Goal: Task Accomplishment & Management: Manage account settings

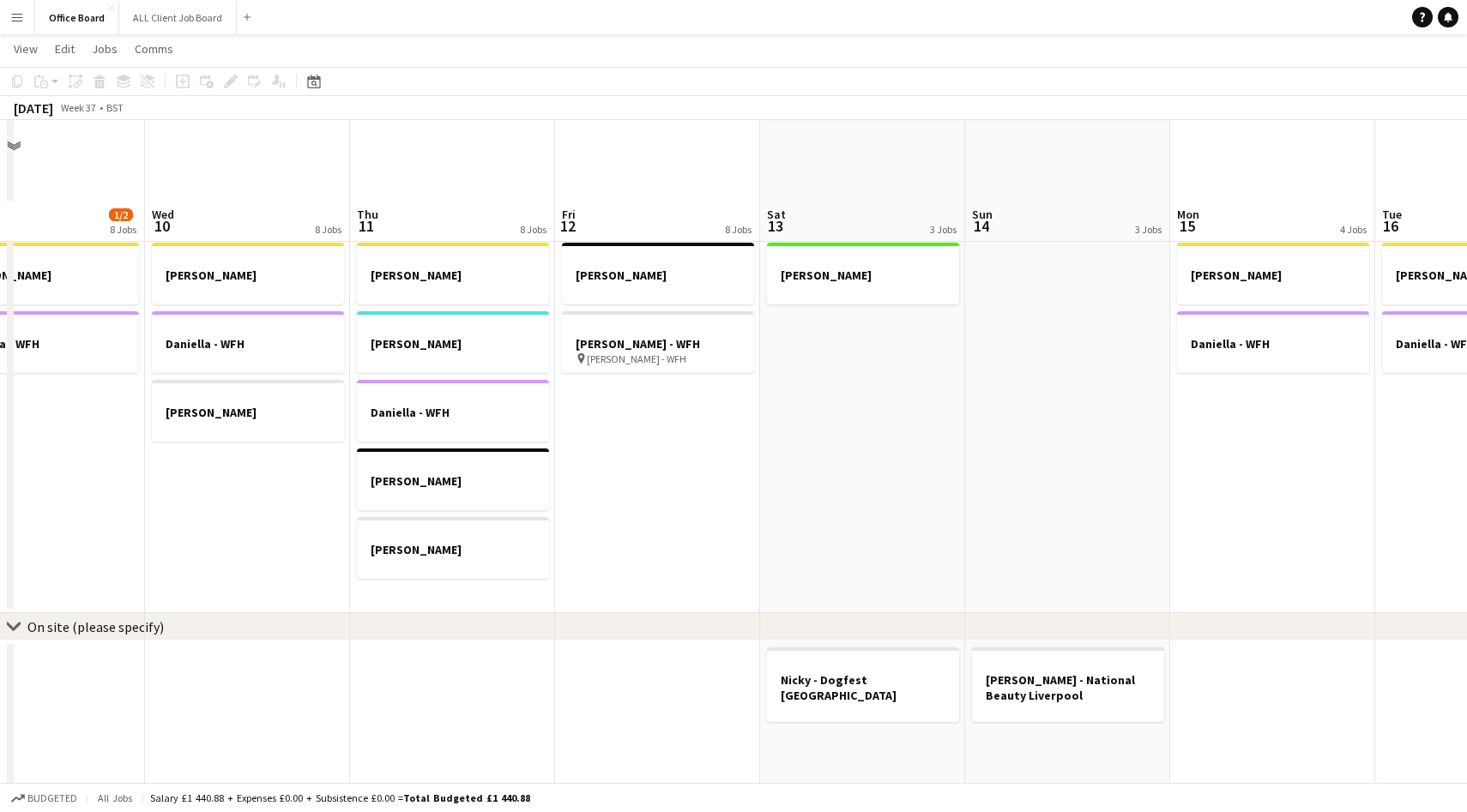
scroll to position [947, 0]
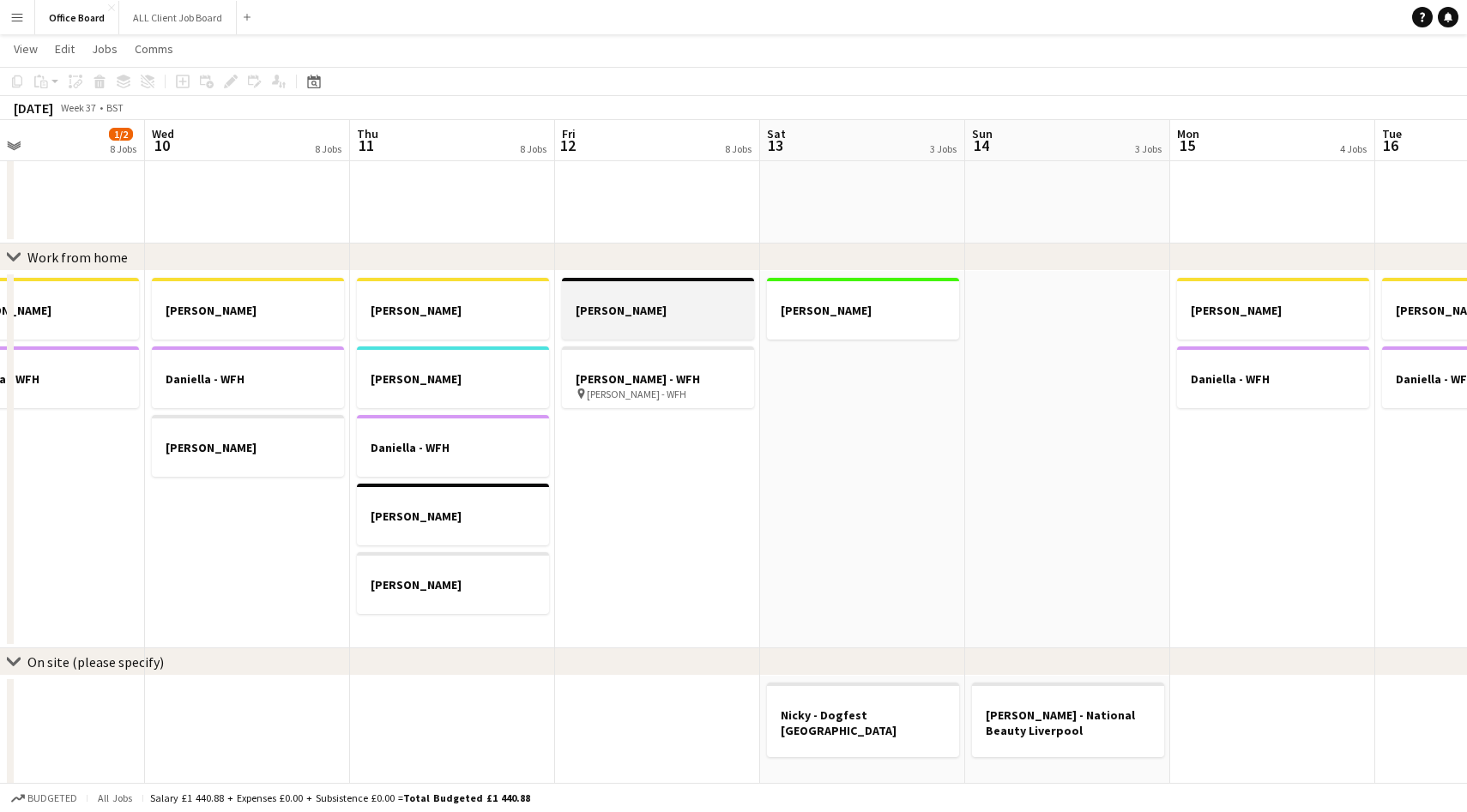
click at [648, 304] on h3 "[PERSON_NAME]" at bounding box center [657, 310] width 192 height 16
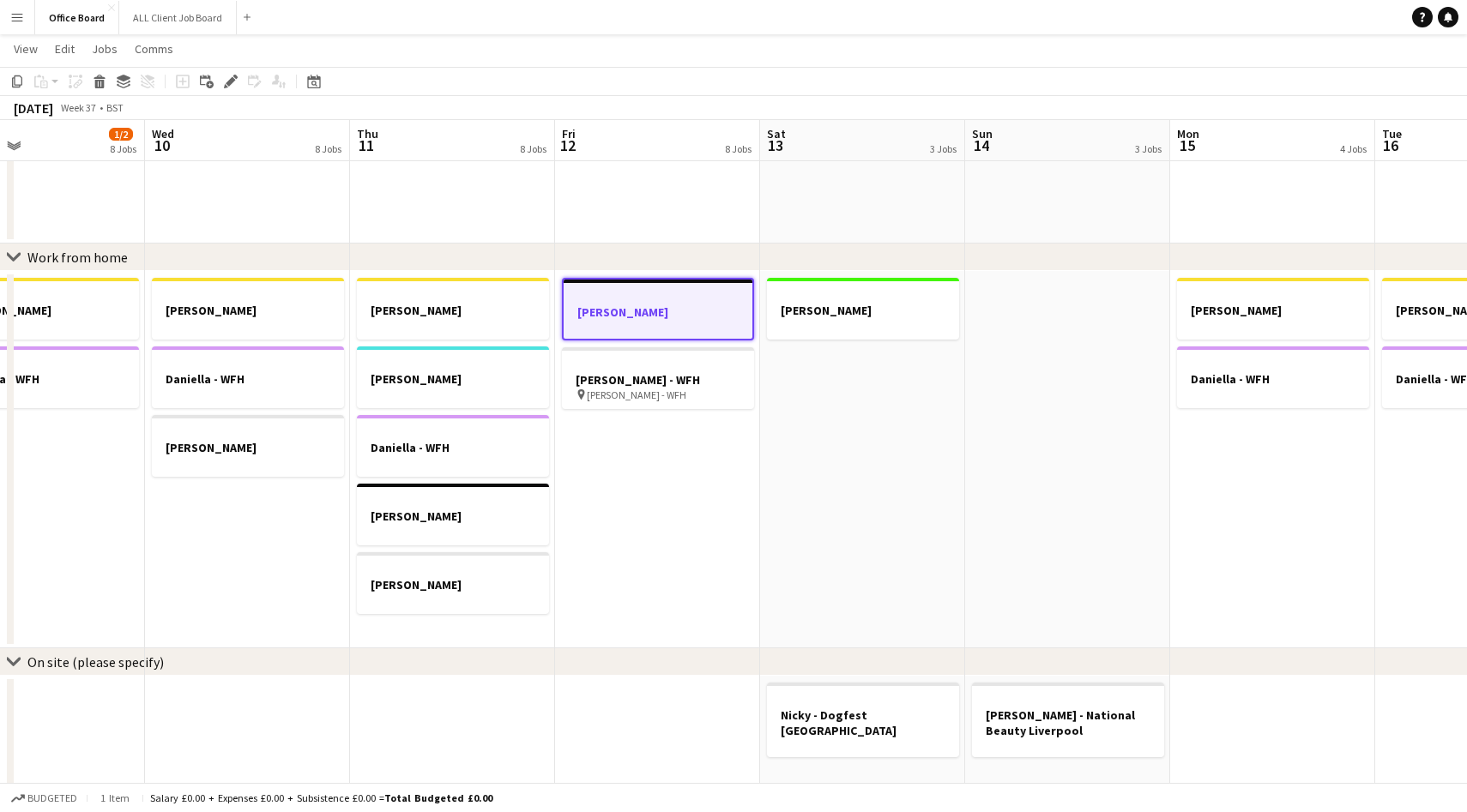
click at [1244, 482] on app-date-cell "[PERSON_NAME] [PERSON_NAME]" at bounding box center [1273, 460] width 205 height 377
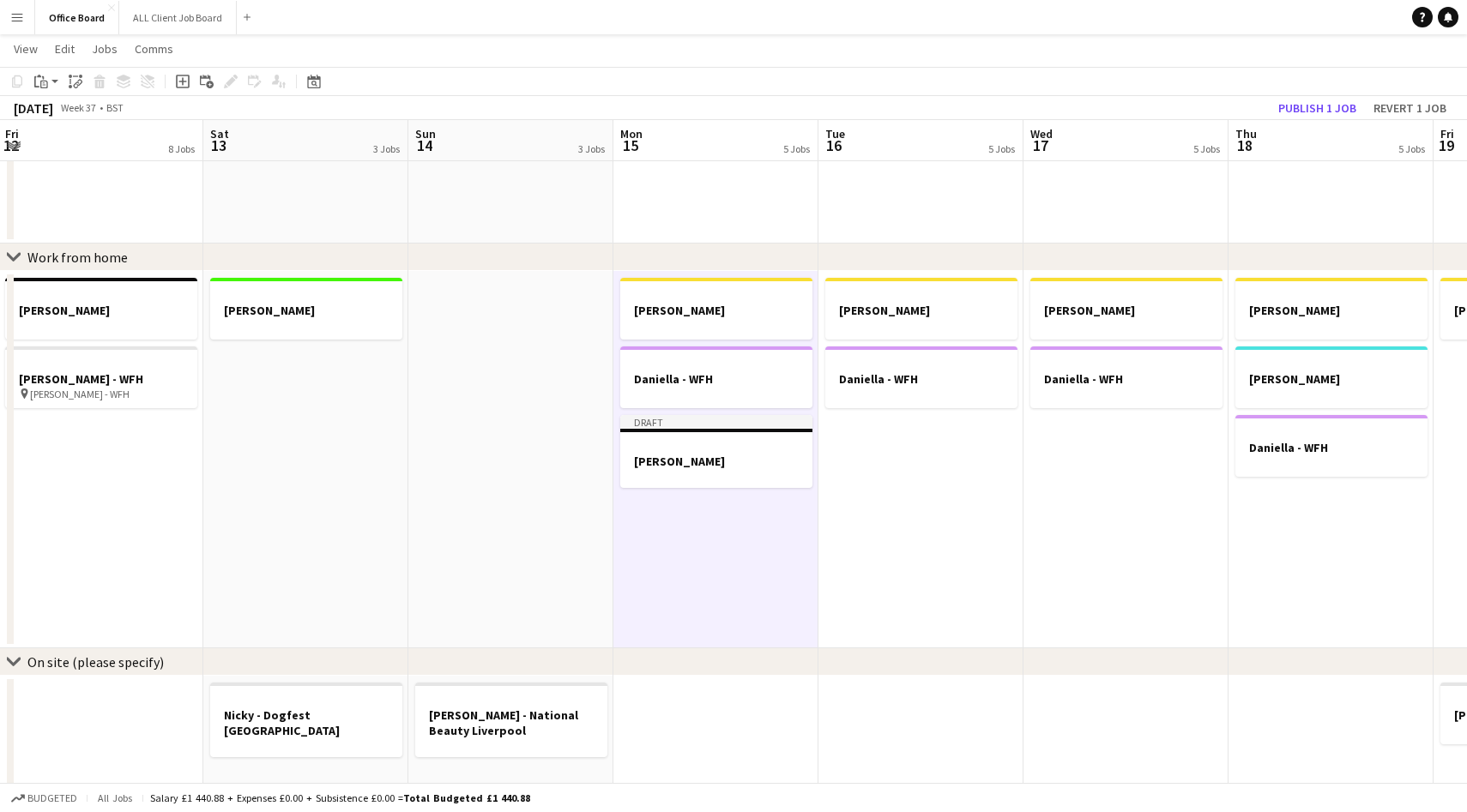
scroll to position [0, 530]
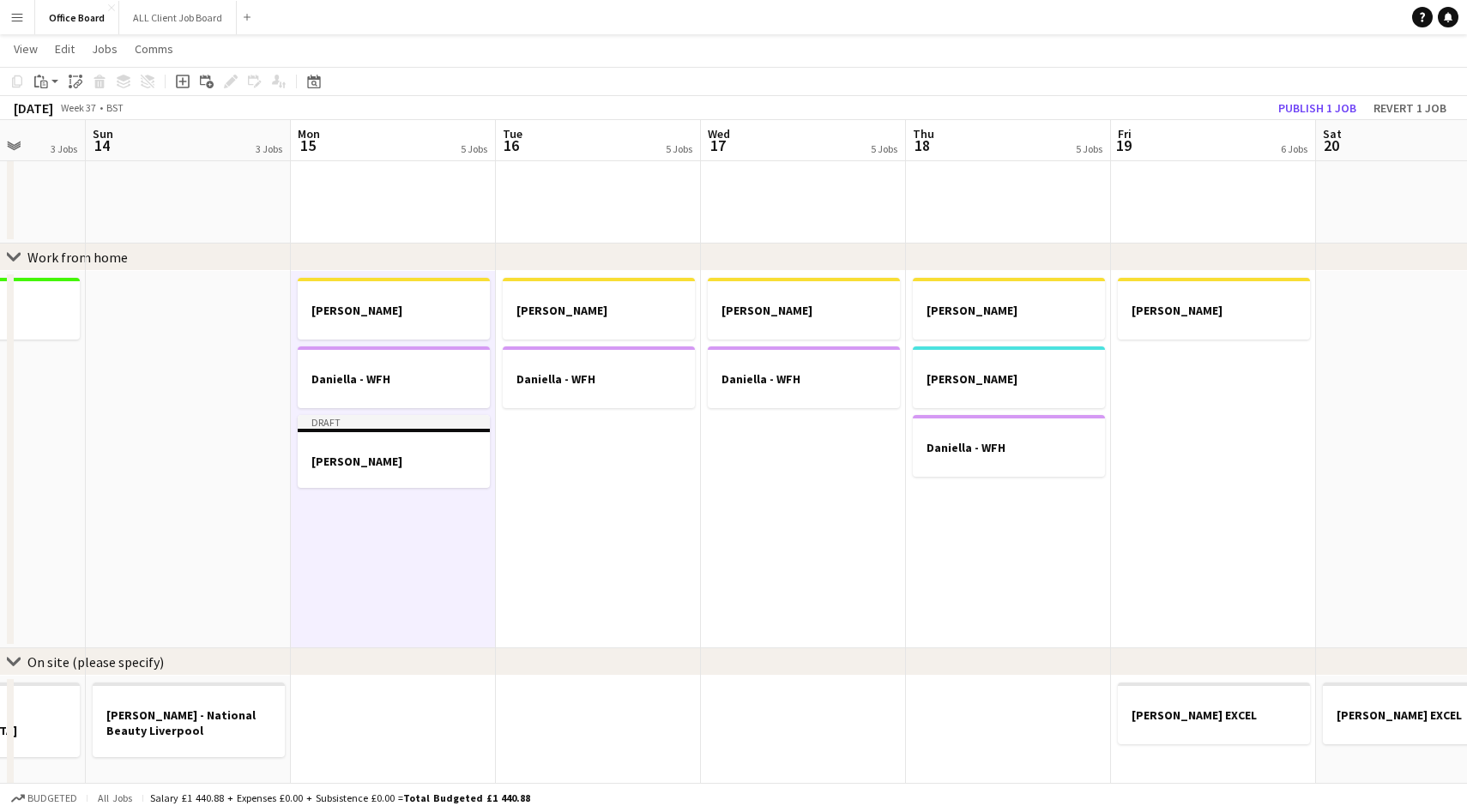
click at [977, 529] on app-date-cell "[PERSON_NAME] [PERSON_NAME] [PERSON_NAME] - WFH" at bounding box center [1009, 460] width 205 height 377
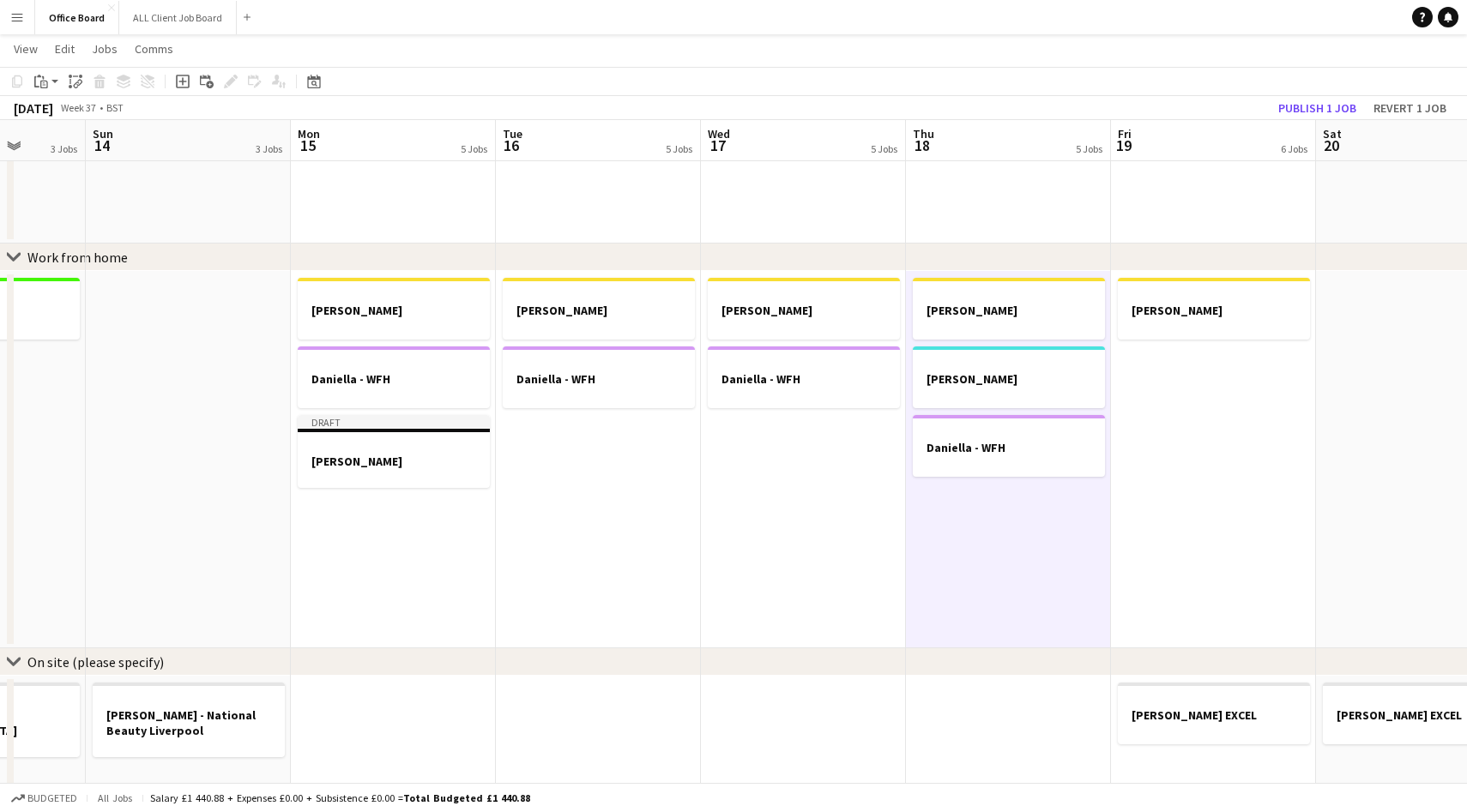
scroll to position [0, 530]
click at [1200, 444] on app-date-cell "[PERSON_NAME]" at bounding box center [1213, 460] width 205 height 377
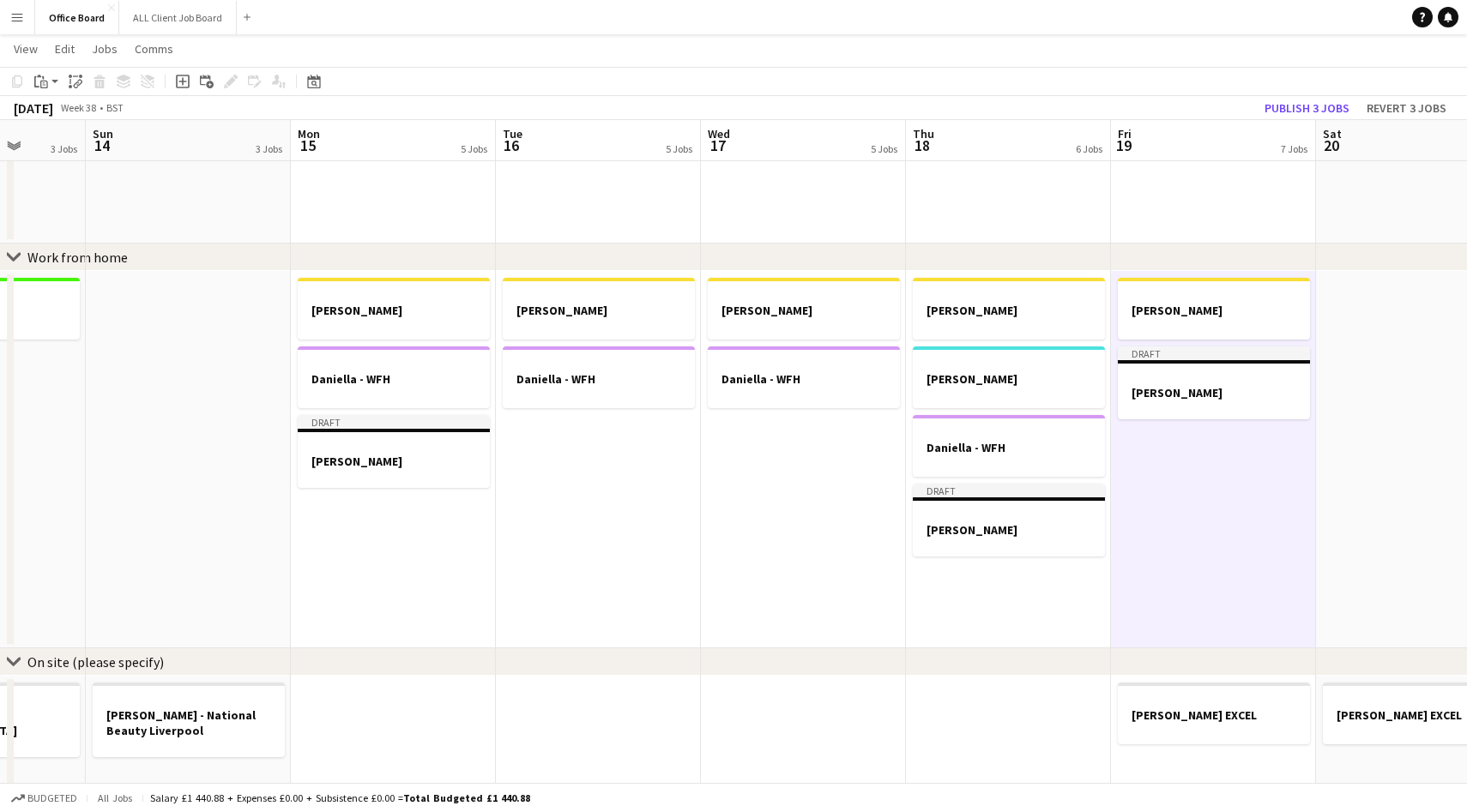
scroll to position [0, 721]
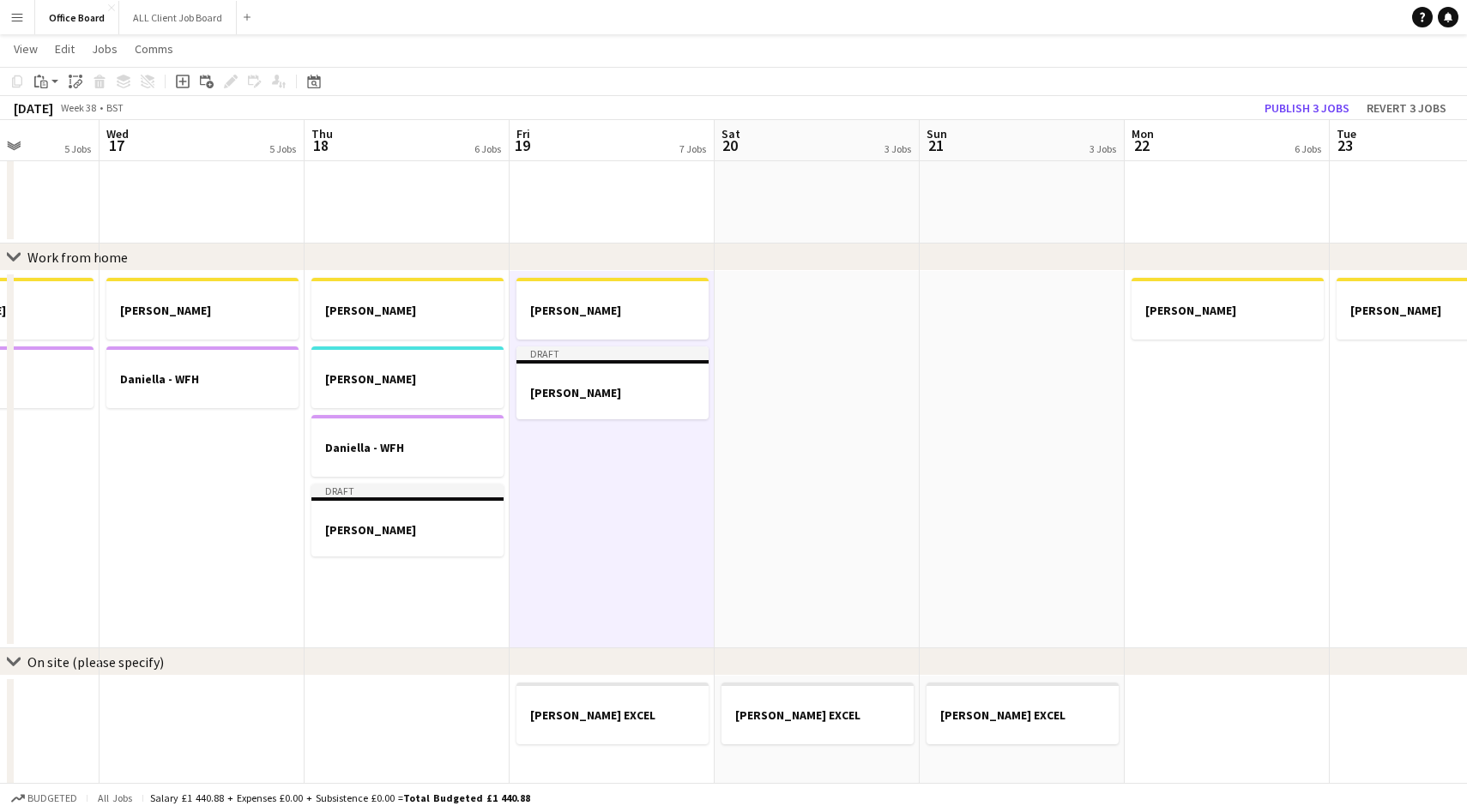
click at [1201, 443] on app-date-cell "[PERSON_NAME]" at bounding box center [1228, 460] width 205 height 377
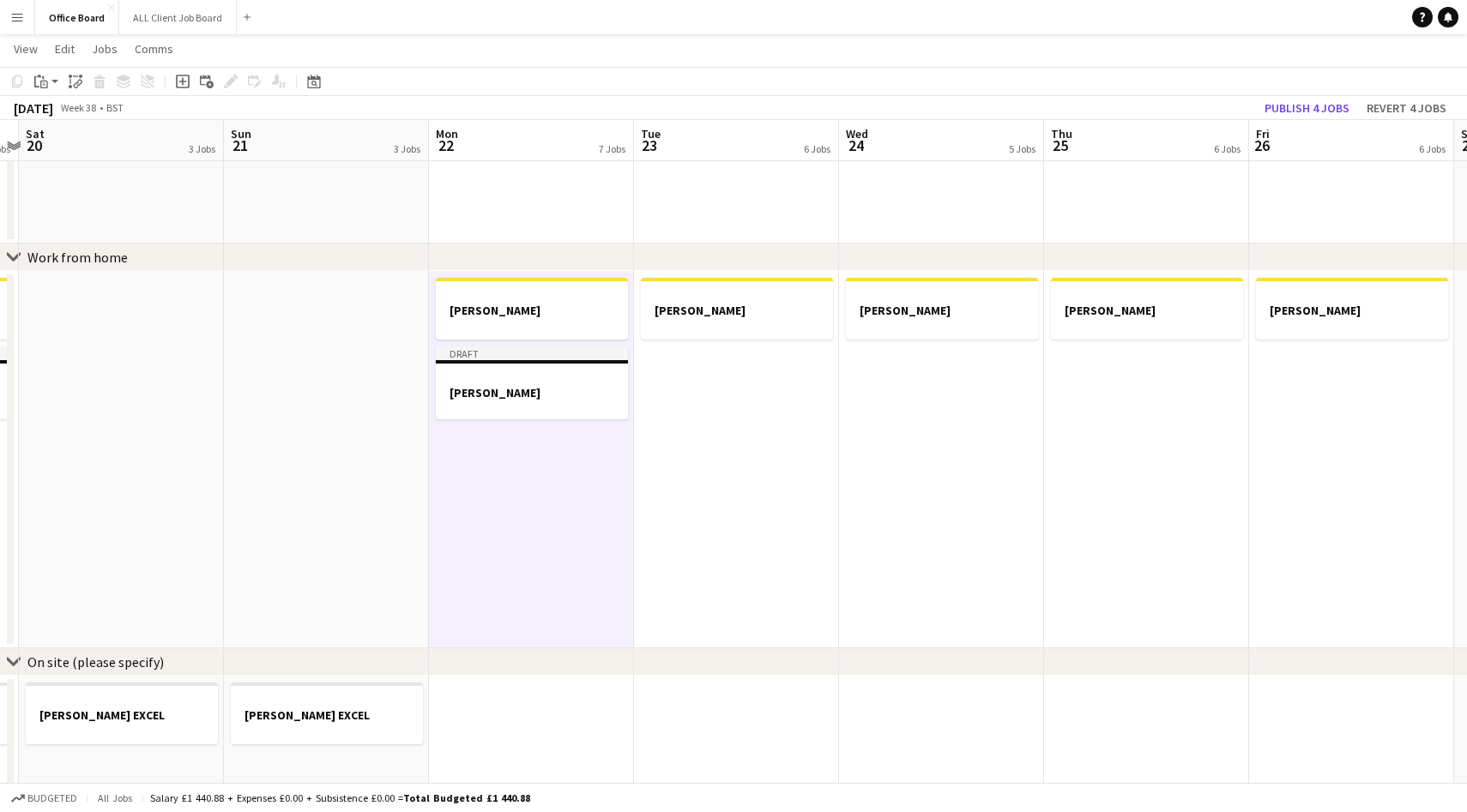
click at [1113, 412] on app-date-cell "[PERSON_NAME]" at bounding box center [1147, 460] width 205 height 377
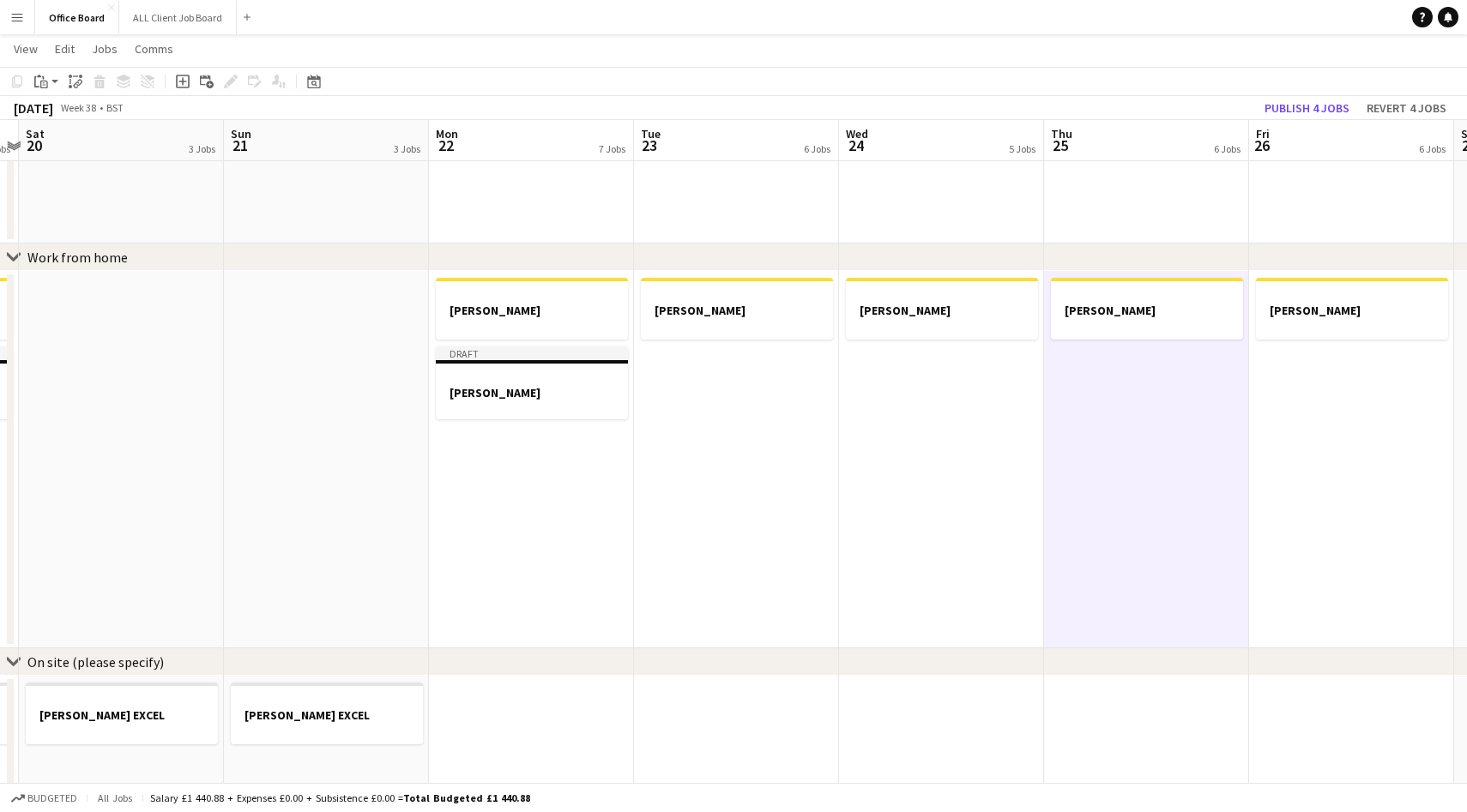
scroll to position [0, 597]
click at [1341, 420] on app-date-cell "[PERSON_NAME]" at bounding box center [1351, 460] width 205 height 377
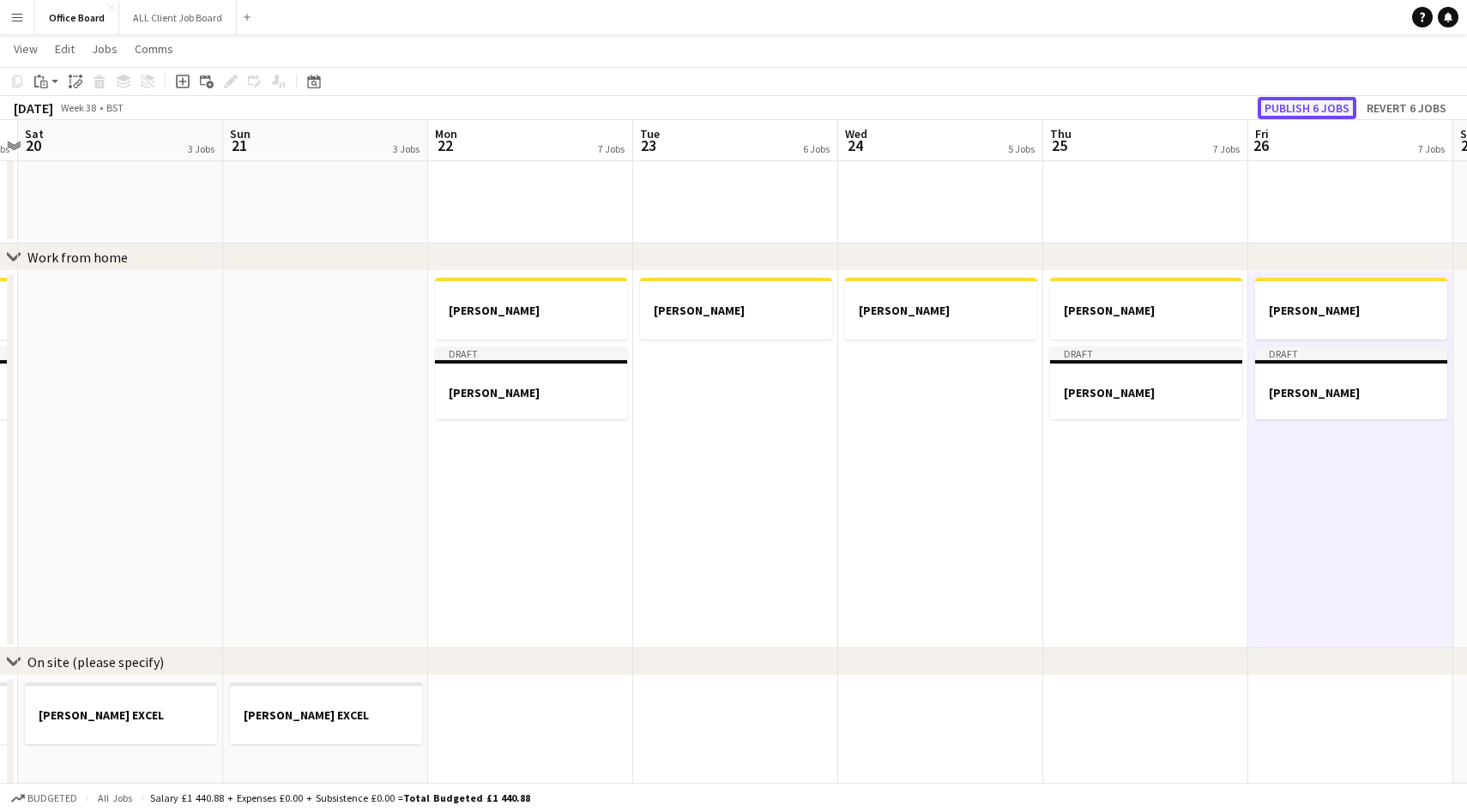
click at [1303, 110] on button "Publish 6 jobs" at bounding box center [1306, 108] width 98 height 23
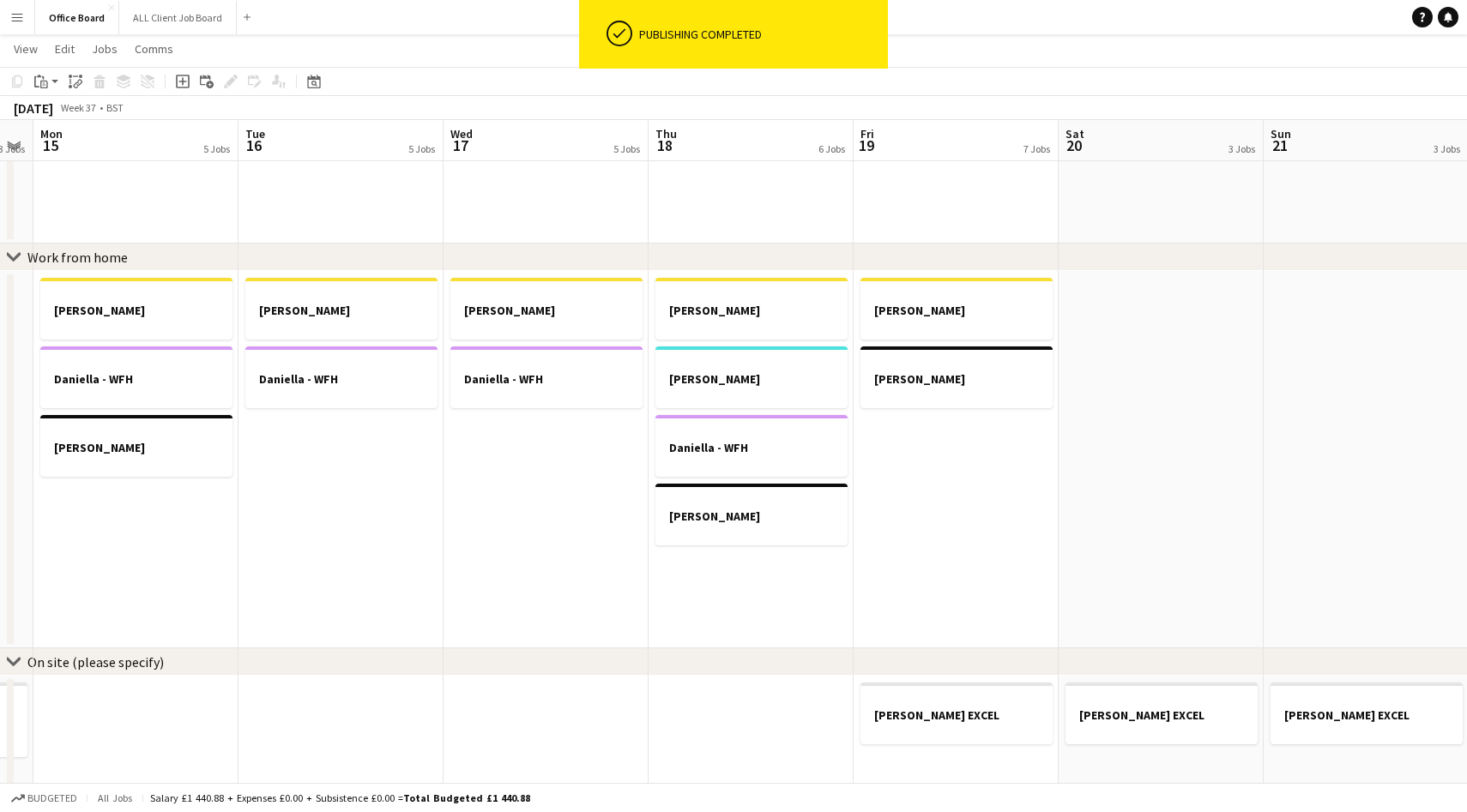
scroll to position [0, 396]
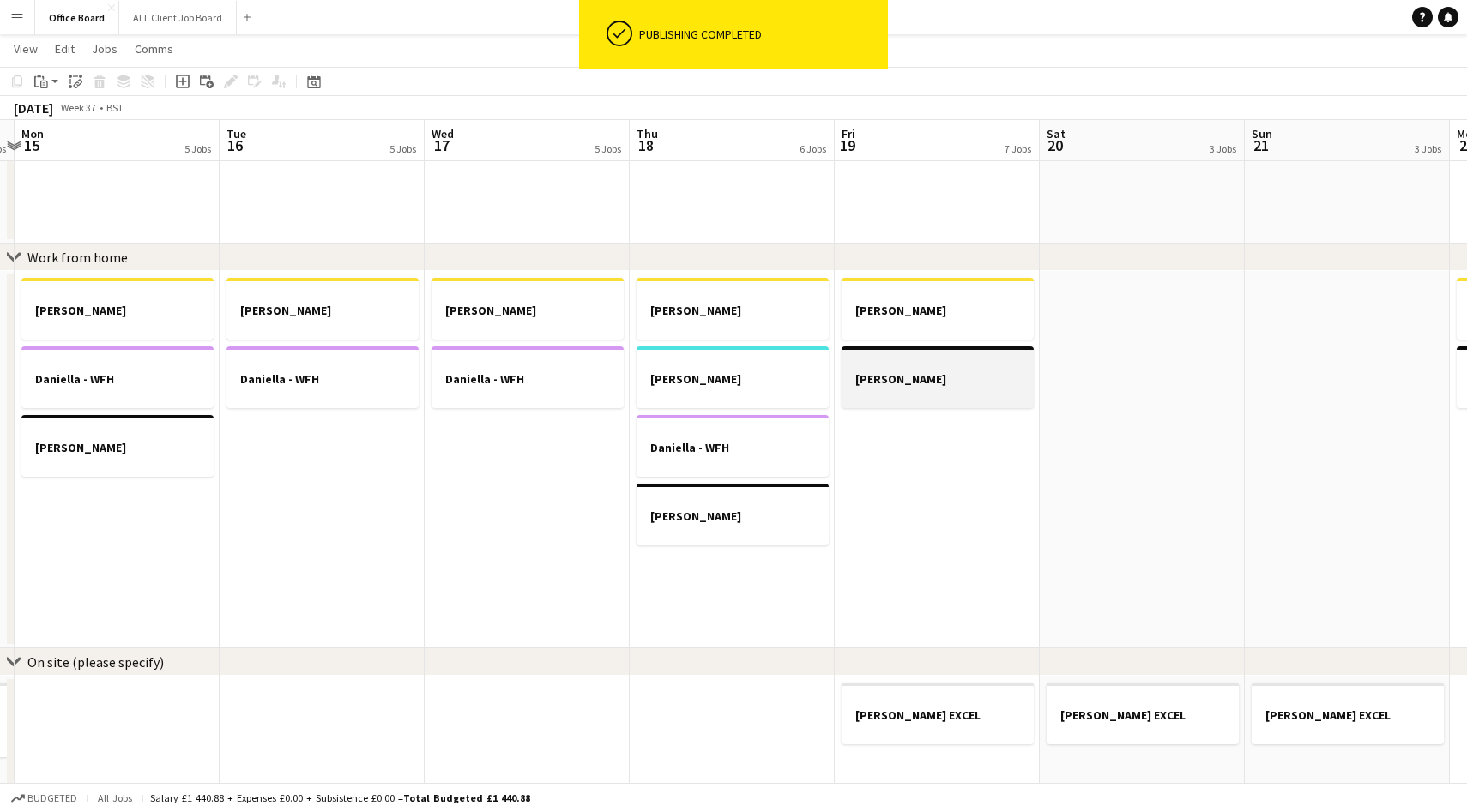
click at [928, 367] on div at bounding box center [937, 363] width 192 height 13
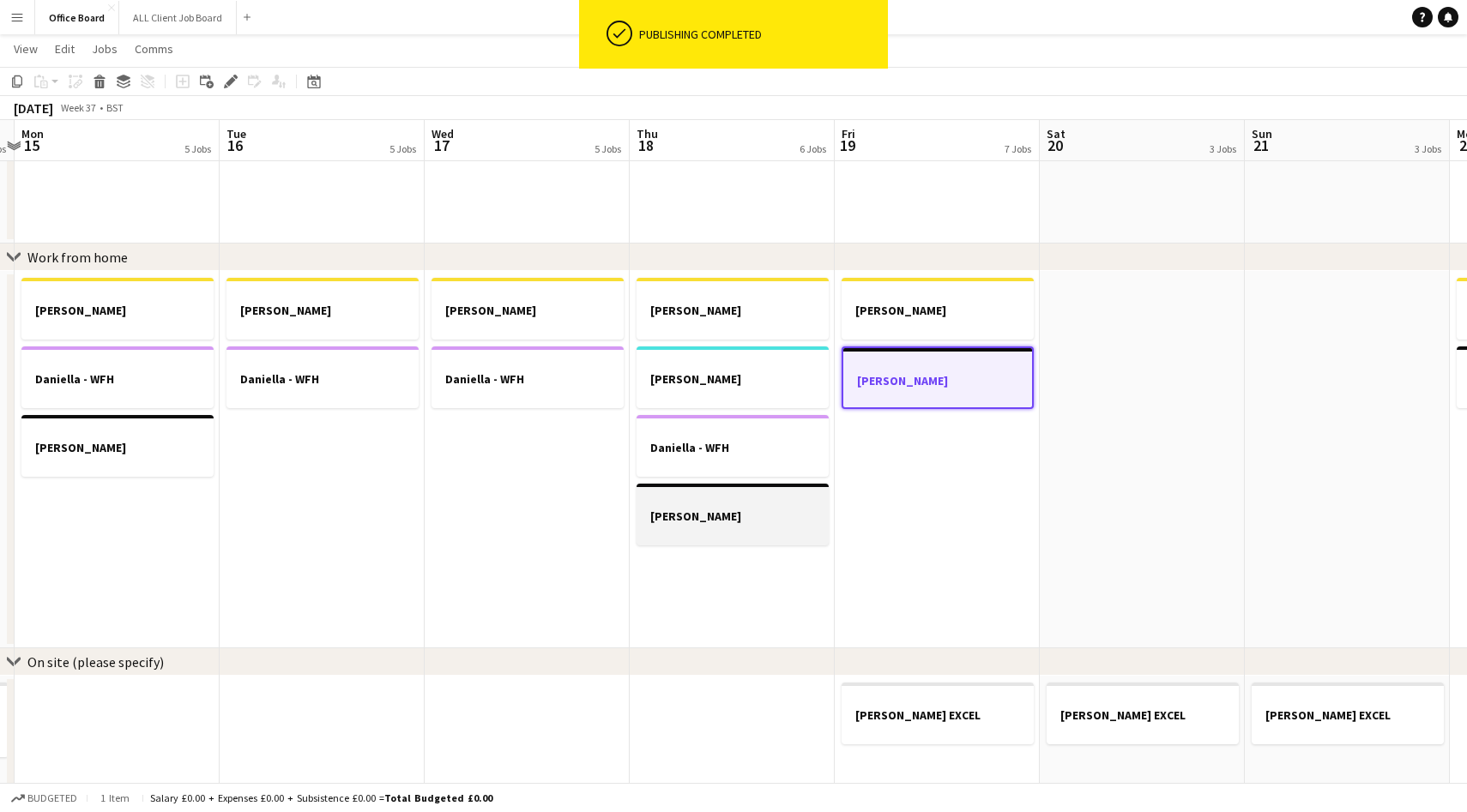
click at [706, 537] on div at bounding box center [732, 531] width 192 height 14
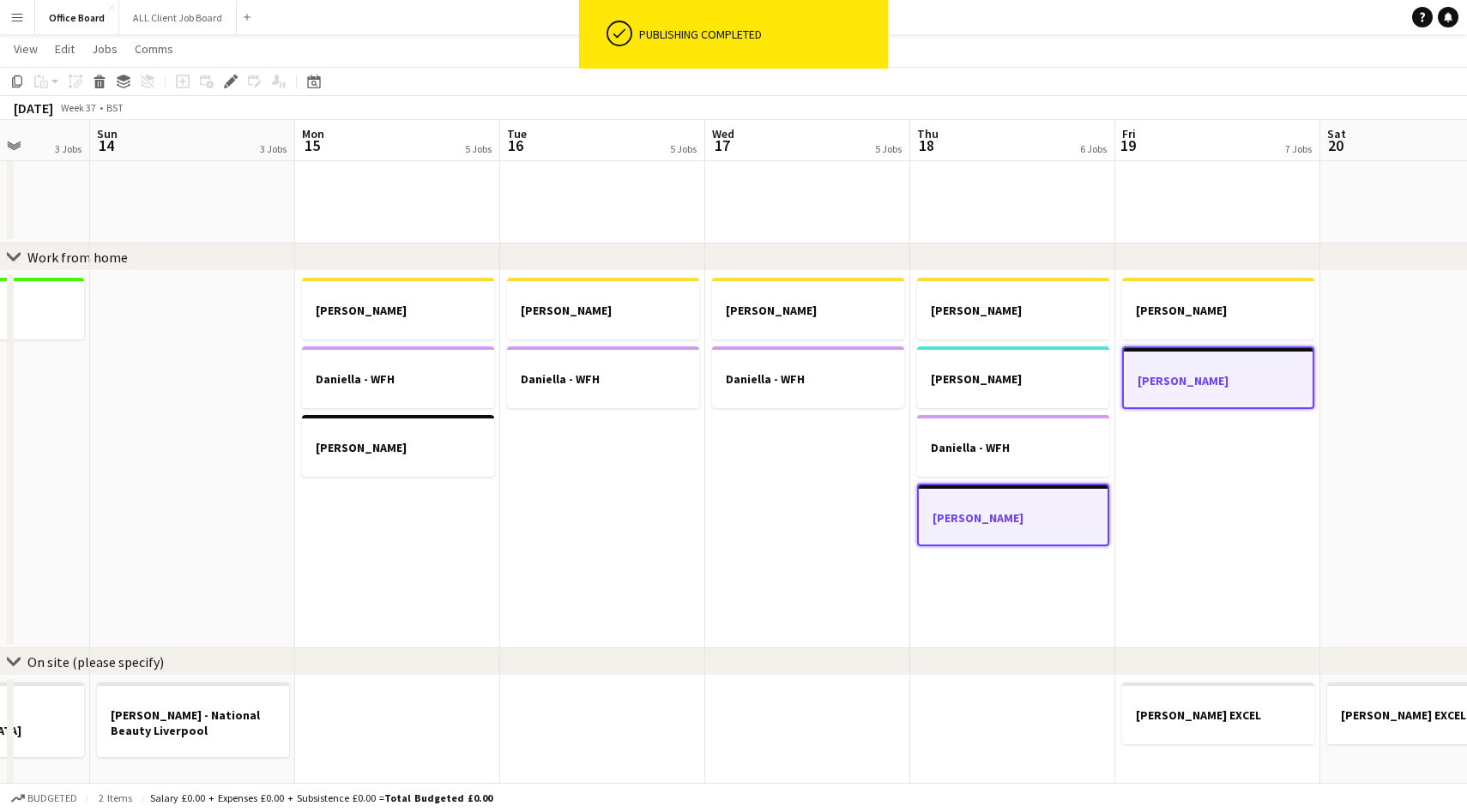
scroll to position [0, 537]
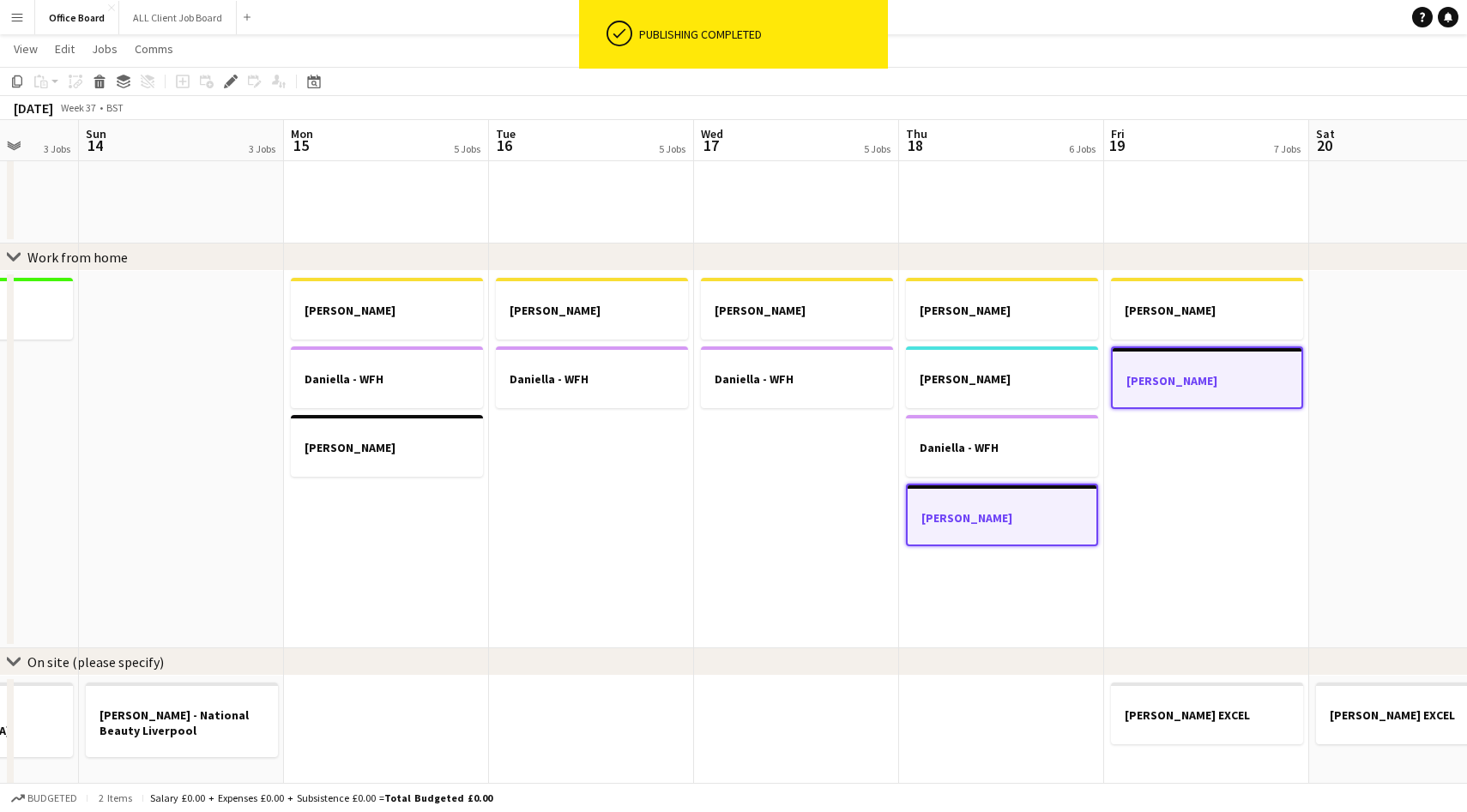
click at [1004, 523] on h3 "[PERSON_NAME]" at bounding box center [1002, 518] width 189 height 16
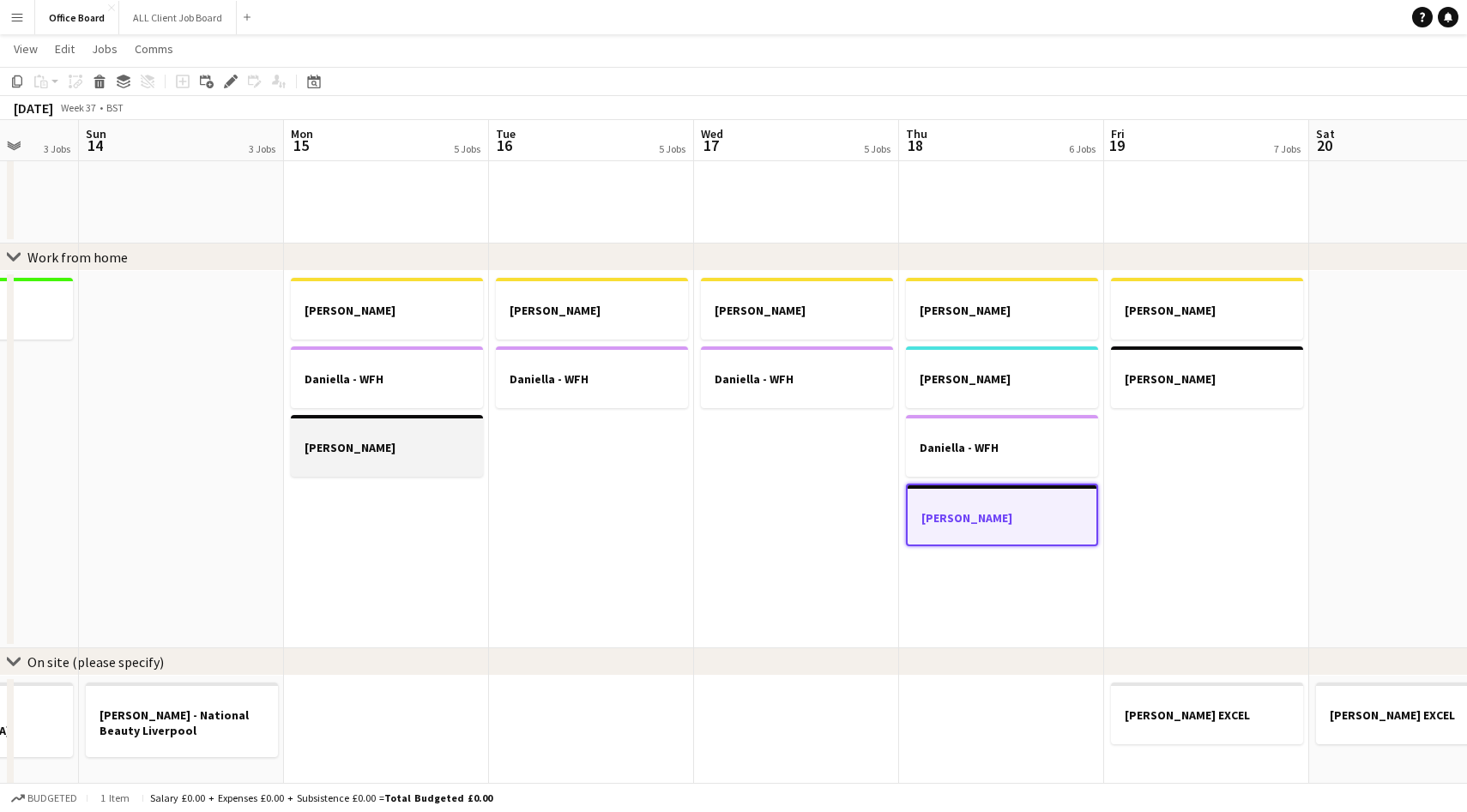
click at [410, 448] on h3 "[PERSON_NAME]" at bounding box center [386, 448] width 192 height 16
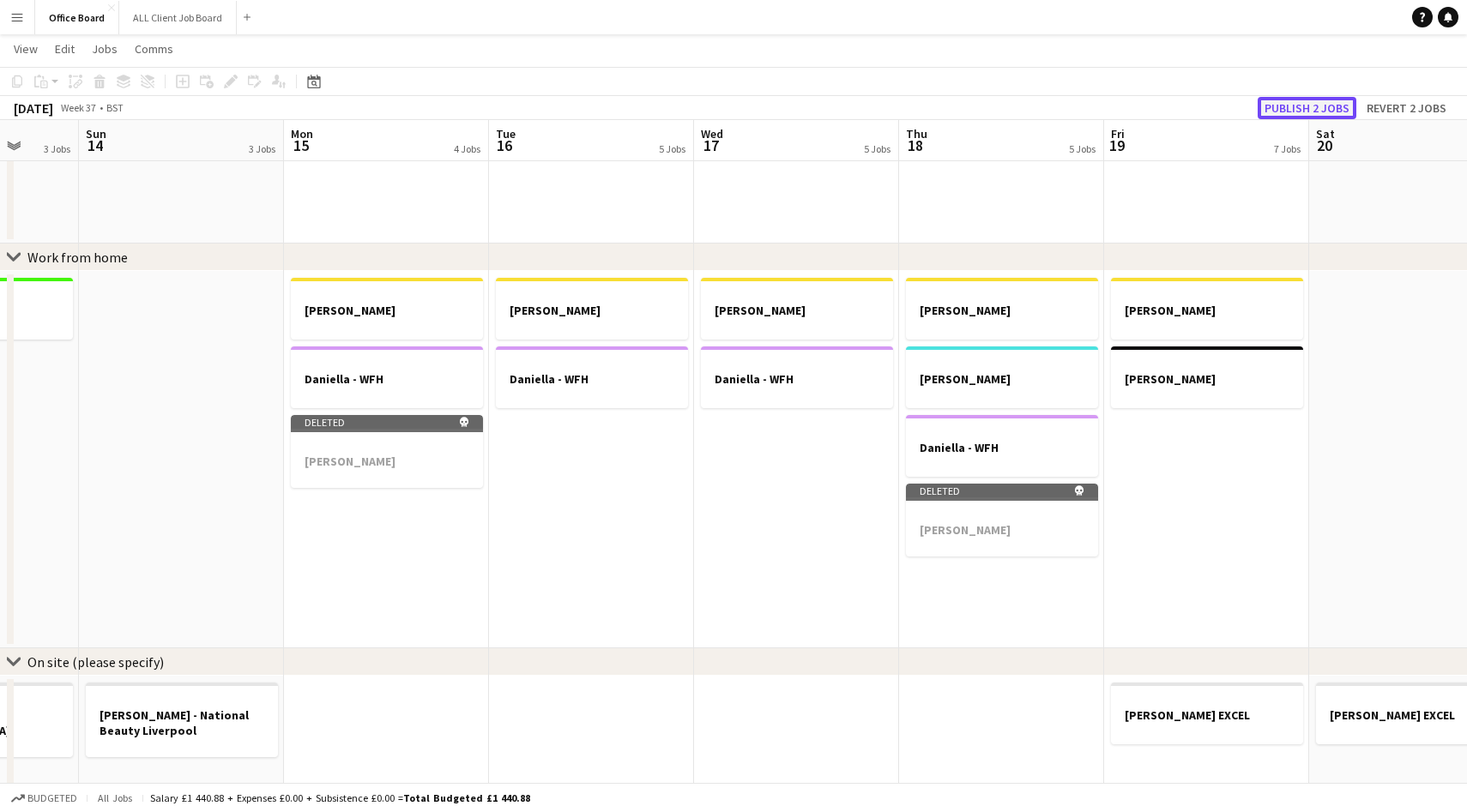
click at [1299, 107] on button "Publish 2 jobs" at bounding box center [1306, 108] width 98 height 23
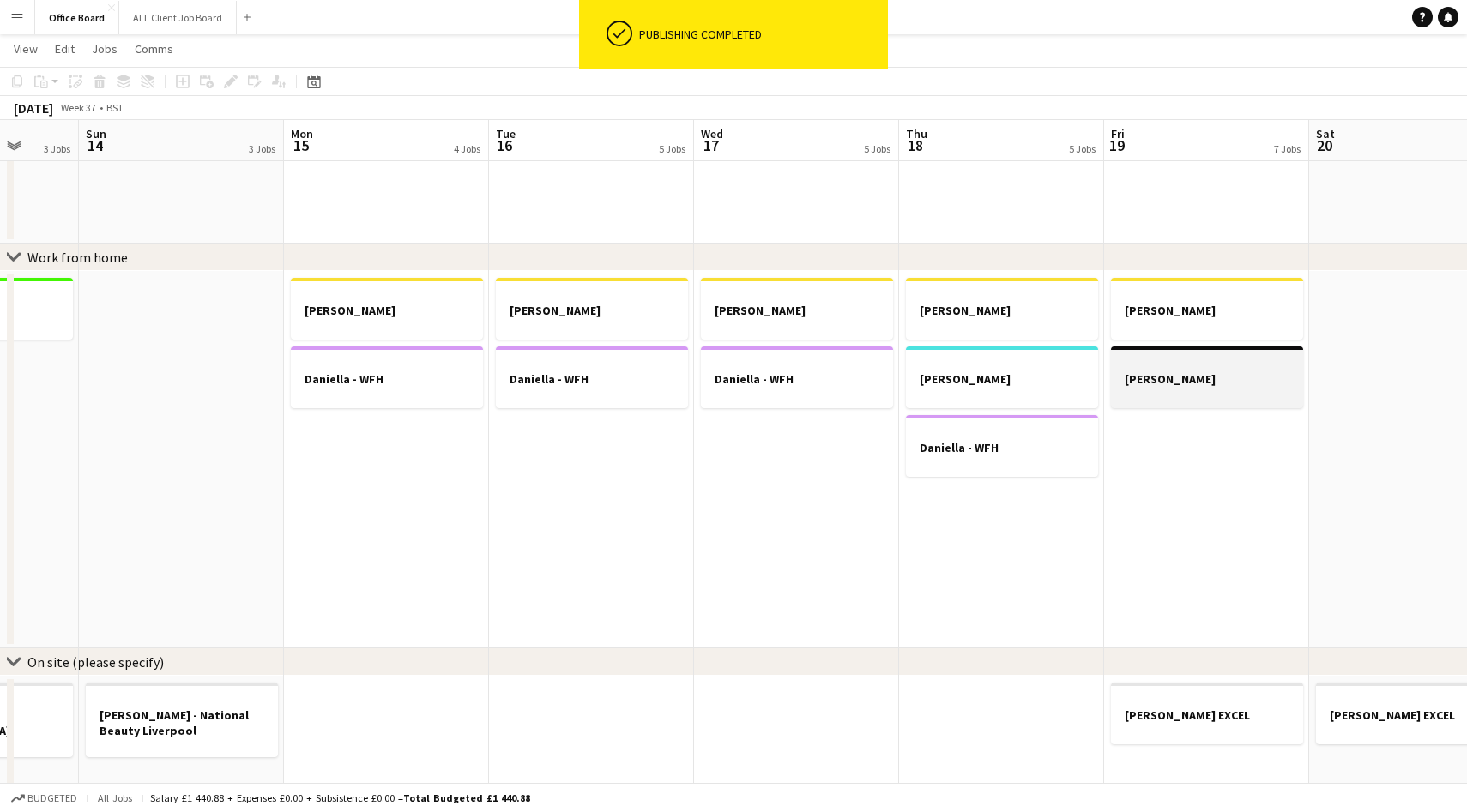
click at [1189, 388] on div at bounding box center [1207, 394] width 192 height 14
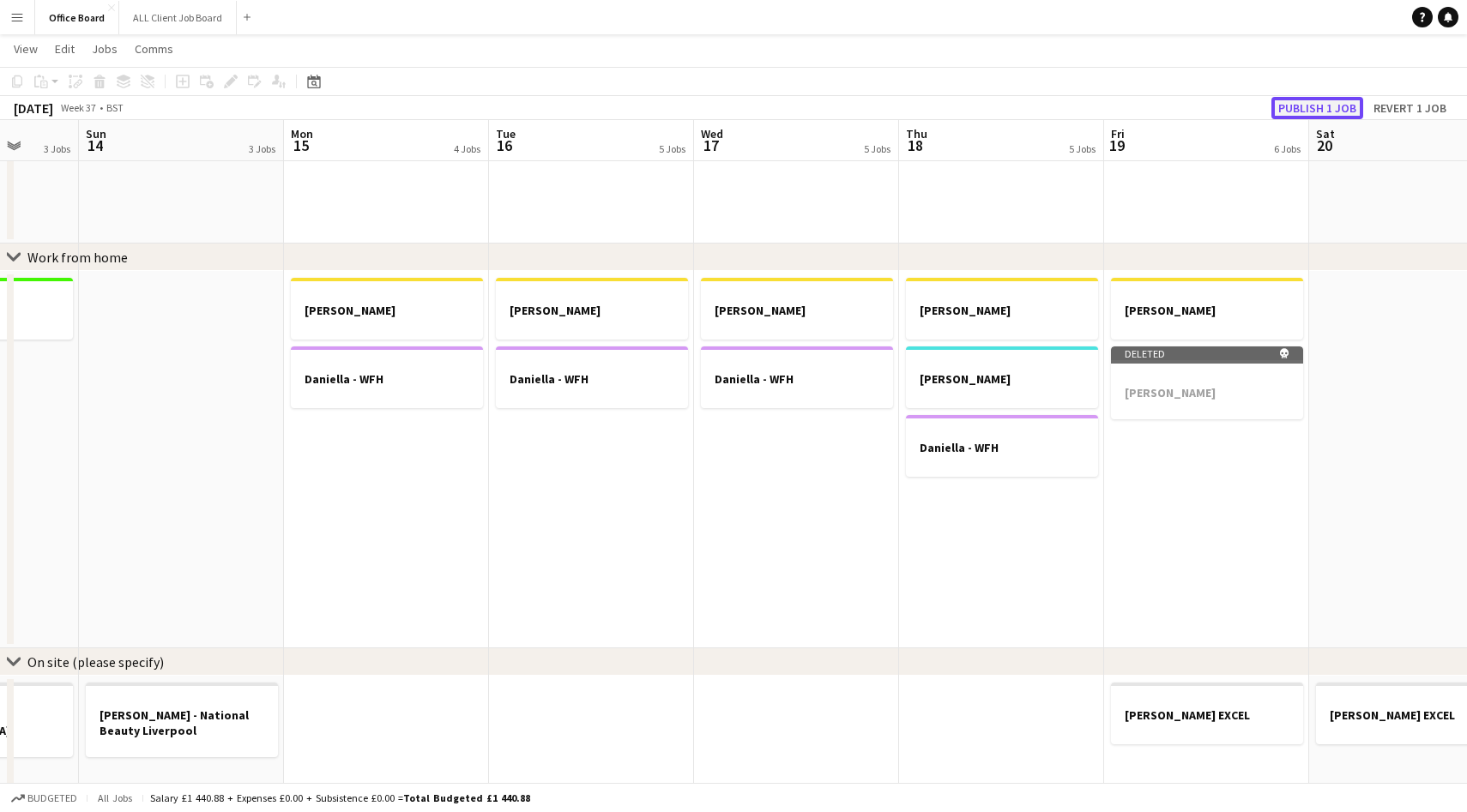
click at [1328, 100] on button "Publish 1 job" at bounding box center [1317, 108] width 92 height 23
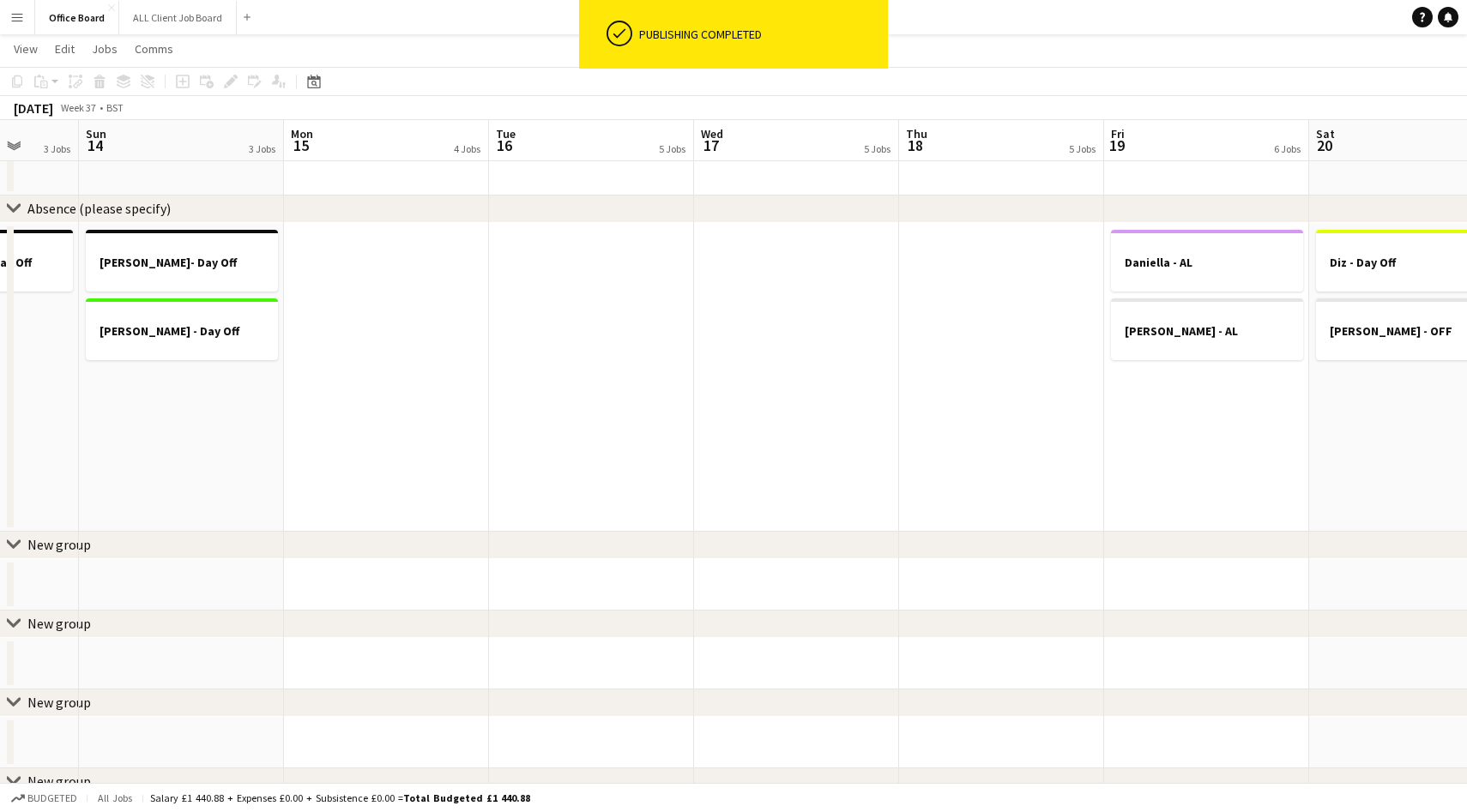
scroll to position [0, 448]
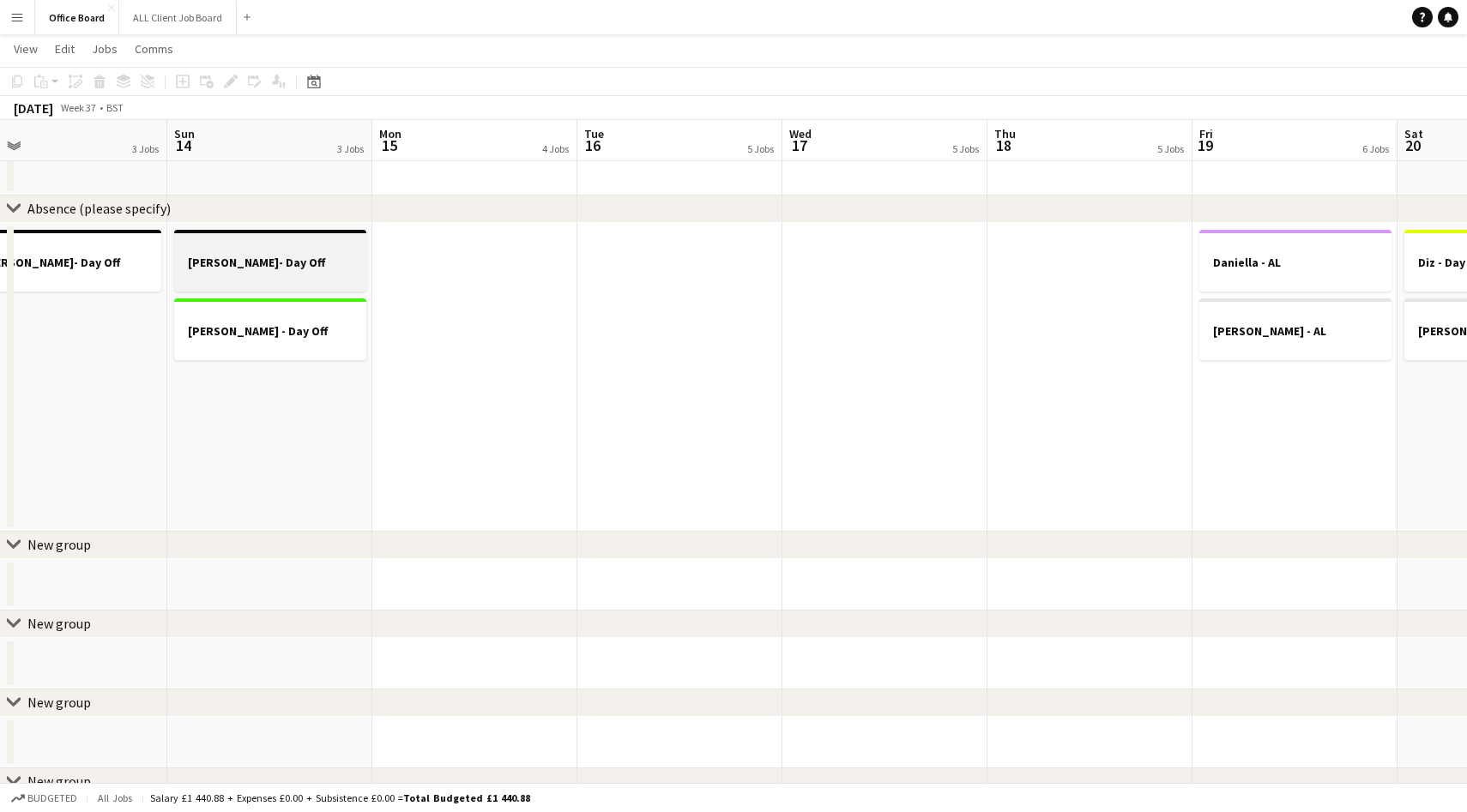
click at [292, 254] on app-job-card "[PERSON_NAME]- Day Off" at bounding box center [270, 260] width 192 height 62
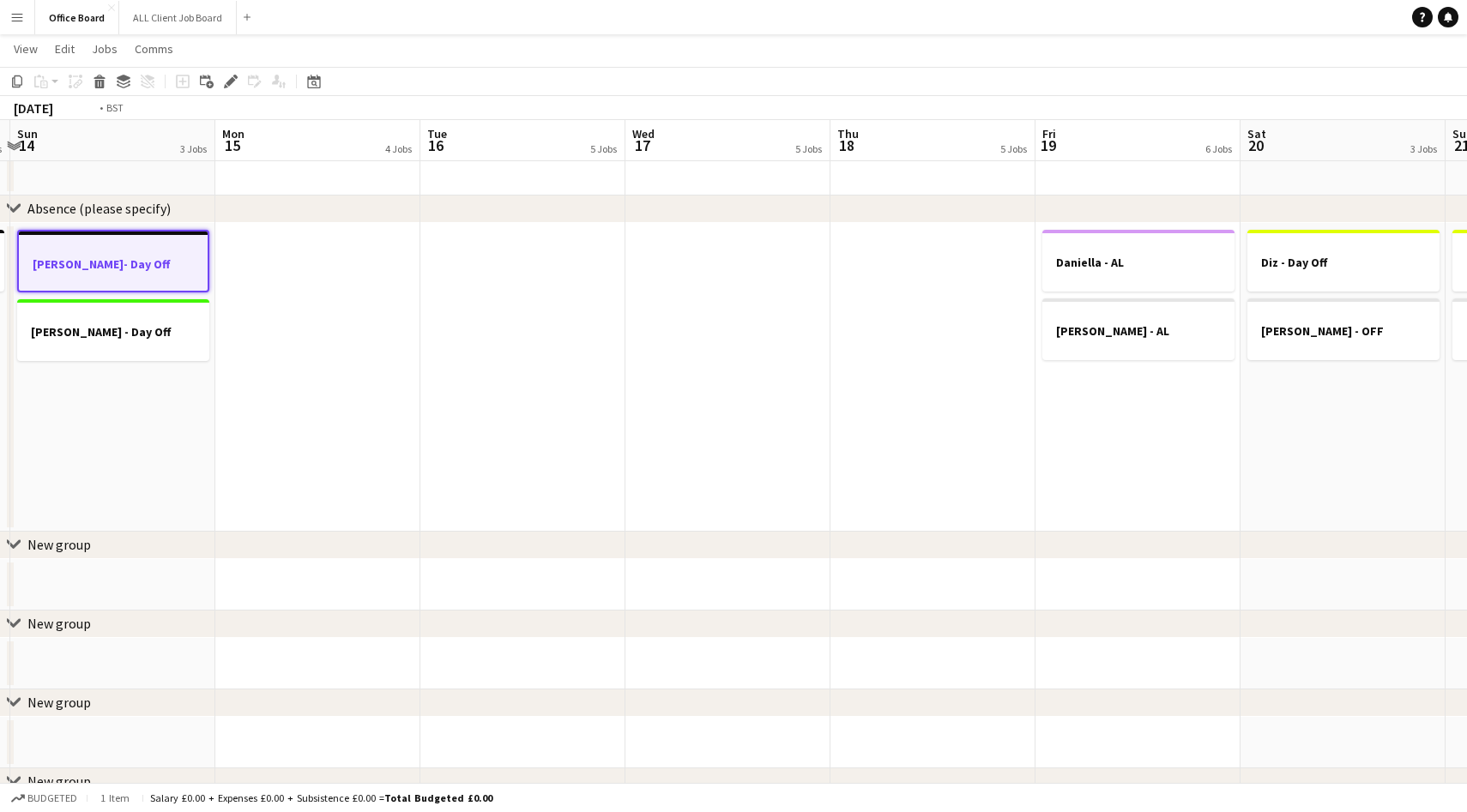
scroll to position [0, 483]
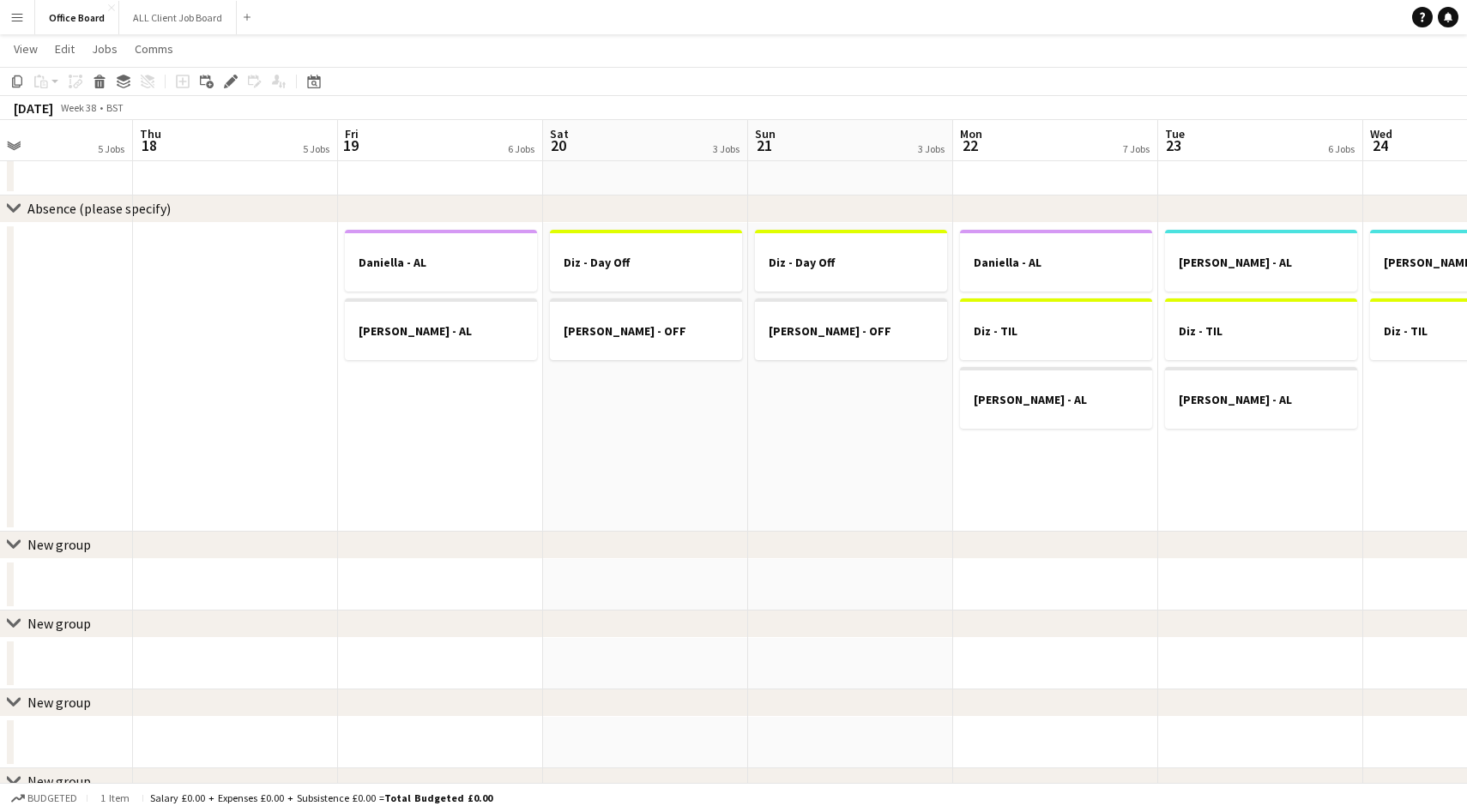
click at [633, 427] on app-date-cell "Diz - Day Off [PERSON_NAME] - OFF" at bounding box center [646, 377] width 205 height 309
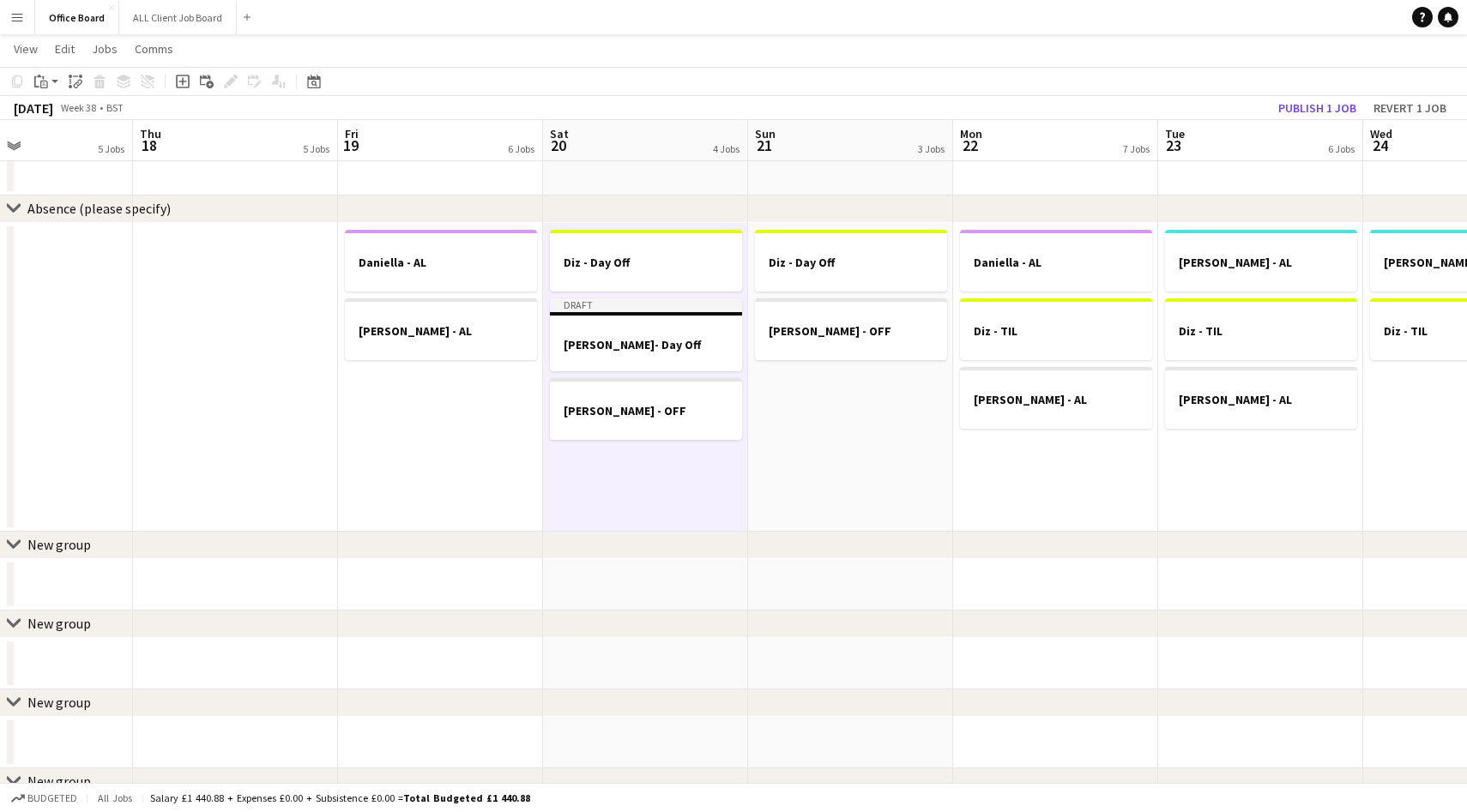
click at [867, 421] on app-date-cell "Diz - Day Off [PERSON_NAME] - OFF" at bounding box center [850, 377] width 205 height 309
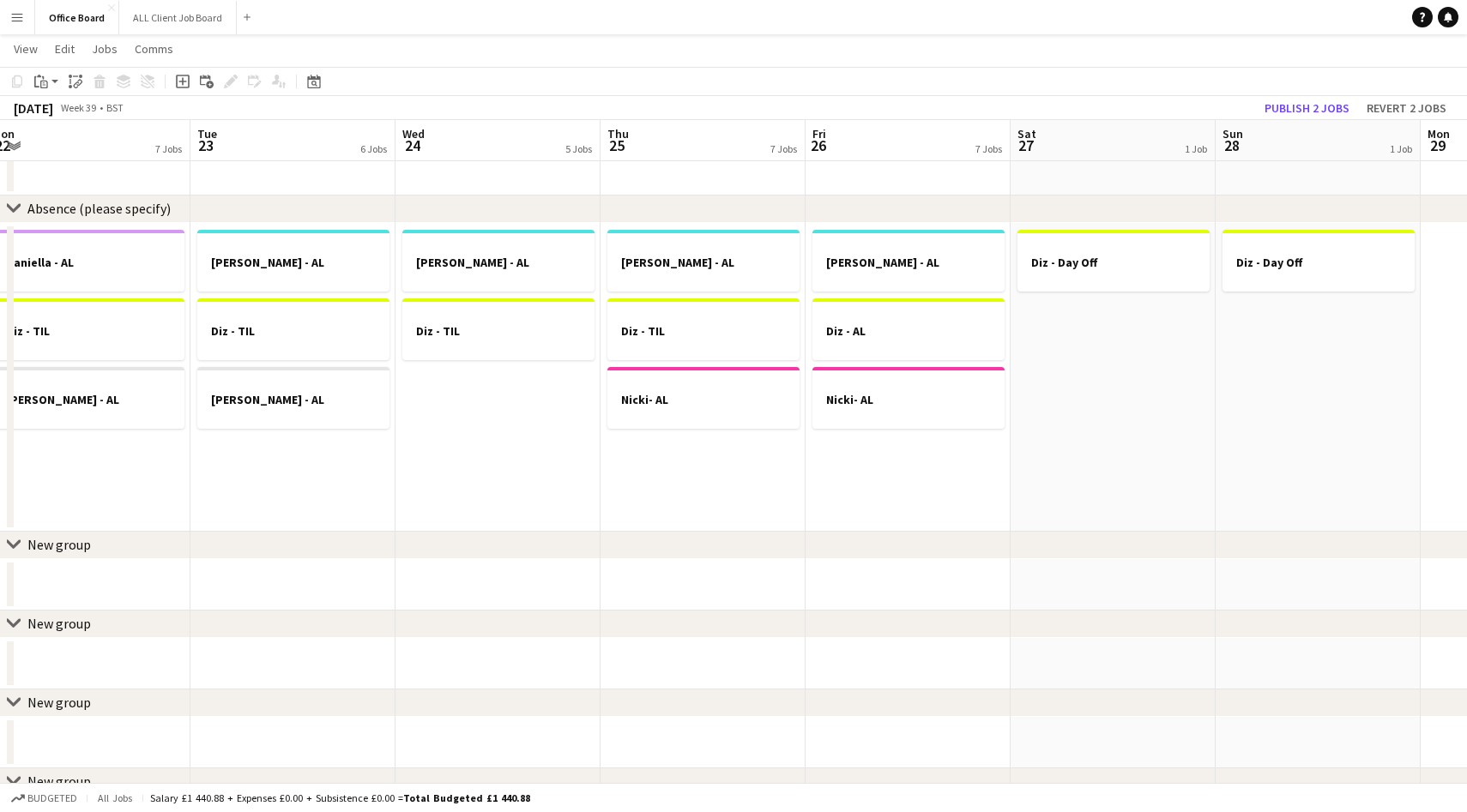
scroll to position [0, 722]
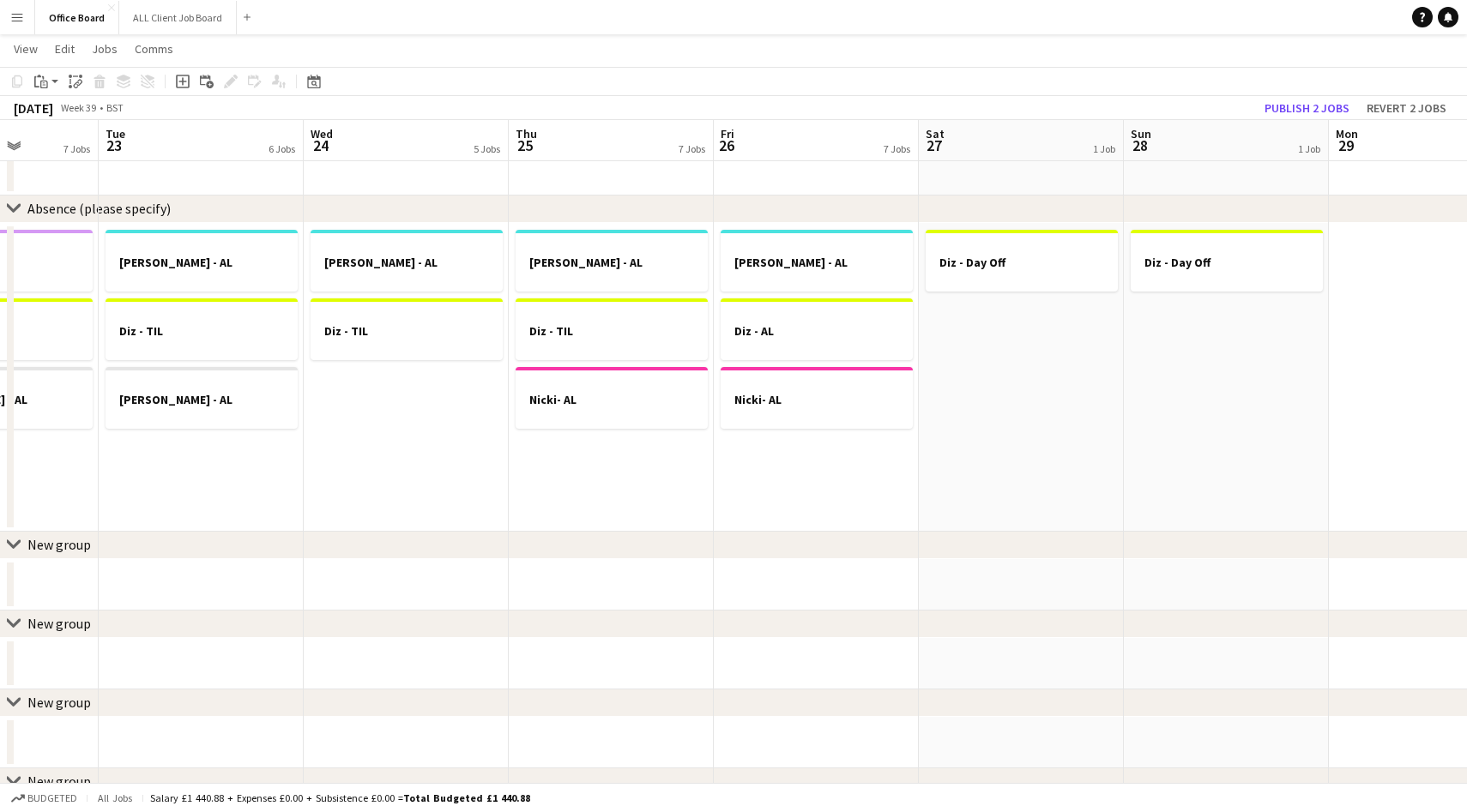
click at [1015, 369] on app-date-cell "Diz - Day Off" at bounding box center [1022, 377] width 205 height 309
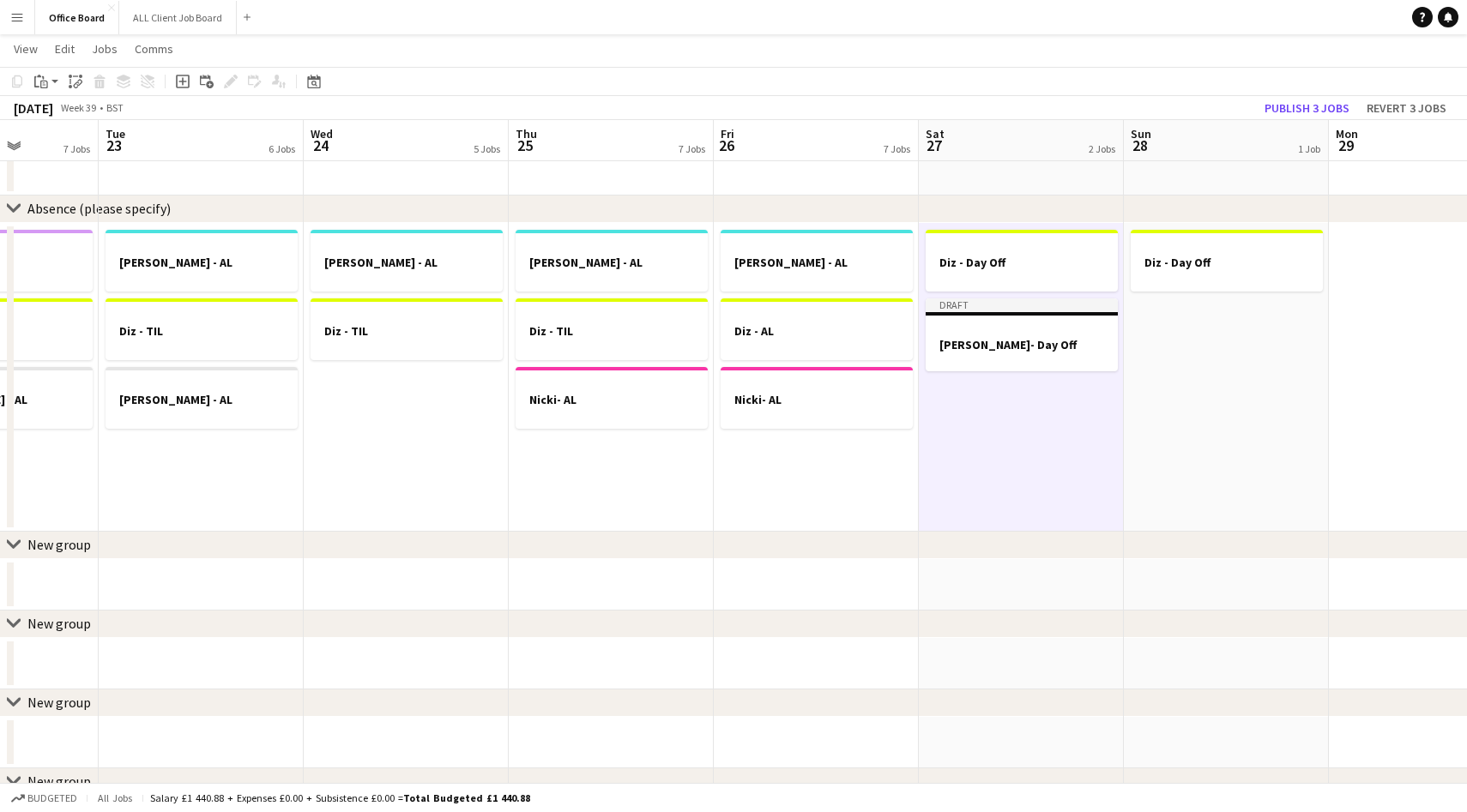
click at [1255, 349] on app-date-cell "Diz - Day Off" at bounding box center [1227, 377] width 205 height 309
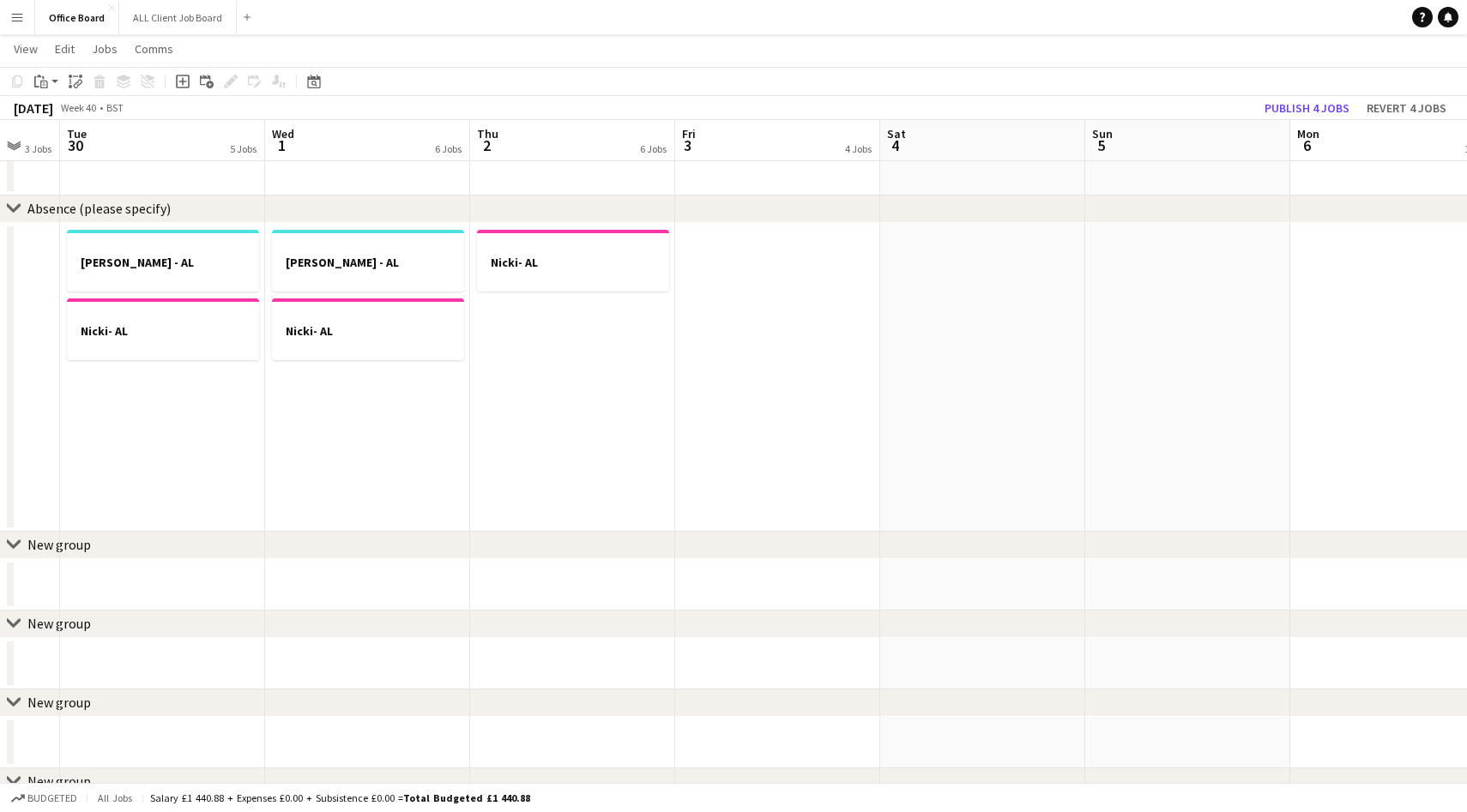
click at [994, 303] on app-date-cell at bounding box center [983, 377] width 205 height 309
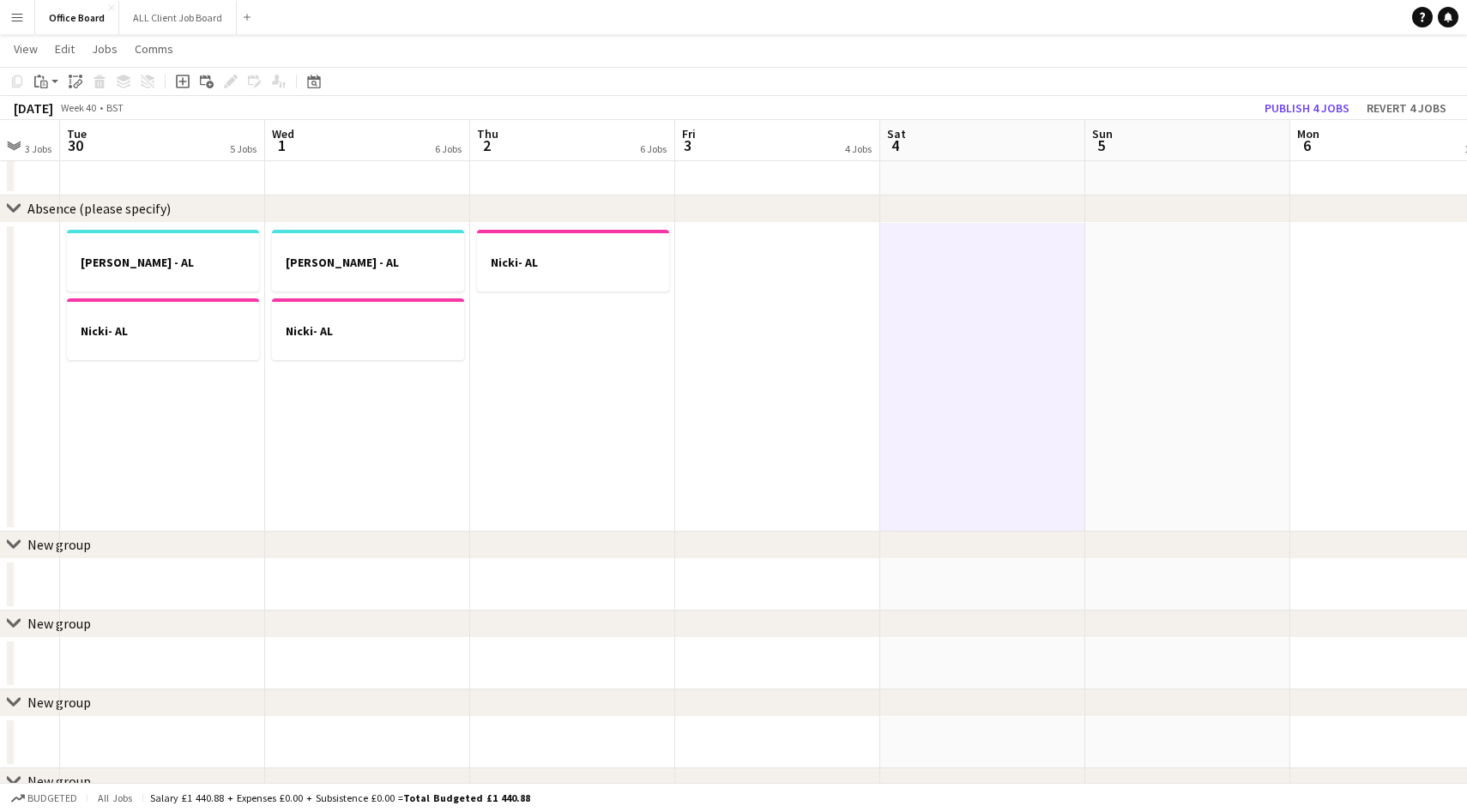
scroll to position [0, 558]
click at [1128, 297] on app-date-cell at bounding box center [1184, 377] width 205 height 309
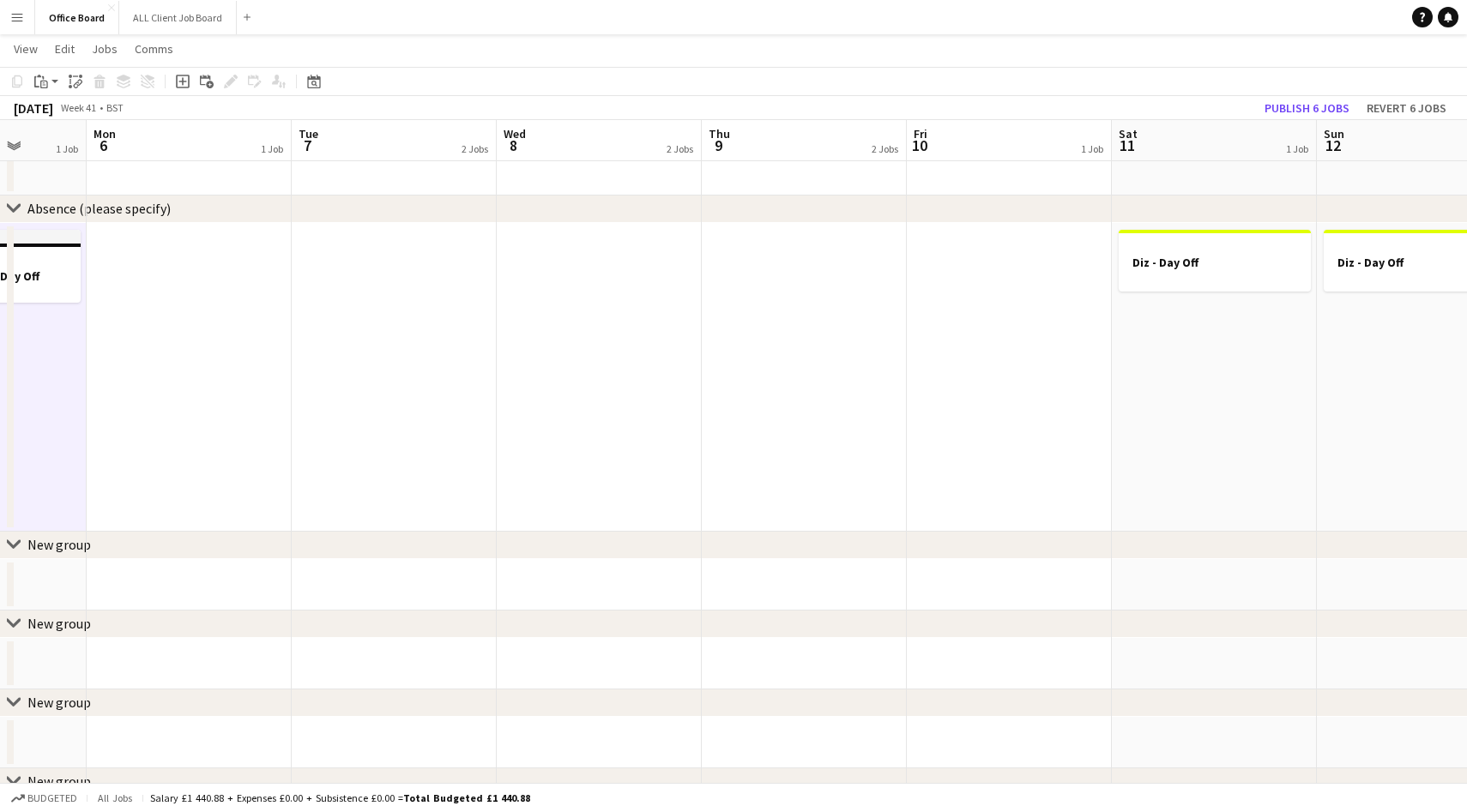
scroll to position [0, 710]
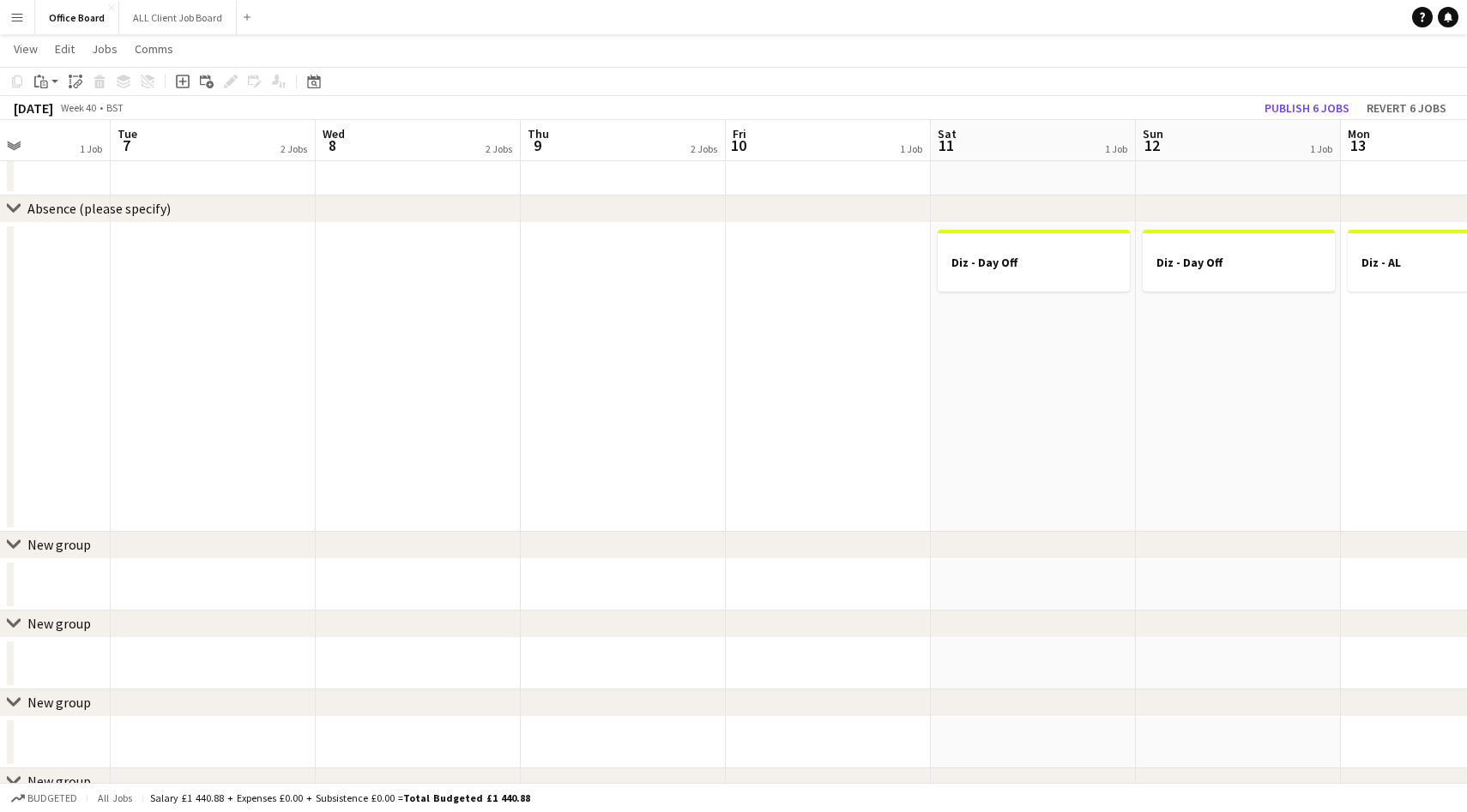
click at [1062, 345] on app-date-cell "Diz - Day Off" at bounding box center [1034, 377] width 205 height 309
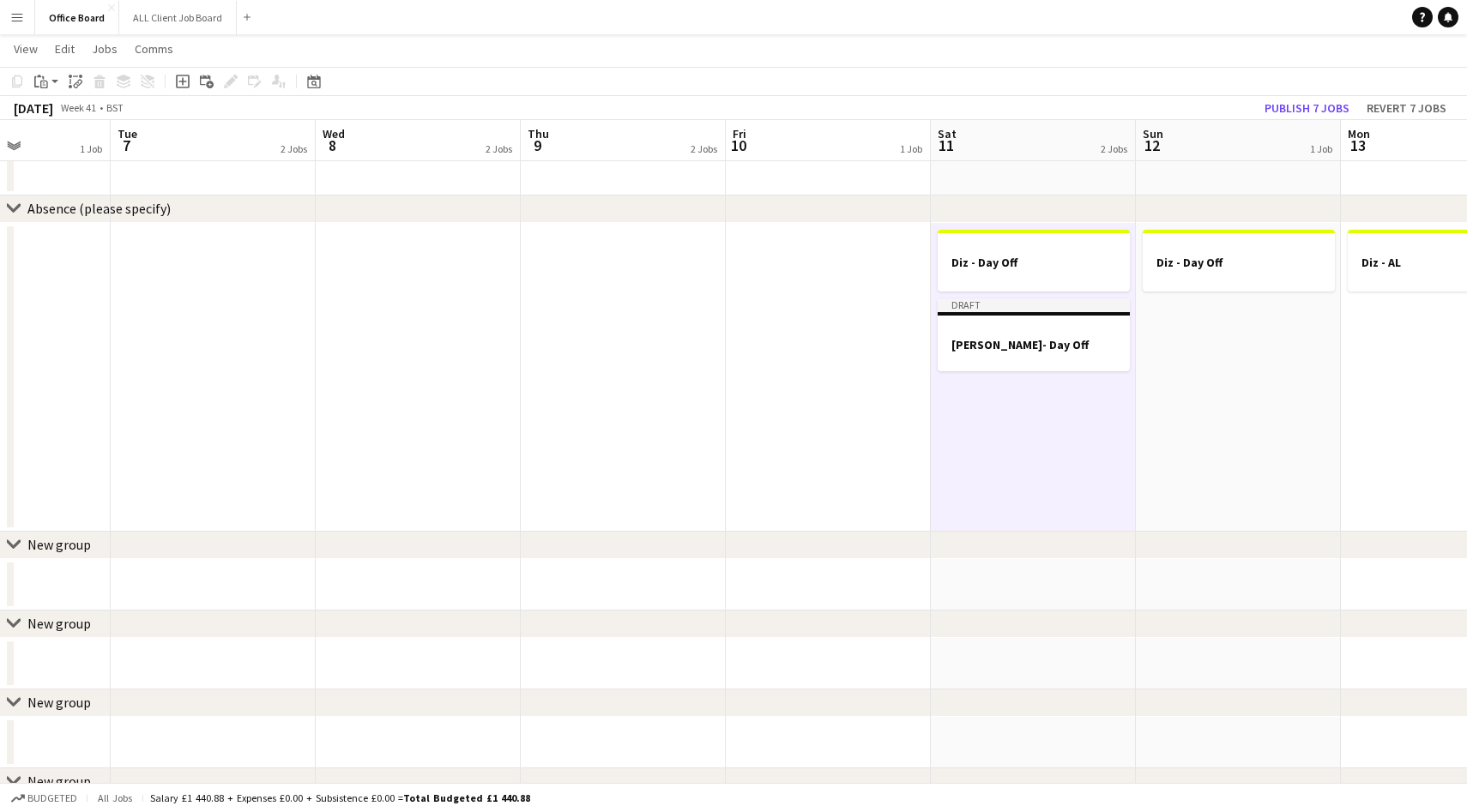
click at [1289, 343] on app-date-cell "Diz - Day Off" at bounding box center [1238, 377] width 205 height 309
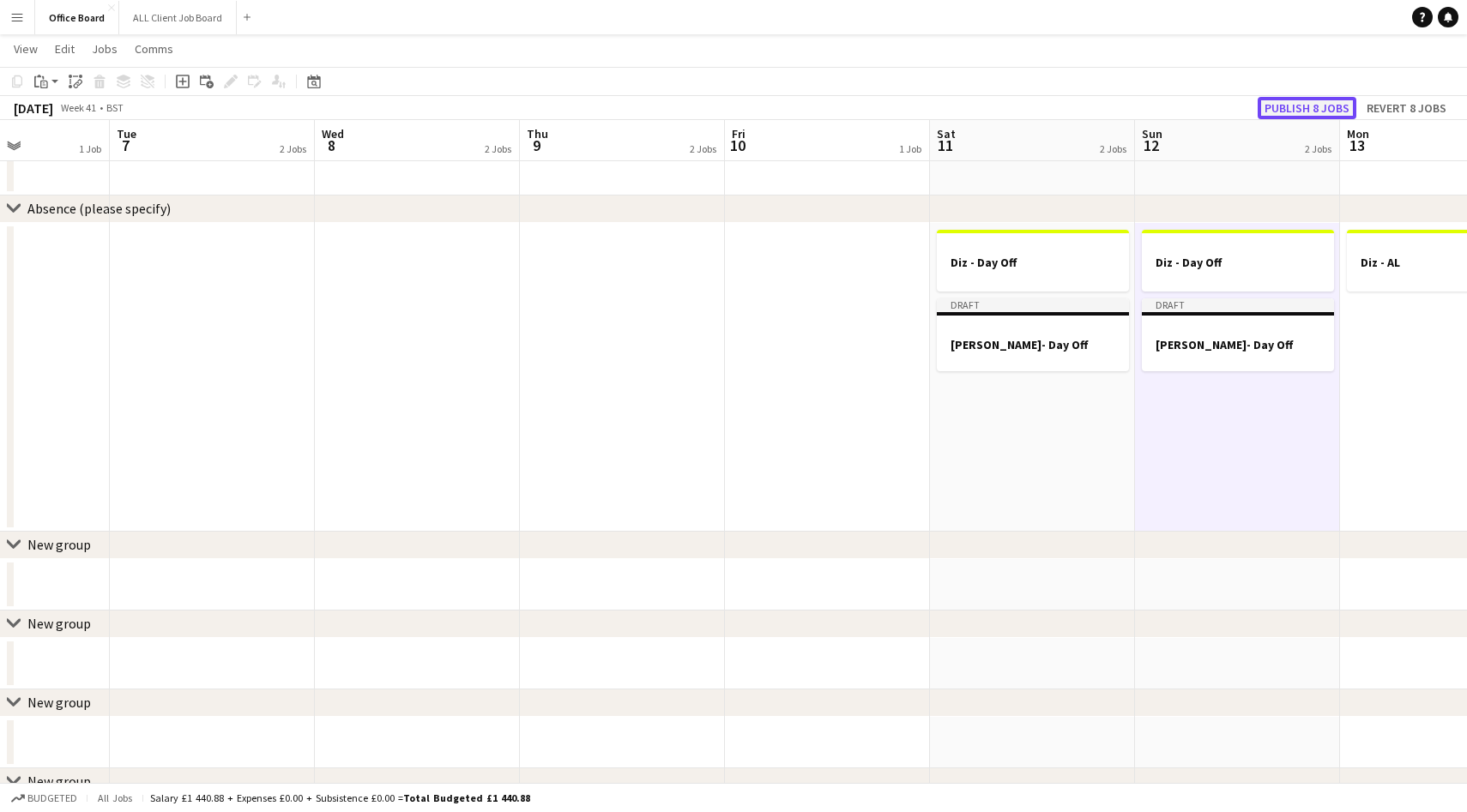
click at [1312, 112] on button "Publish 8 jobs" at bounding box center [1306, 108] width 98 height 23
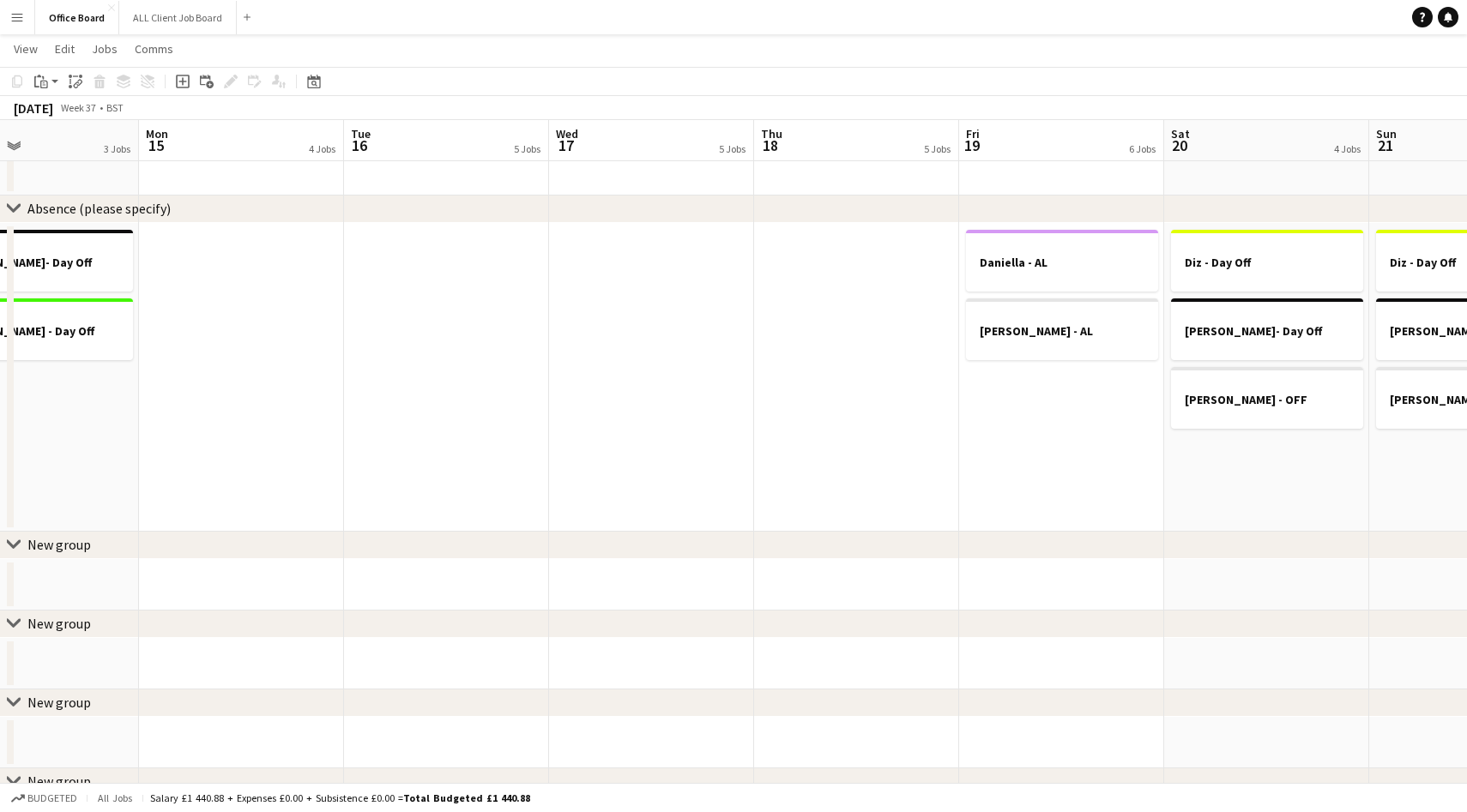
scroll to position [0, 684]
click at [1021, 396] on app-date-cell "[PERSON_NAME] - AL [PERSON_NAME] - AL" at bounding box center [1058, 377] width 205 height 309
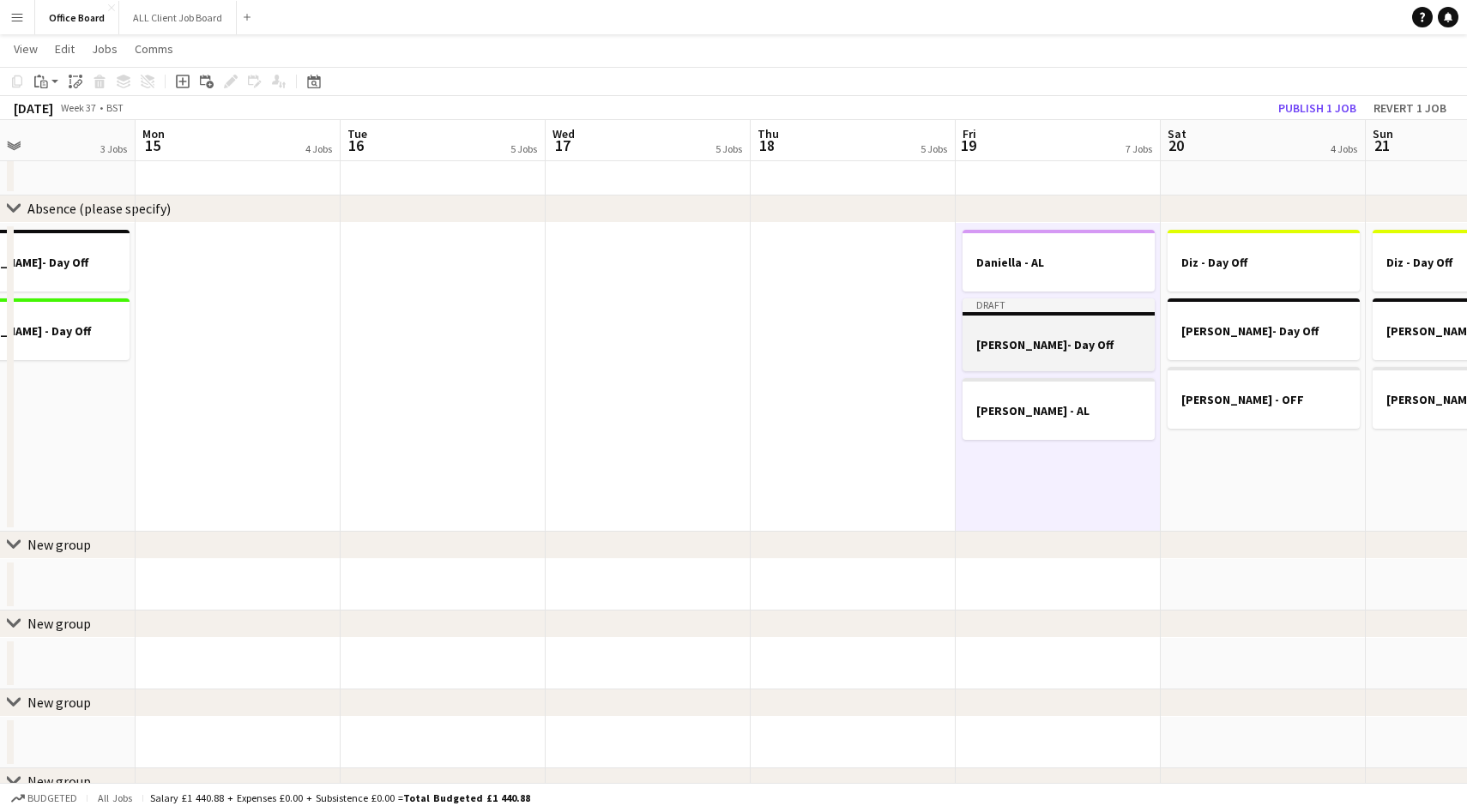
click at [1037, 337] on h3 "[PERSON_NAME]- Day Off" at bounding box center [1058, 345] width 192 height 16
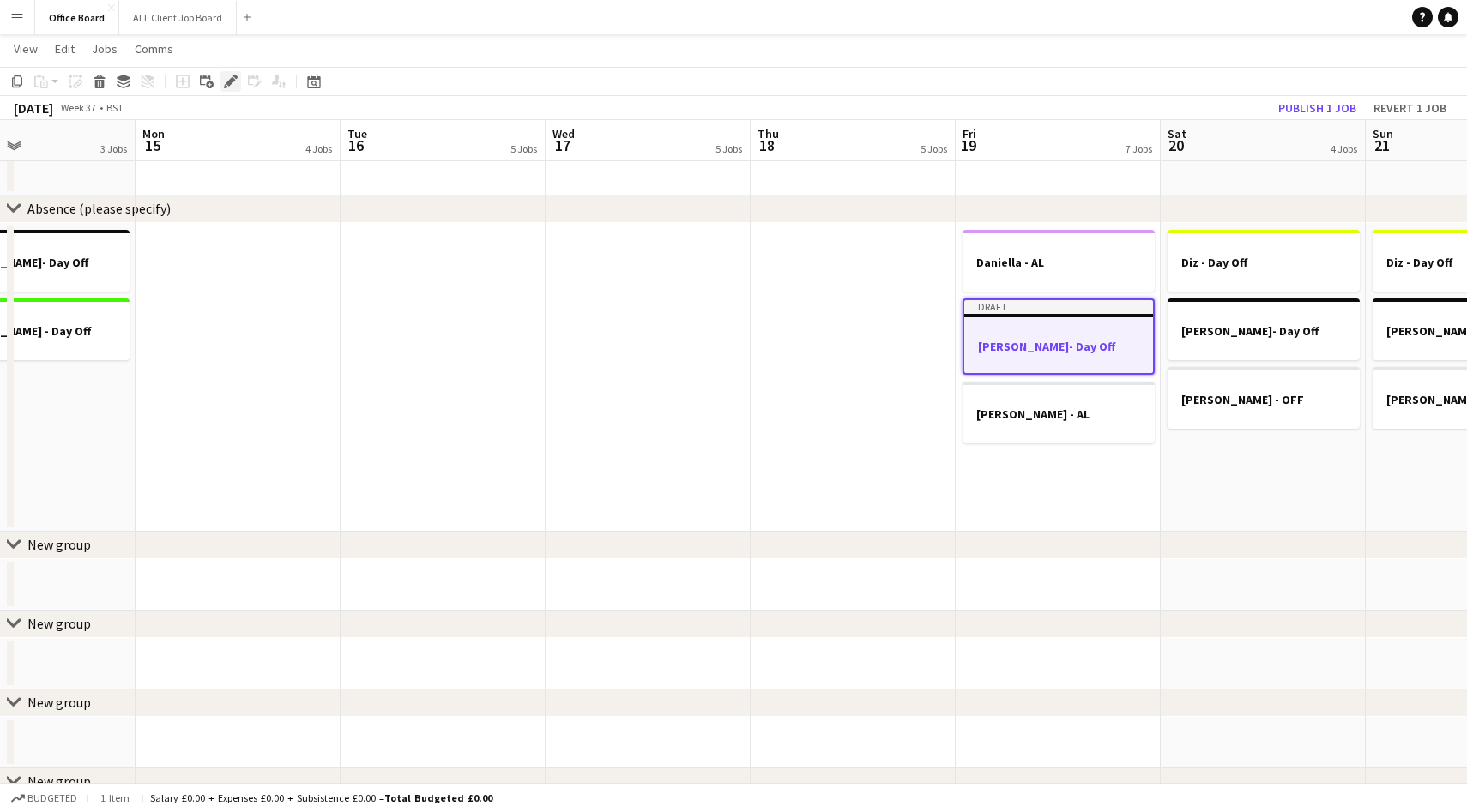
click at [234, 86] on icon "Edit" at bounding box center [231, 82] width 14 height 14
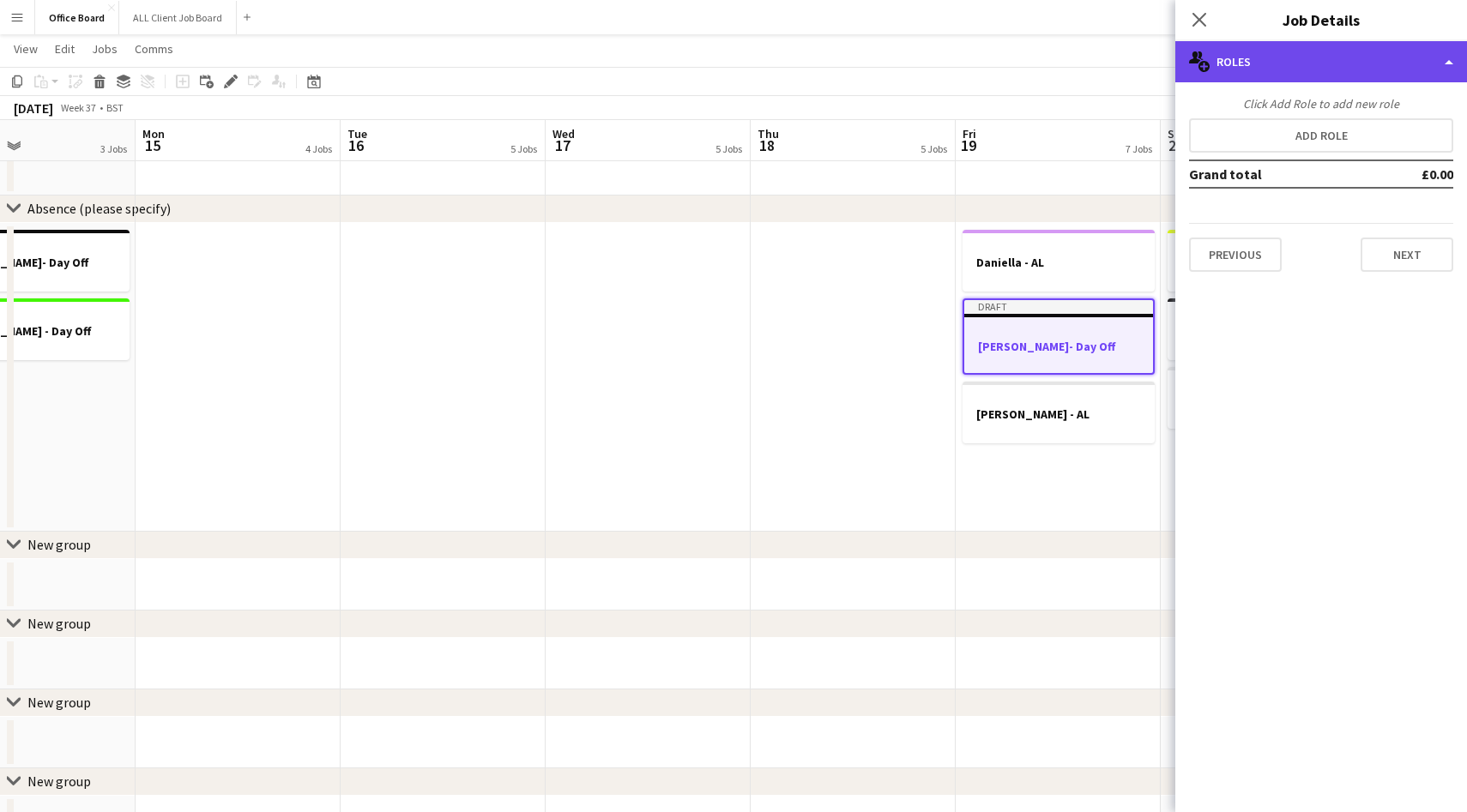
click at [1331, 74] on div "multiple-users-add Roles" at bounding box center [1321, 61] width 291 height 41
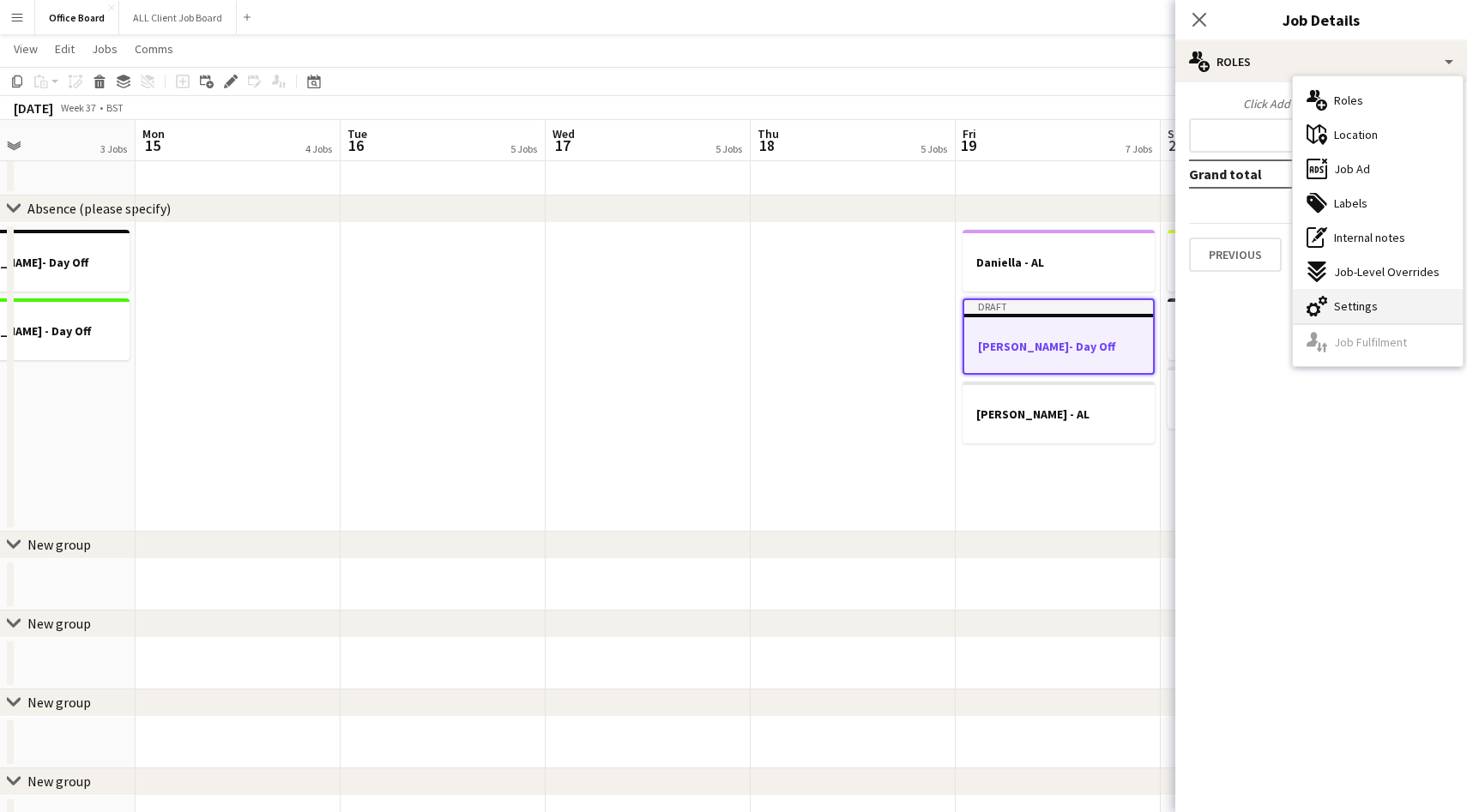
click at [1390, 314] on div "cog-double-3 Settings" at bounding box center [1377, 306] width 170 height 34
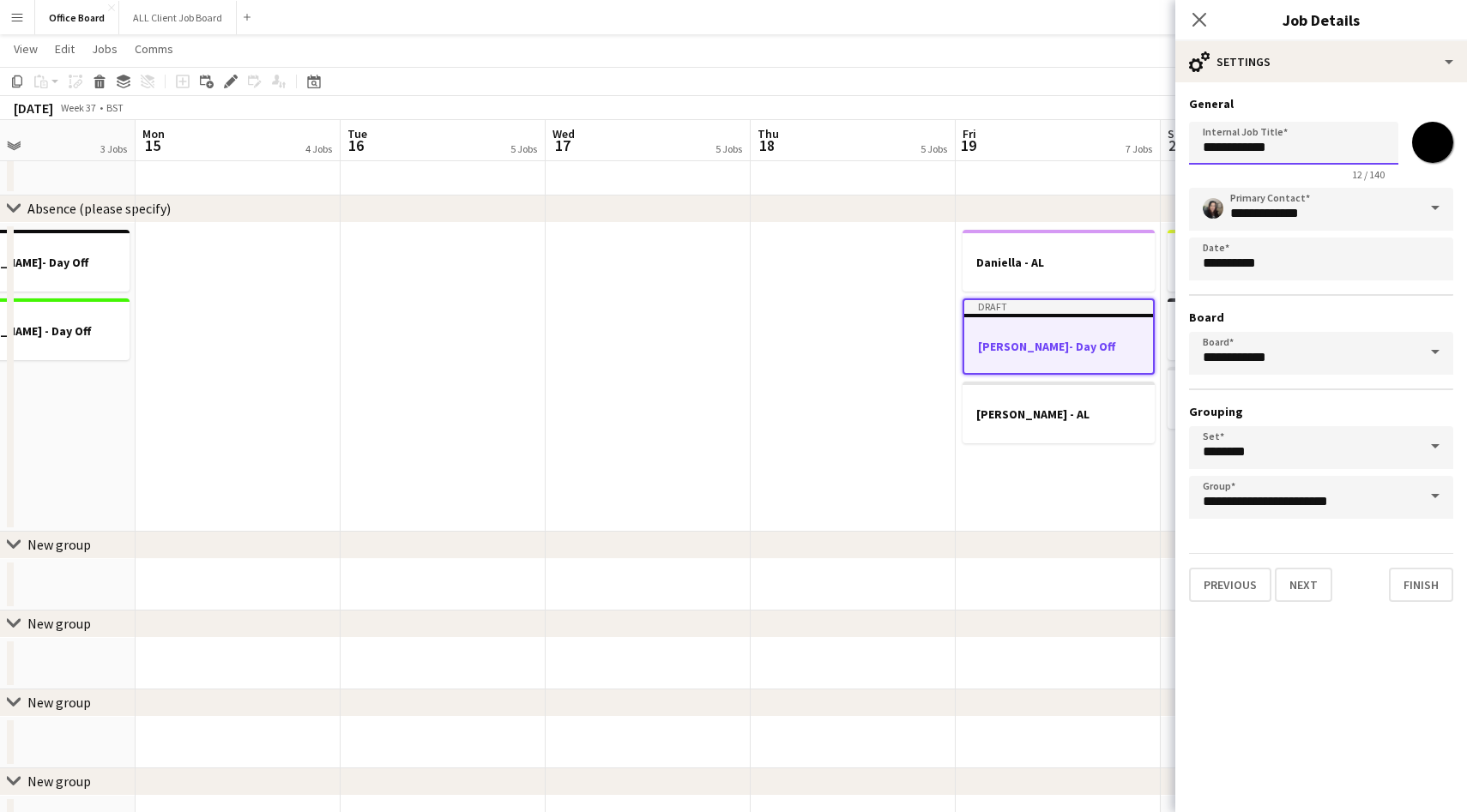
click at [1296, 141] on input "**********" at bounding box center [1294, 143] width 210 height 43
type input "*********"
click at [1192, 8] on app-icon "Close pop-in" at bounding box center [1200, 20] width 25 height 25
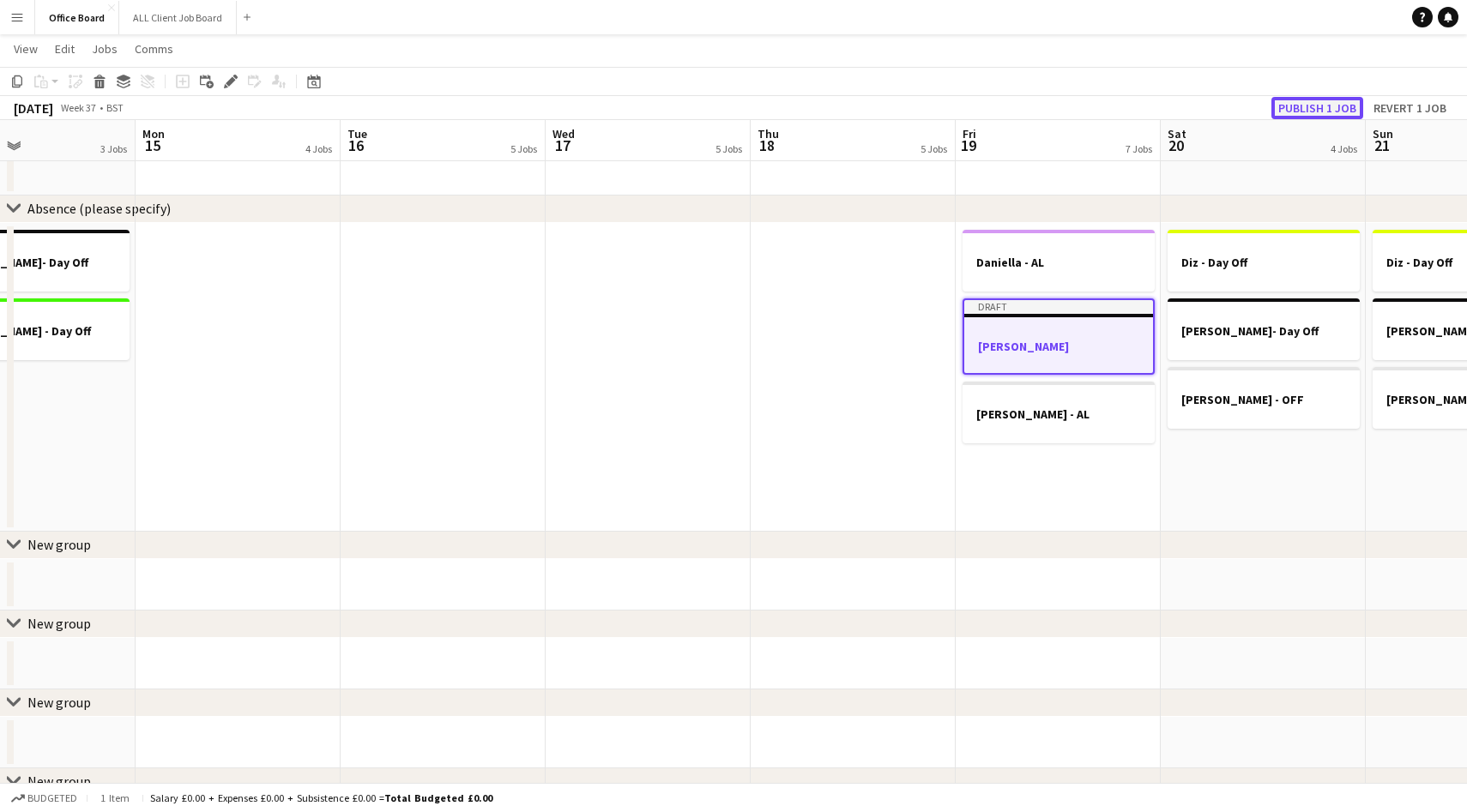
click at [1299, 102] on button "Publish 1 job" at bounding box center [1317, 108] width 92 height 23
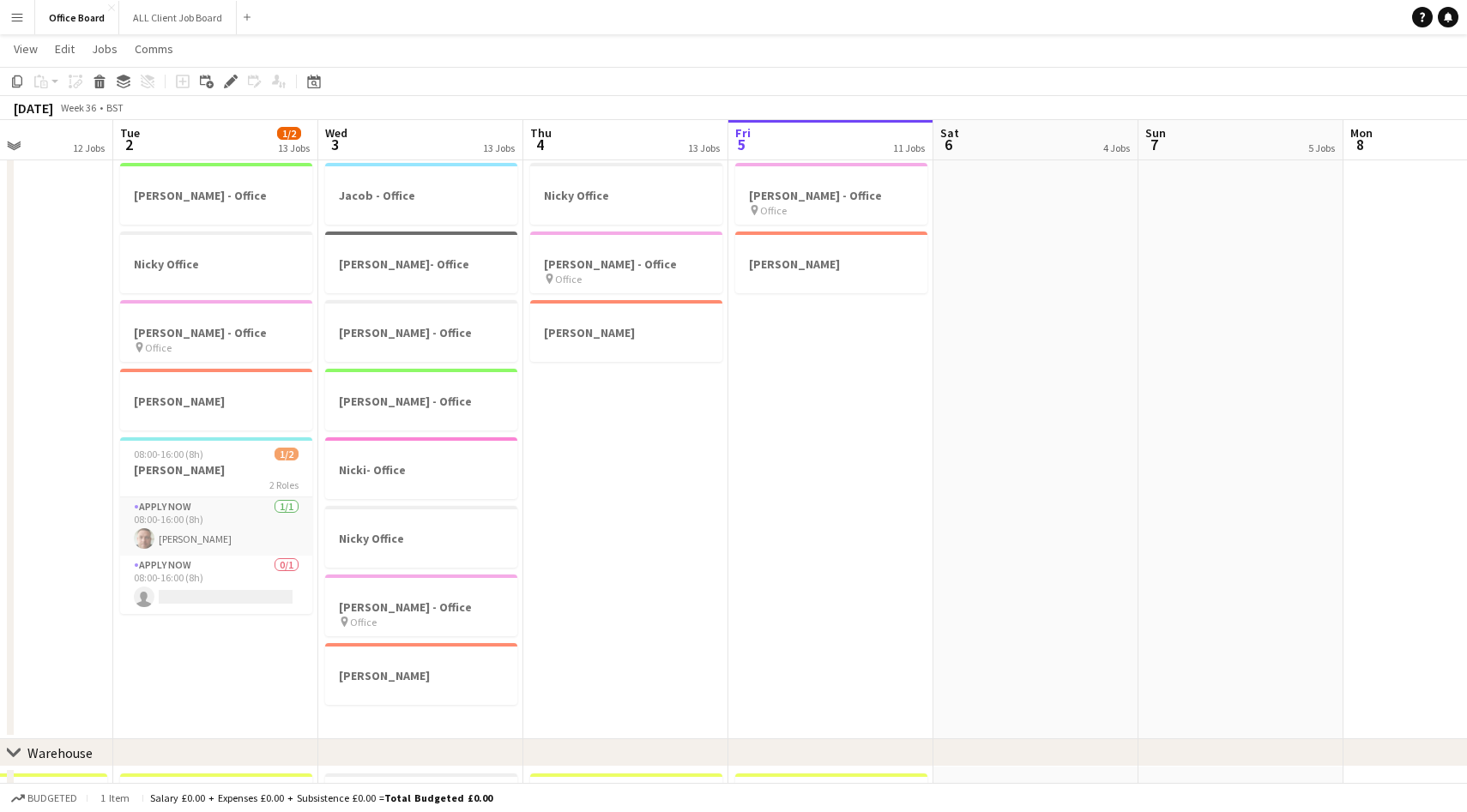
scroll to position [251, 0]
click at [418, 264] on h3 "[PERSON_NAME]- Office" at bounding box center [421, 265] width 192 height 16
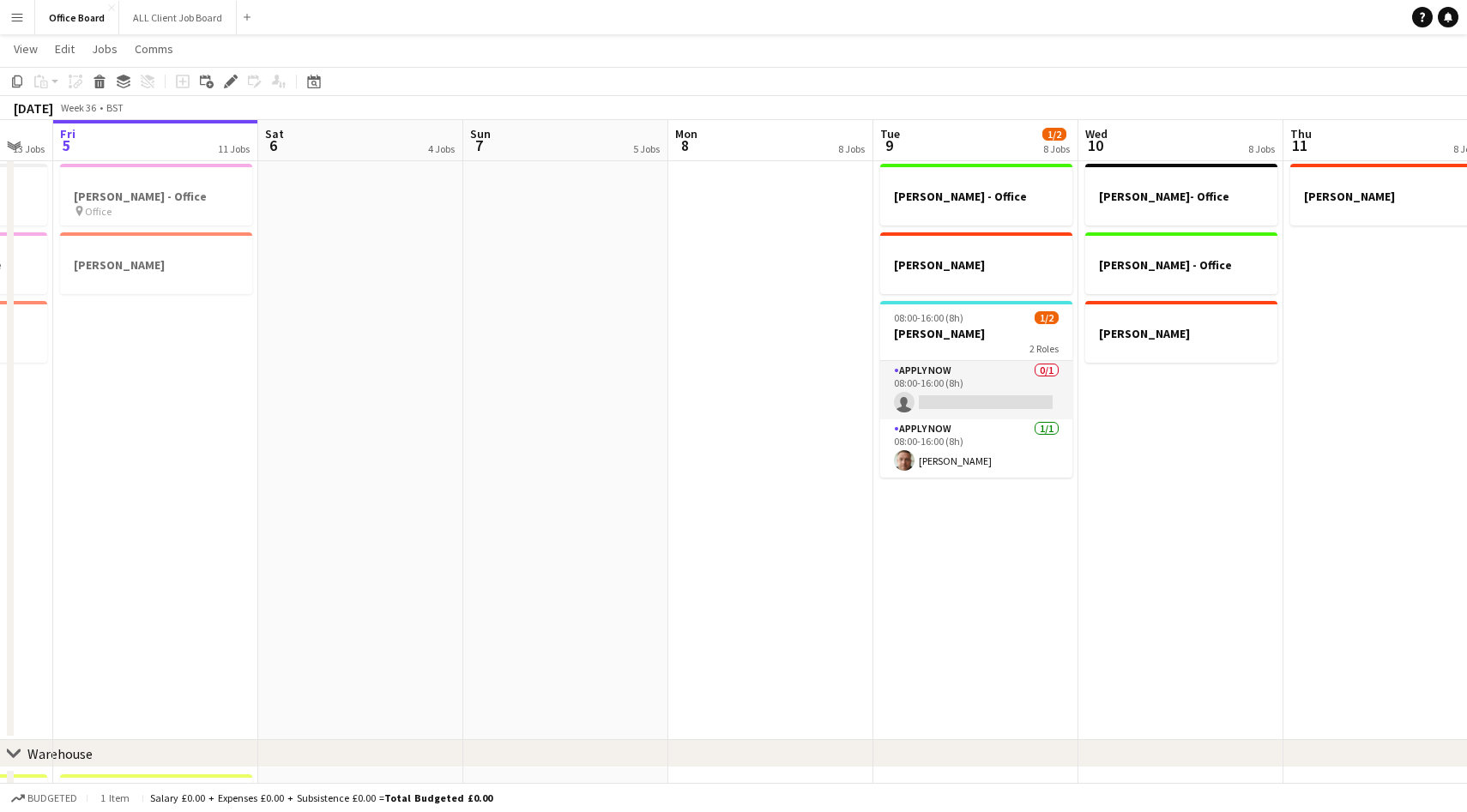
scroll to position [0, 683]
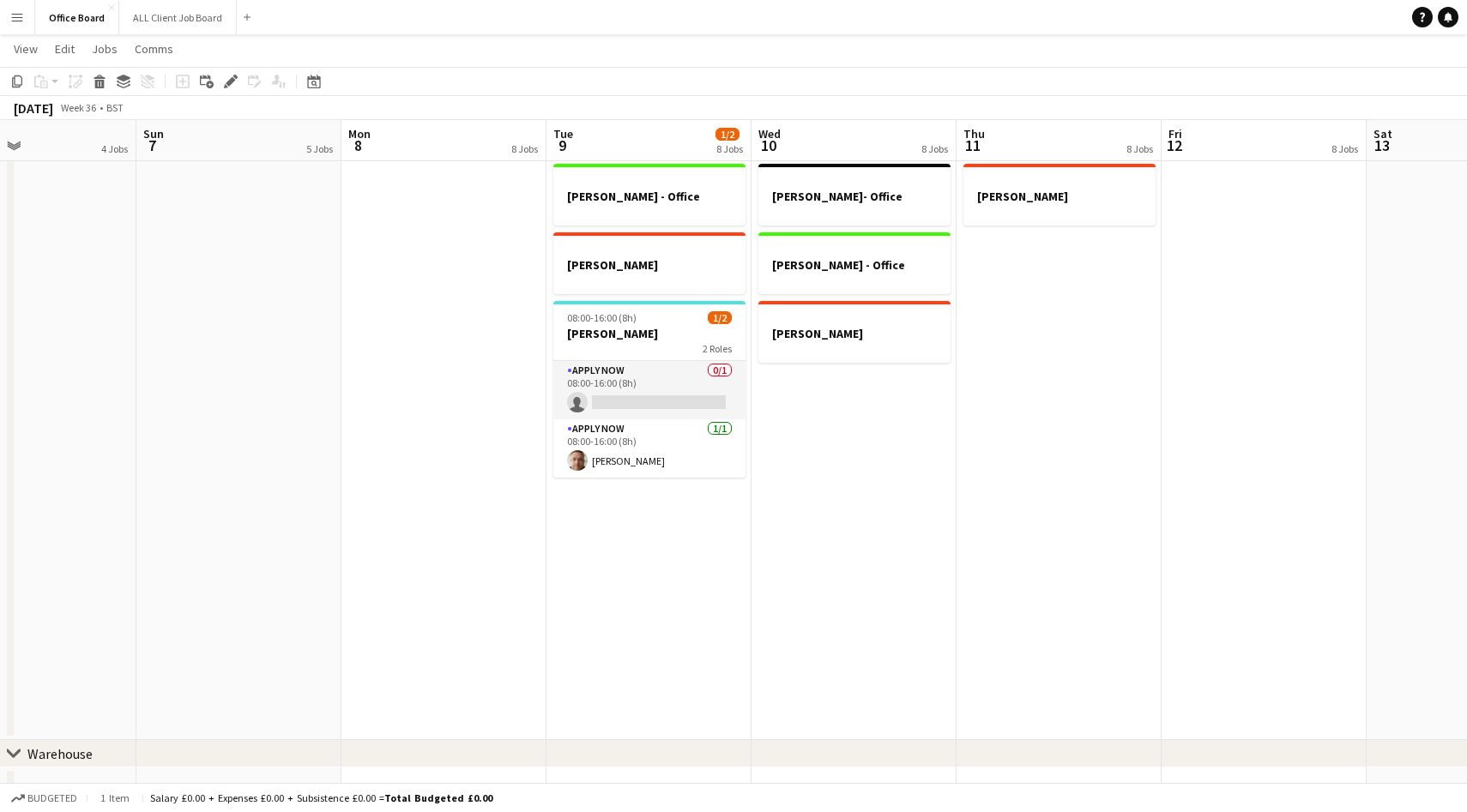
click at [684, 539] on app-date-cell "[PERSON_NAME] - Office [PERSON_NAME]- Office [PERSON_NAME] - Office [PERSON_NAM…" at bounding box center [650, 380] width 205 height 721
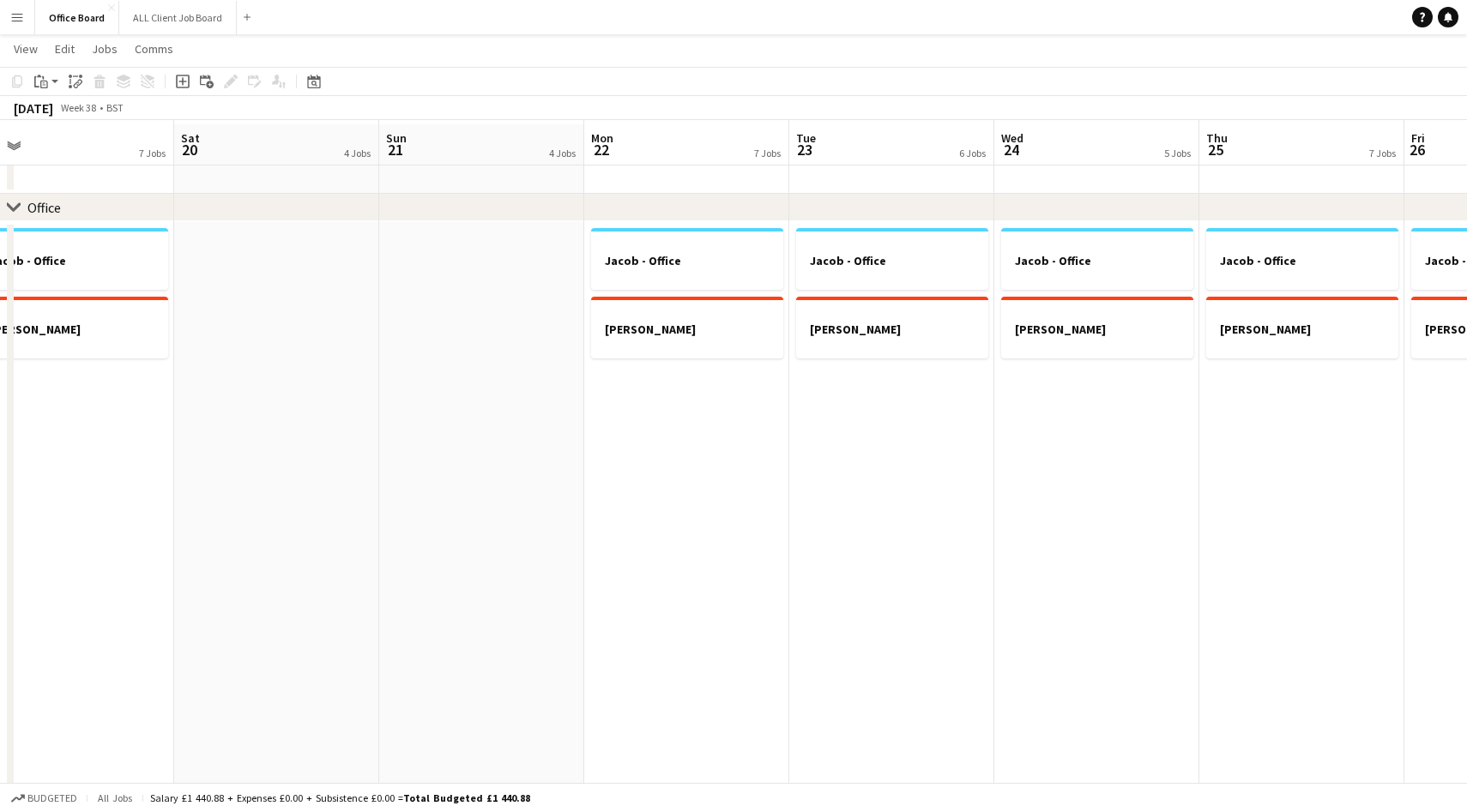
scroll to position [54, 0]
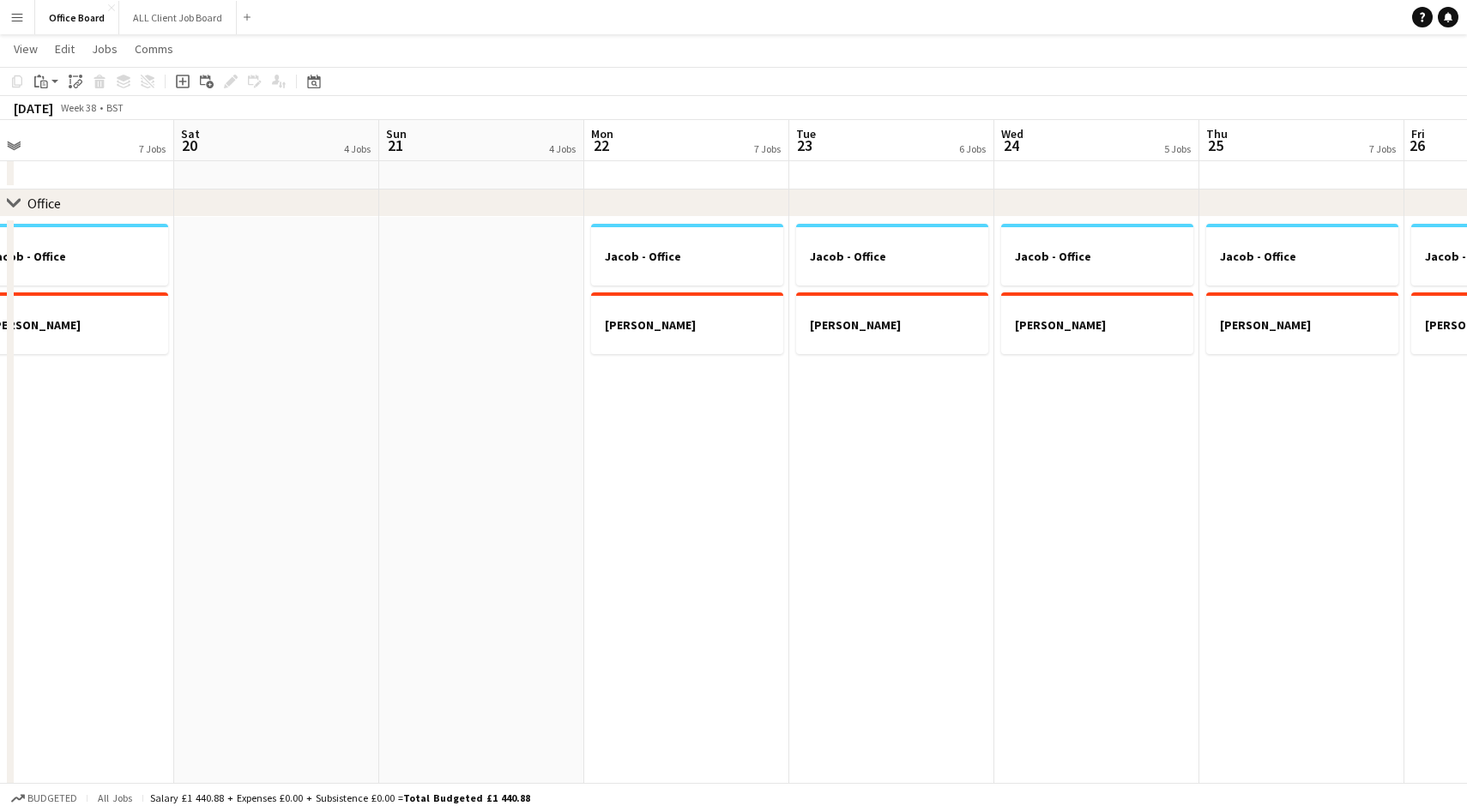
click at [671, 494] on app-date-cell "Jacob - Office [PERSON_NAME]" at bounding box center [687, 577] width 205 height 721
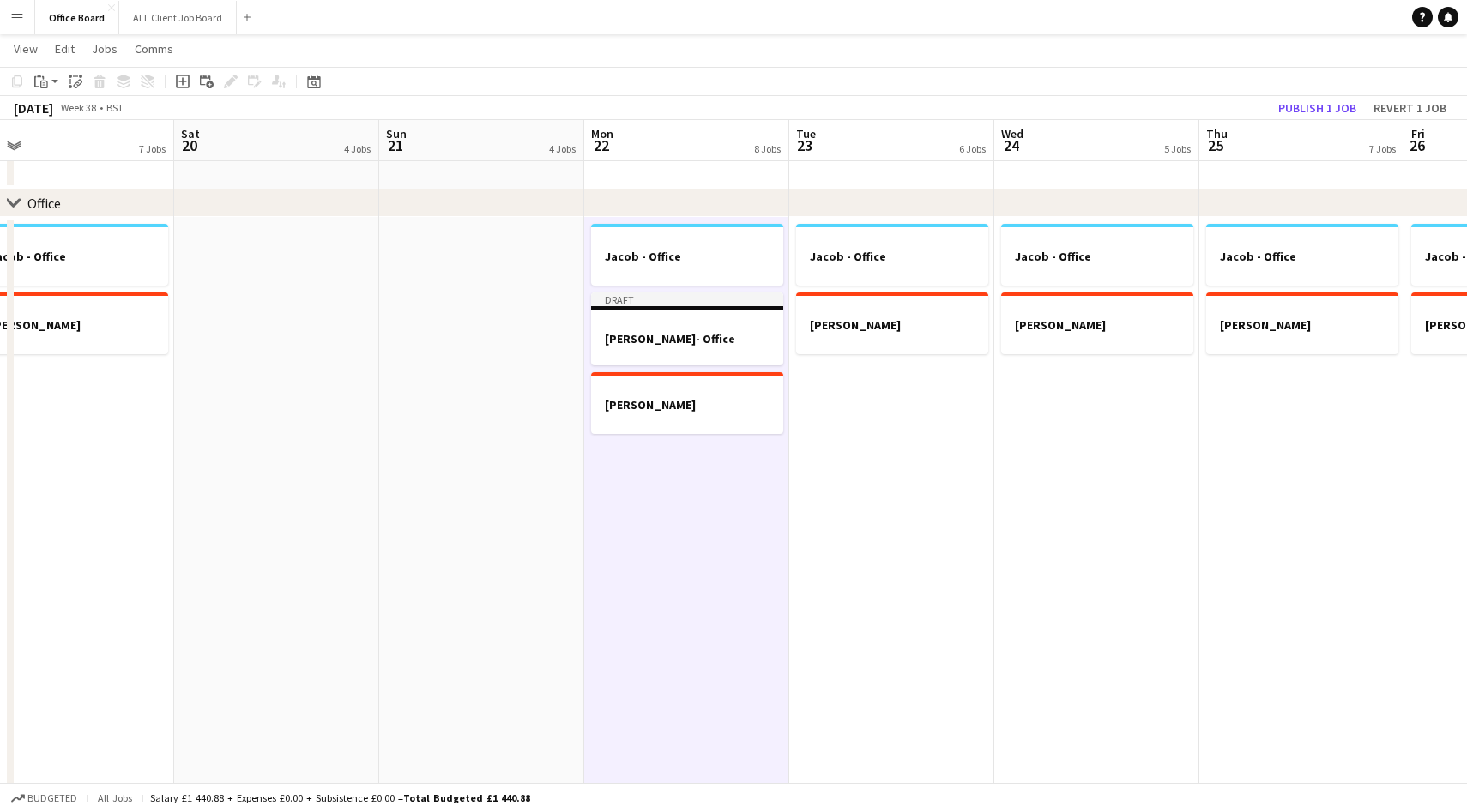
click at [897, 444] on app-date-cell "Jacob - Office [PERSON_NAME]" at bounding box center [892, 577] width 205 height 721
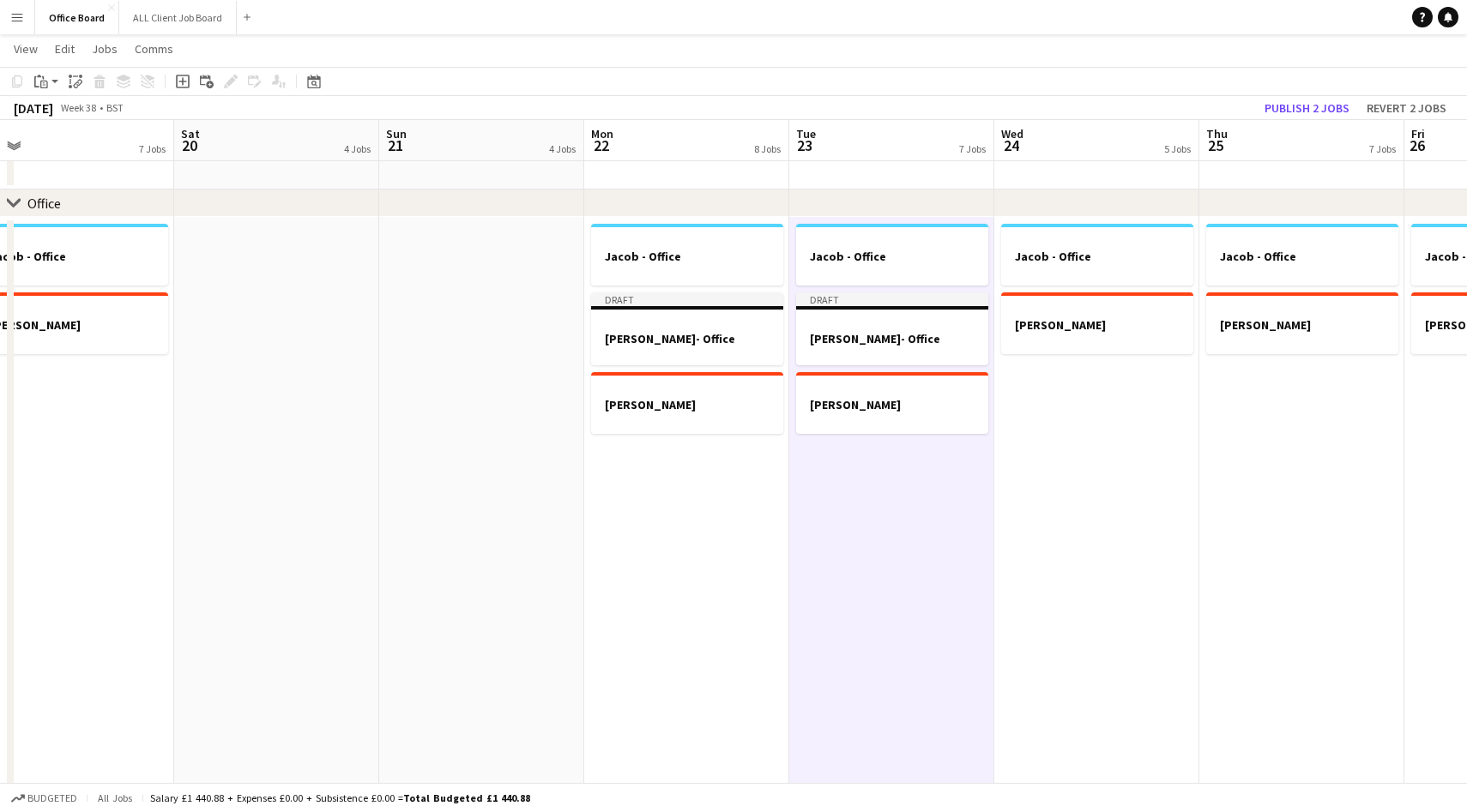
click at [1076, 427] on app-date-cell "Jacob - Office [PERSON_NAME]" at bounding box center [1097, 577] width 205 height 721
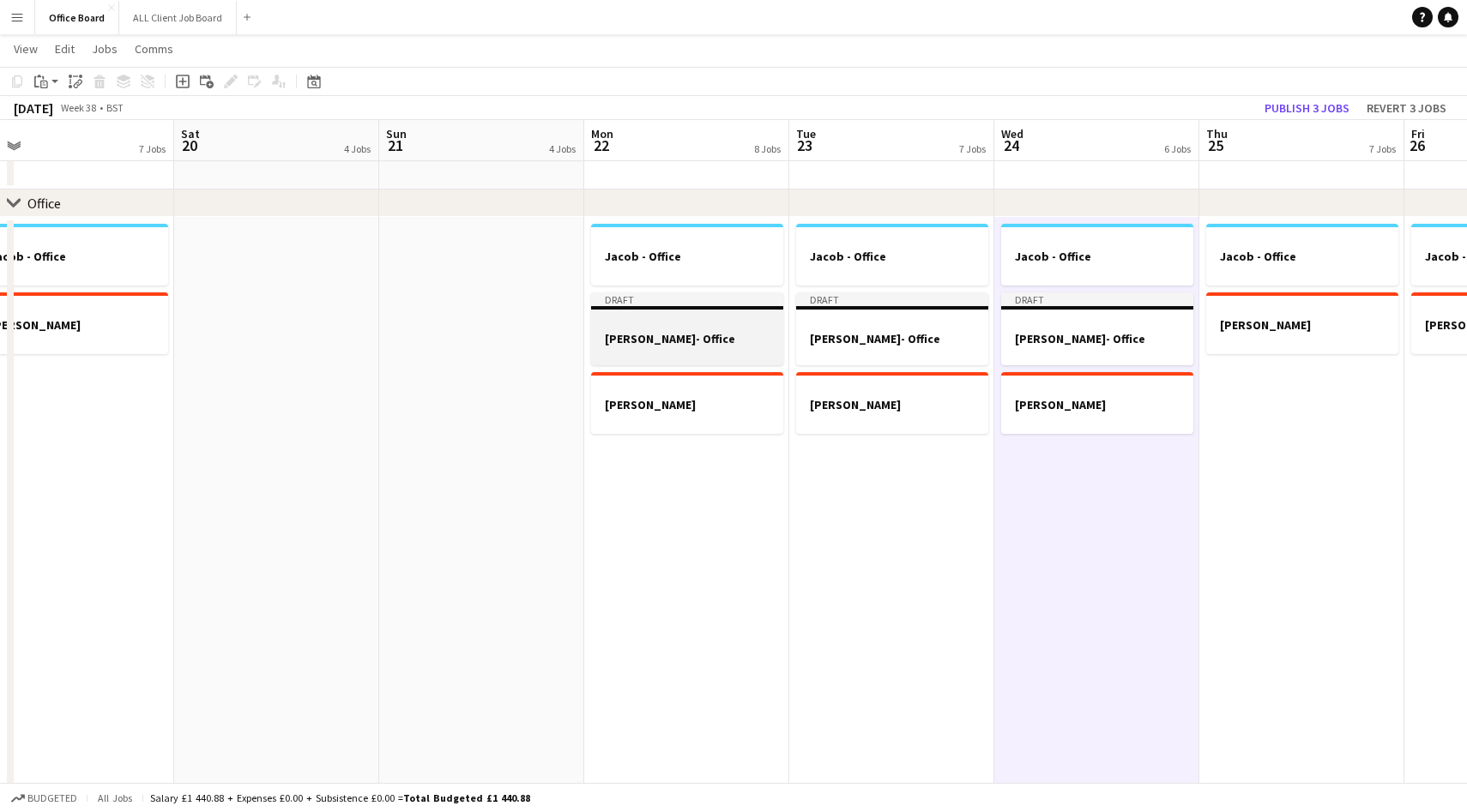
click at [708, 350] on div at bounding box center [687, 354] width 192 height 14
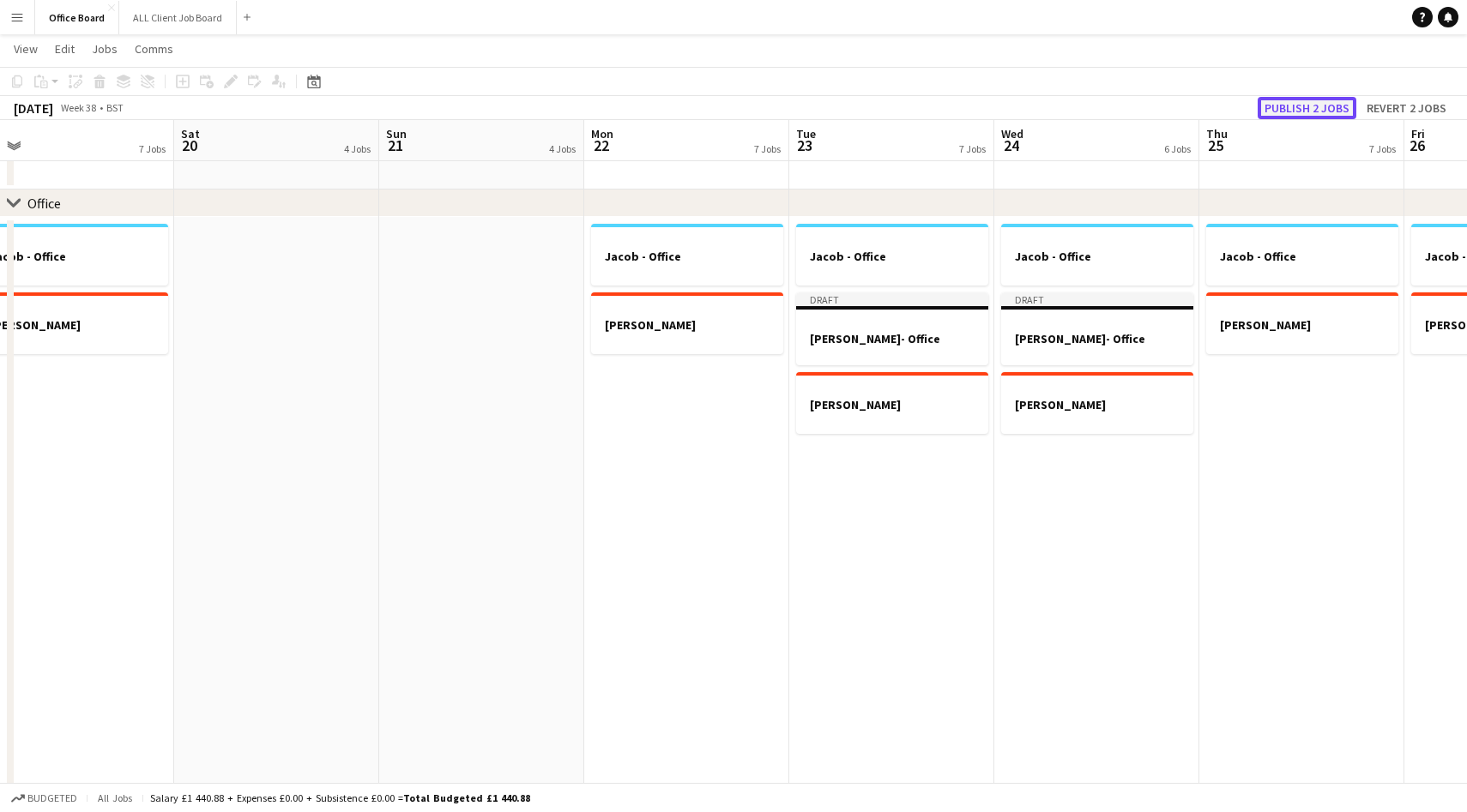
click at [1293, 108] on button "Publish 2 jobs" at bounding box center [1306, 108] width 98 height 23
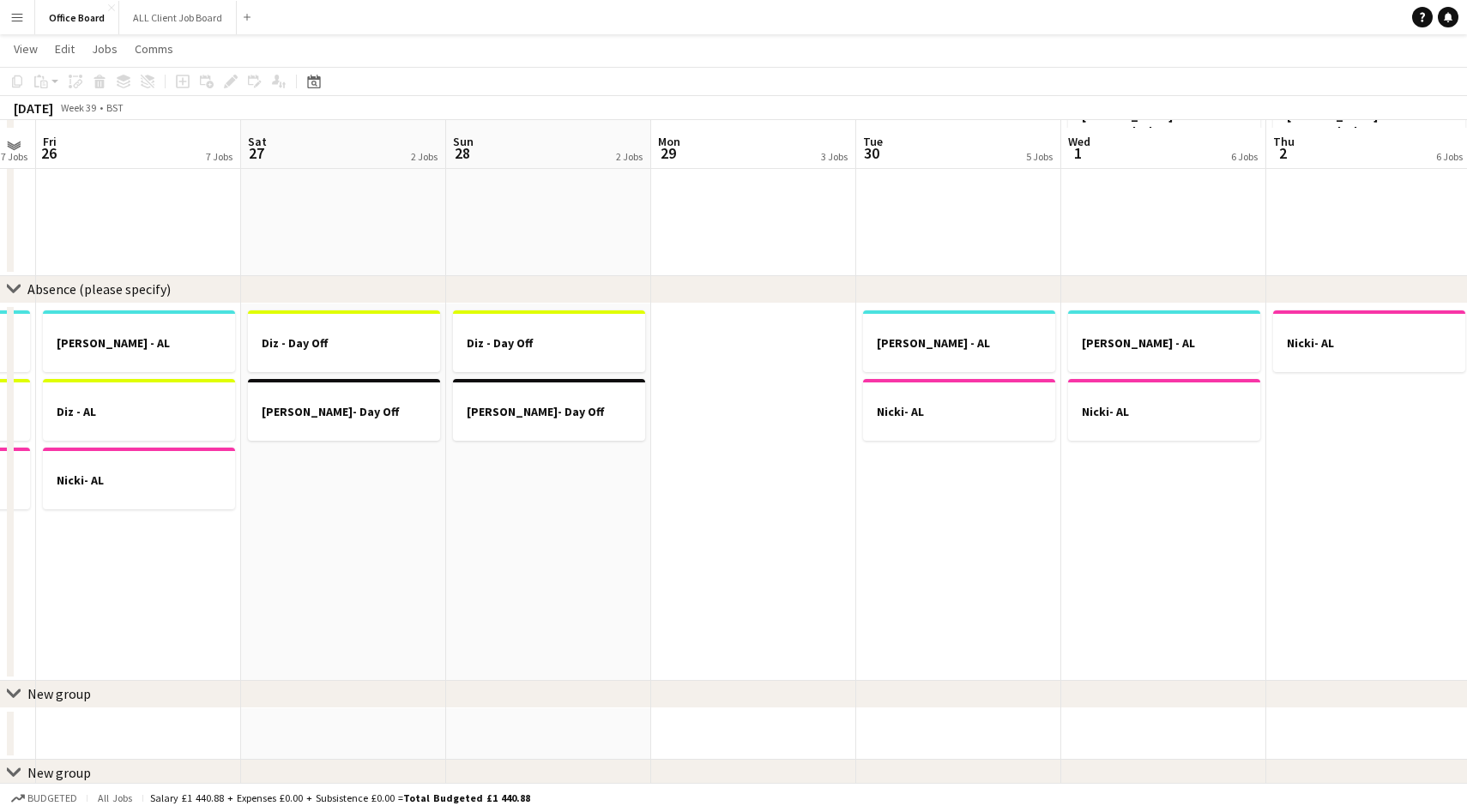
scroll to position [1567, 0]
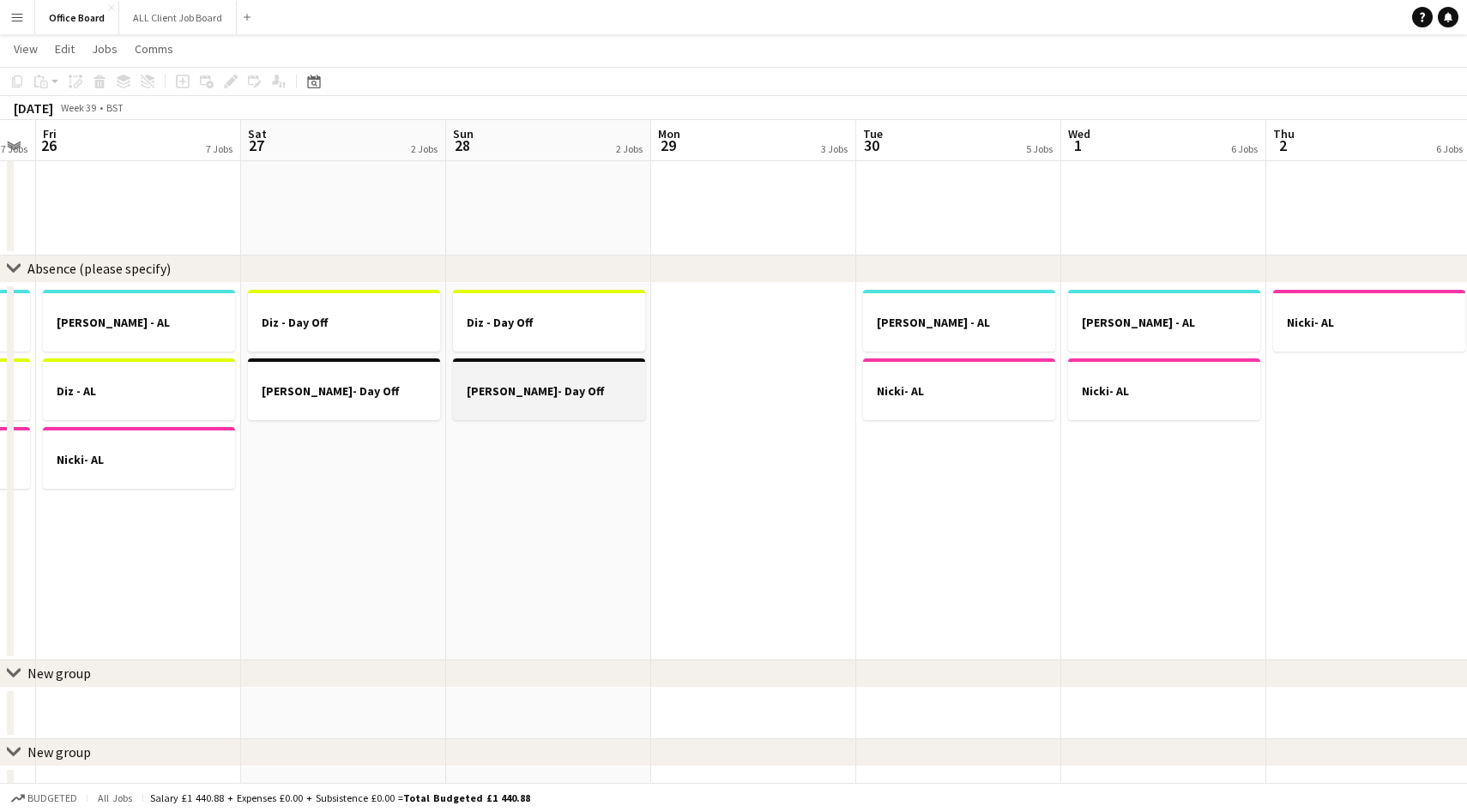
click at [577, 393] on h3 "[PERSON_NAME]- Day Off" at bounding box center [549, 391] width 192 height 16
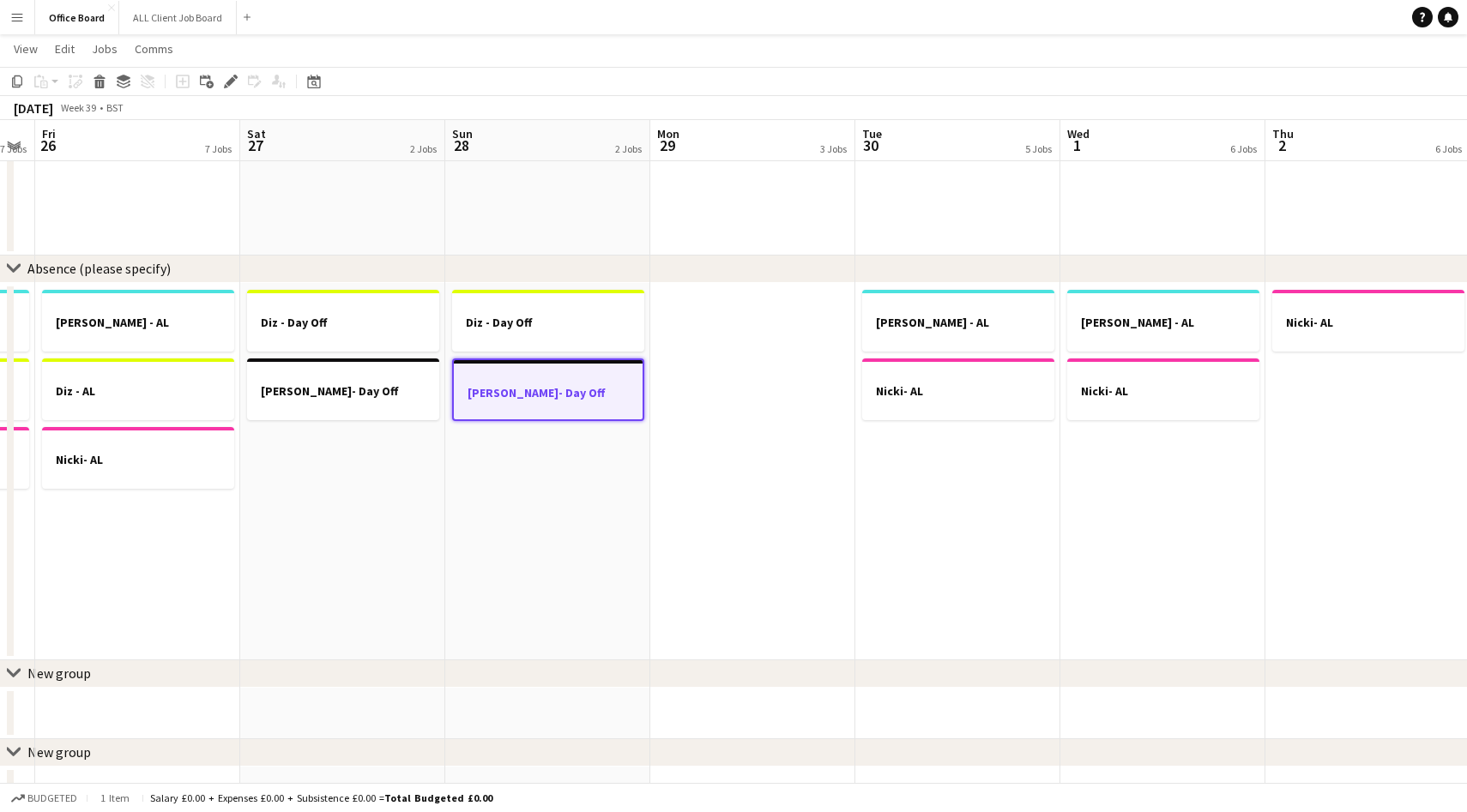
click at [737, 416] on app-date-cell at bounding box center [753, 472] width 205 height 377
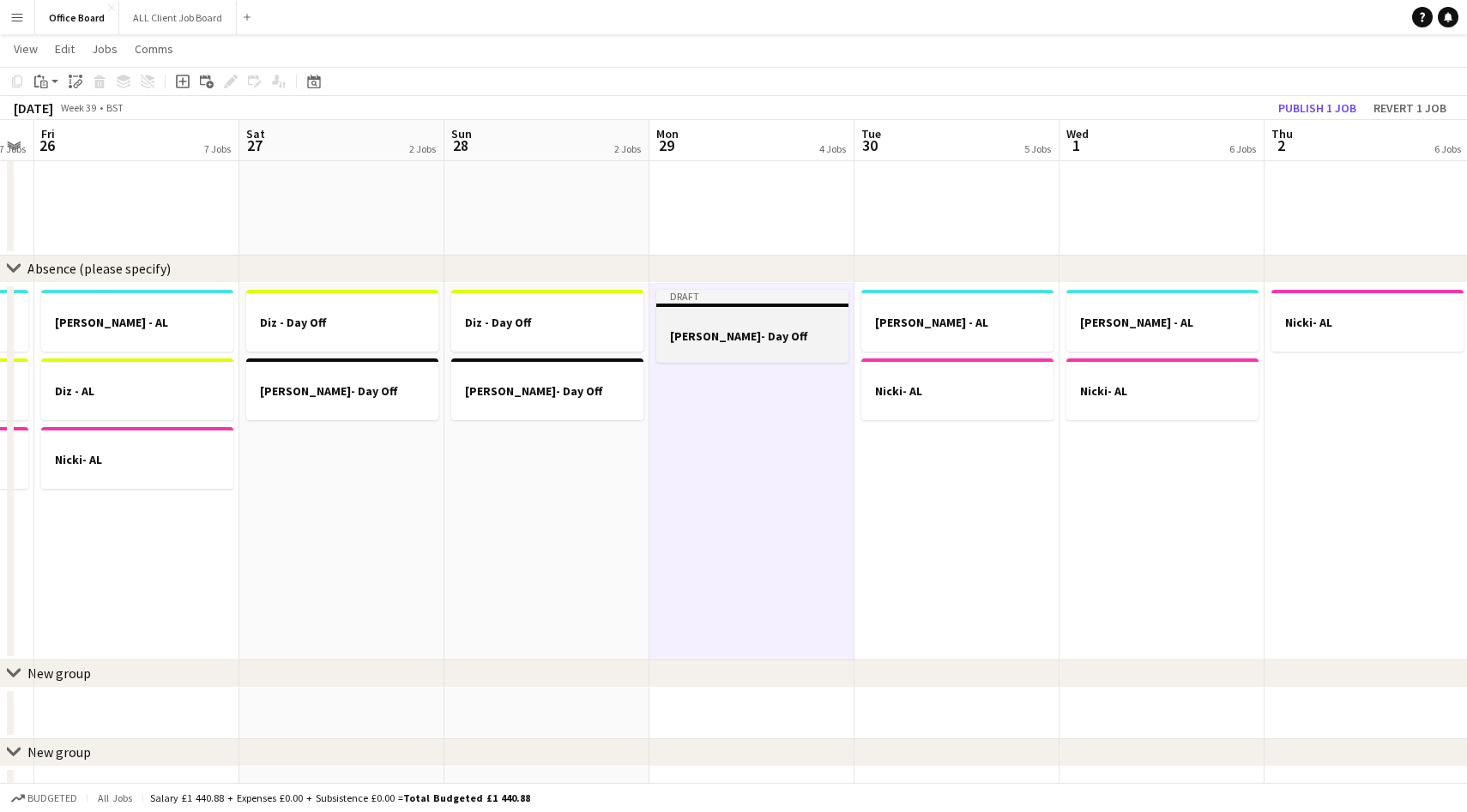
click at [763, 327] on app-job-card "Draft [PERSON_NAME]- Day Off" at bounding box center [752, 326] width 192 height 73
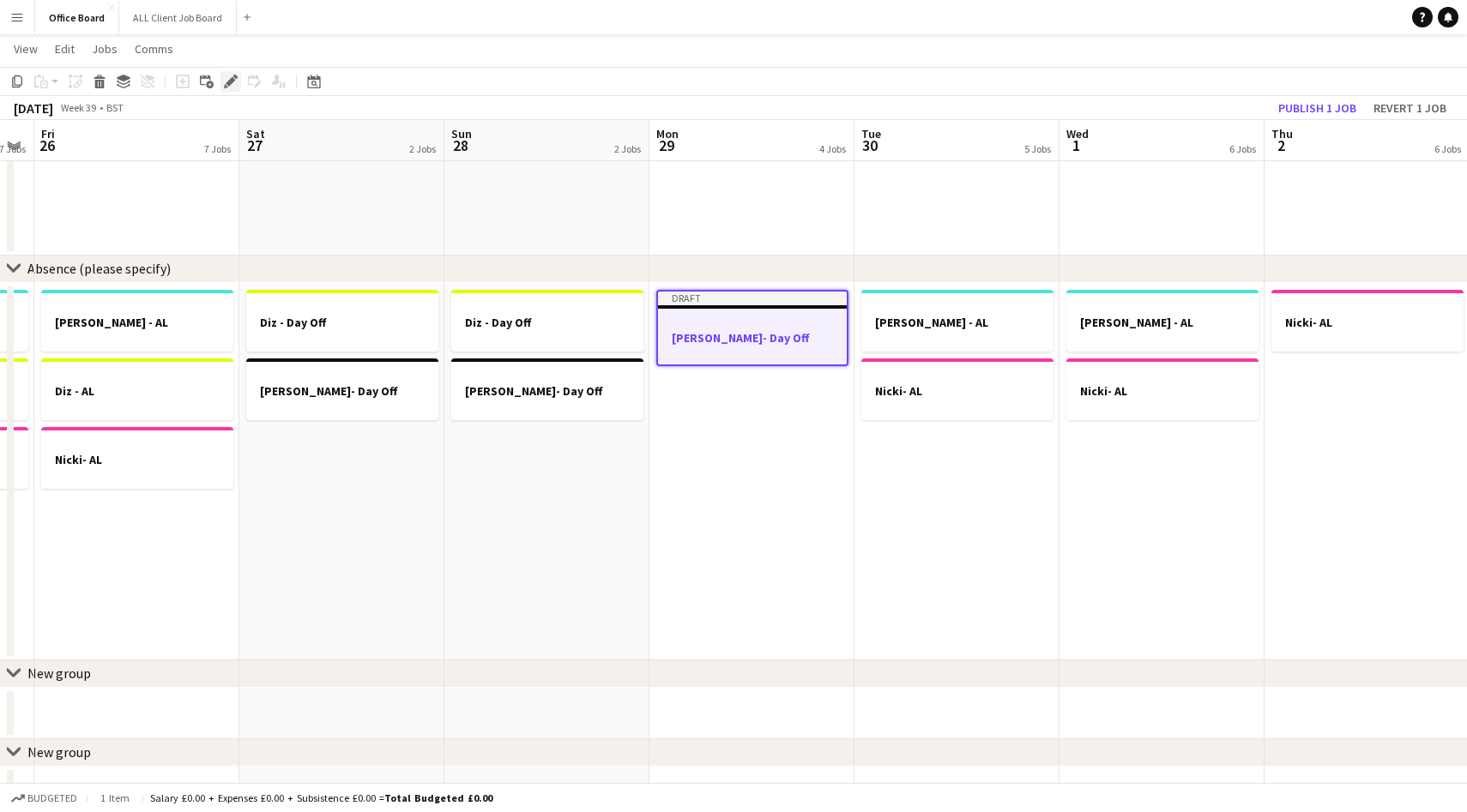
click at [225, 81] on icon "Edit" at bounding box center [231, 82] width 14 height 14
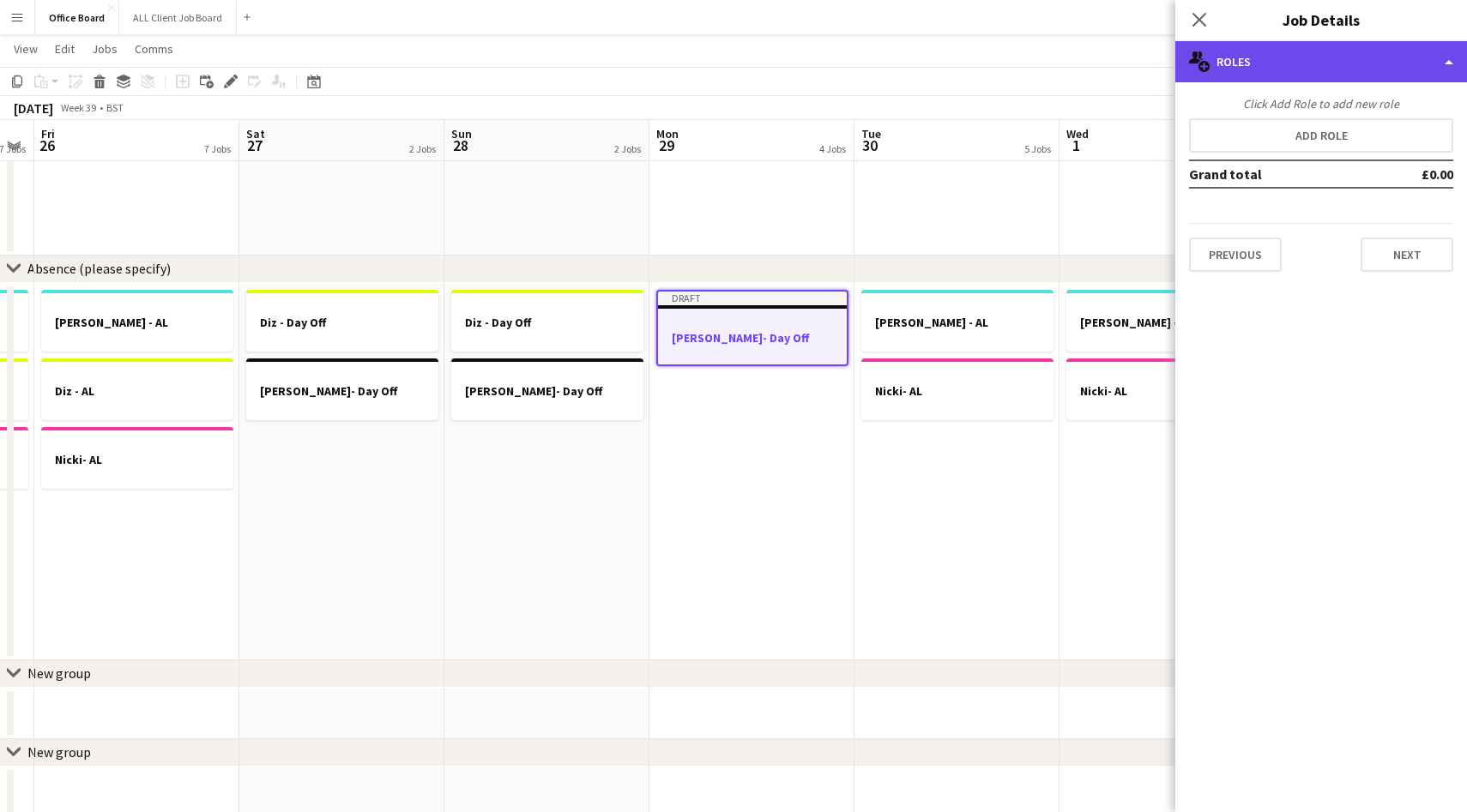
click at [1307, 65] on div "multiple-users-add Roles" at bounding box center [1321, 61] width 291 height 41
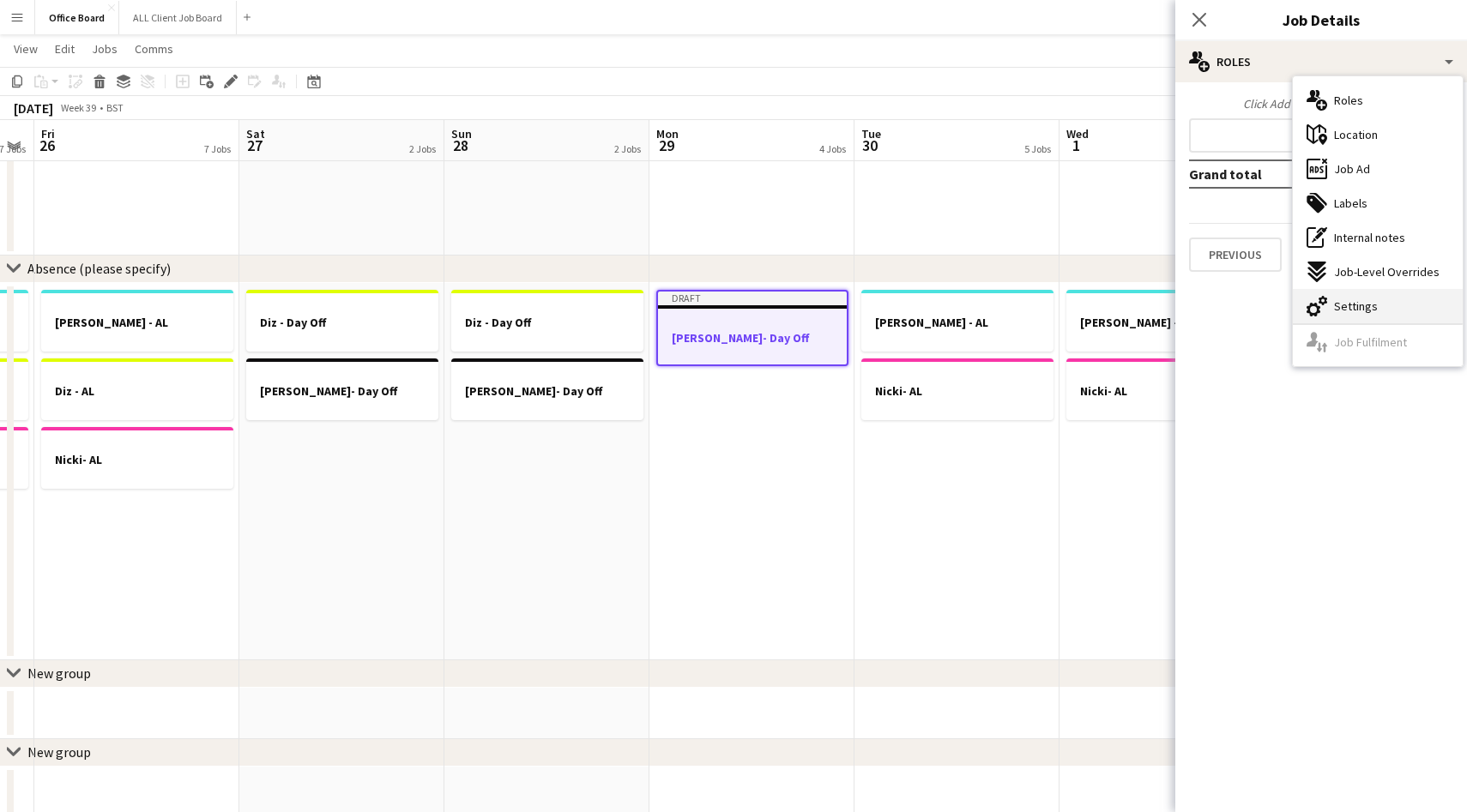
click at [1340, 302] on span "Settings" at bounding box center [1356, 306] width 43 height 16
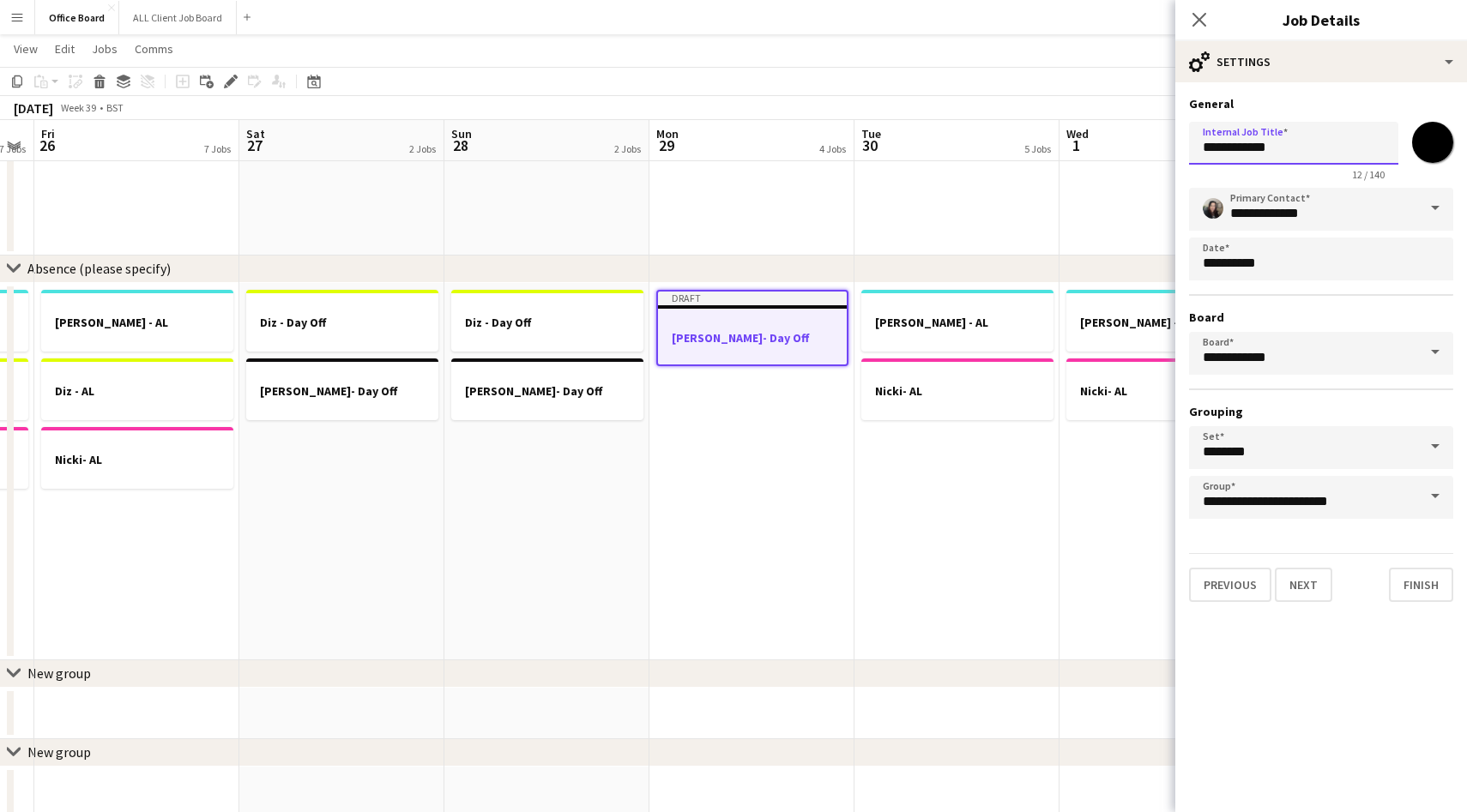
click at [1292, 160] on input "**********" at bounding box center [1294, 143] width 210 height 43
type input "*******"
click at [1188, 16] on app-icon "Close pop-in" at bounding box center [1200, 20] width 25 height 25
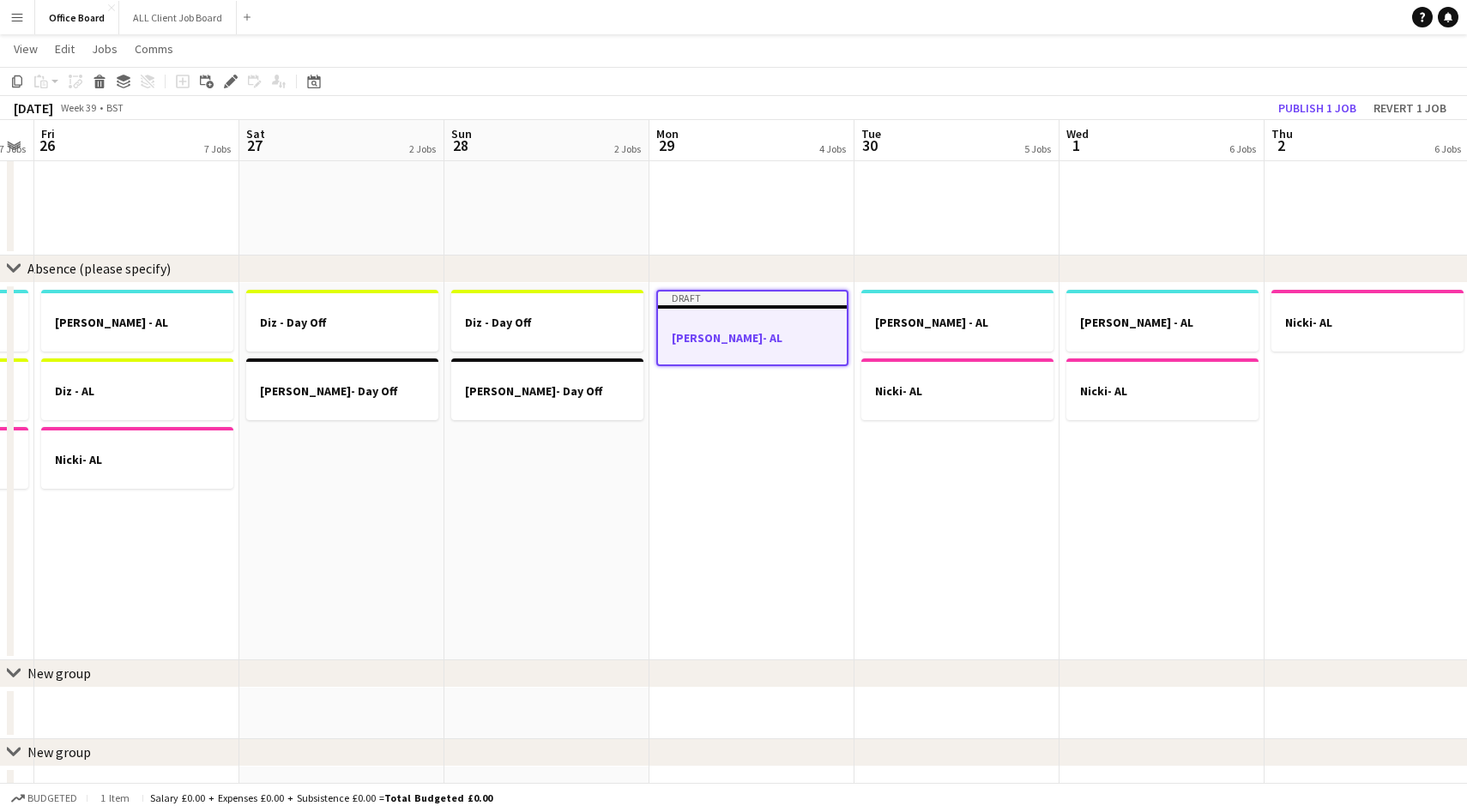
click at [939, 489] on app-date-cell "[PERSON_NAME] - AL Nicki- AL" at bounding box center [957, 472] width 205 height 377
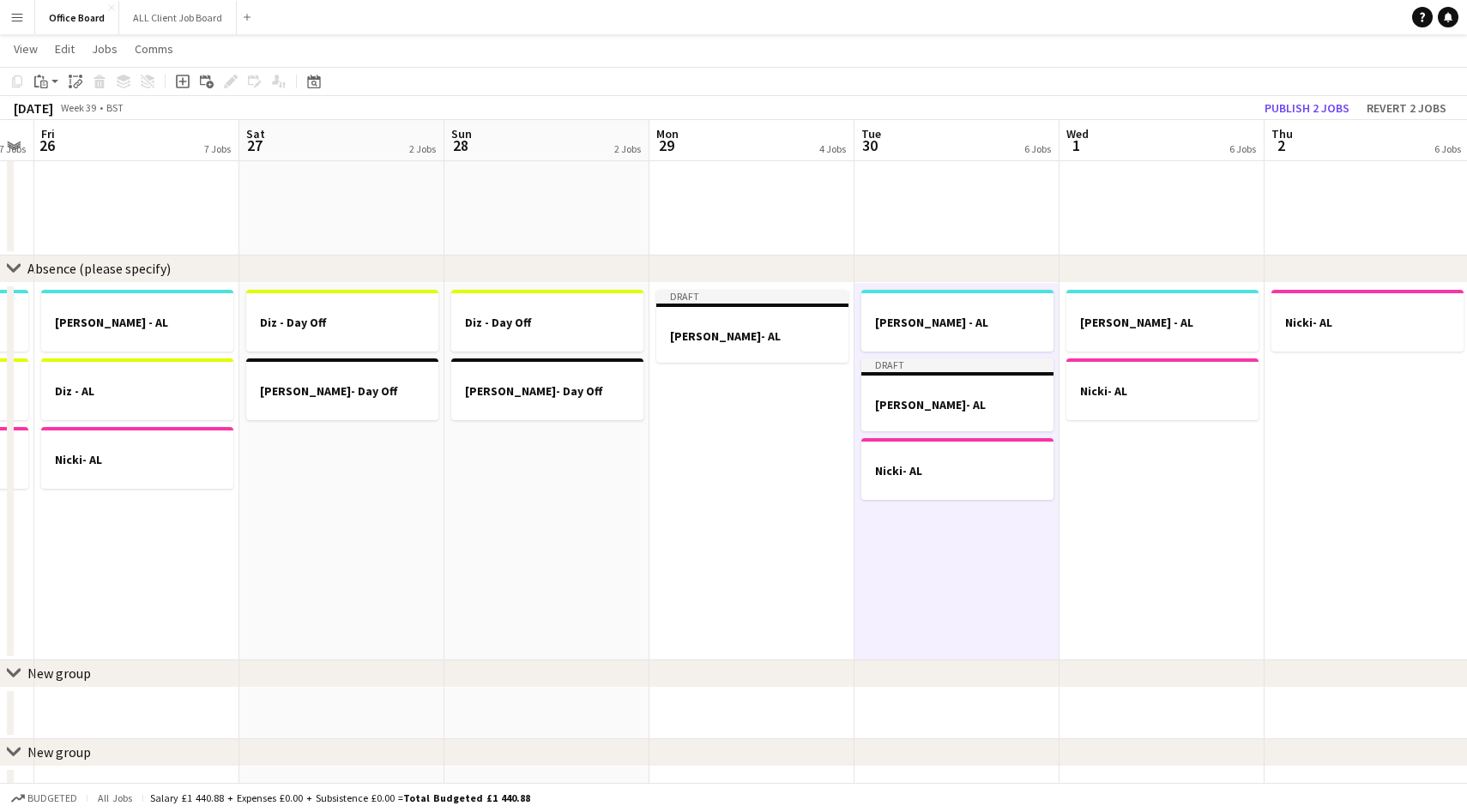
click at [1150, 463] on app-date-cell "[PERSON_NAME] - AL Nicki- AL" at bounding box center [1163, 472] width 205 height 377
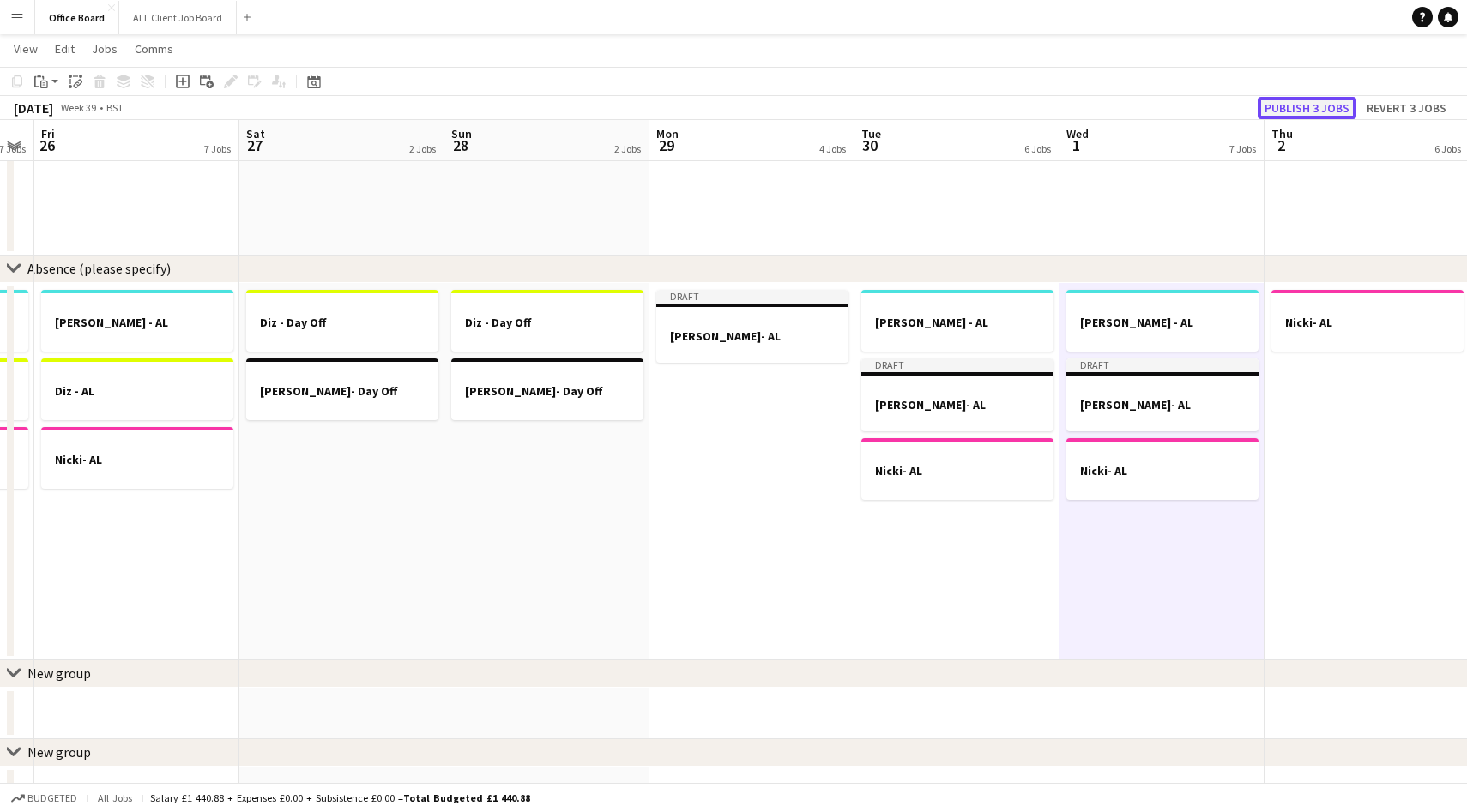
click at [1301, 102] on button "Publish 3 jobs" at bounding box center [1306, 108] width 98 height 23
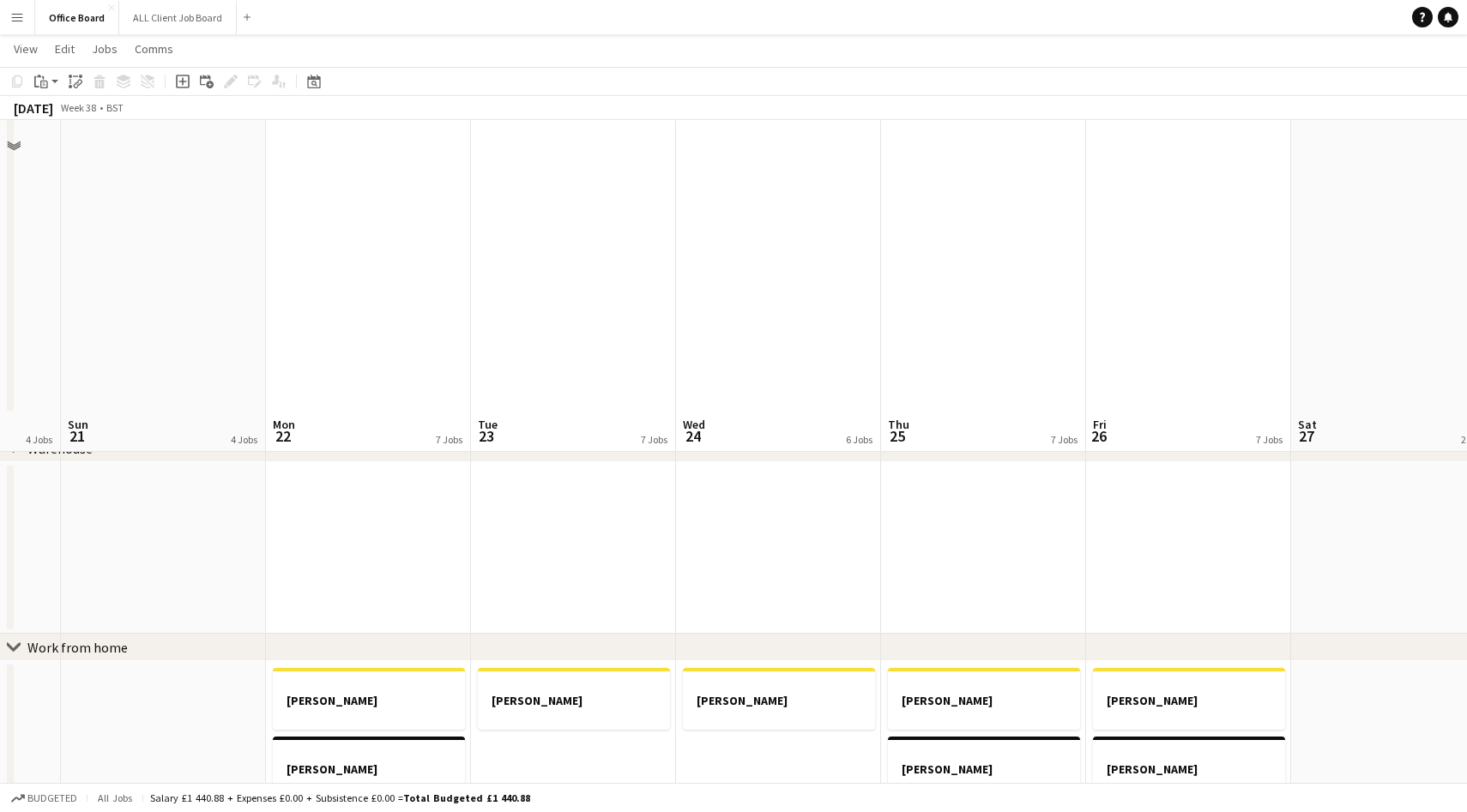
scroll to position [848, 0]
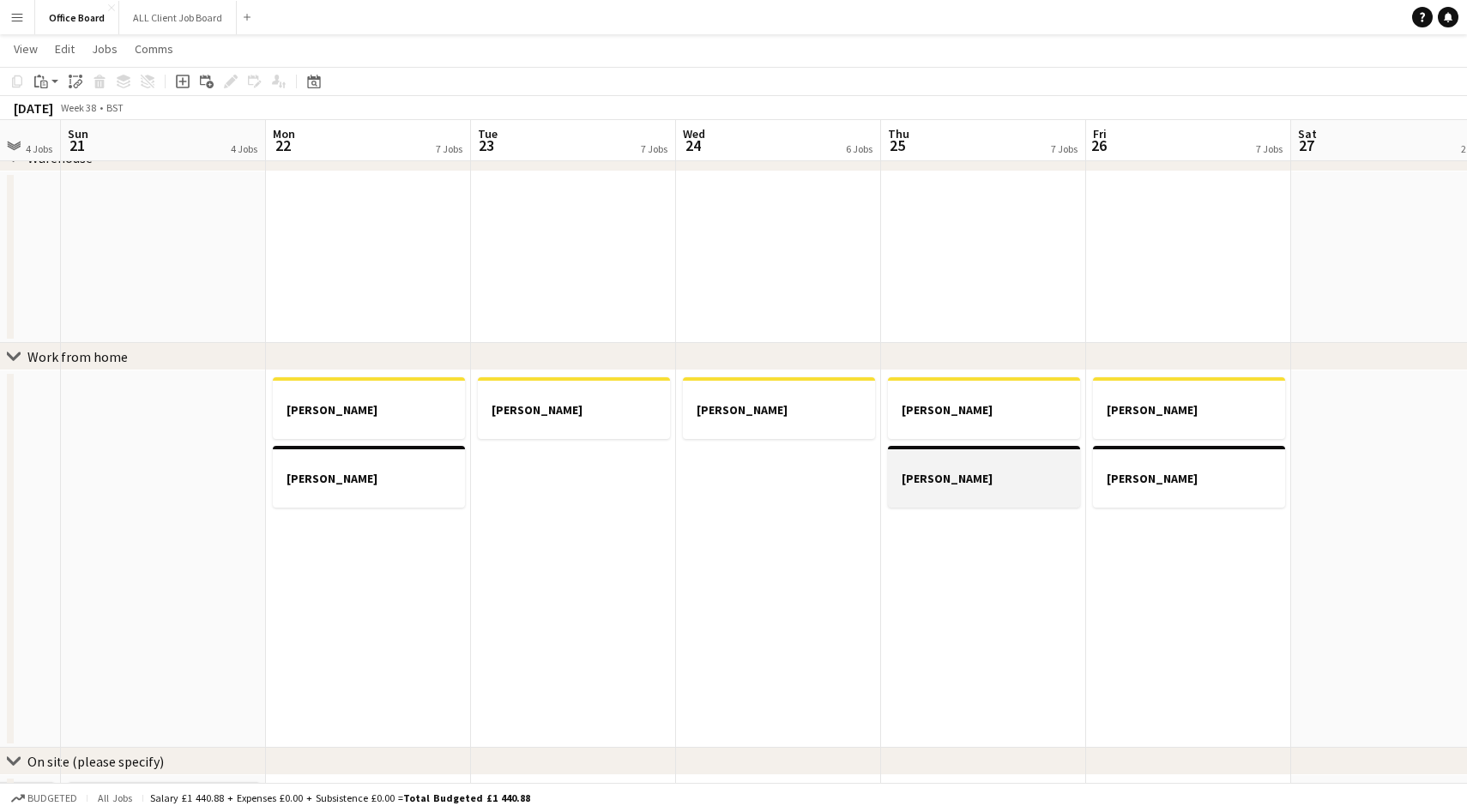
click at [992, 486] on div at bounding box center [984, 493] width 192 height 14
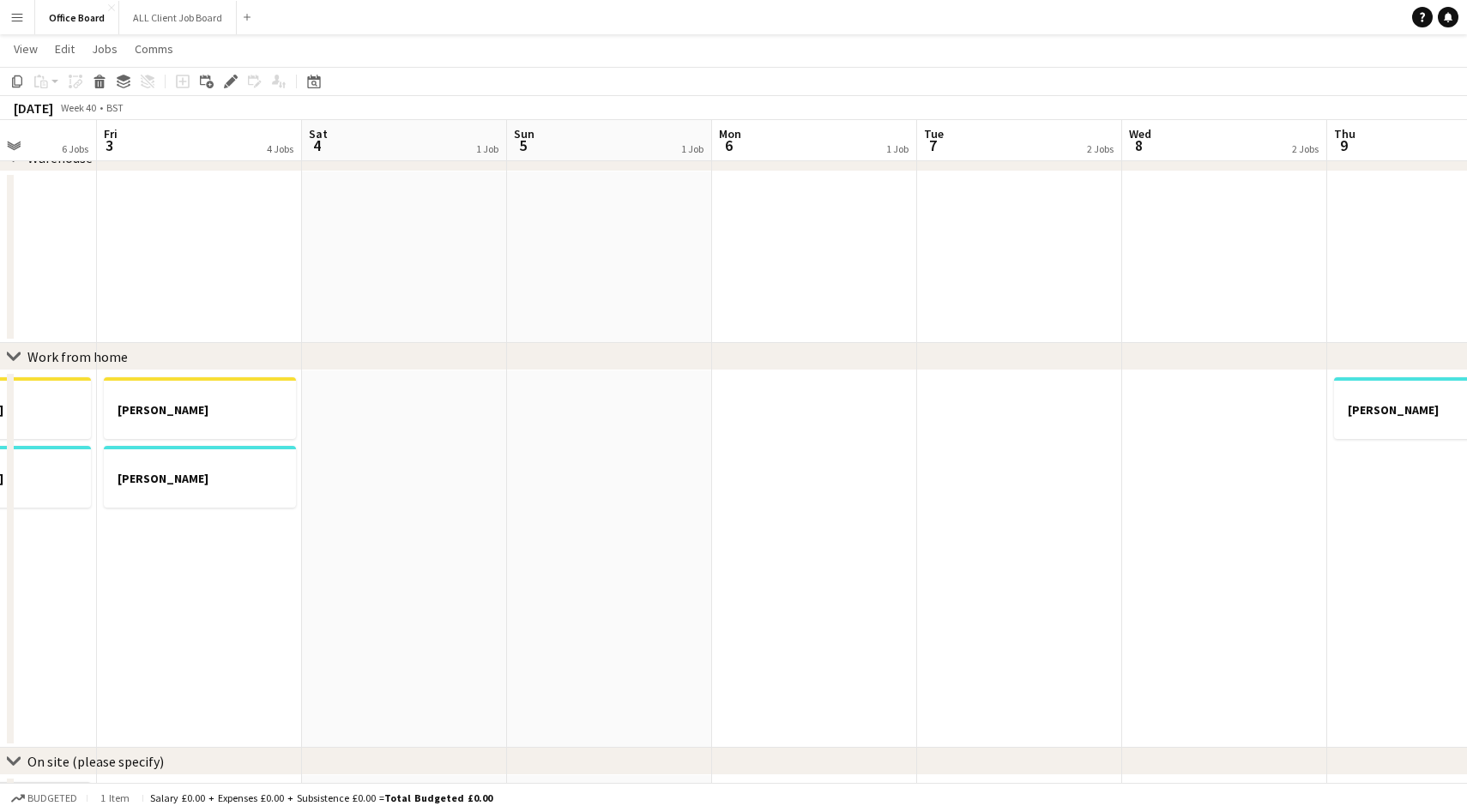
scroll to position [0, 486]
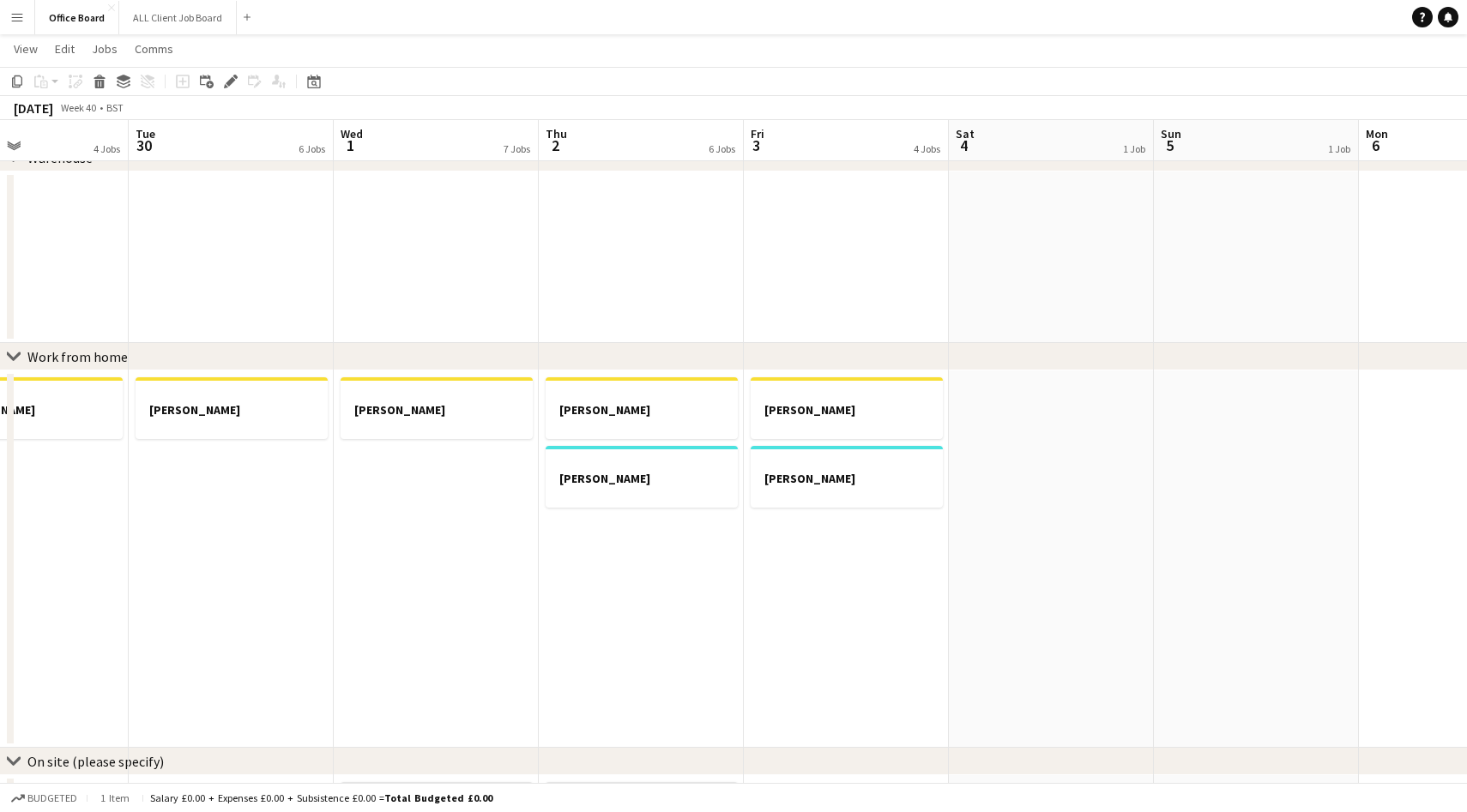
click at [638, 584] on app-date-cell "[PERSON_NAME] - WFH [PERSON_NAME]" at bounding box center [642, 559] width 205 height 377
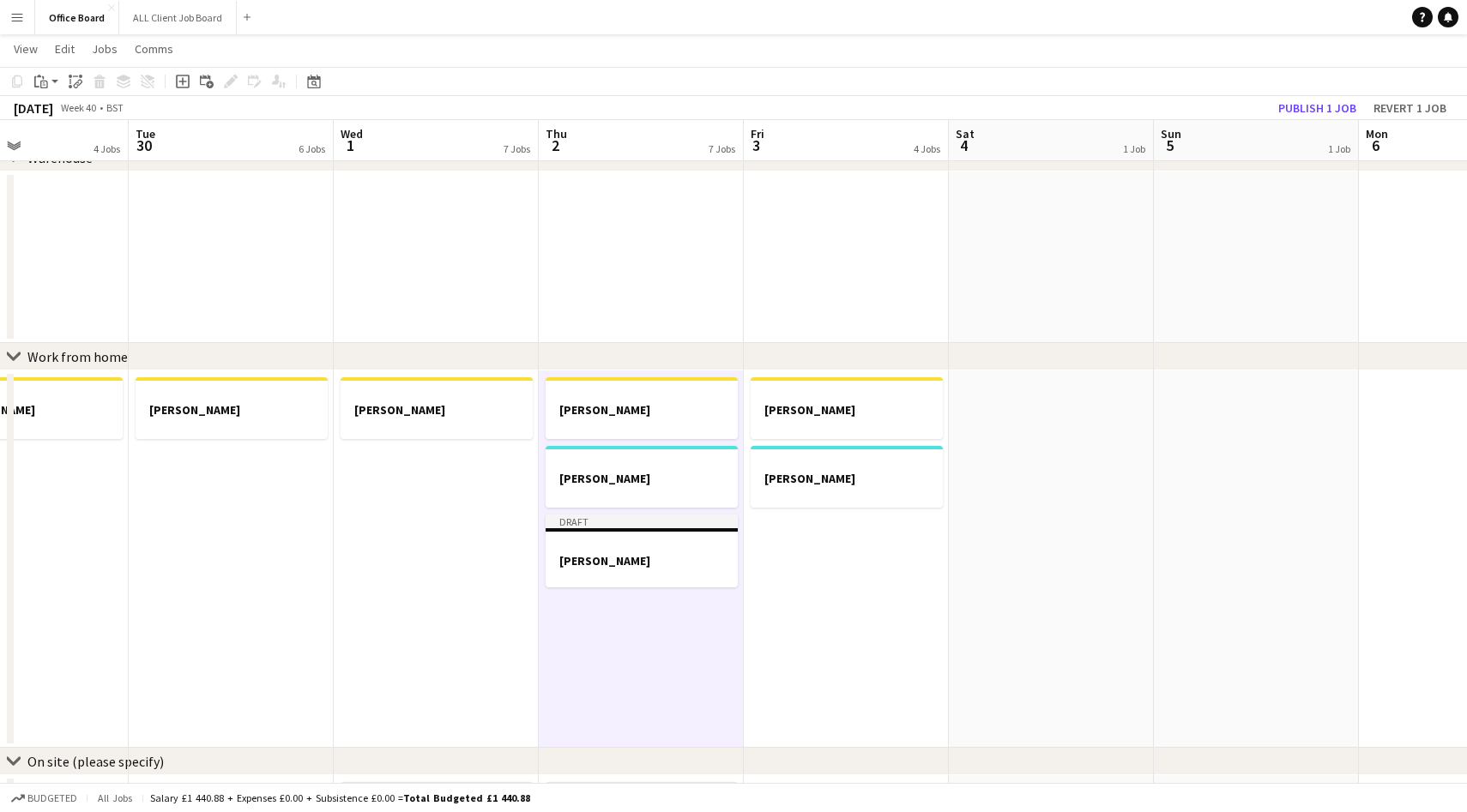
click at [790, 559] on app-date-cell "[PERSON_NAME] - WFH [PERSON_NAME]" at bounding box center [846, 559] width 205 height 377
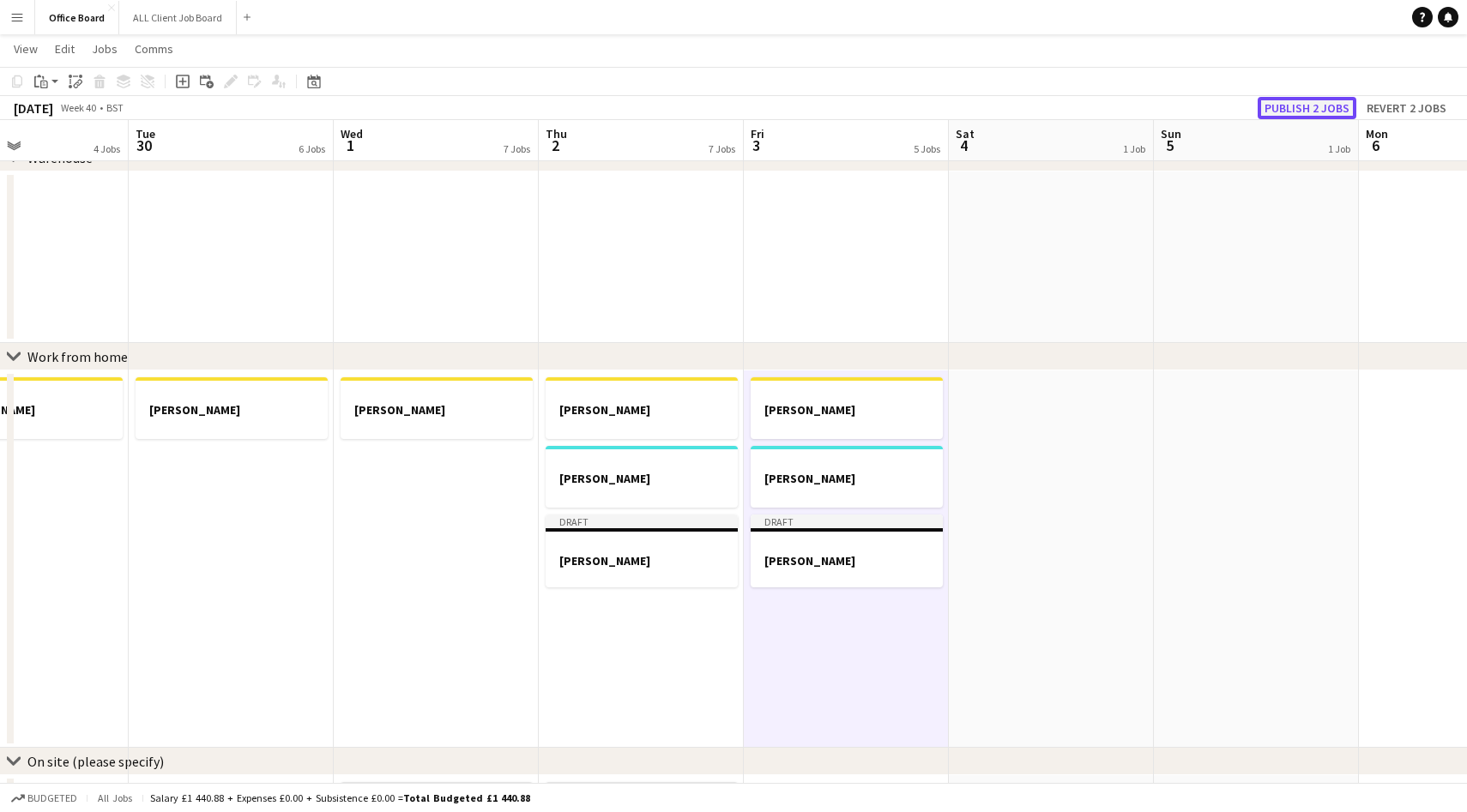
click at [1297, 108] on button "Publish 2 jobs" at bounding box center [1306, 108] width 98 height 23
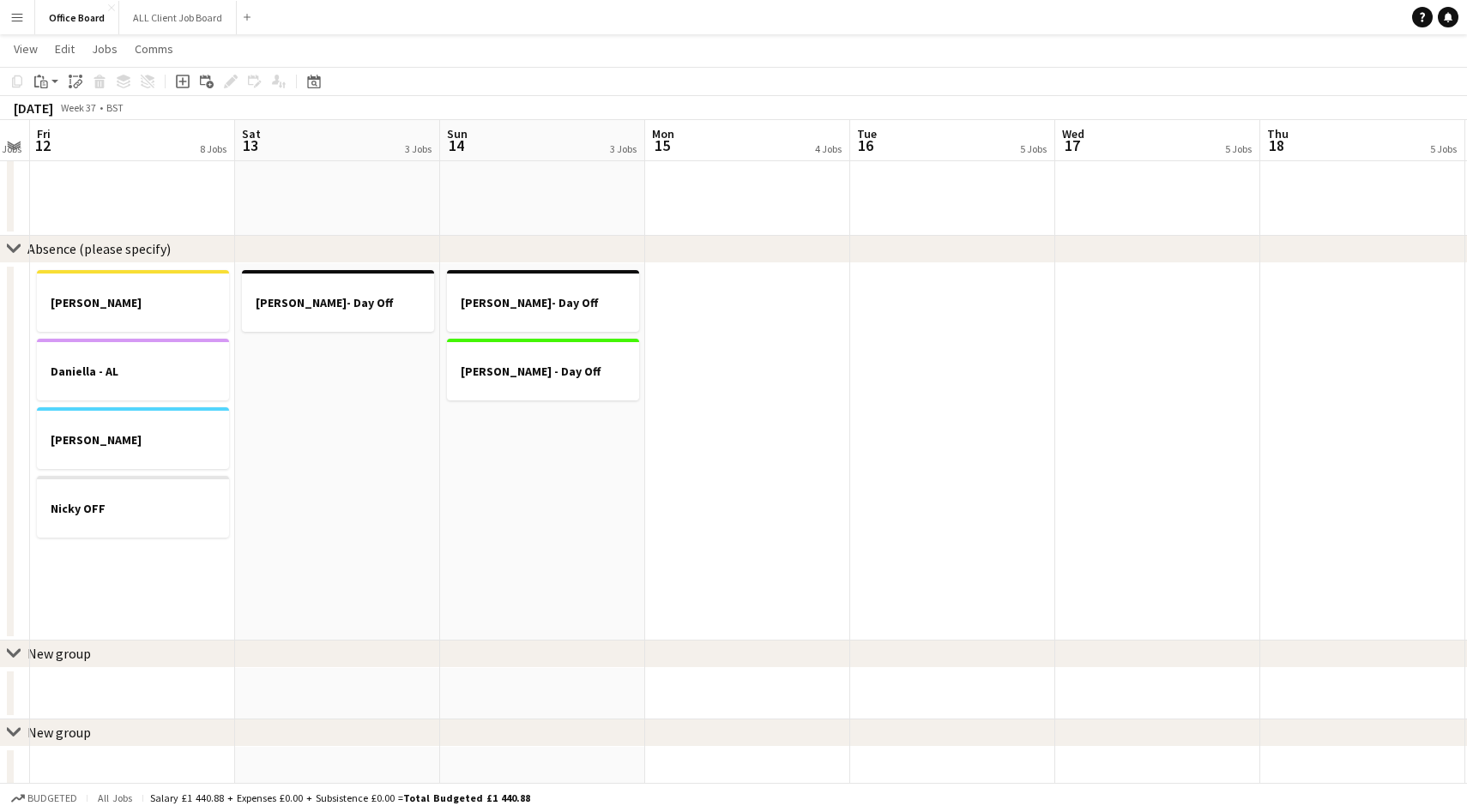
scroll to position [0, 806]
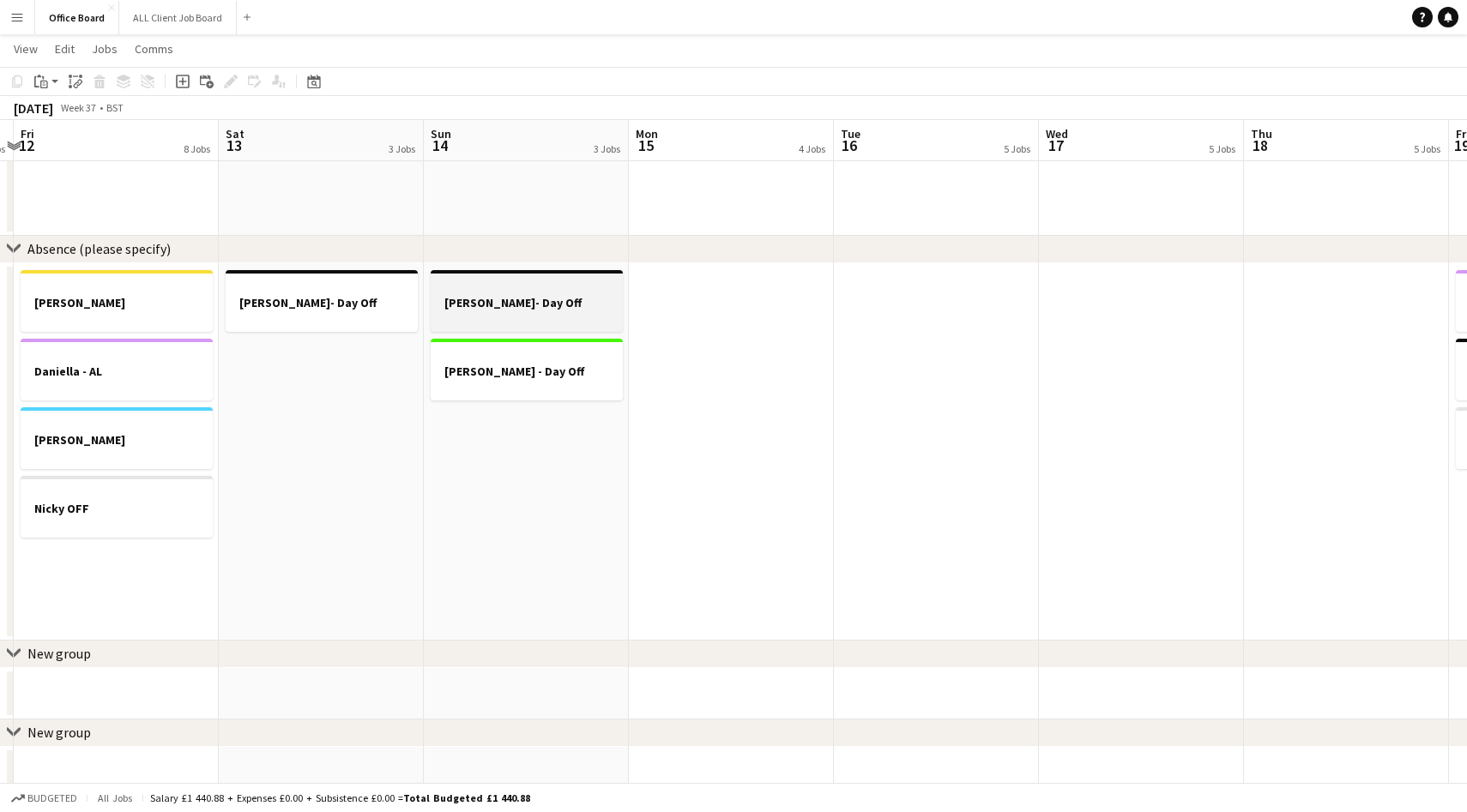
click at [579, 307] on h3 "[PERSON_NAME]- Day Off" at bounding box center [526, 303] width 192 height 16
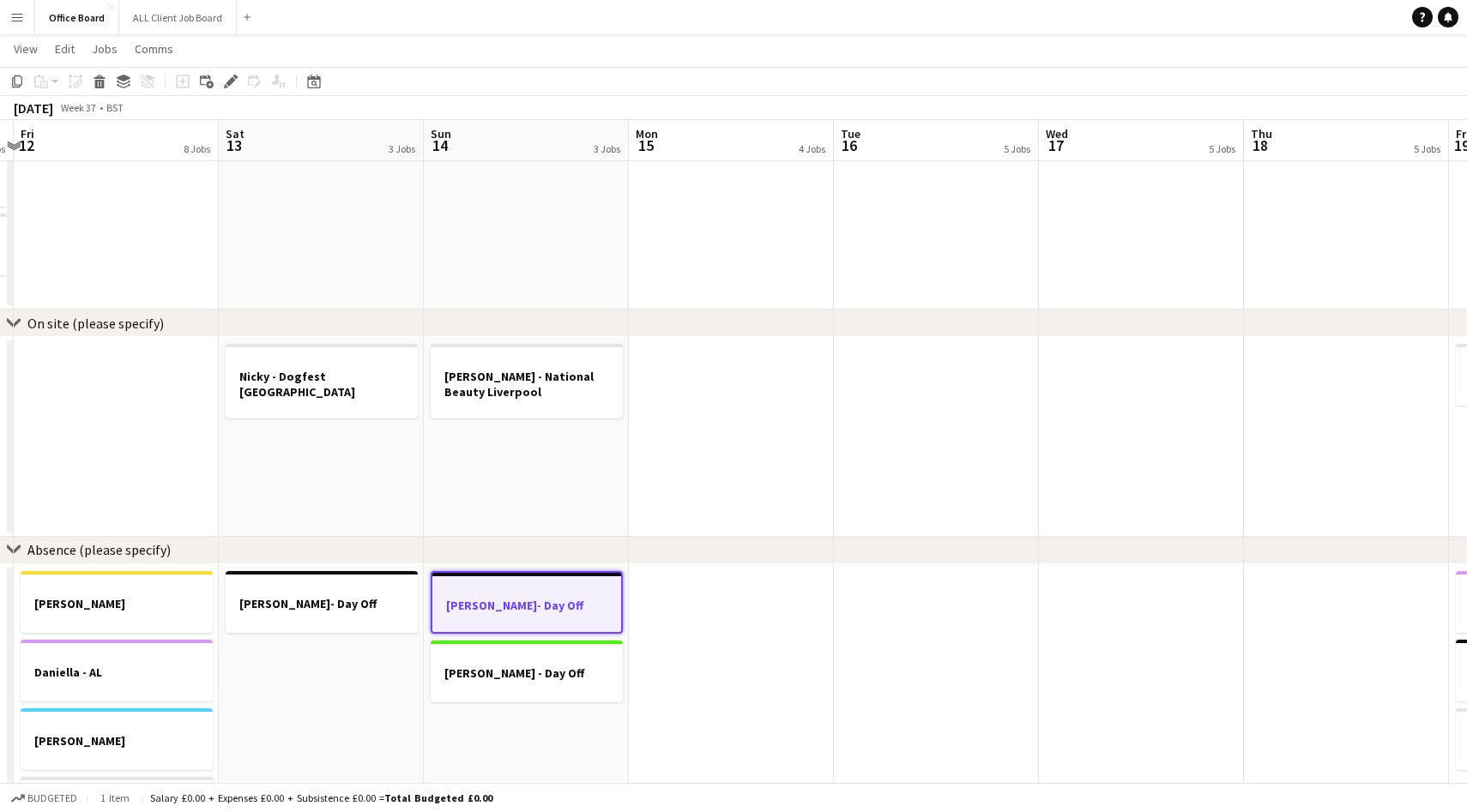
scroll to position [1283, 0]
click at [705, 370] on app-date-cell at bounding box center [731, 440] width 205 height 200
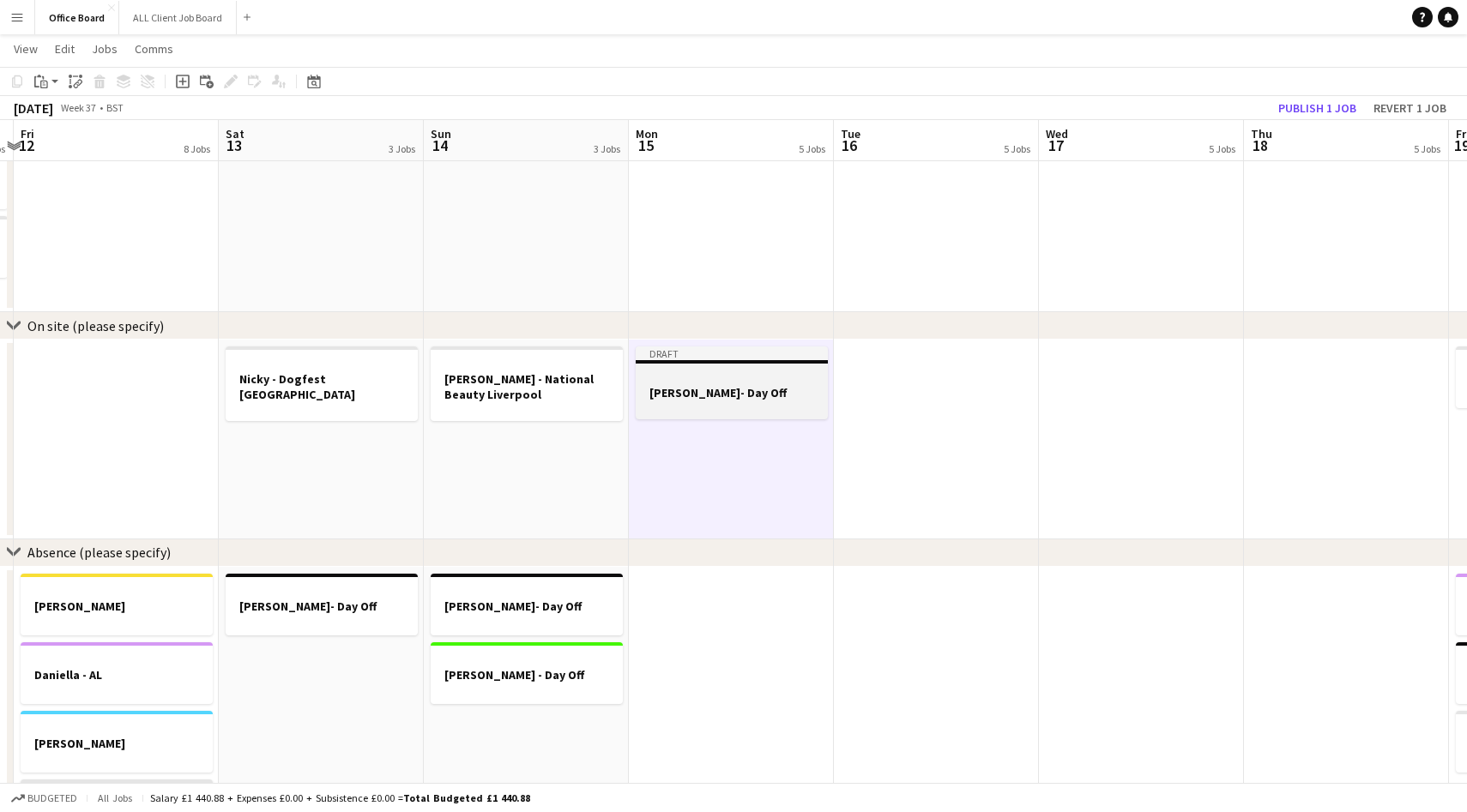
click at [710, 379] on div at bounding box center [731, 376] width 192 height 13
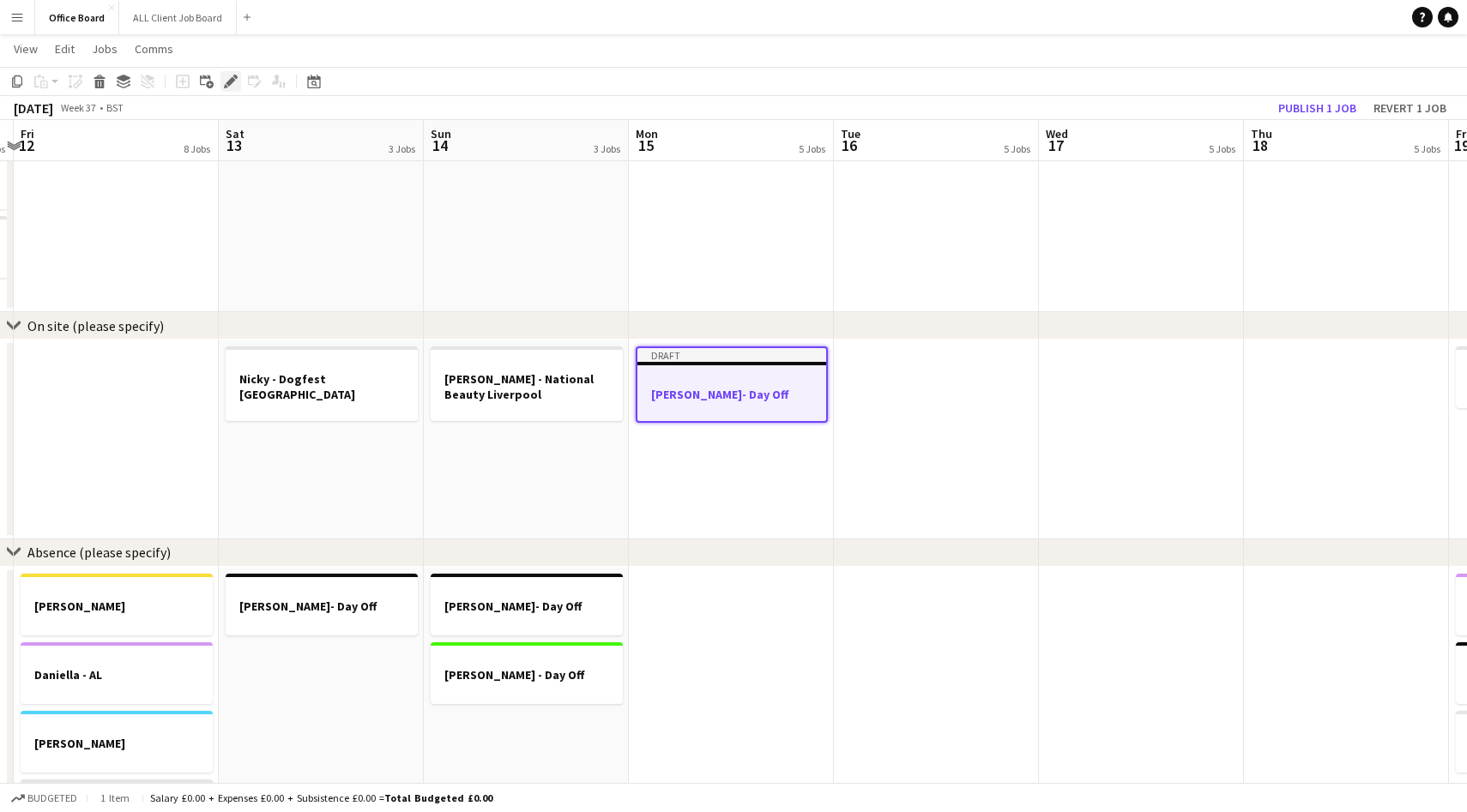
click at [237, 79] on icon "Edit" at bounding box center [231, 82] width 14 height 14
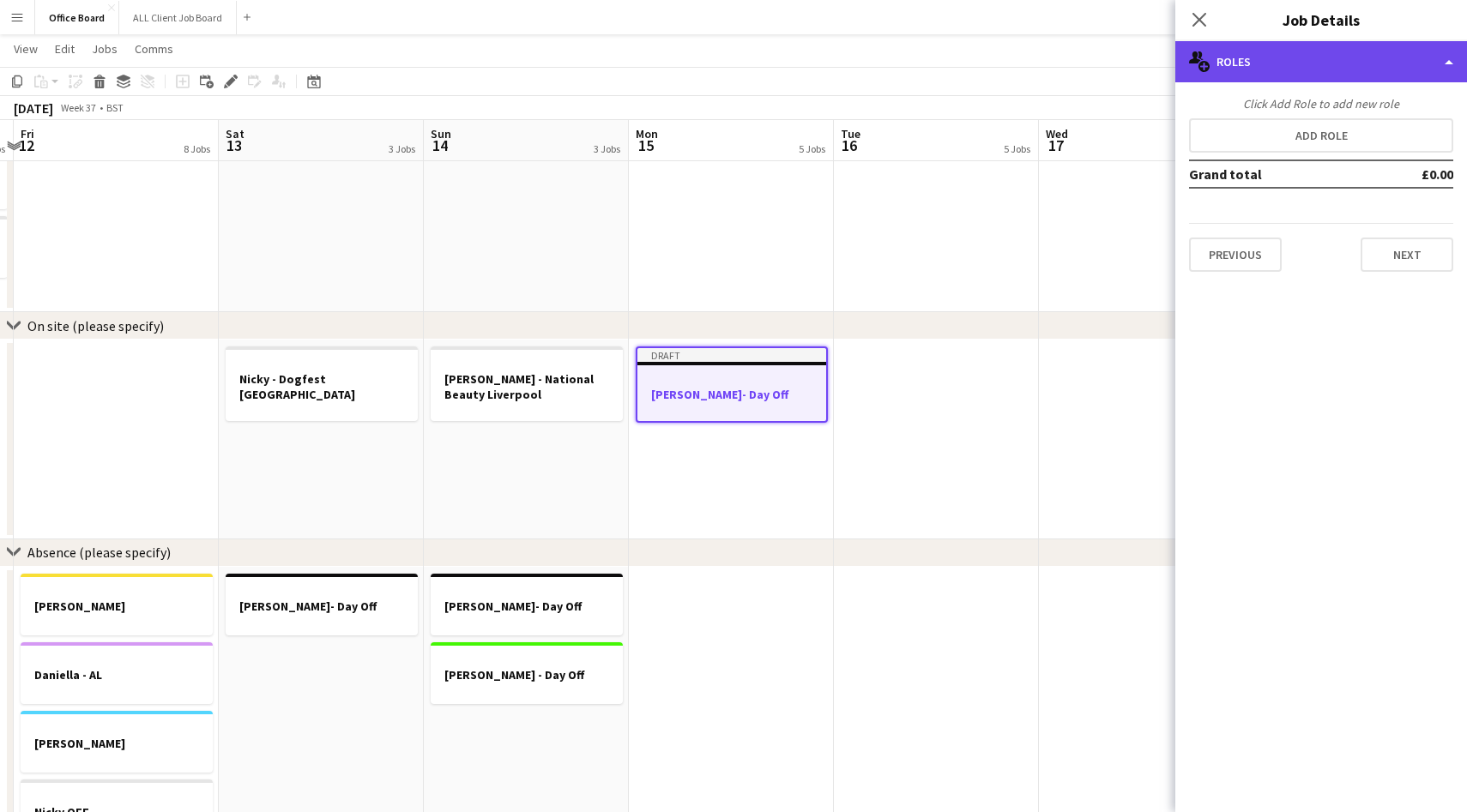
click at [1346, 71] on div "multiple-users-add Roles" at bounding box center [1321, 61] width 291 height 41
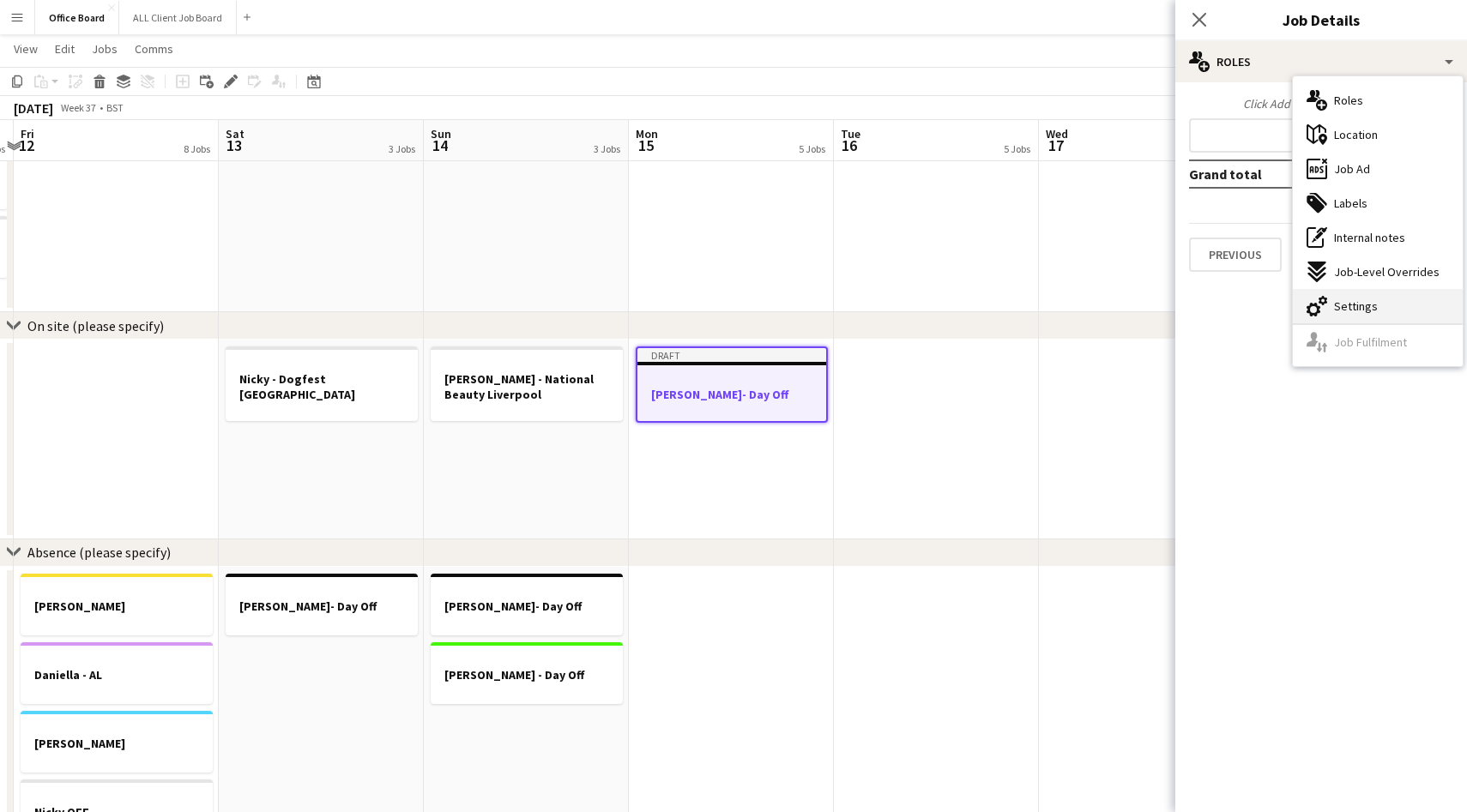
click at [1370, 316] on div "cog-double-3 Settings" at bounding box center [1377, 306] width 170 height 34
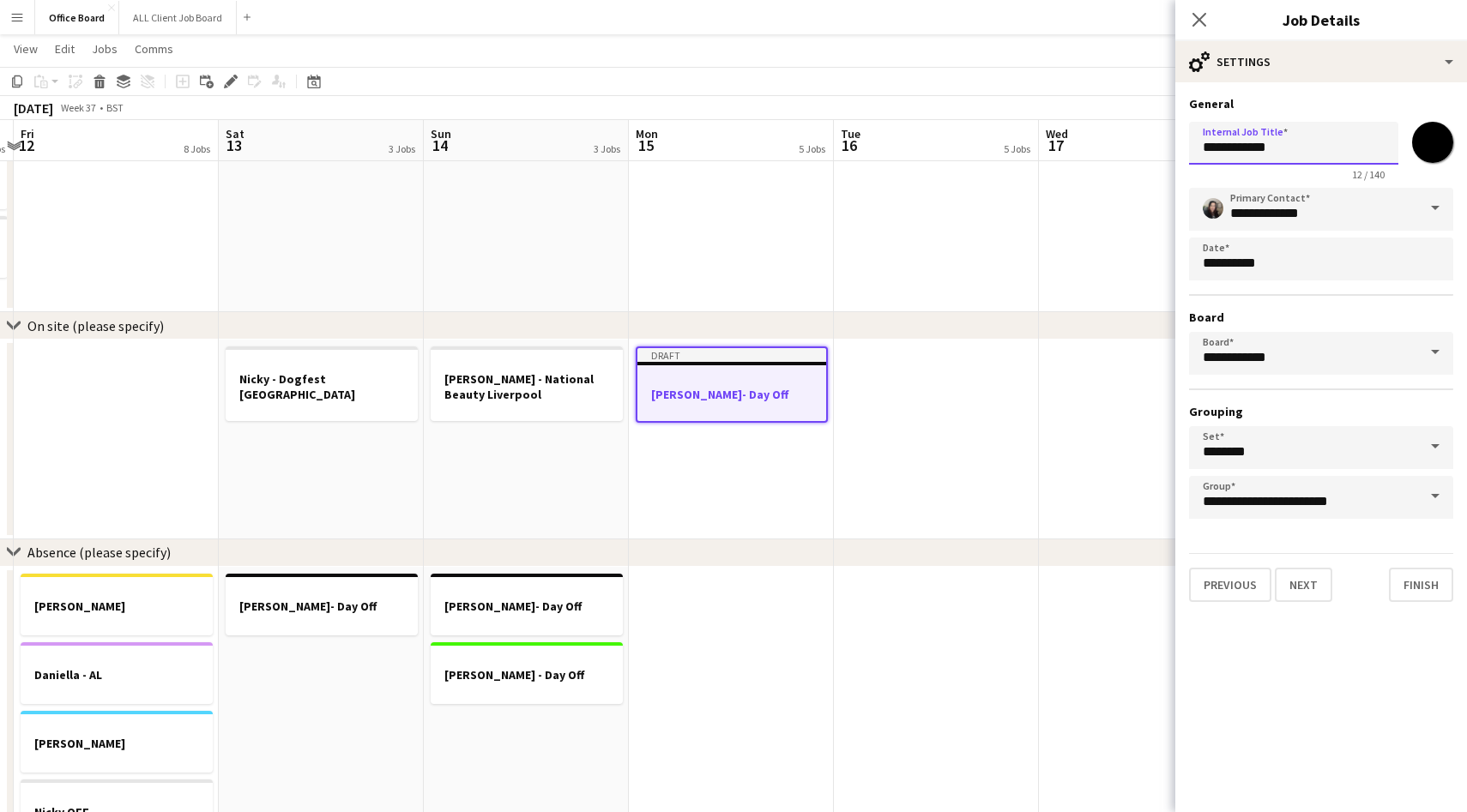
drag, startPoint x: 1278, startPoint y: 146, endPoint x: 1231, endPoint y: 146, distance: 47.0
click at [1231, 146] on input "**********" at bounding box center [1294, 143] width 210 height 43
type input "**********"
click at [1204, 15] on icon at bounding box center [1199, 19] width 17 height 17
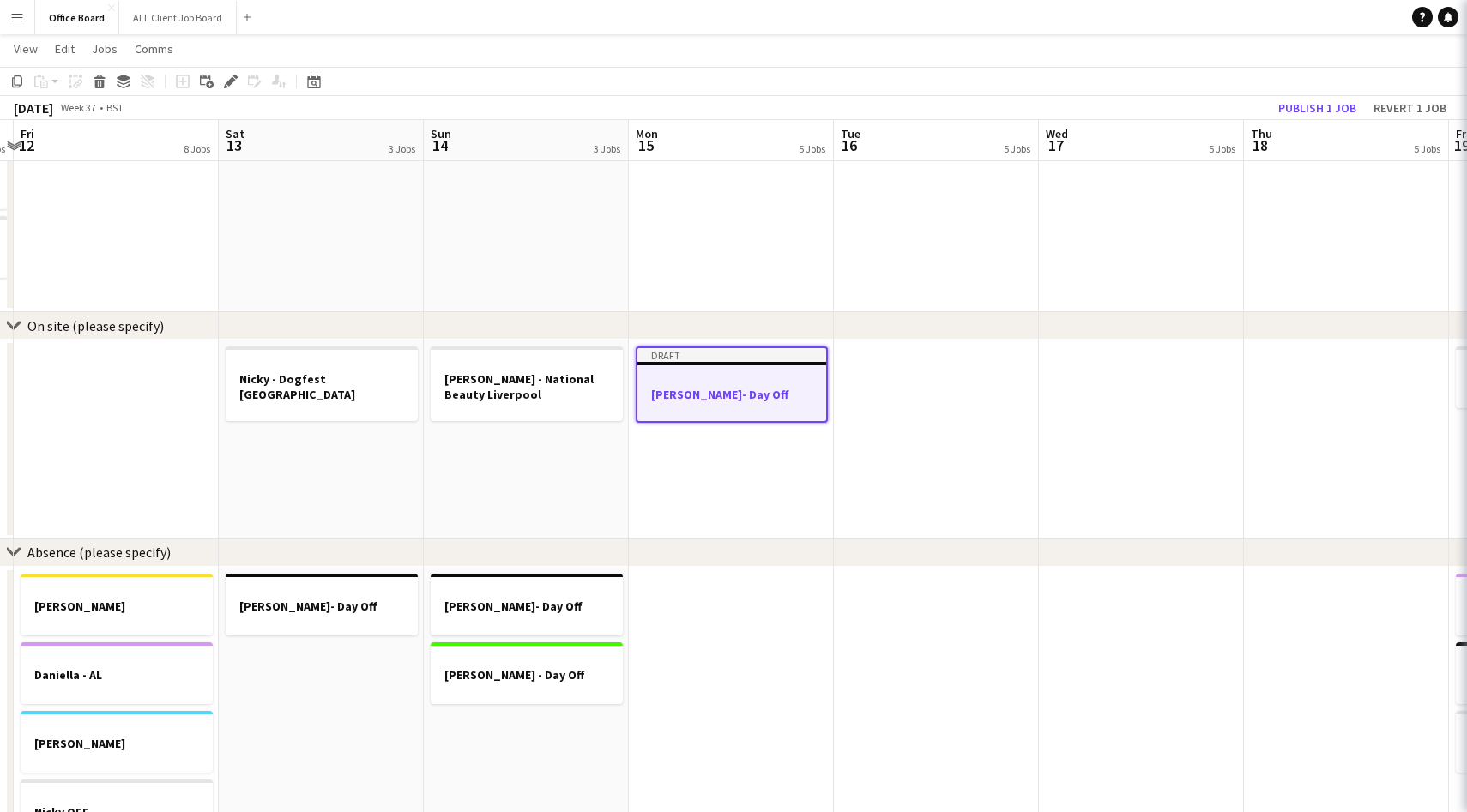
scroll to position [0, 0]
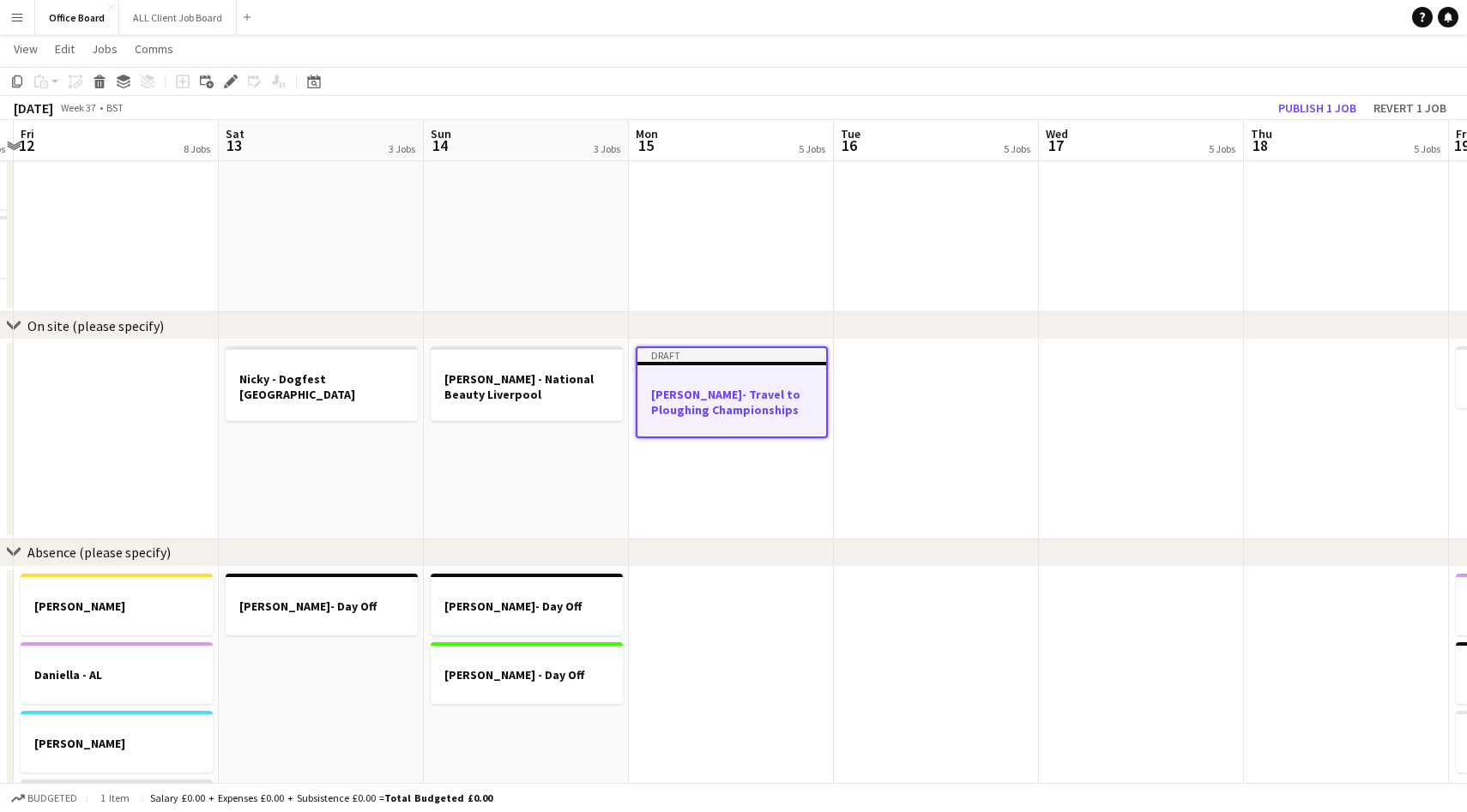
click at [912, 415] on app-date-cell at bounding box center [937, 440] width 205 height 200
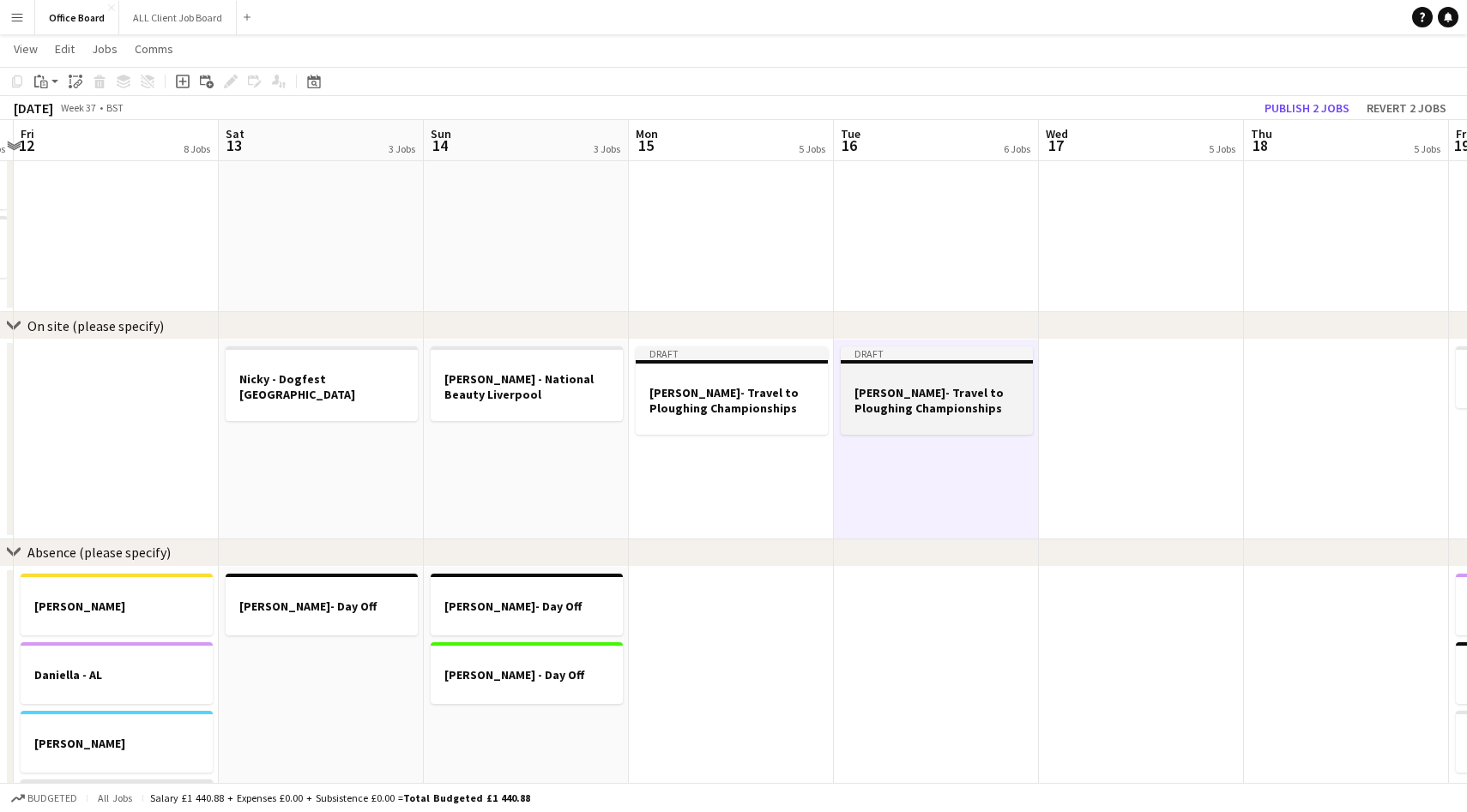
click at [930, 376] on div at bounding box center [937, 376] width 192 height 13
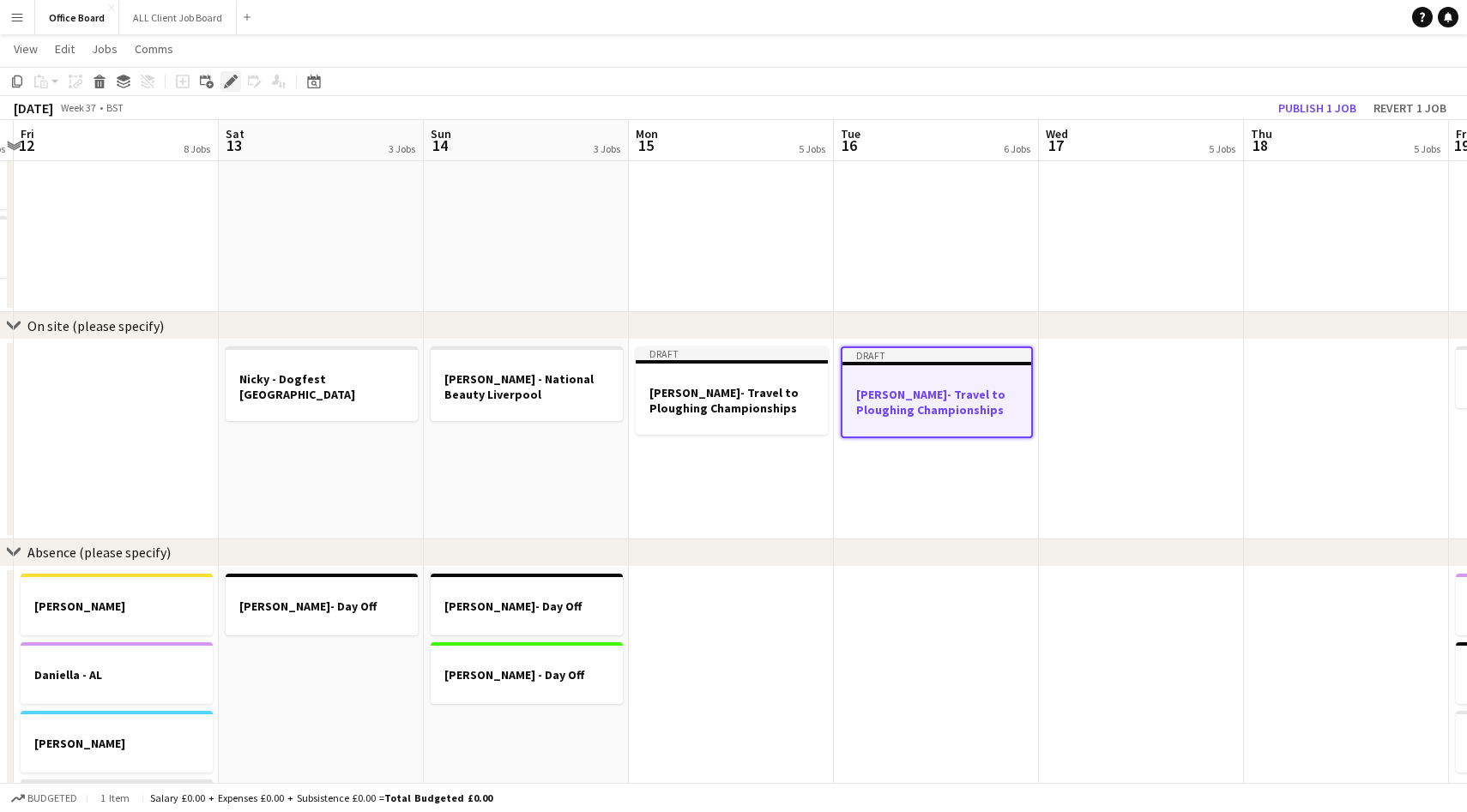
click at [235, 80] on icon "Edit" at bounding box center [231, 82] width 14 height 14
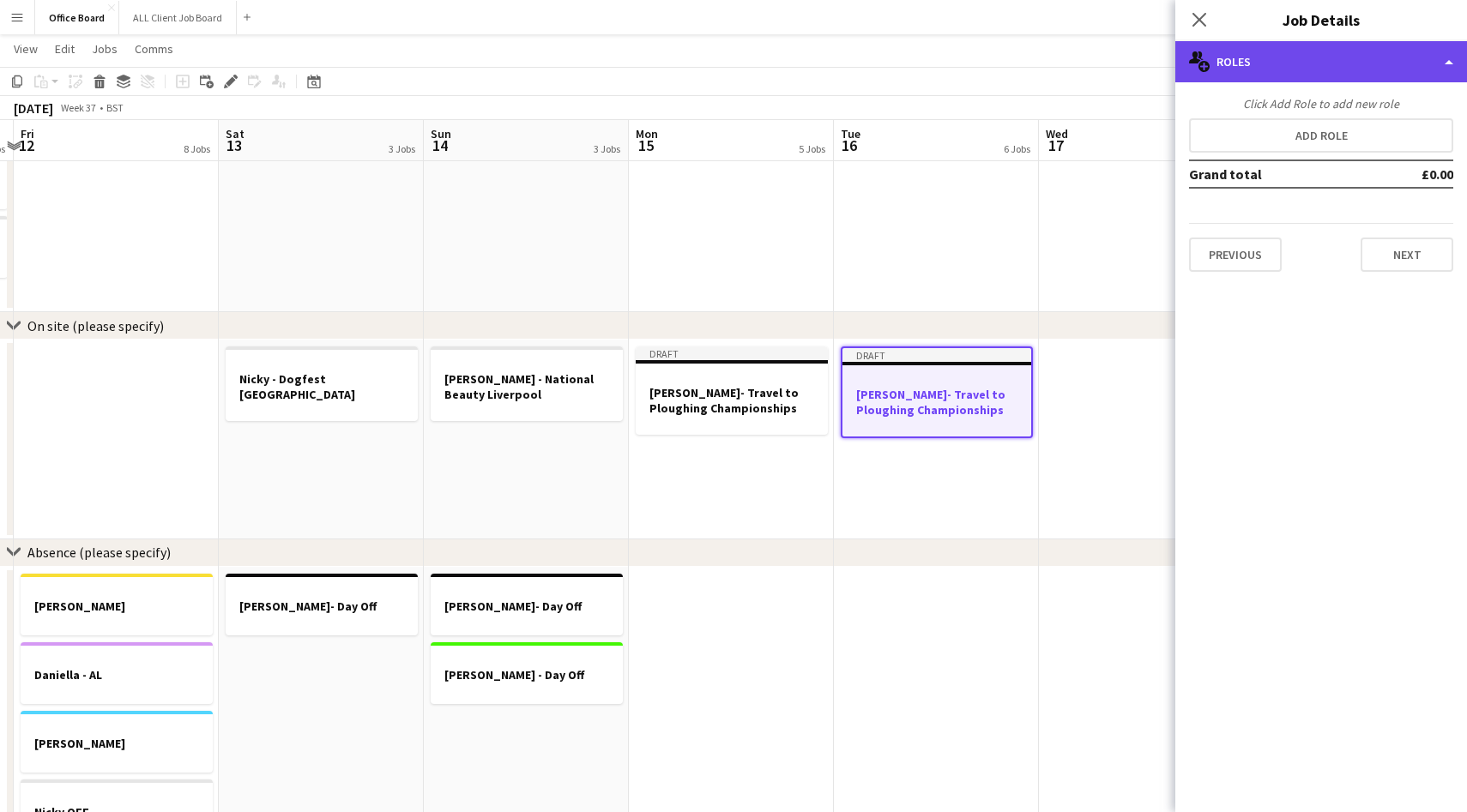
click at [1281, 57] on div "multiple-users-add Roles" at bounding box center [1321, 61] width 291 height 41
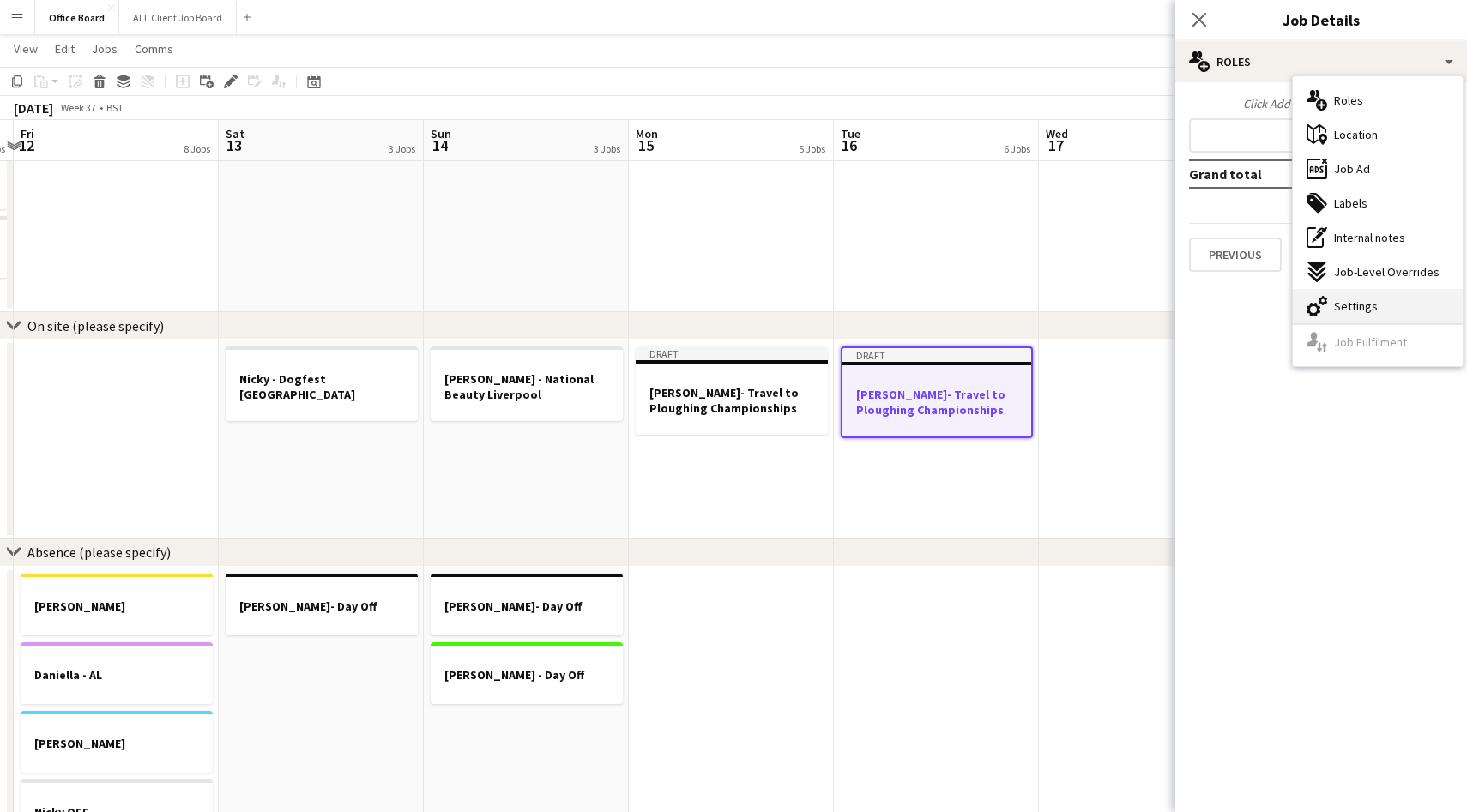
click at [1337, 296] on div "cog-double-3 Settings" at bounding box center [1377, 306] width 170 height 34
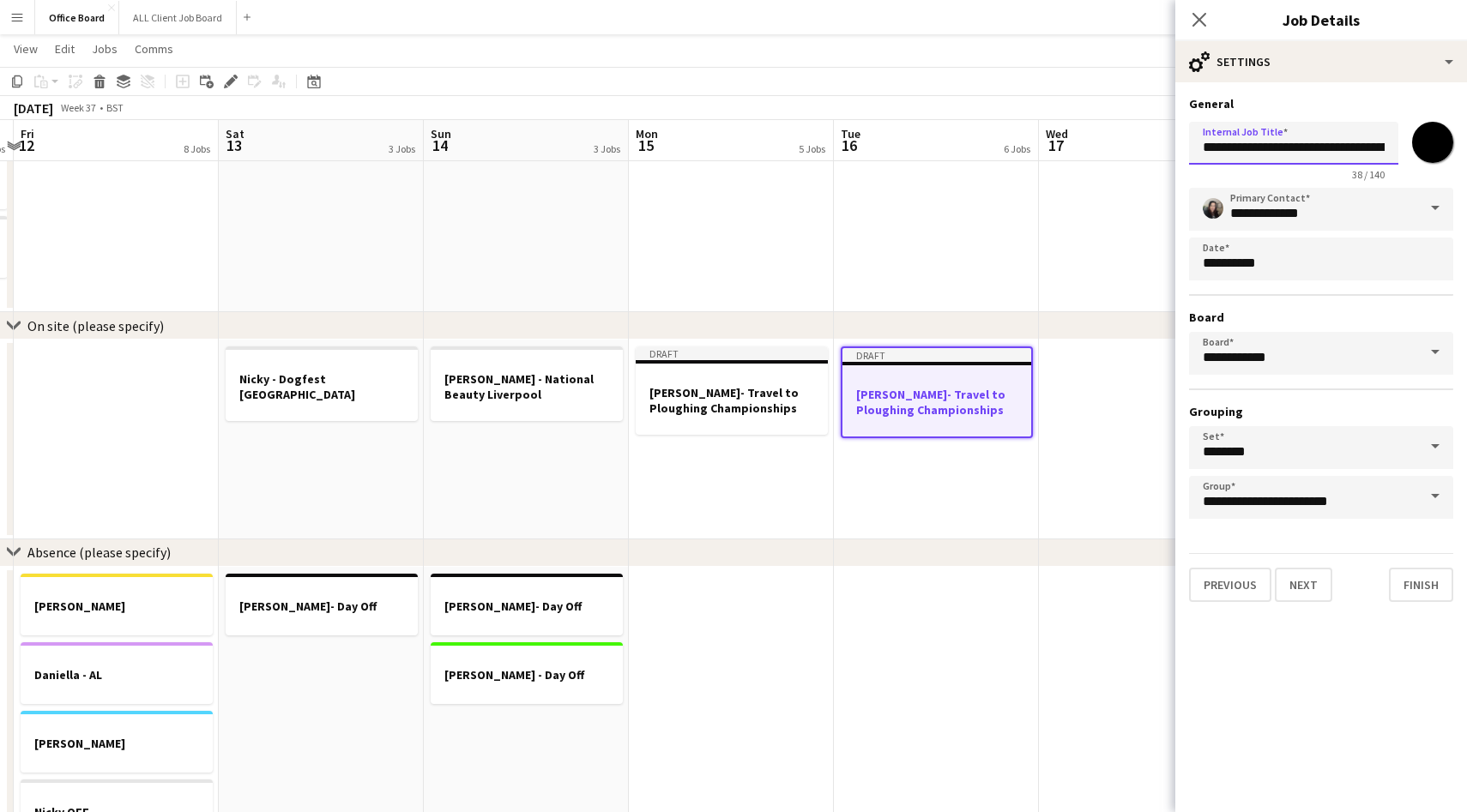
drag, startPoint x: 1285, startPoint y: 147, endPoint x: 1231, endPoint y: 148, distance: 54.0
click at [1231, 148] on input "**********" at bounding box center [1294, 143] width 210 height 43
type input "**********"
click at [1203, 19] on icon "Close pop-in" at bounding box center [1199, 19] width 17 height 17
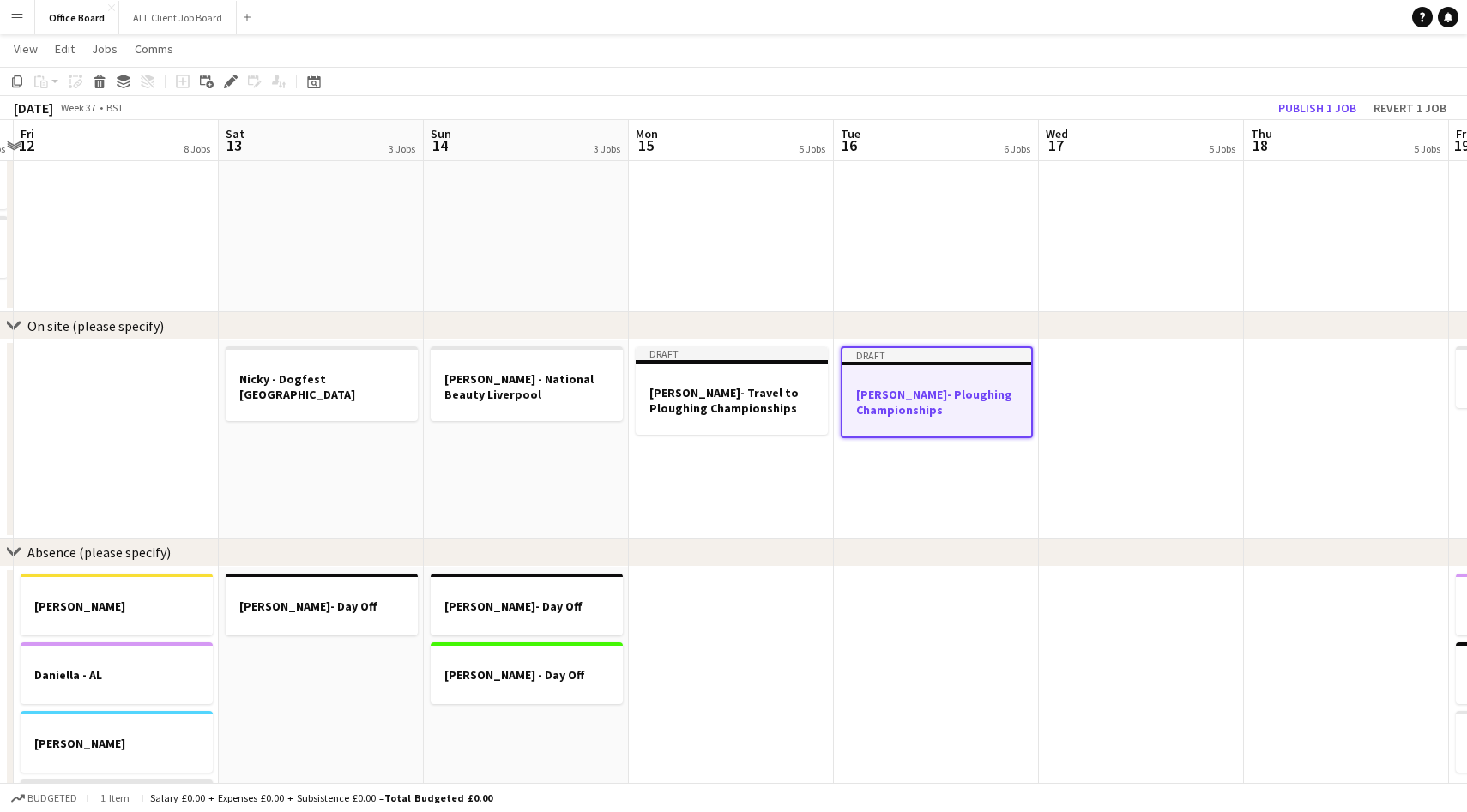
click at [1150, 422] on app-date-cell at bounding box center [1142, 440] width 205 height 200
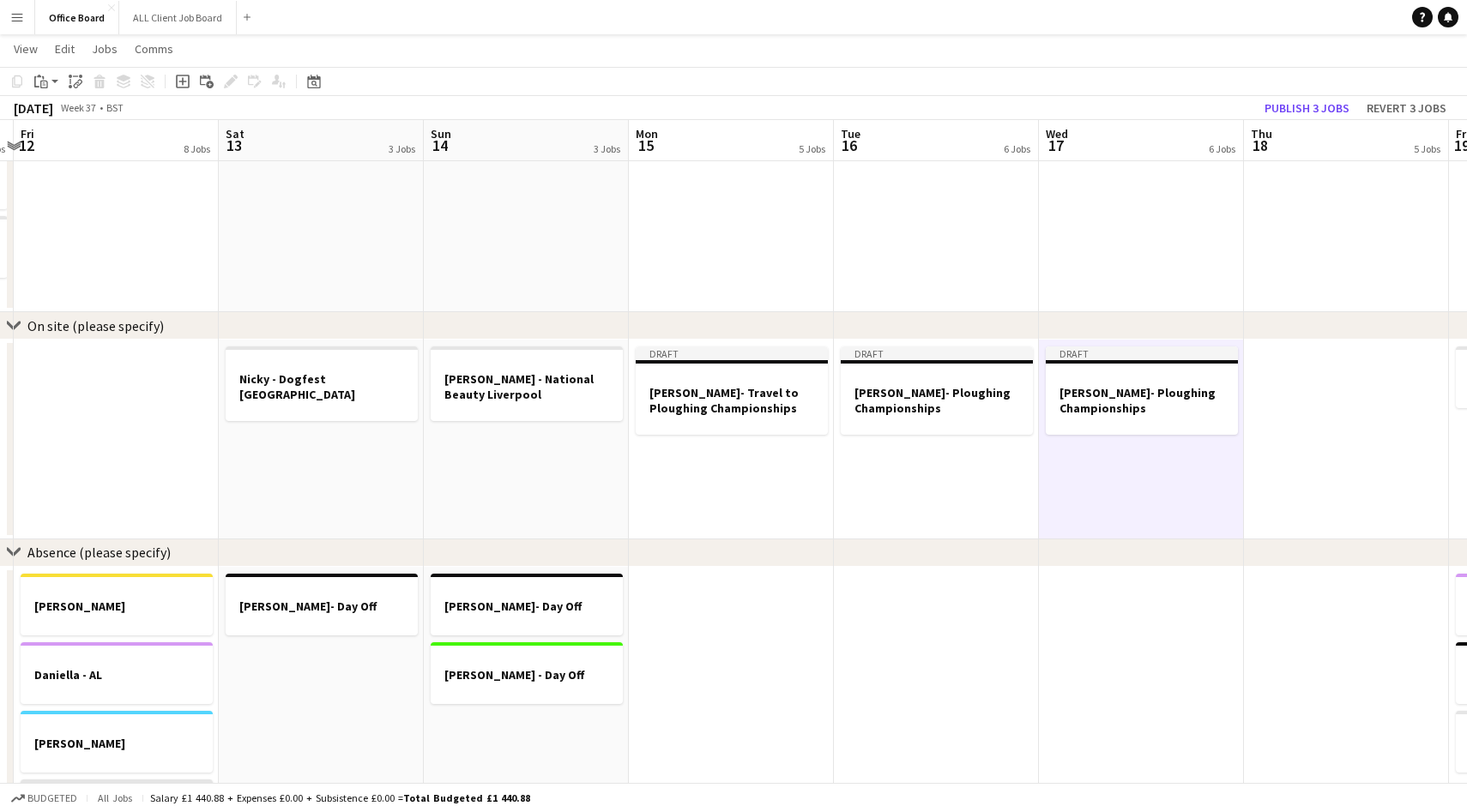
click at [1362, 394] on app-date-cell at bounding box center [1347, 440] width 205 height 200
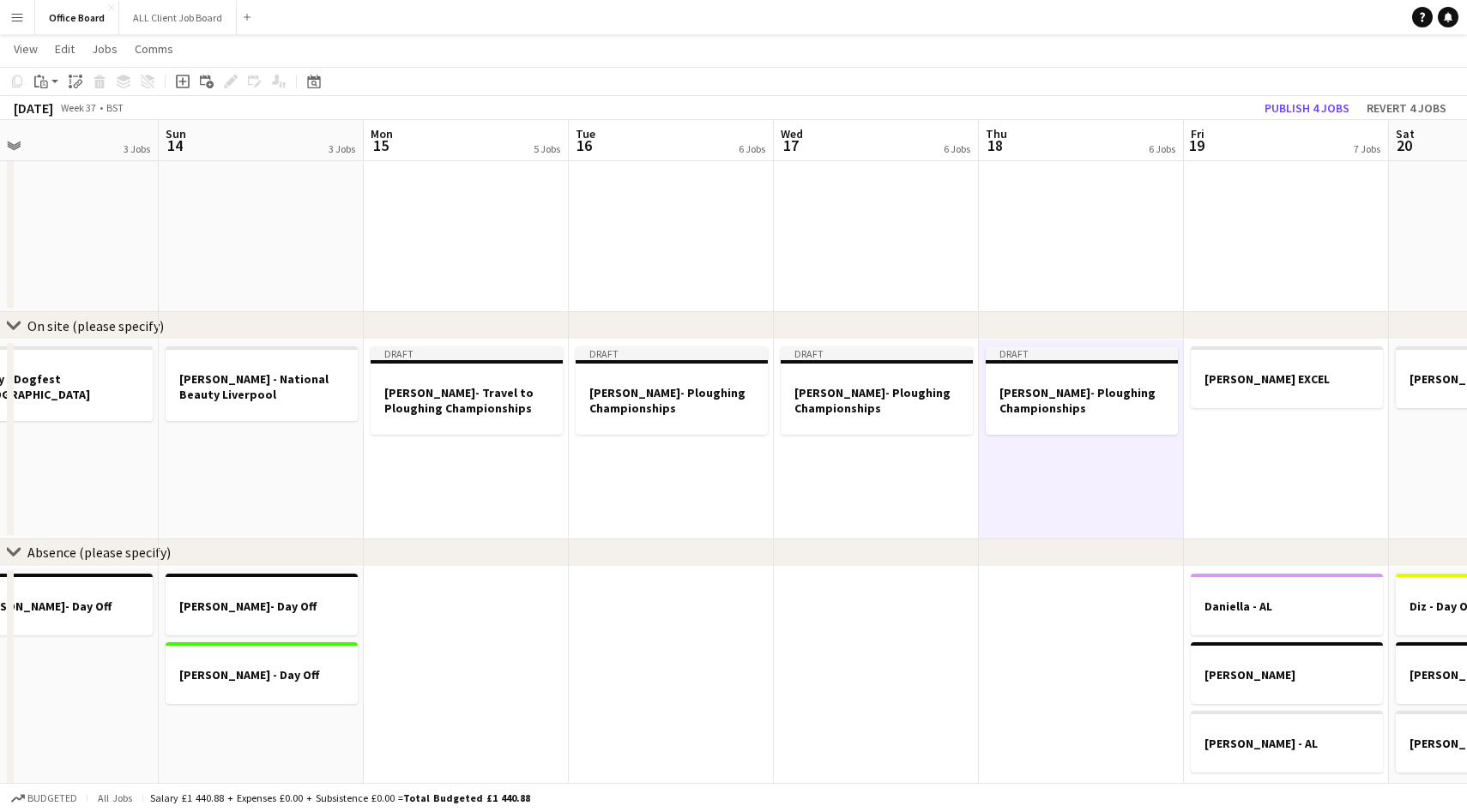
scroll to position [0, 663]
click at [1311, 110] on button "Publish 4 jobs" at bounding box center [1306, 108] width 98 height 23
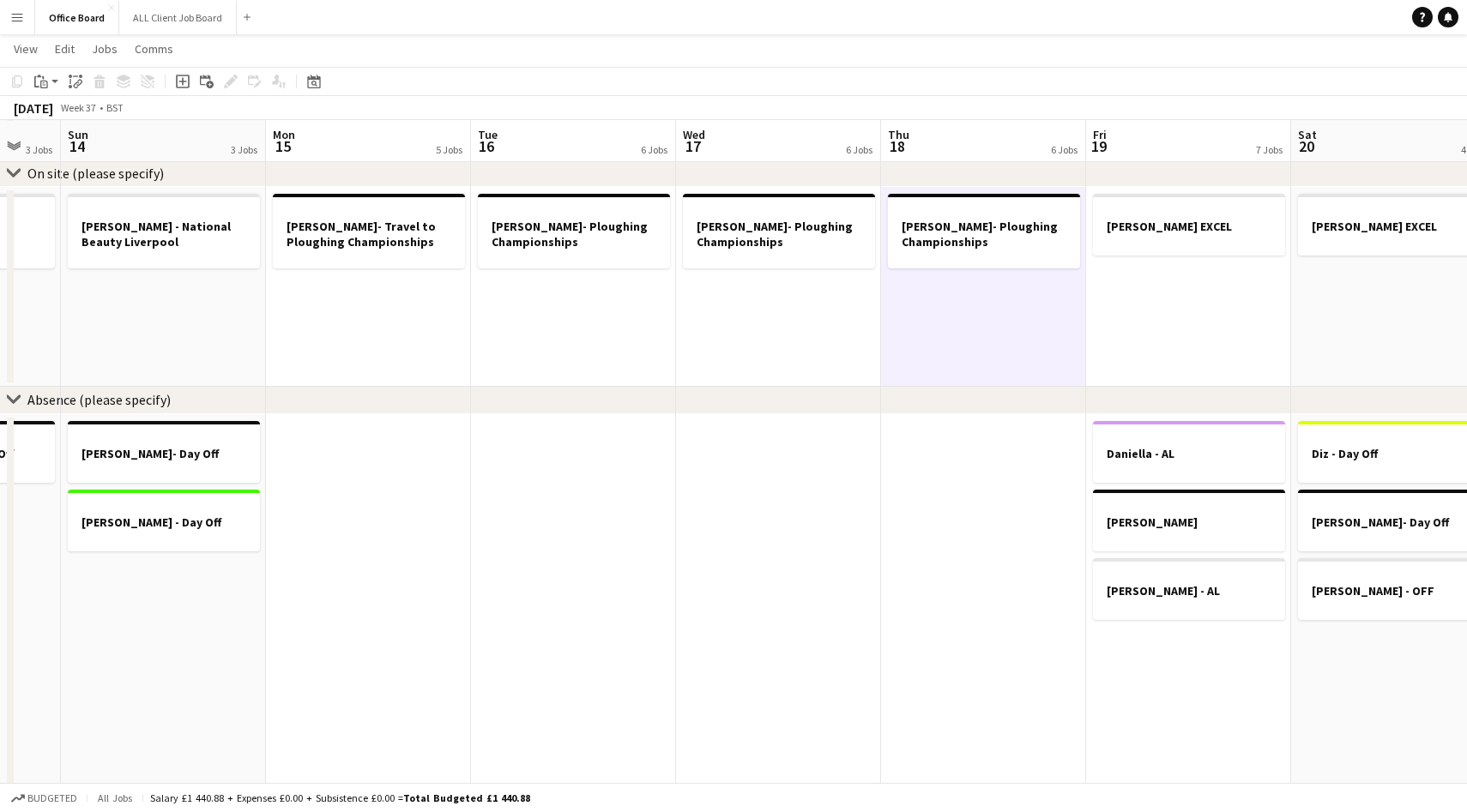
scroll to position [0, 583]
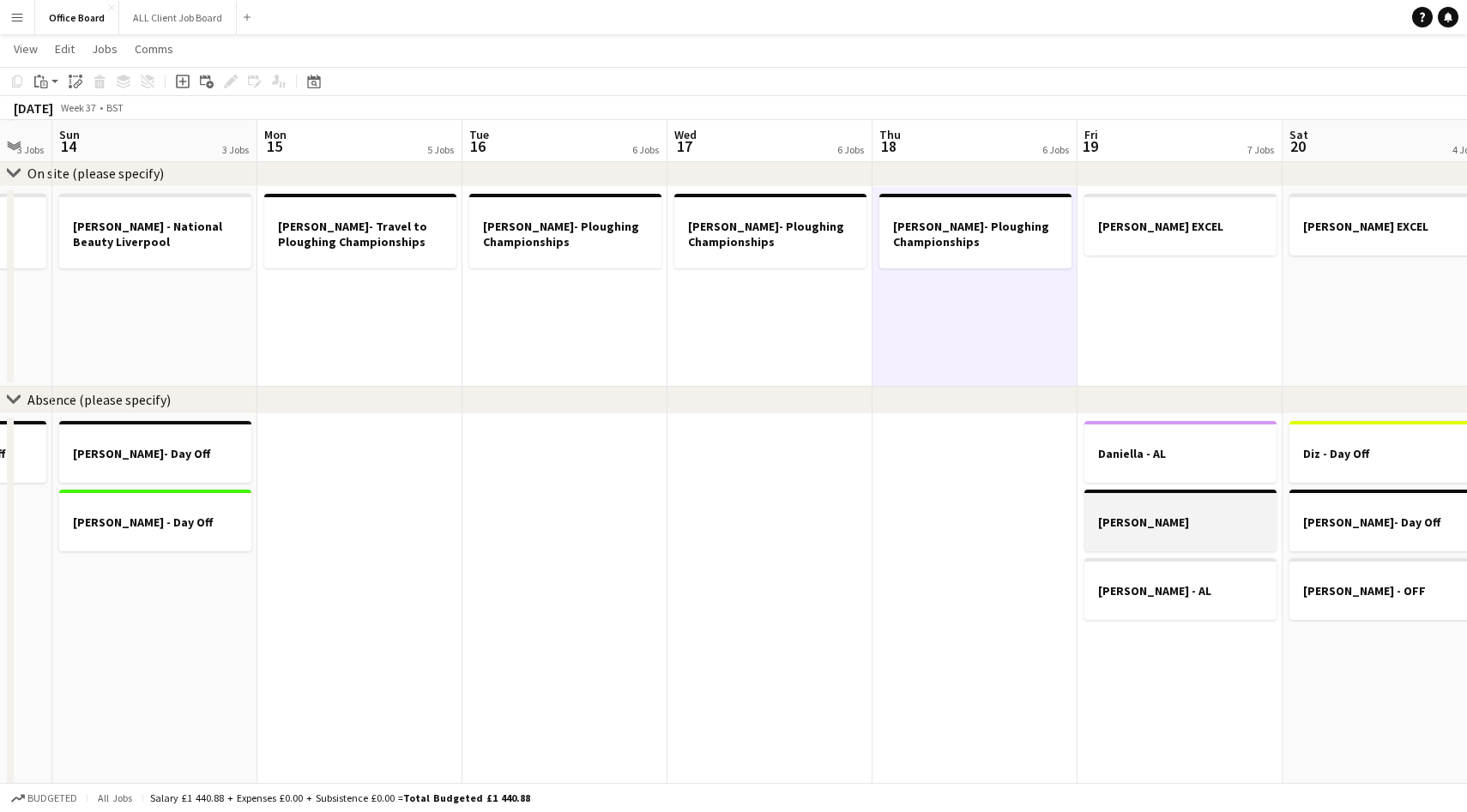
click at [1139, 516] on h3 "[PERSON_NAME]" at bounding box center [1180, 522] width 192 height 16
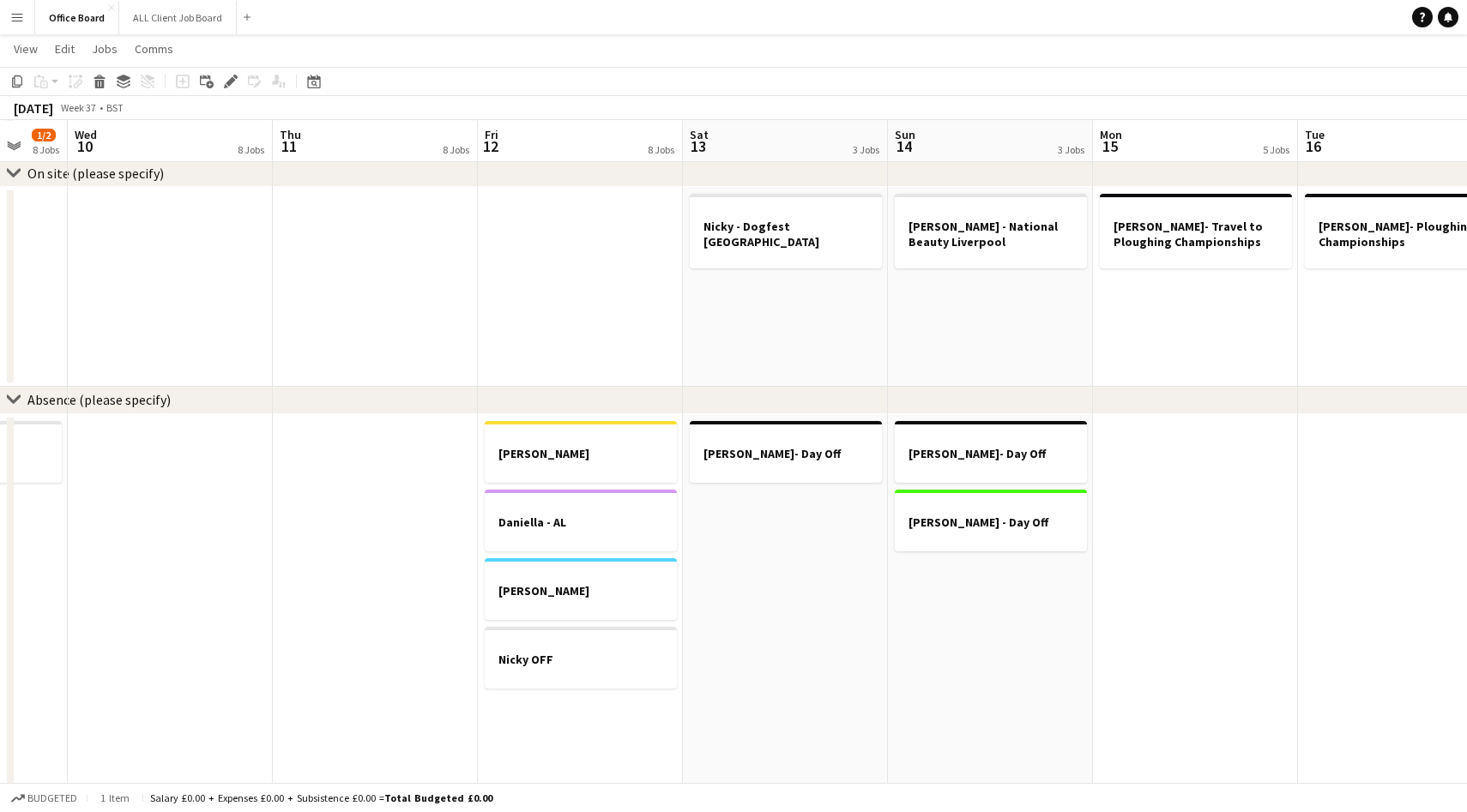
click at [587, 707] on app-date-cell "[PERSON_NAME] - AL [PERSON_NAME] - [PERSON_NAME] [PERSON_NAME] OFF" at bounding box center [581, 603] width 205 height 377
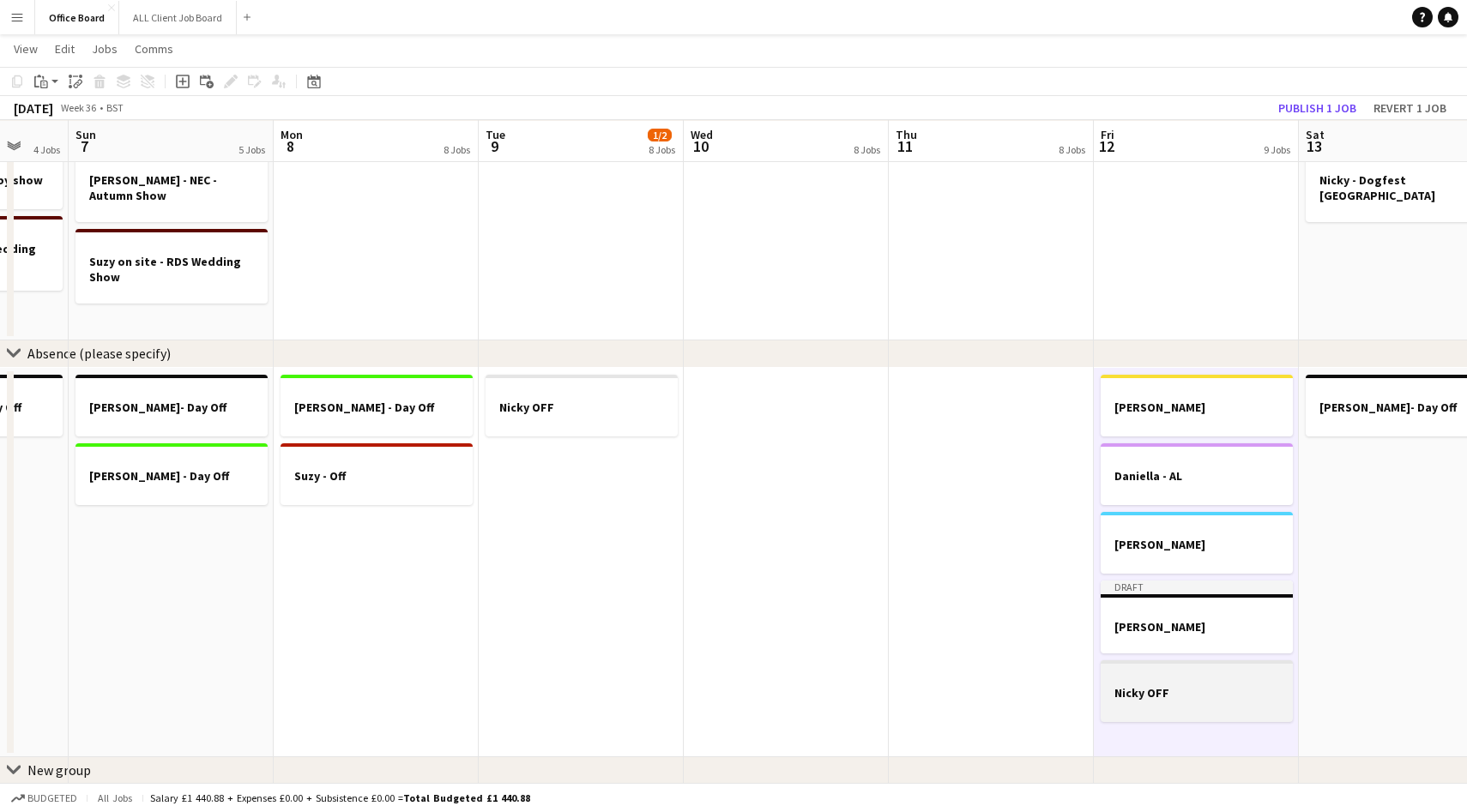
scroll to position [0, 366]
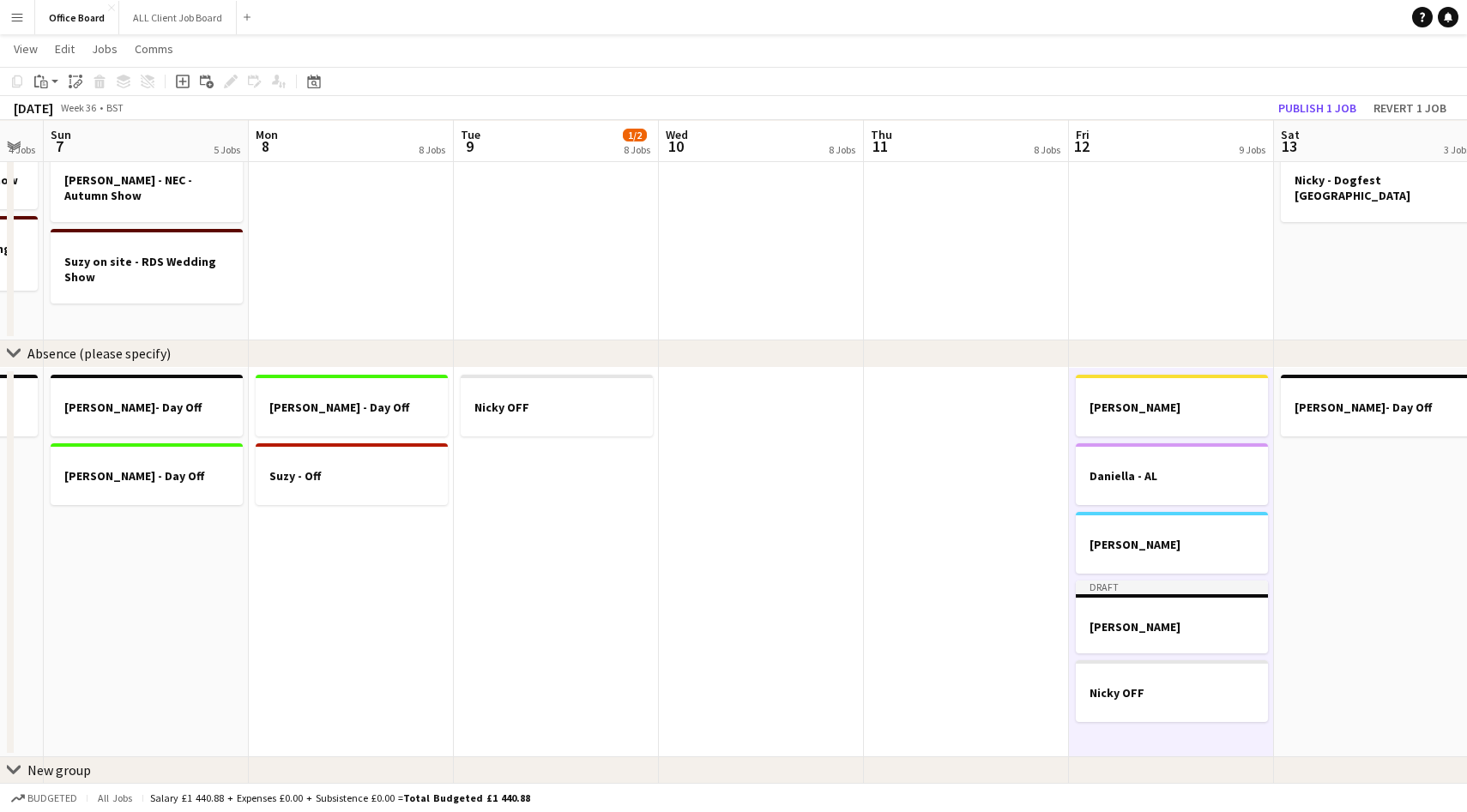
click at [317, 588] on app-date-cell "[PERSON_NAME] - Day Off Suzy - Off" at bounding box center [351, 562] width 205 height 389
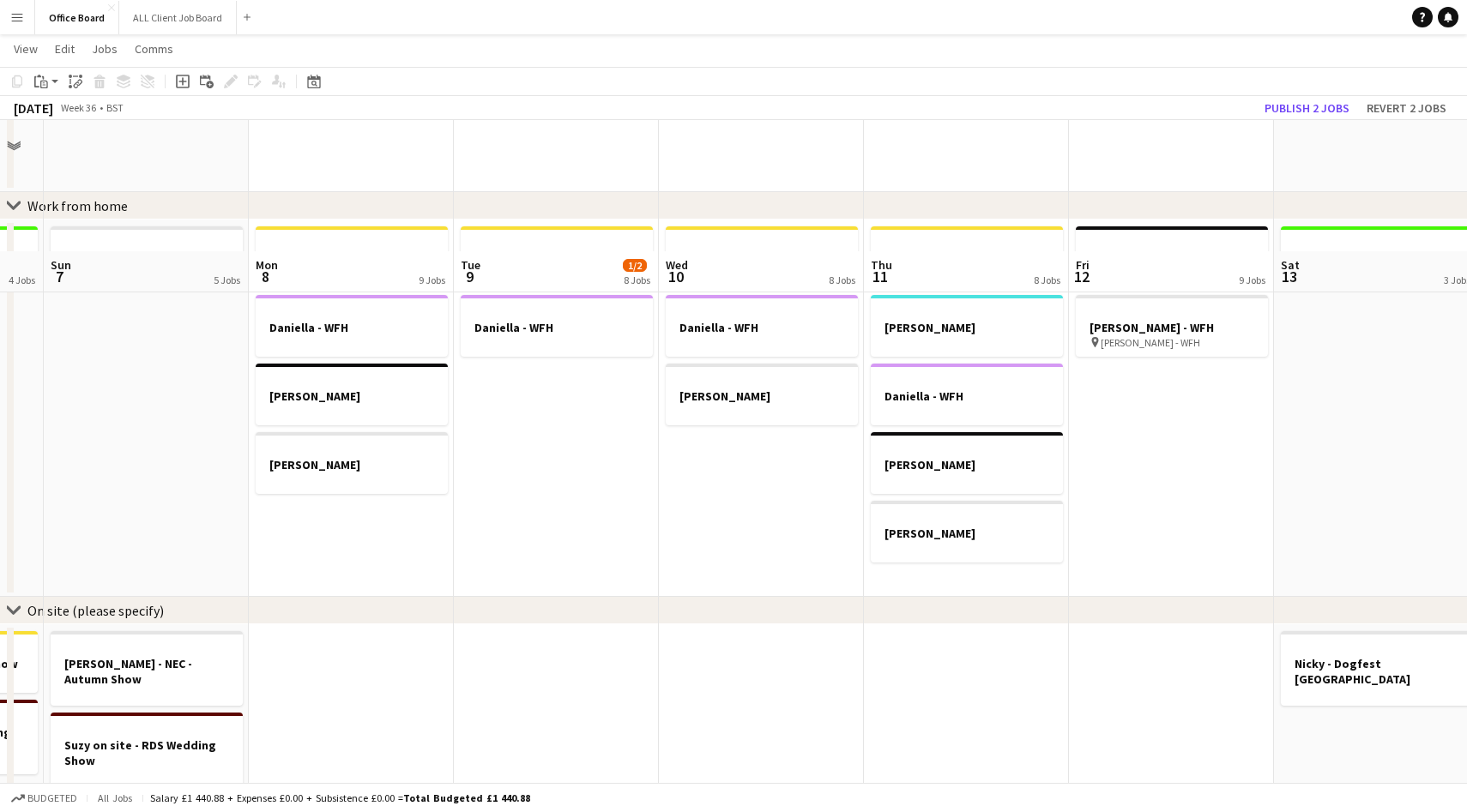
scroll to position [843, 0]
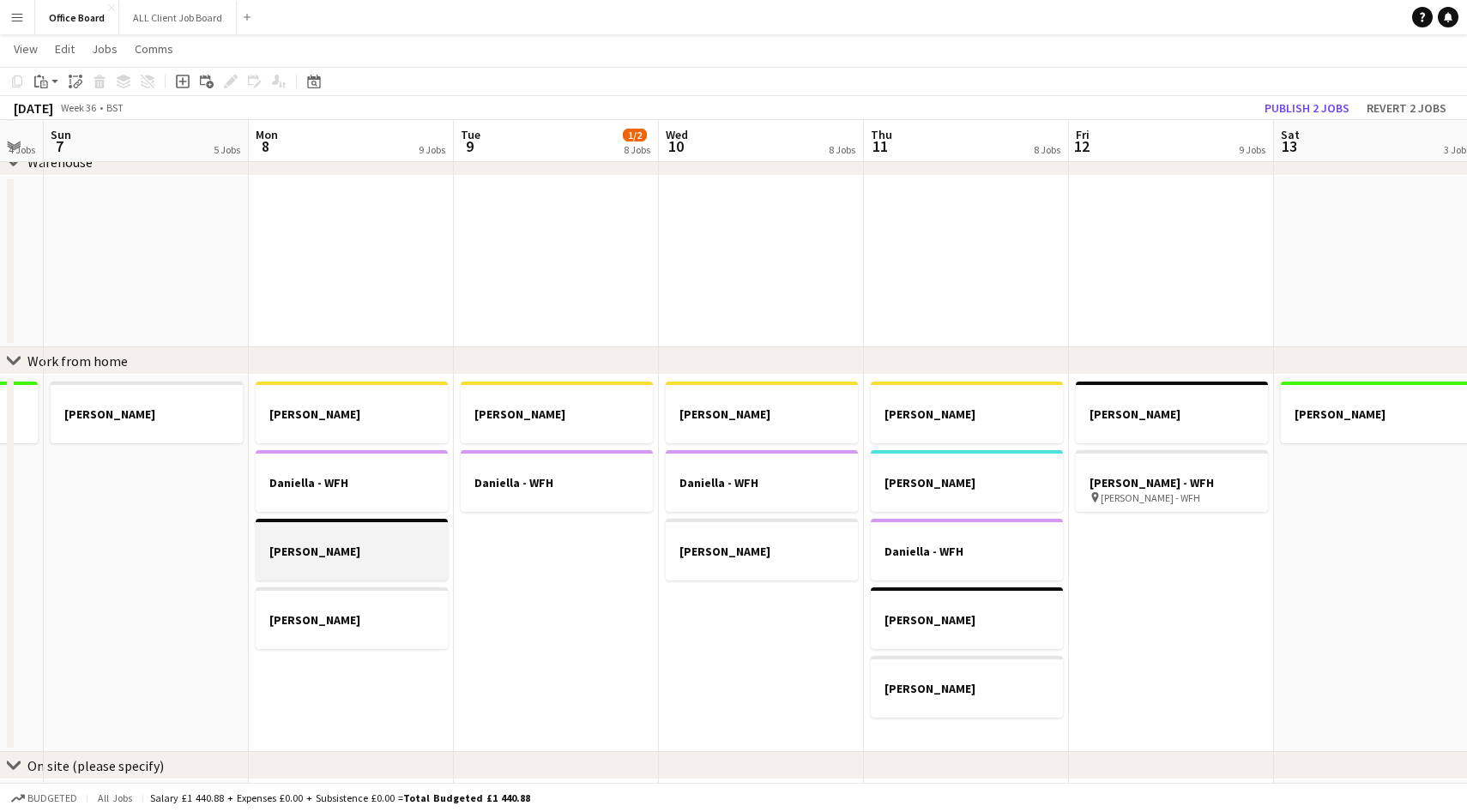
click at [359, 551] on h3 "[PERSON_NAME]" at bounding box center [351, 552] width 192 height 16
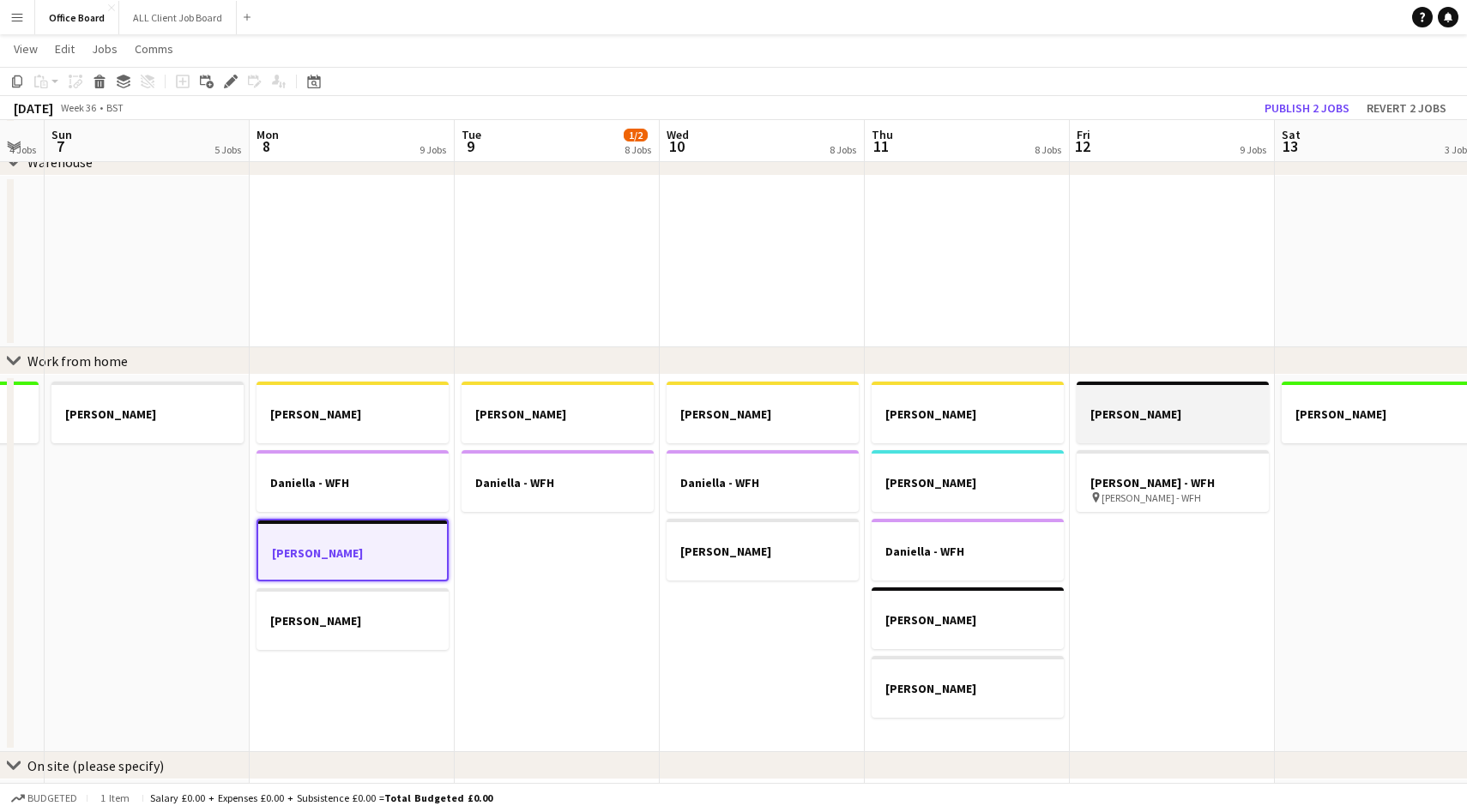
click at [1183, 412] on h3 "[PERSON_NAME]" at bounding box center [1172, 415] width 192 height 16
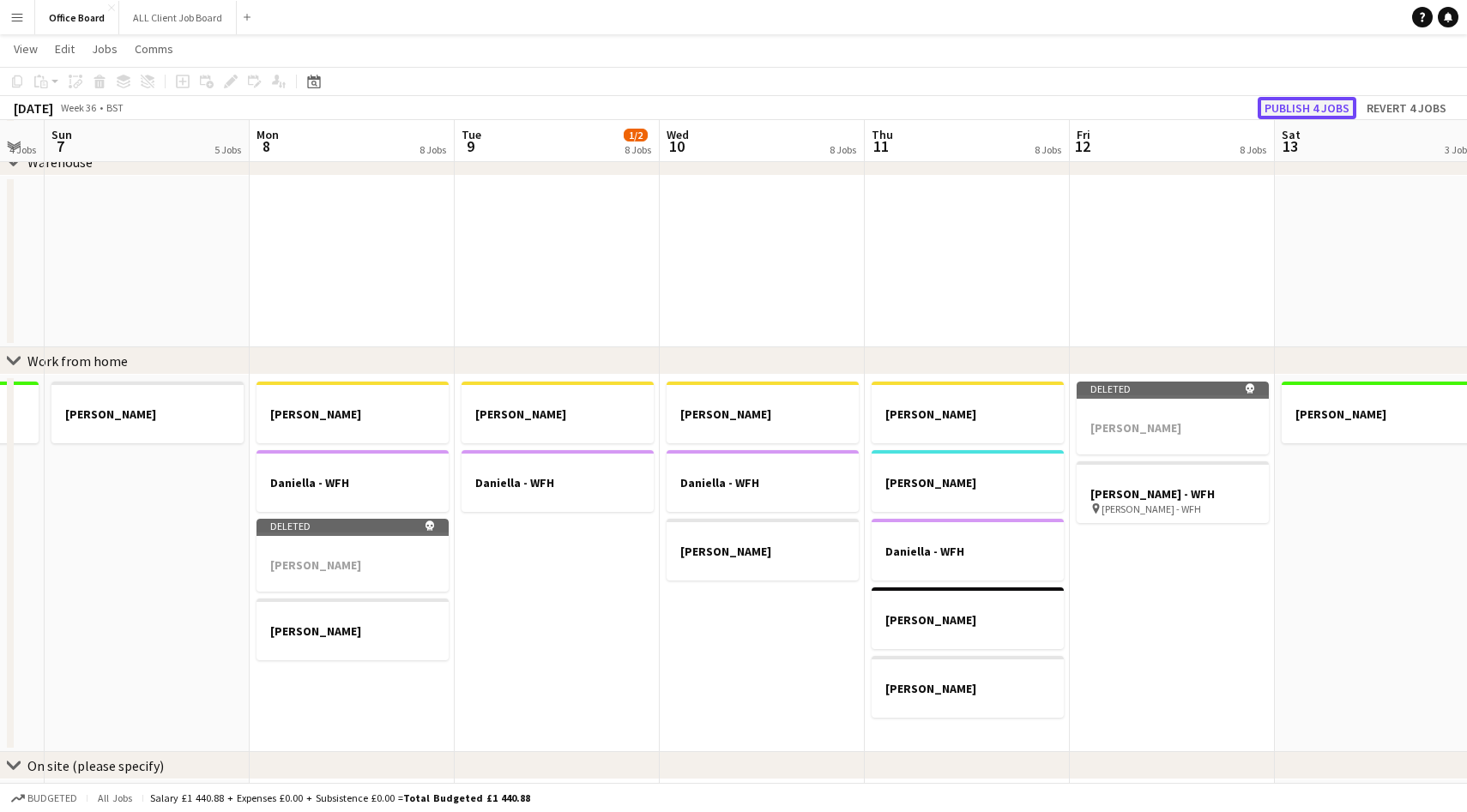
click at [1306, 113] on button "Publish 4 jobs" at bounding box center [1306, 108] width 98 height 23
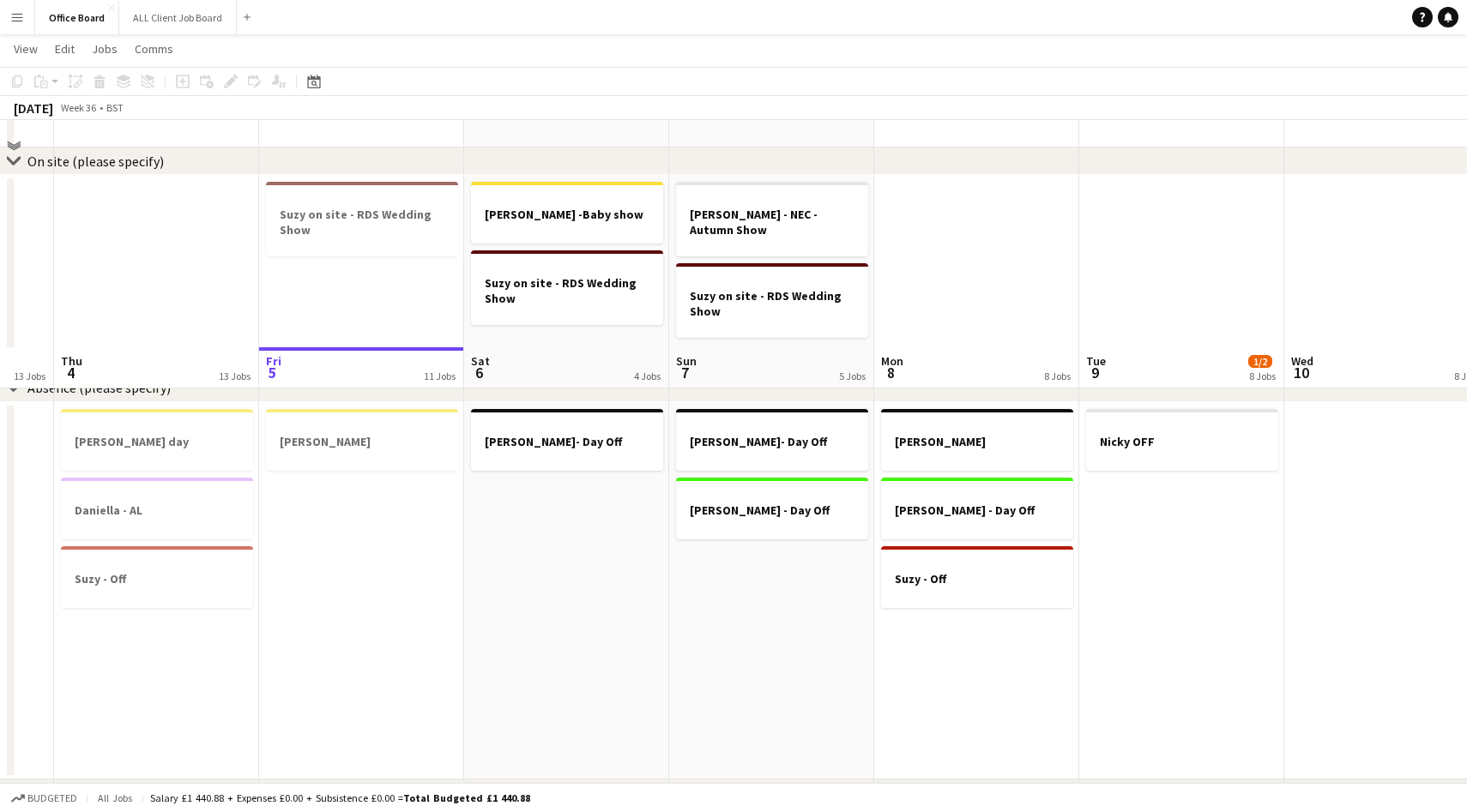
scroll to position [0, 418]
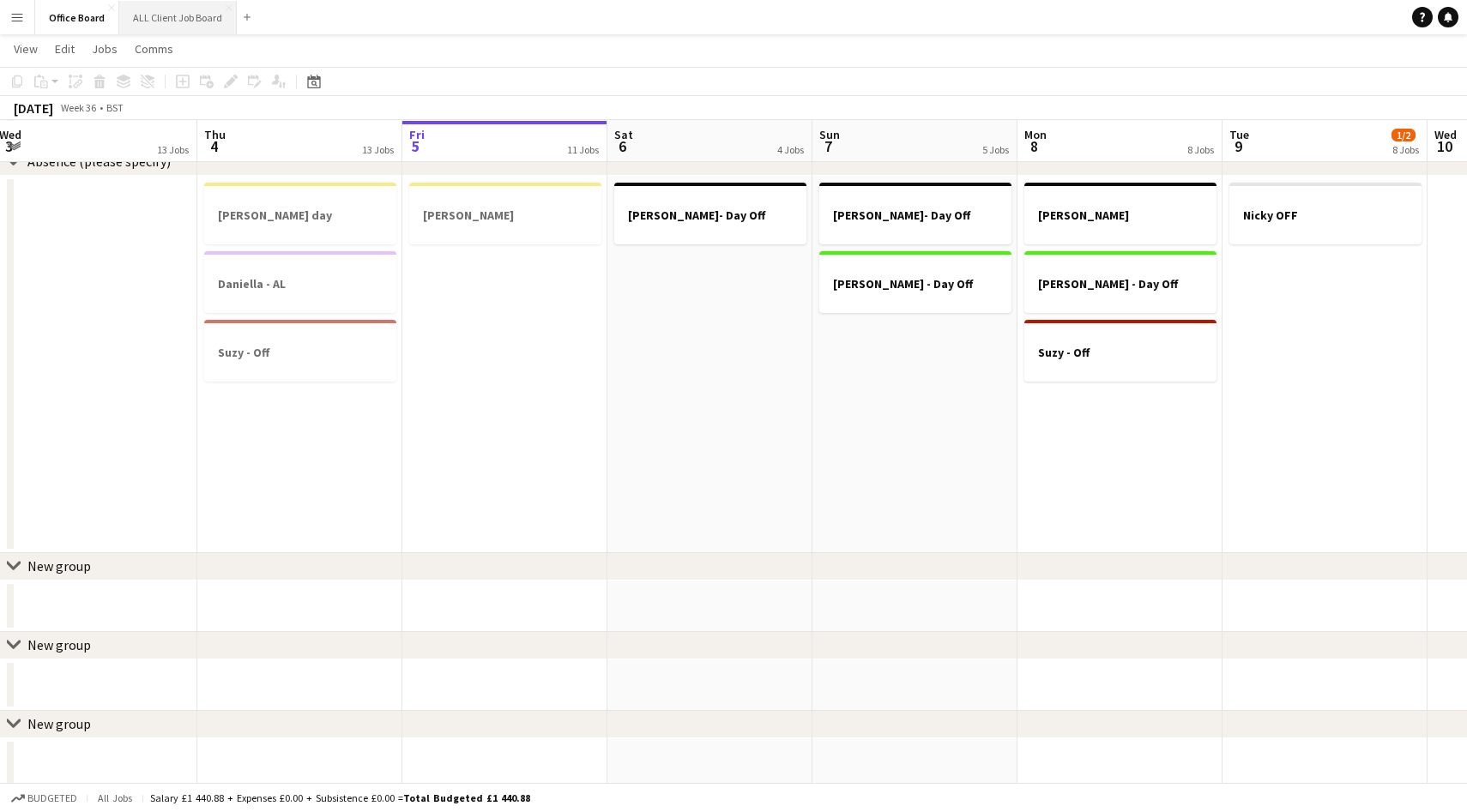
click at [177, 23] on button "ALL Client Job Board Close" at bounding box center [177, 17] width 117 height 33
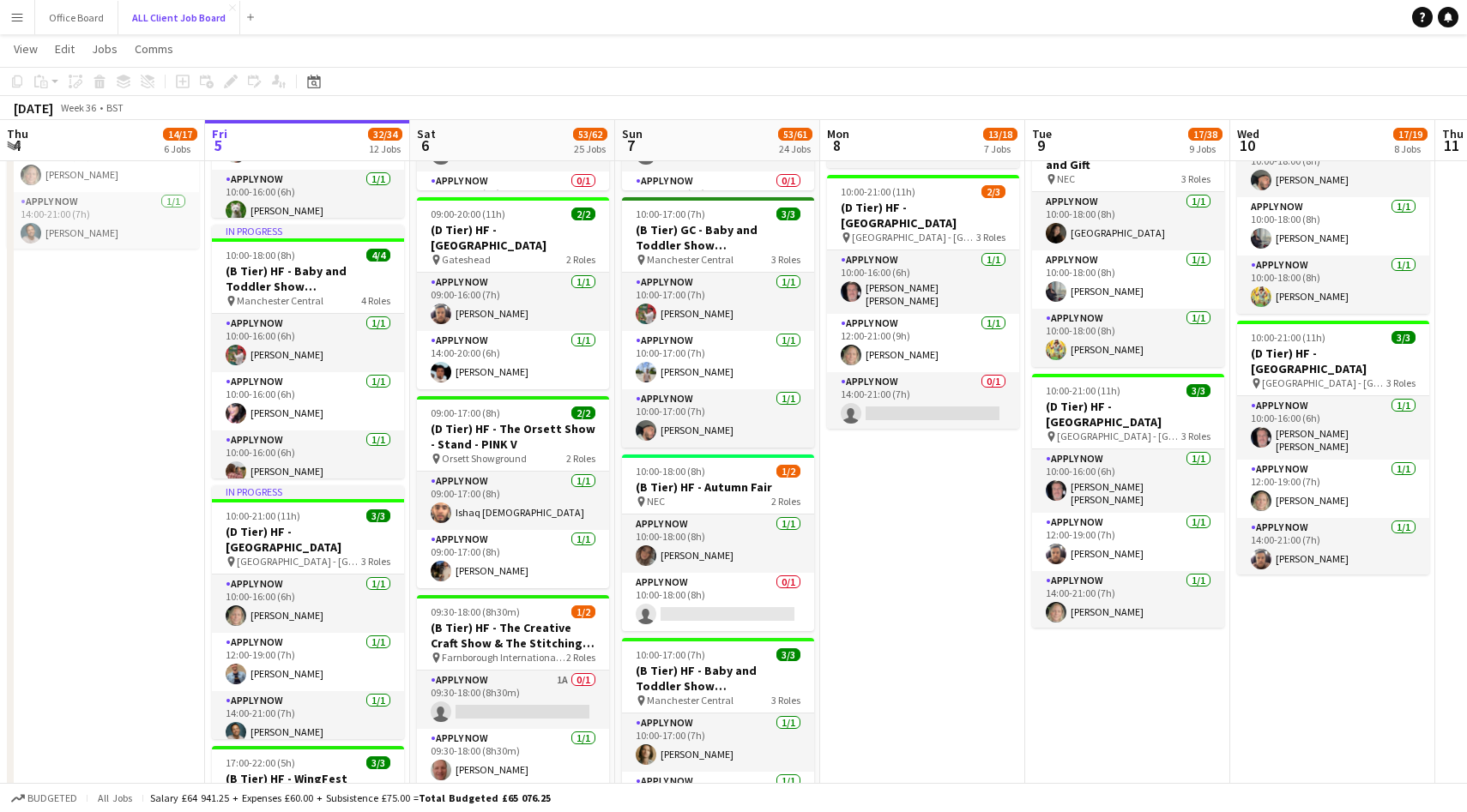
scroll to position [1588, 0]
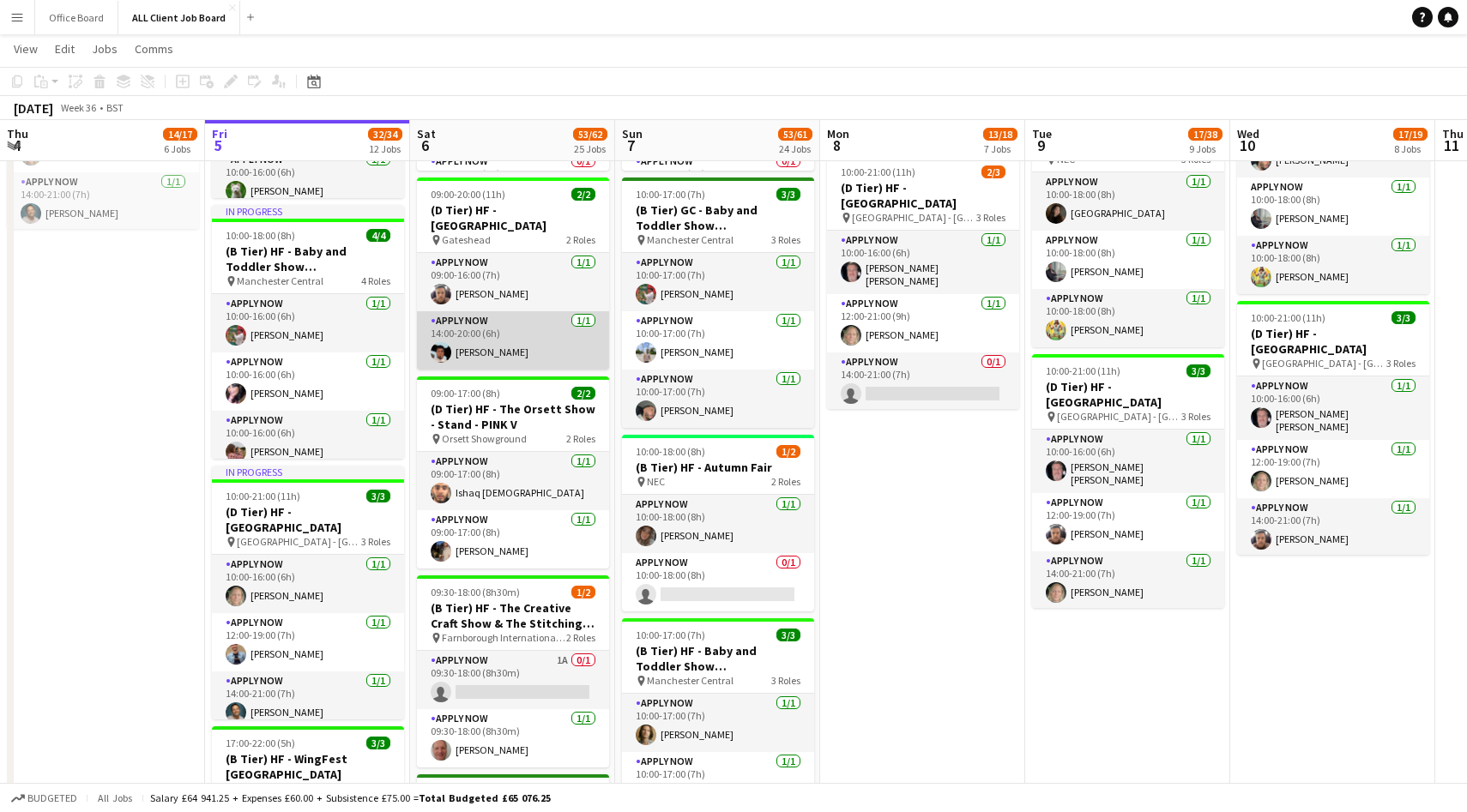
click at [443, 349] on app-user-avatar at bounding box center [441, 353] width 21 height 21
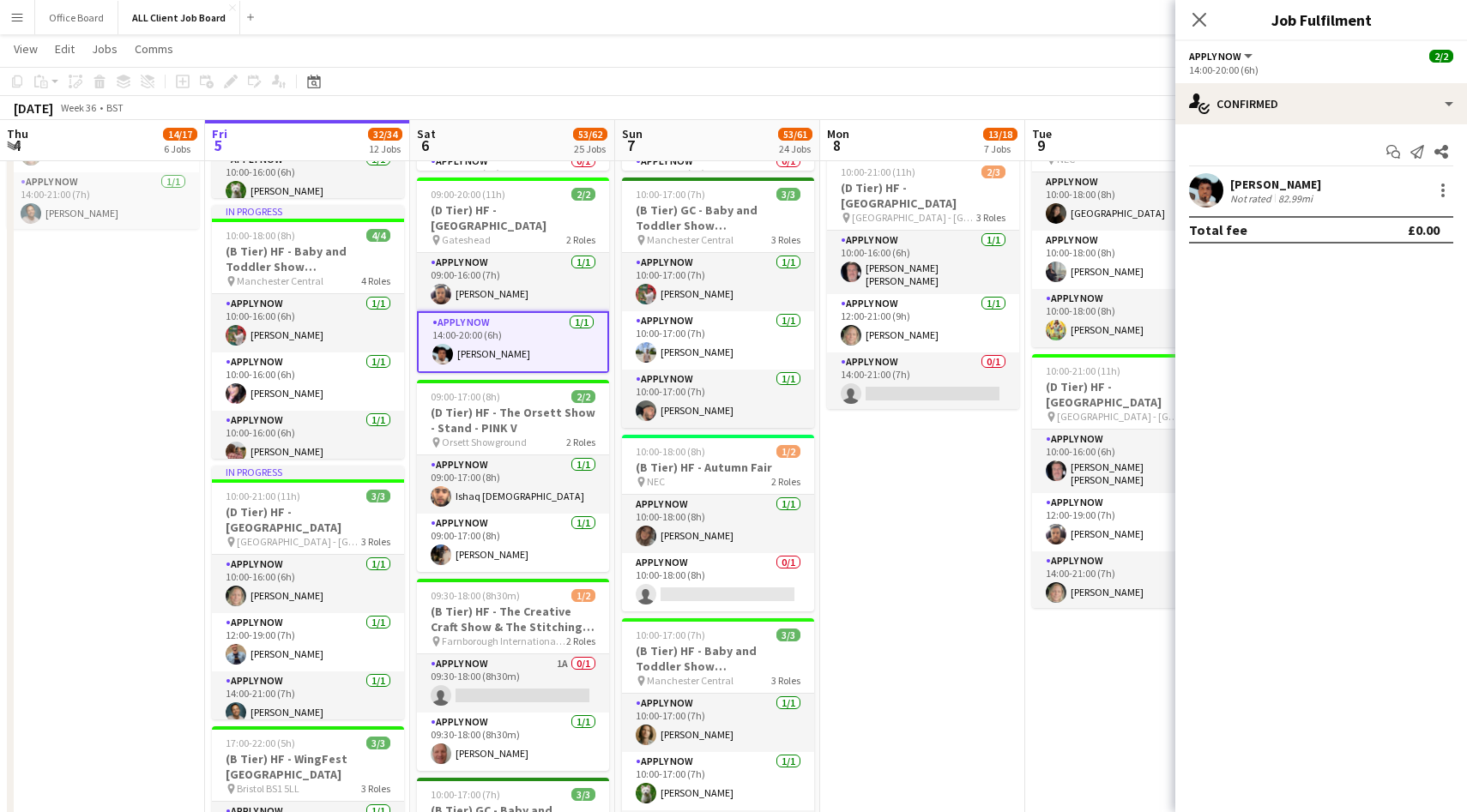
click at [1211, 199] on app-user-avatar at bounding box center [1206, 190] width 34 height 34
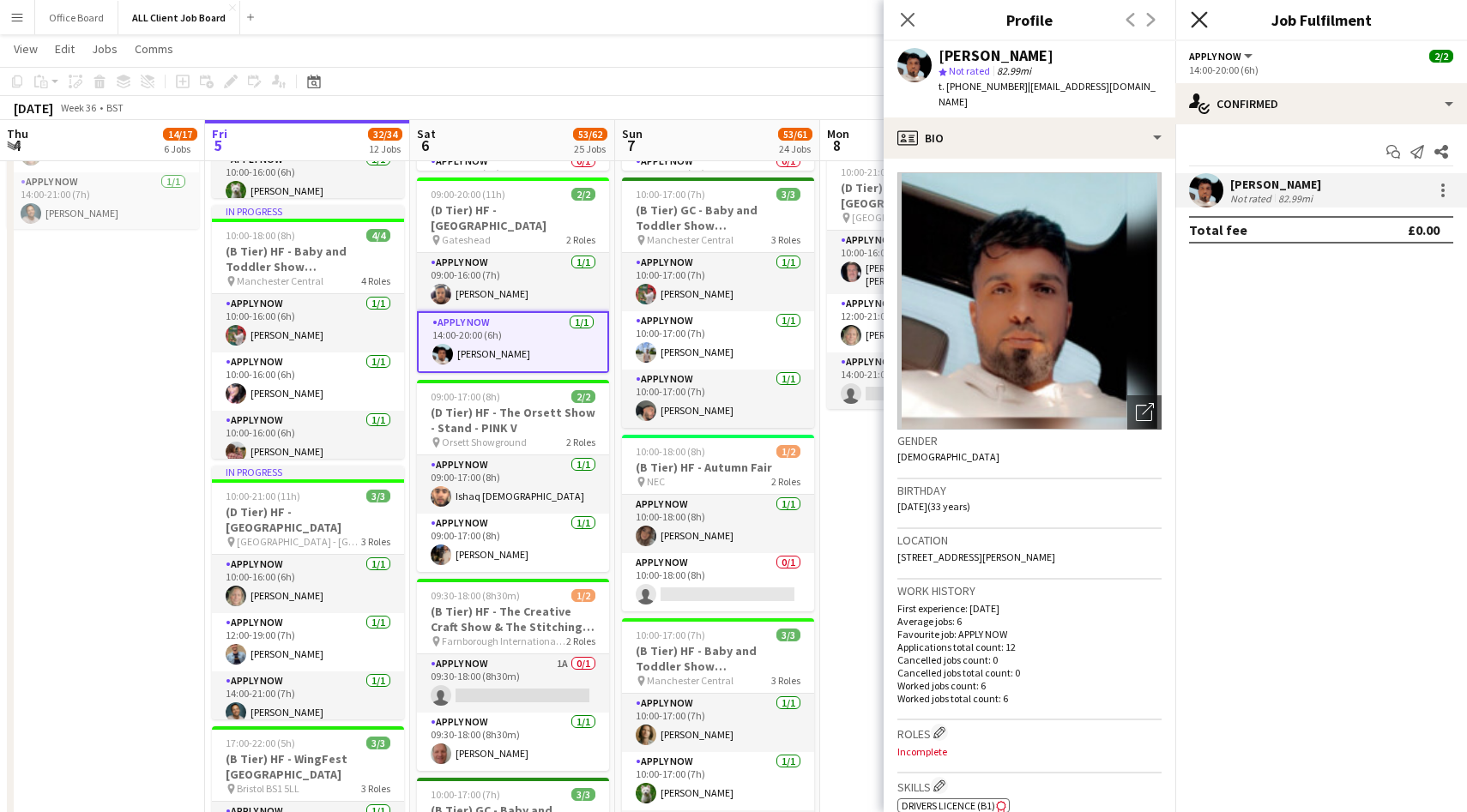
click at [1195, 18] on icon "Close pop-in" at bounding box center [1199, 19] width 17 height 17
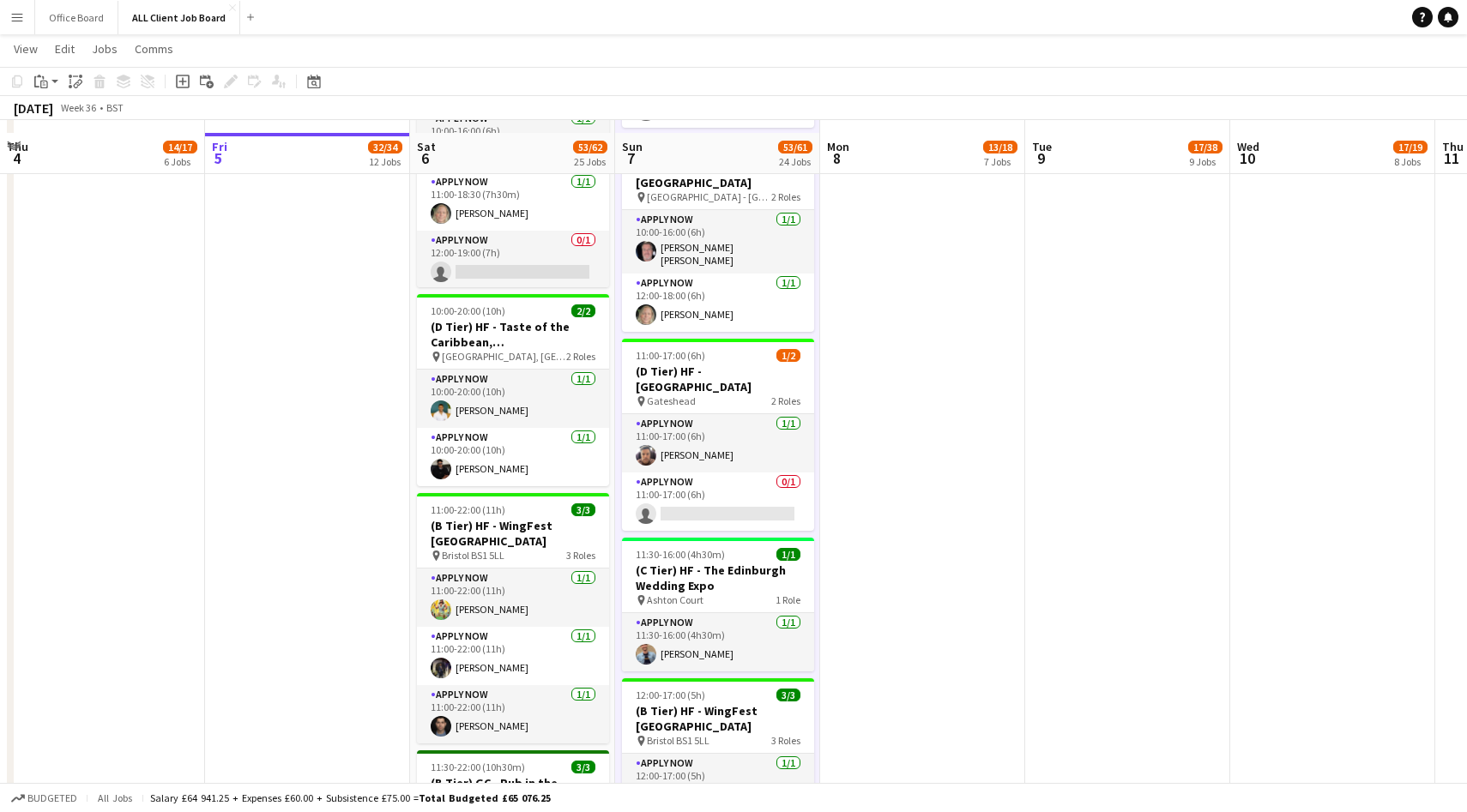
scroll to position [3258, 0]
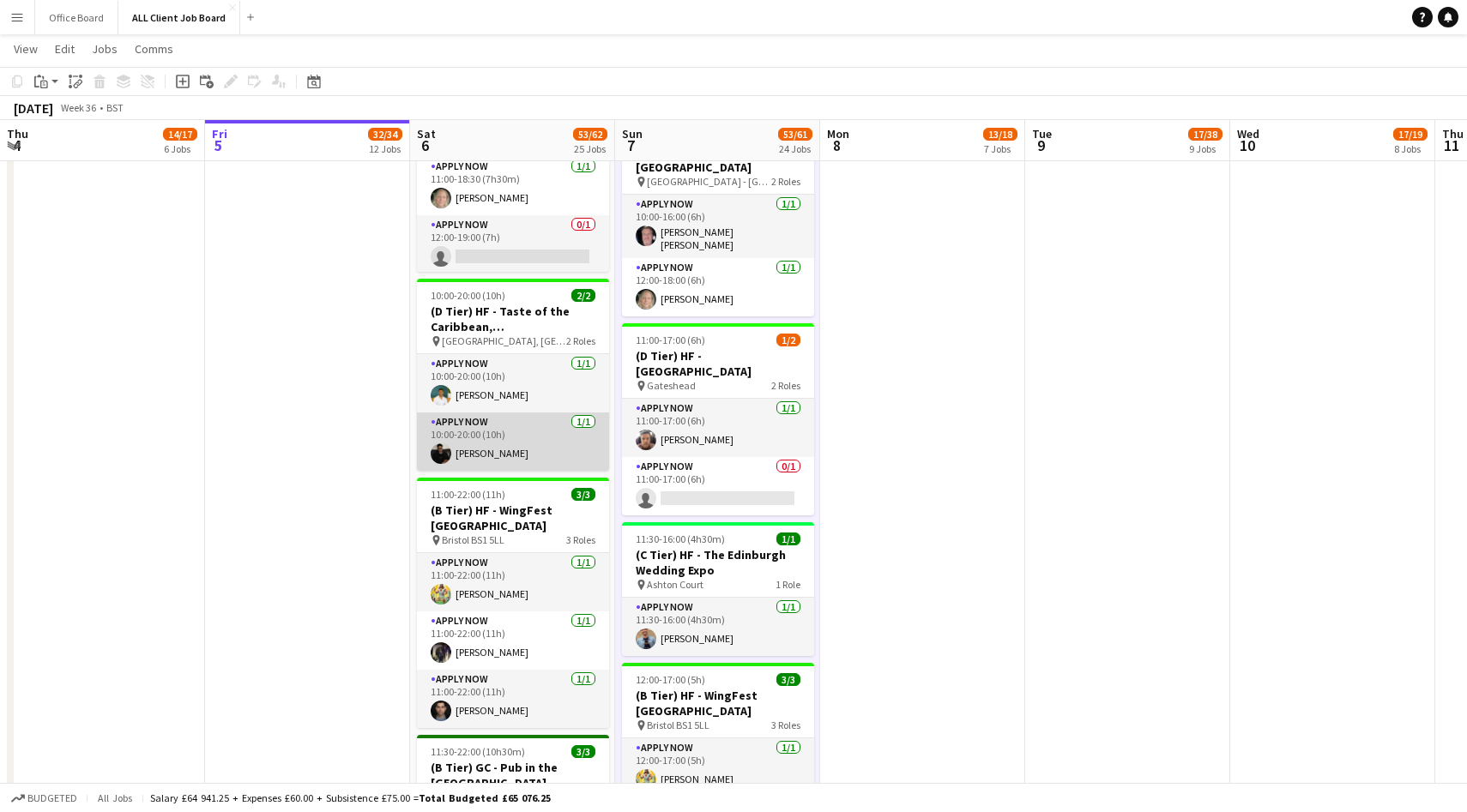
click at [439, 448] on app-user-avatar at bounding box center [441, 454] width 21 height 21
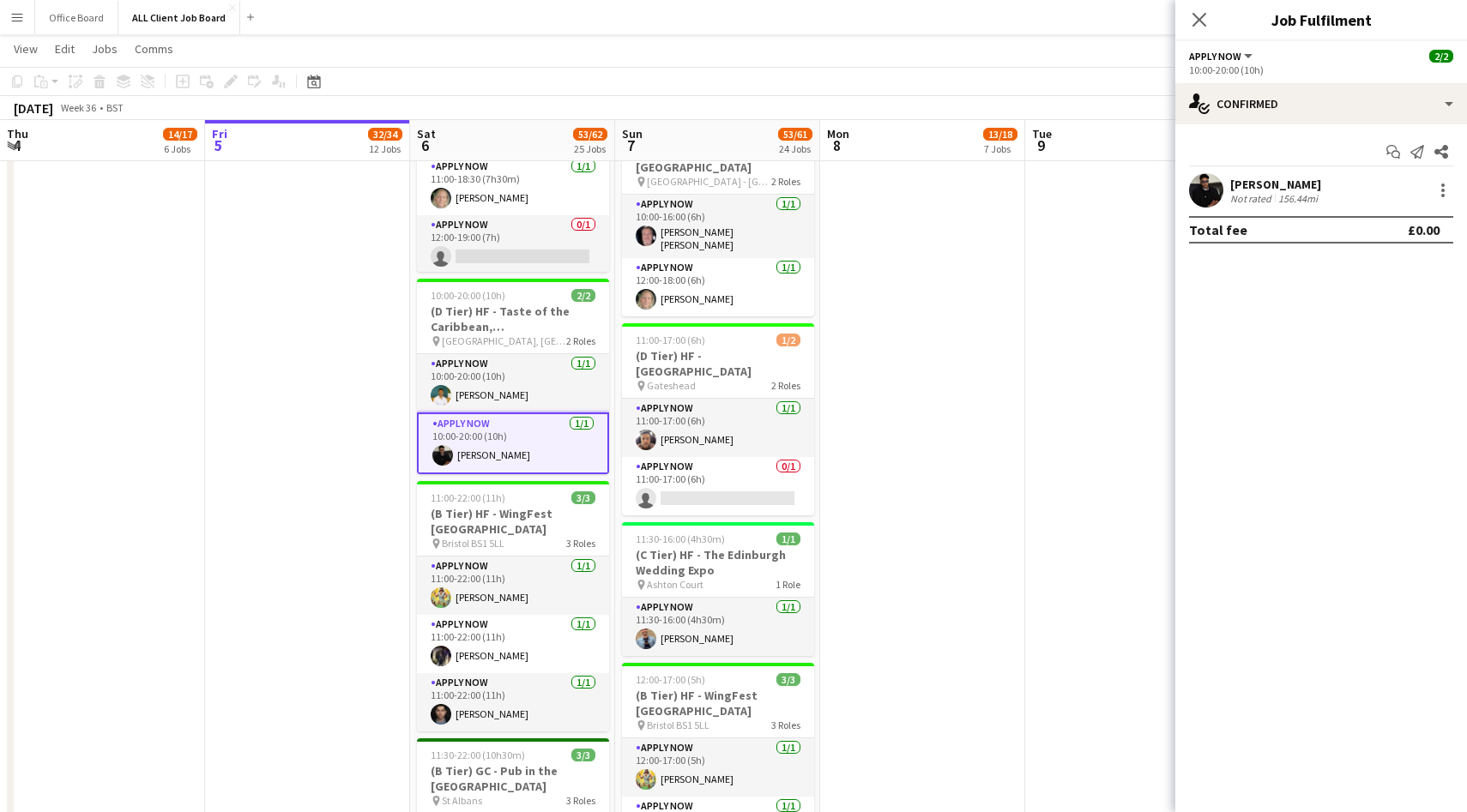
click at [1209, 186] on app-user-avatar at bounding box center [1206, 190] width 34 height 34
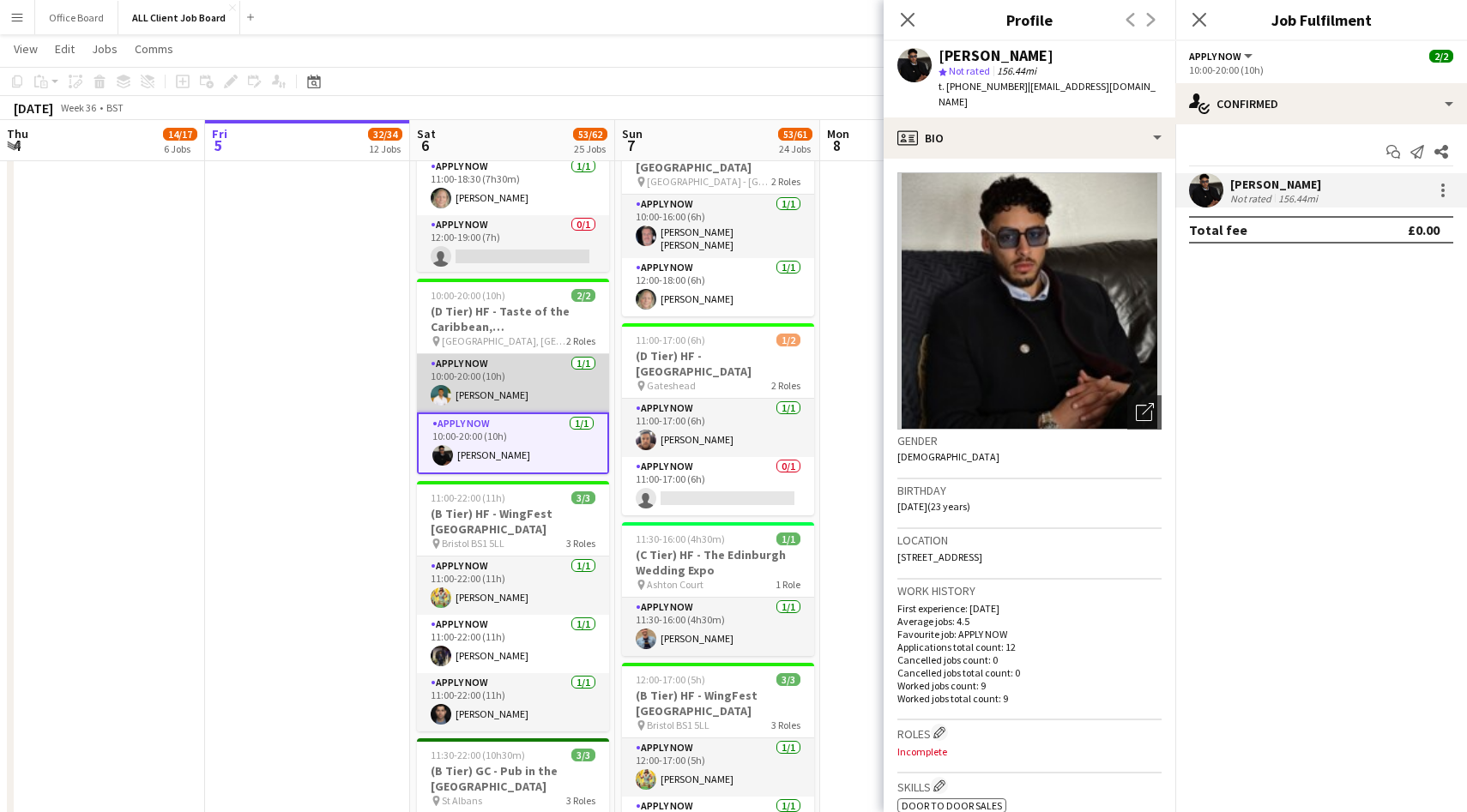
click at [439, 385] on app-user-avatar at bounding box center [441, 396] width 21 height 21
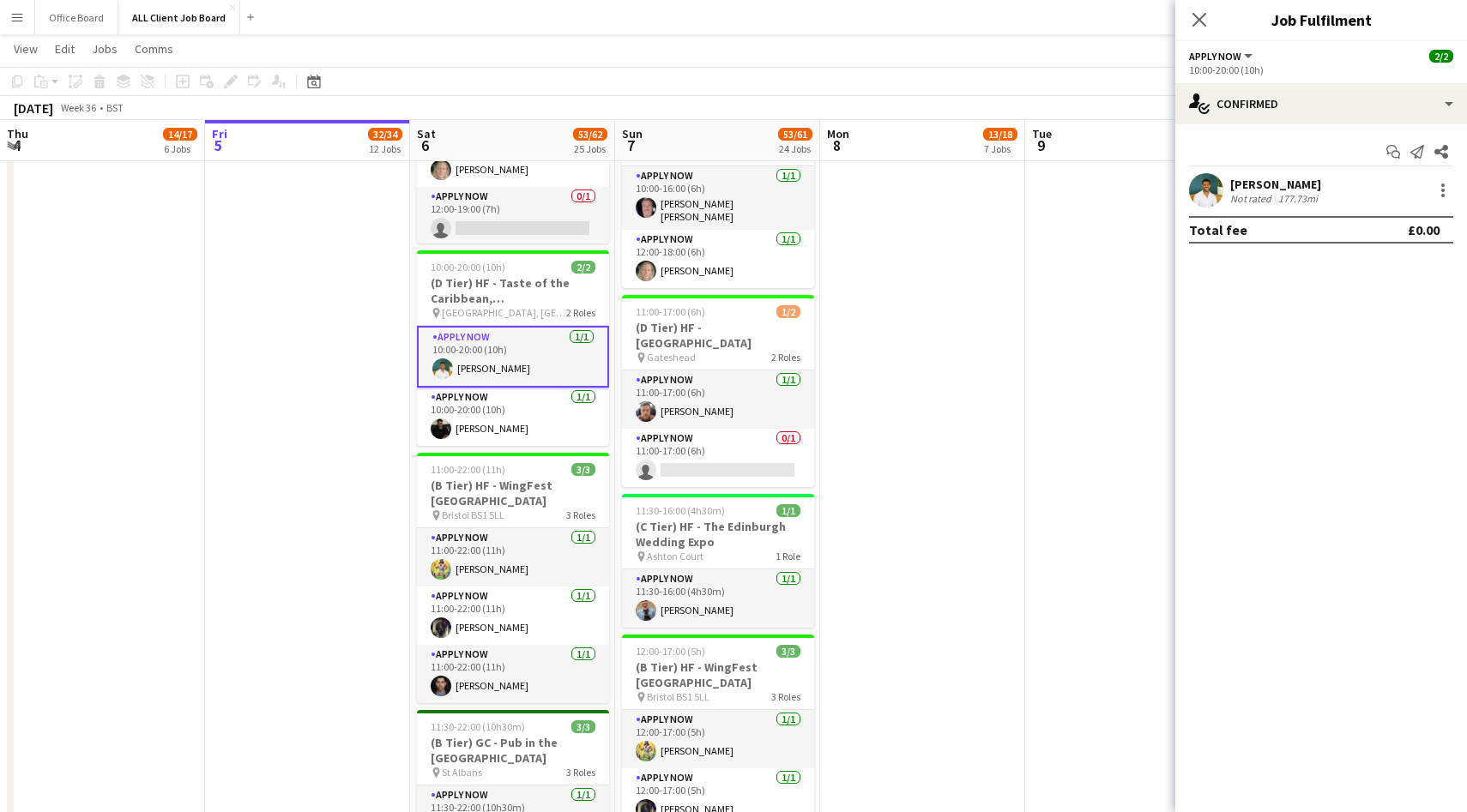
scroll to position [3274, 0]
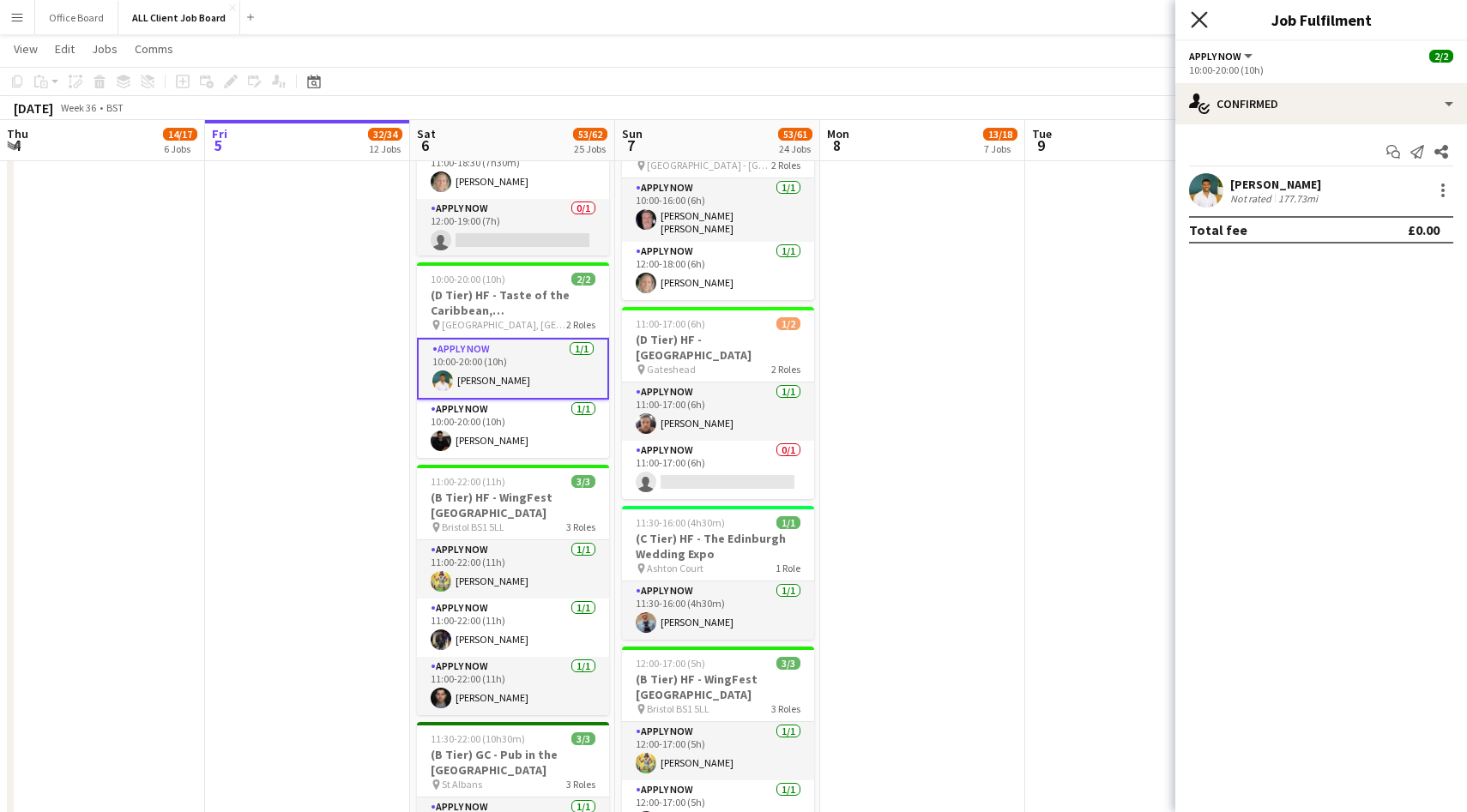
click at [1198, 23] on icon "Close pop-in" at bounding box center [1199, 19] width 17 height 17
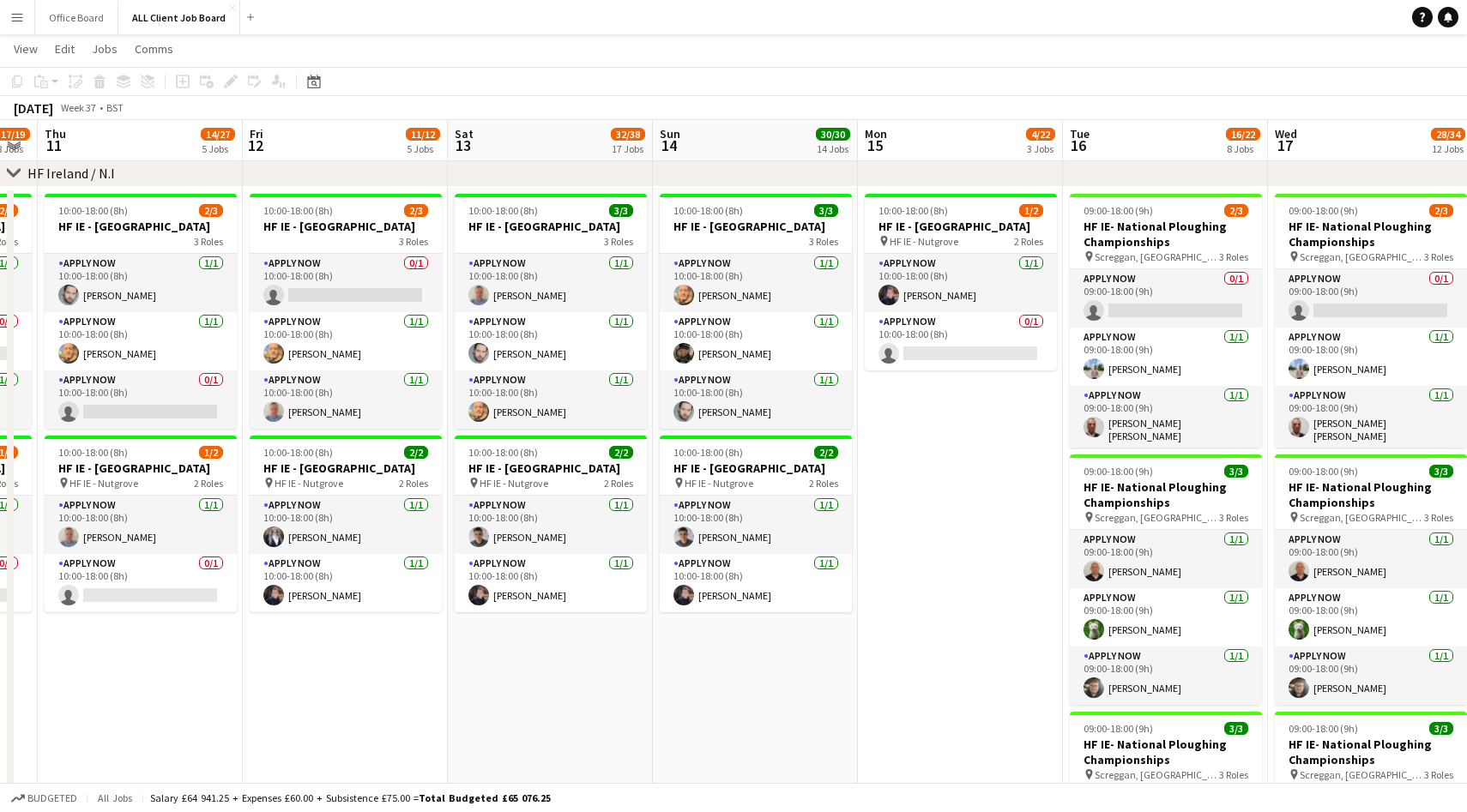
scroll to position [0, 580]
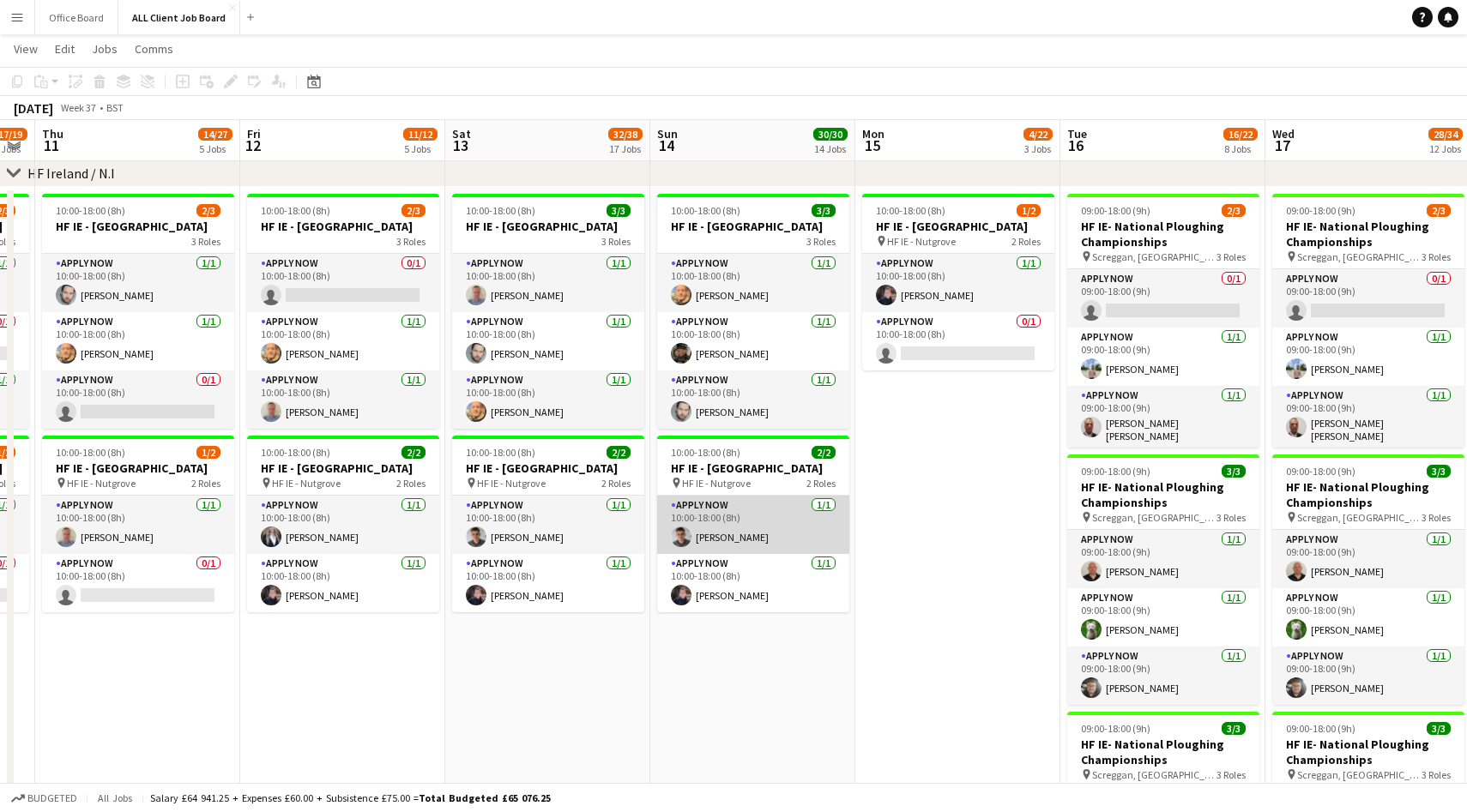
click at [677, 547] on app-user-avatar at bounding box center [682, 537] width 21 height 21
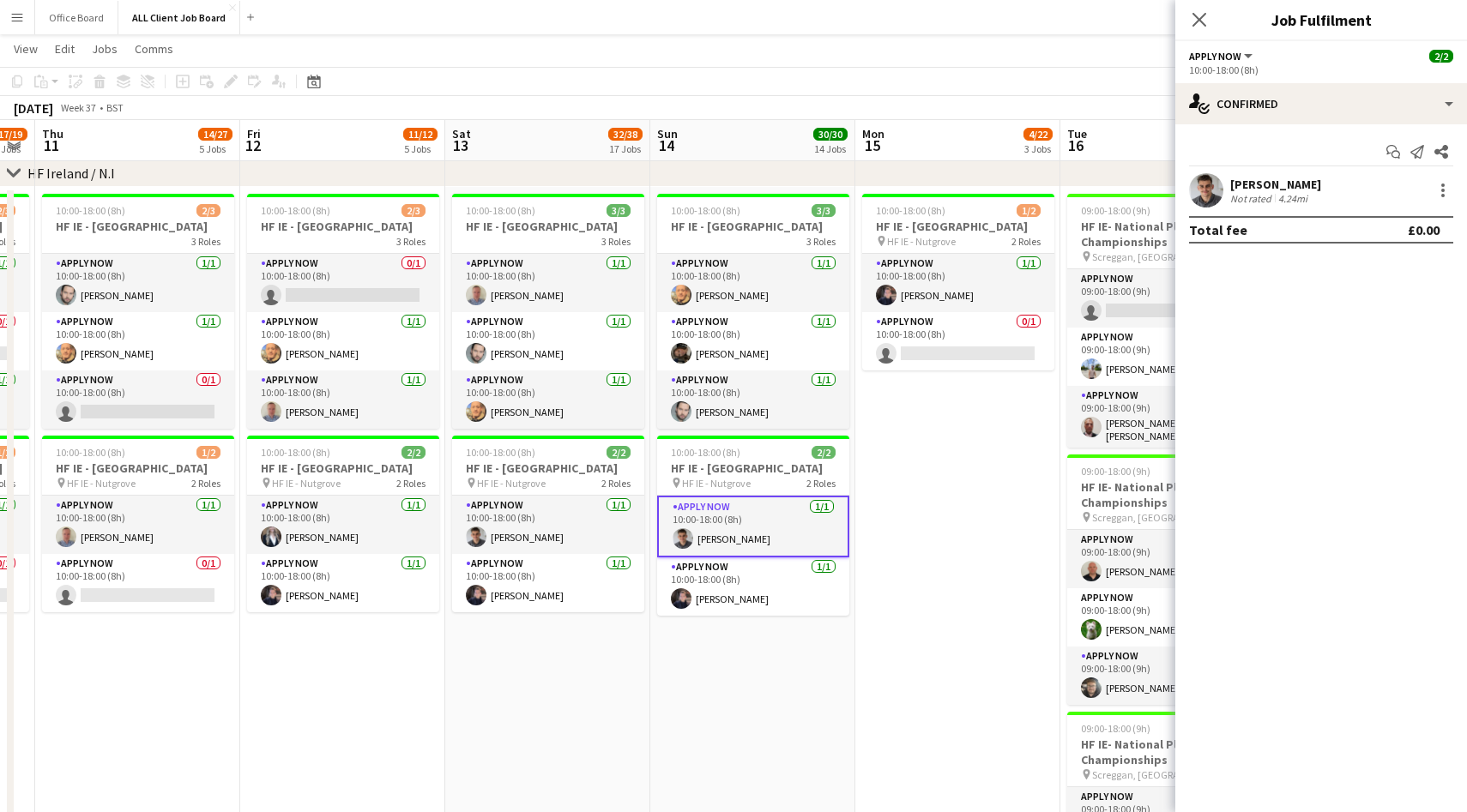
click at [1204, 187] on app-user-avatar at bounding box center [1206, 190] width 34 height 34
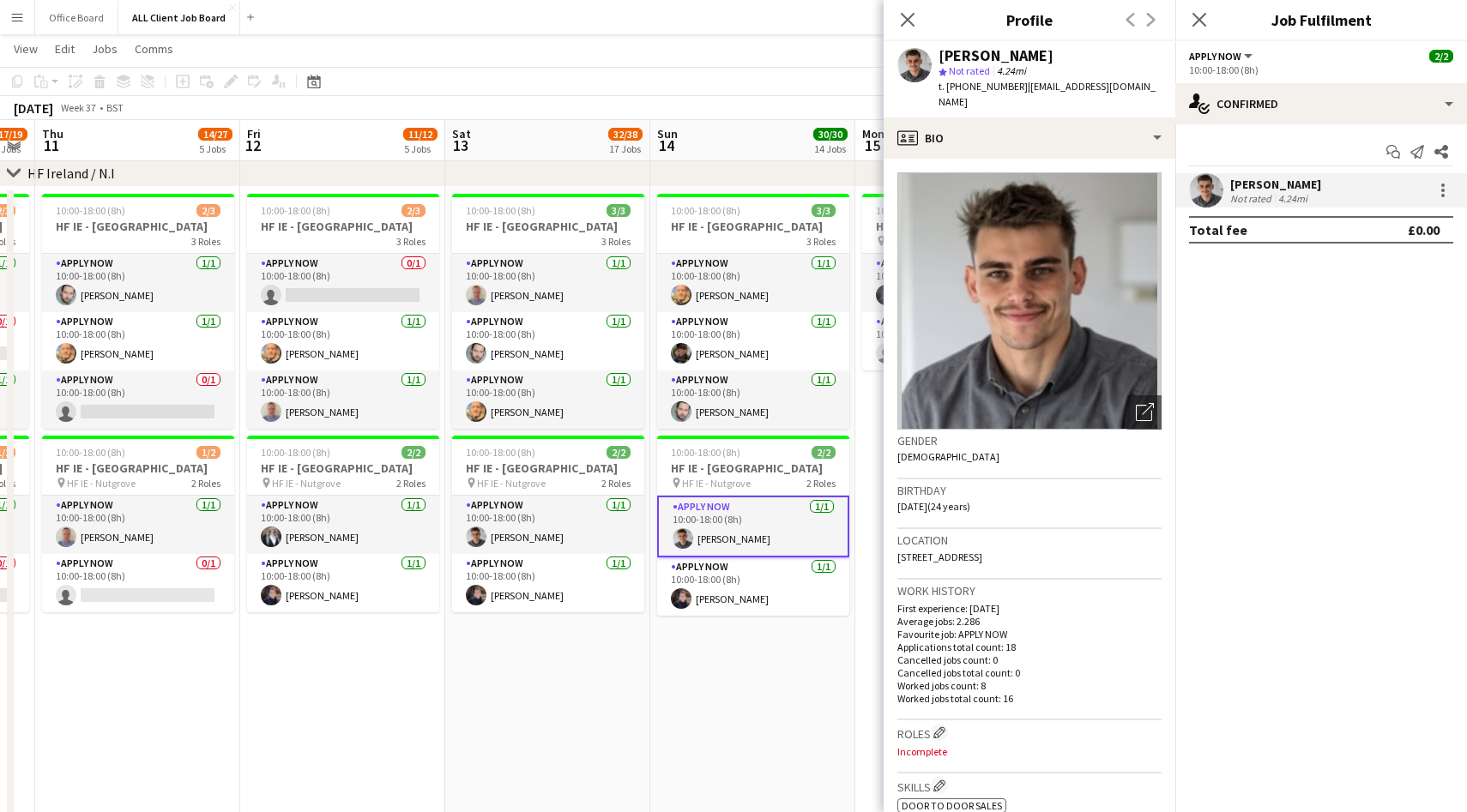
click at [1201, 7] on div "Close pop-in" at bounding box center [1199, 19] width 48 height 39
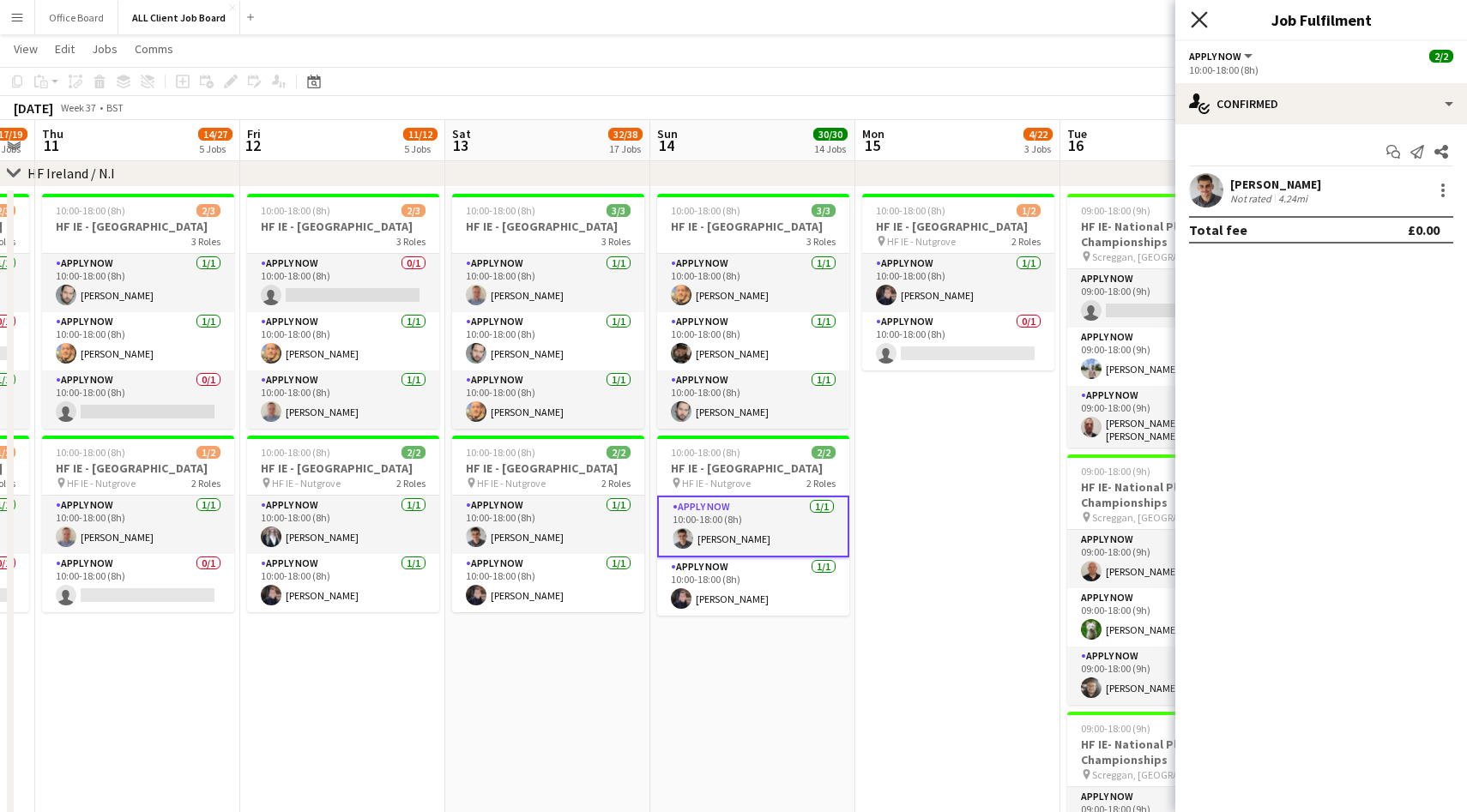
click at [1201, 18] on icon at bounding box center [1199, 19] width 17 height 17
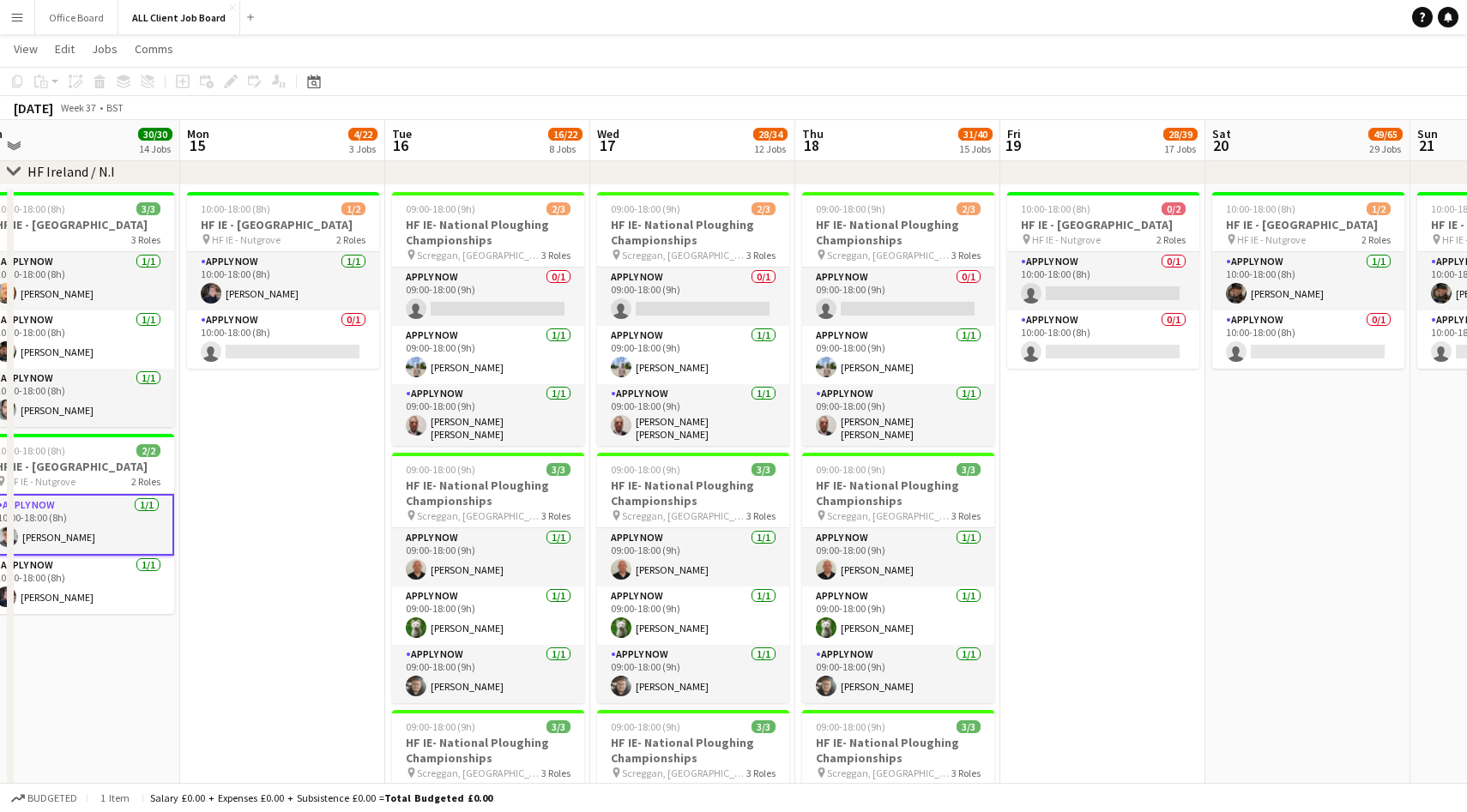
scroll to position [0, 640]
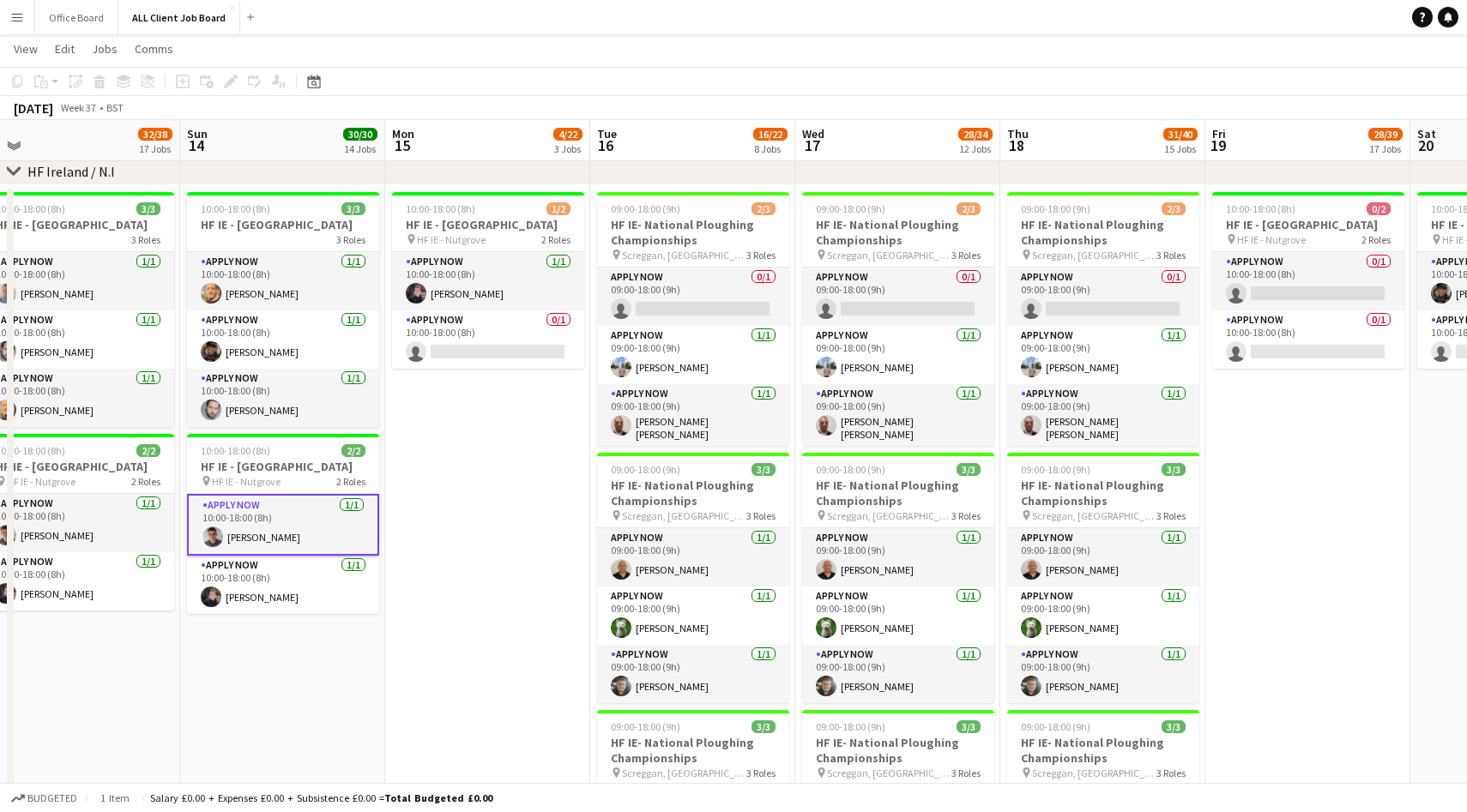
click at [511, 558] on app-date-cell "10:00-18:00 (8h) 1/2 HF IE - [GEOGRAPHIC_DATA] pin HF IE - Nutgrove 2 Roles APP…" at bounding box center [488, 820] width 205 height 1269
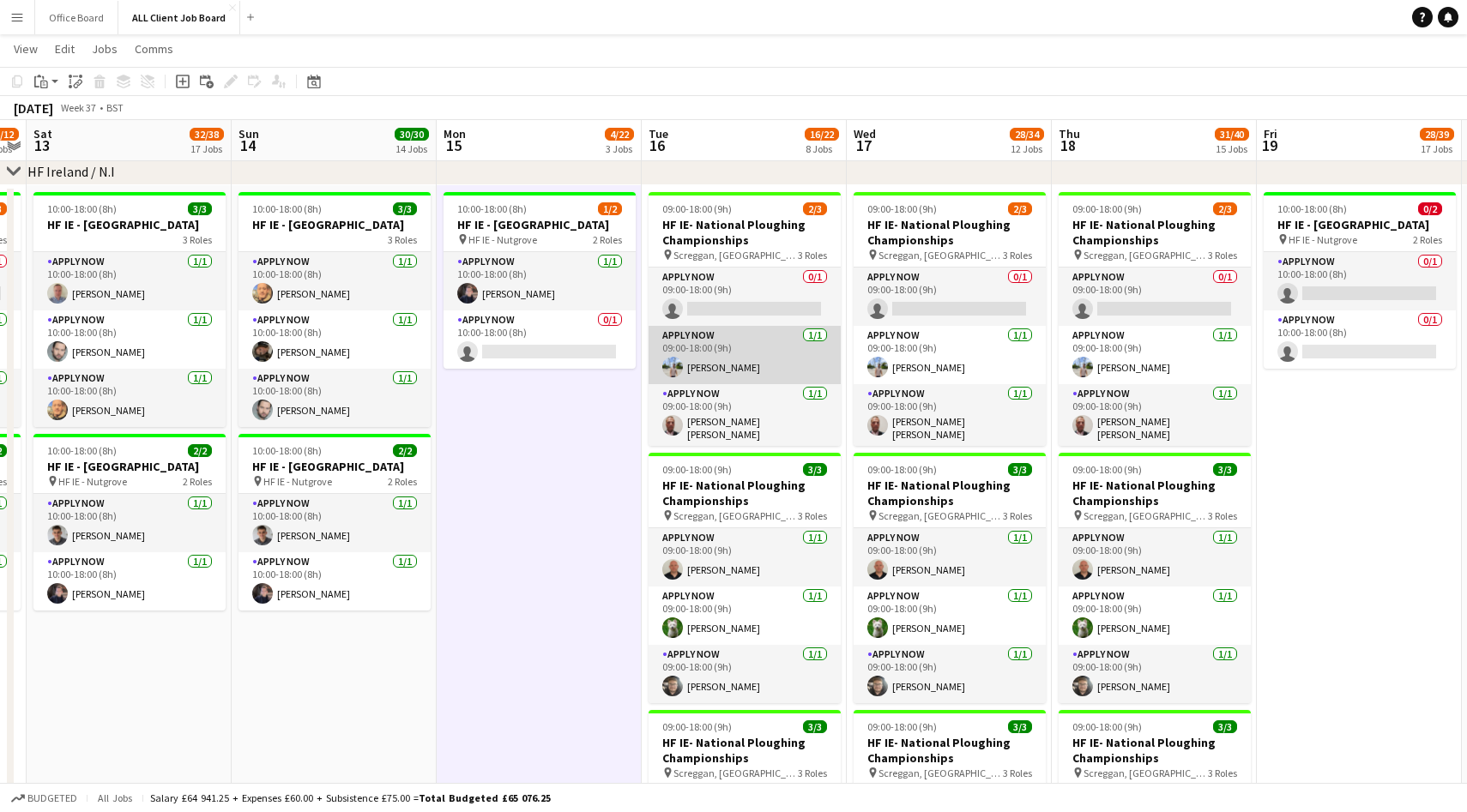
scroll to position [0, 595]
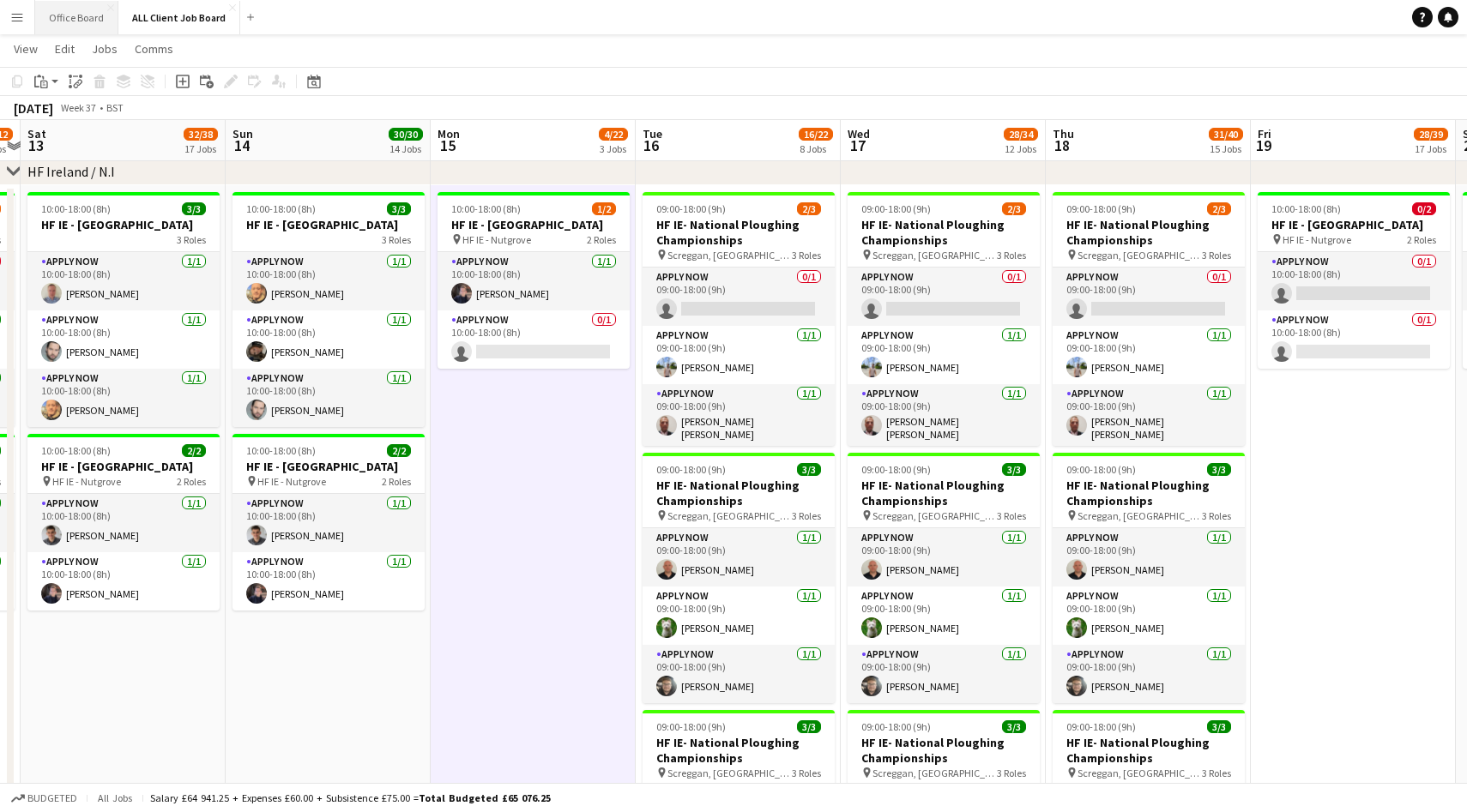
click at [63, 12] on button "Office Board Close" at bounding box center [77, 17] width 83 height 33
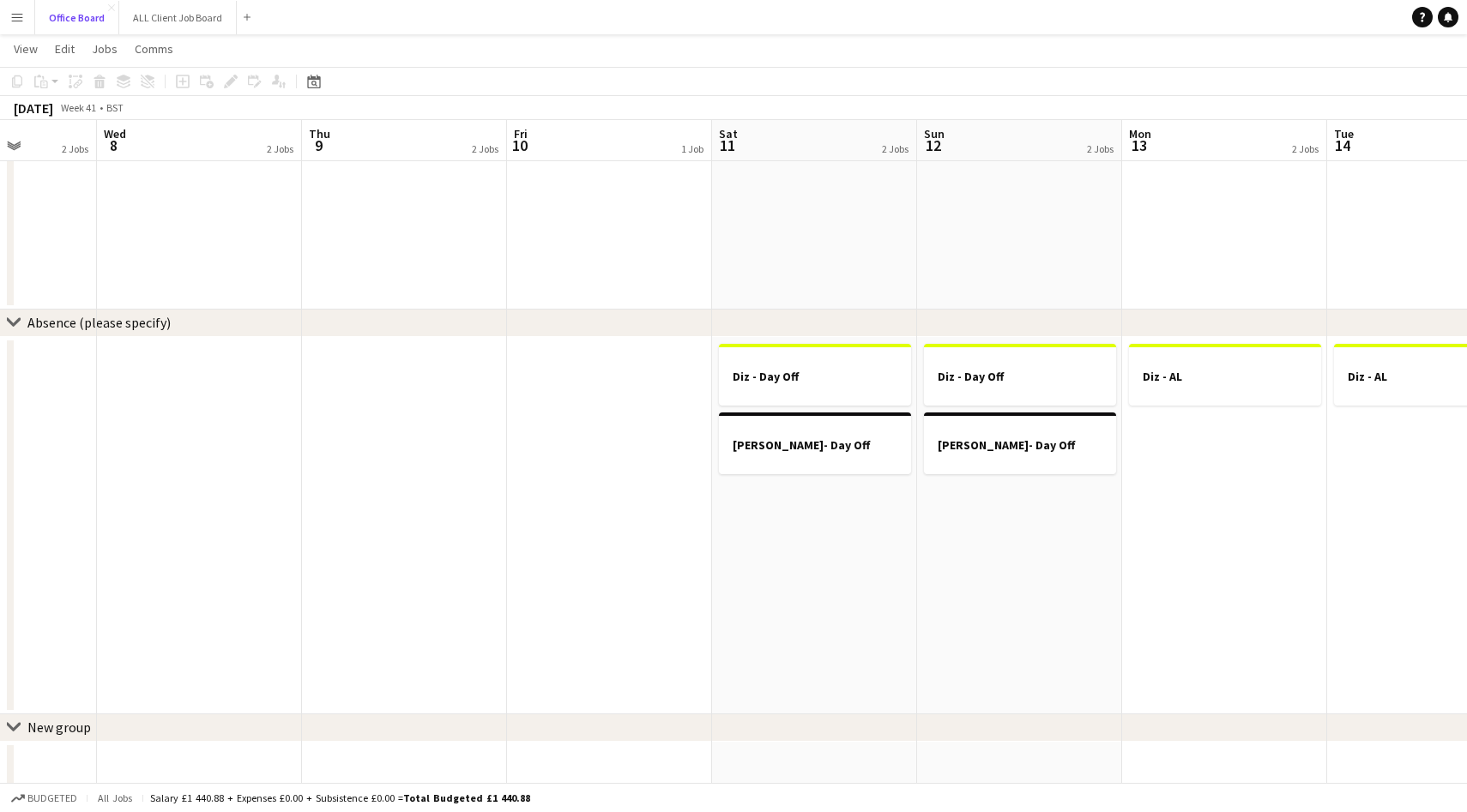
scroll to position [0, 729]
click at [221, 398] on app-date-cell at bounding box center [195, 526] width 205 height 377
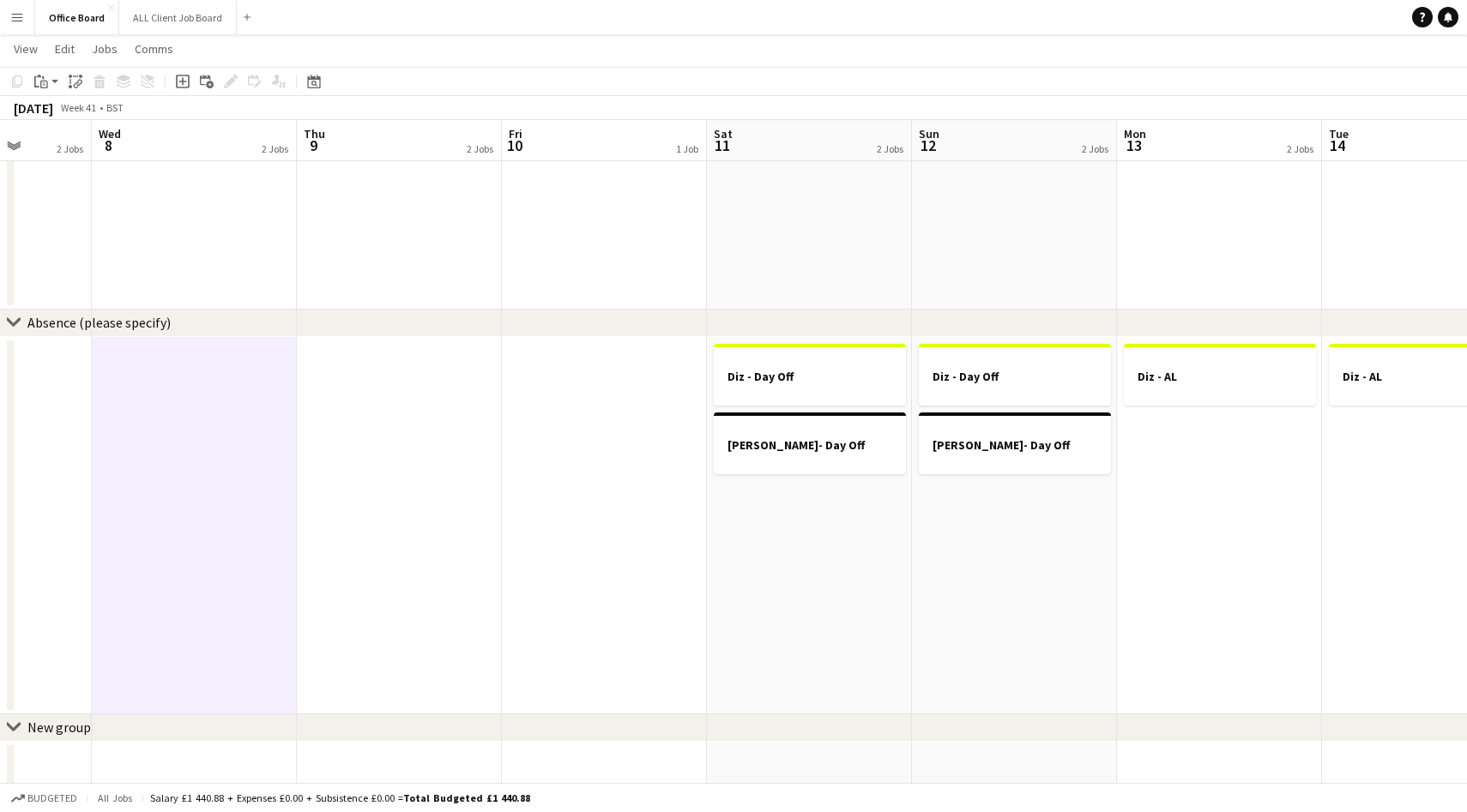
click at [398, 402] on app-date-cell at bounding box center [399, 526] width 205 height 377
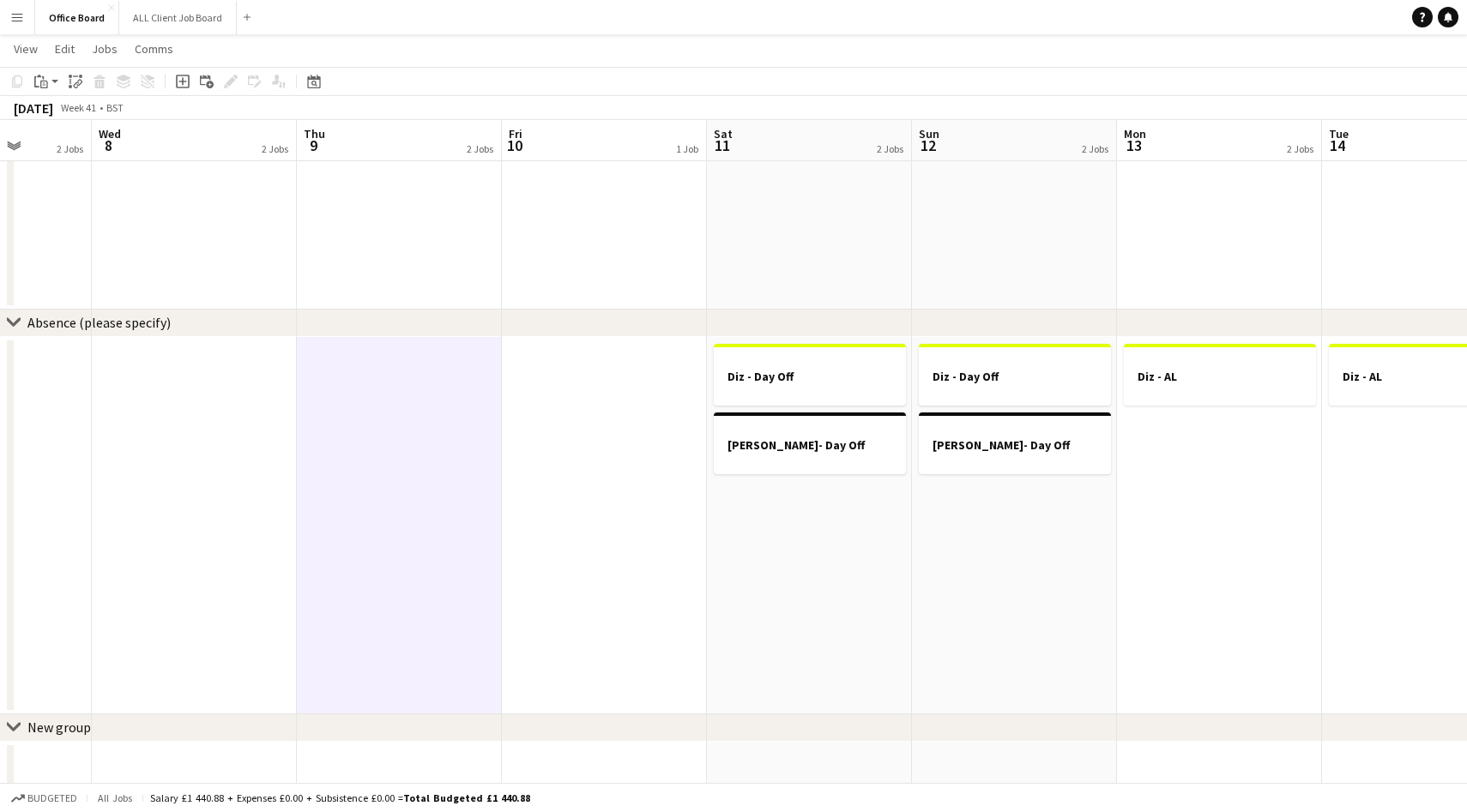
click at [209, 386] on app-date-cell at bounding box center [195, 526] width 205 height 377
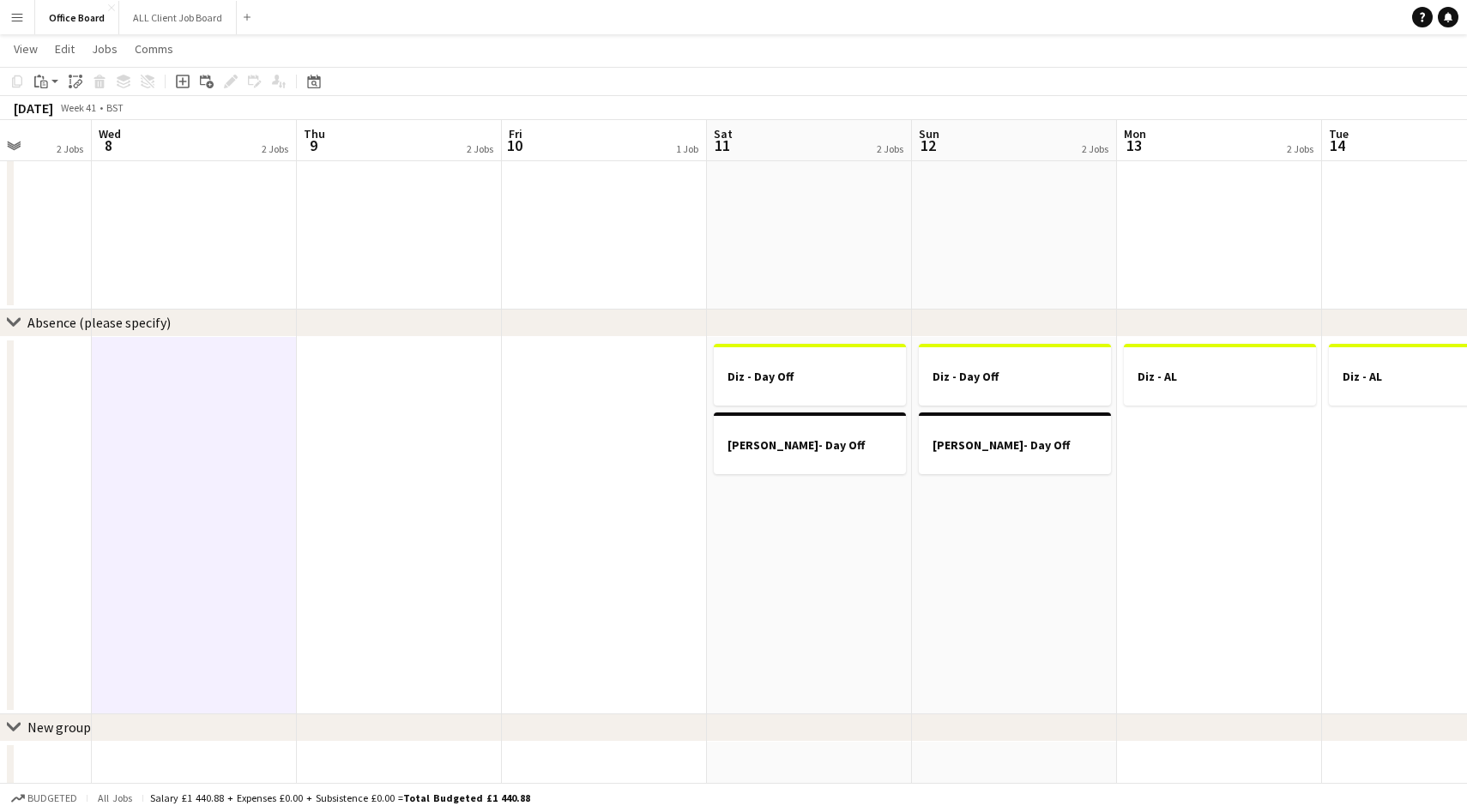
click at [338, 386] on app-date-cell at bounding box center [399, 526] width 205 height 377
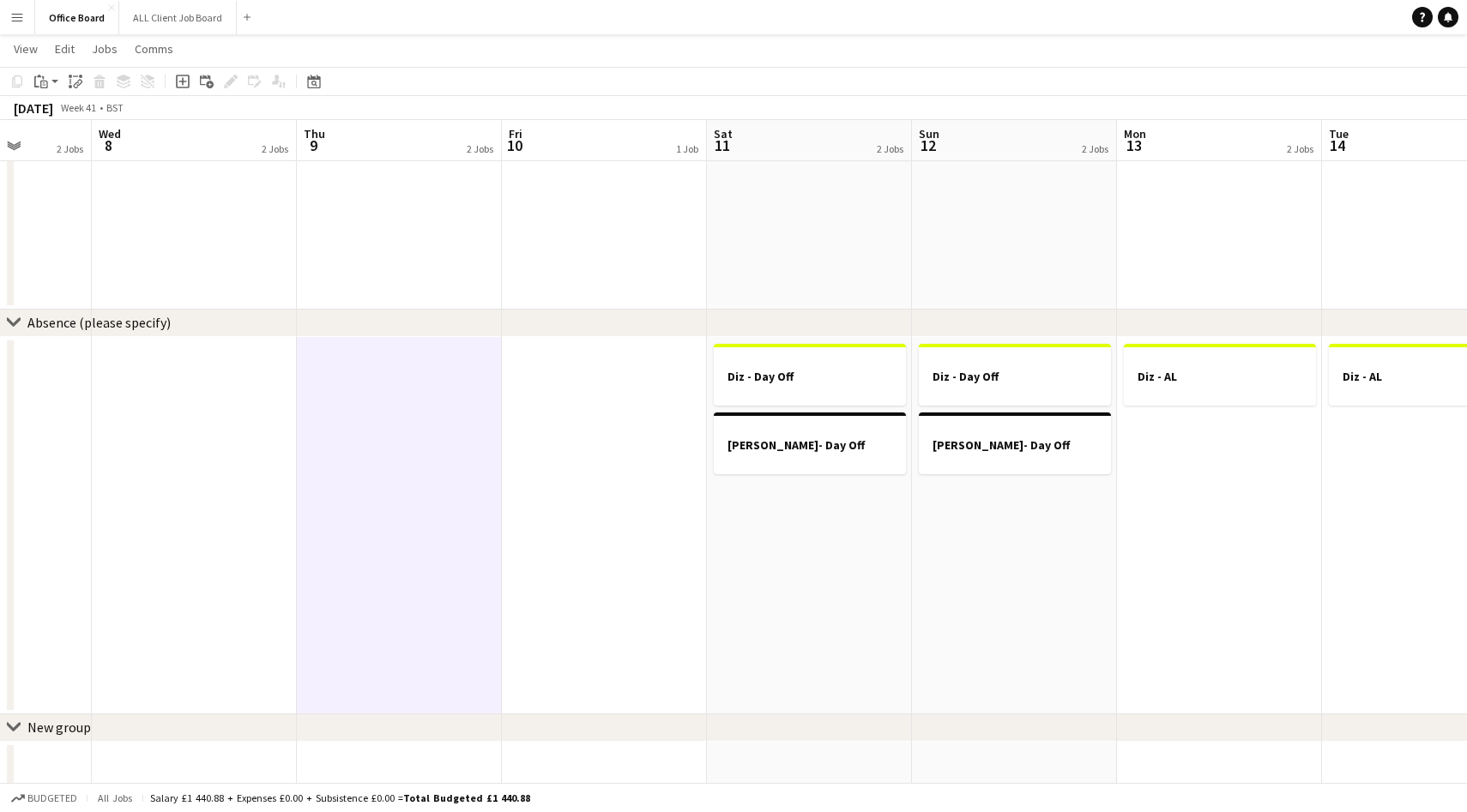
click at [206, 384] on app-date-cell at bounding box center [195, 526] width 205 height 377
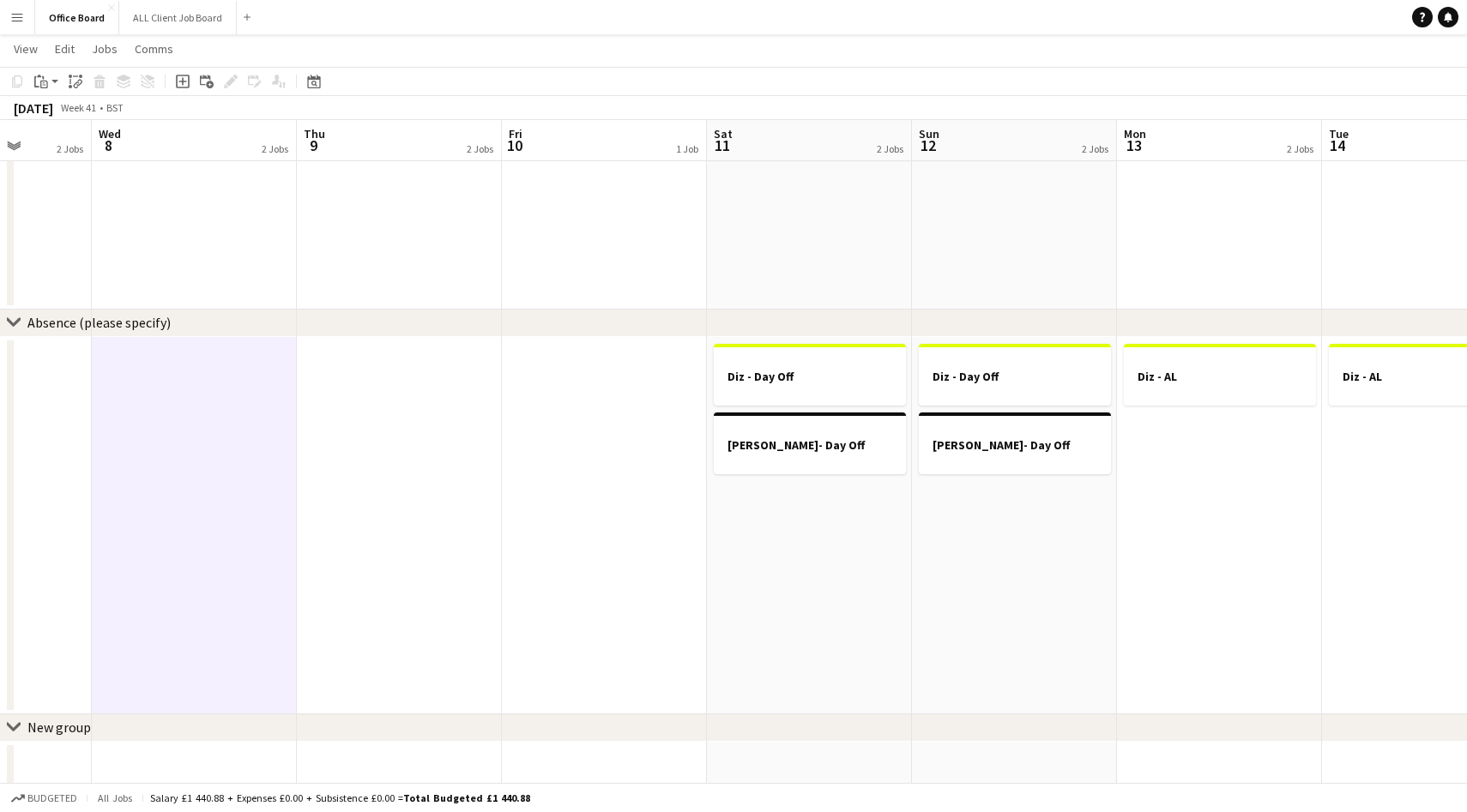
click at [353, 388] on app-date-cell at bounding box center [399, 526] width 205 height 377
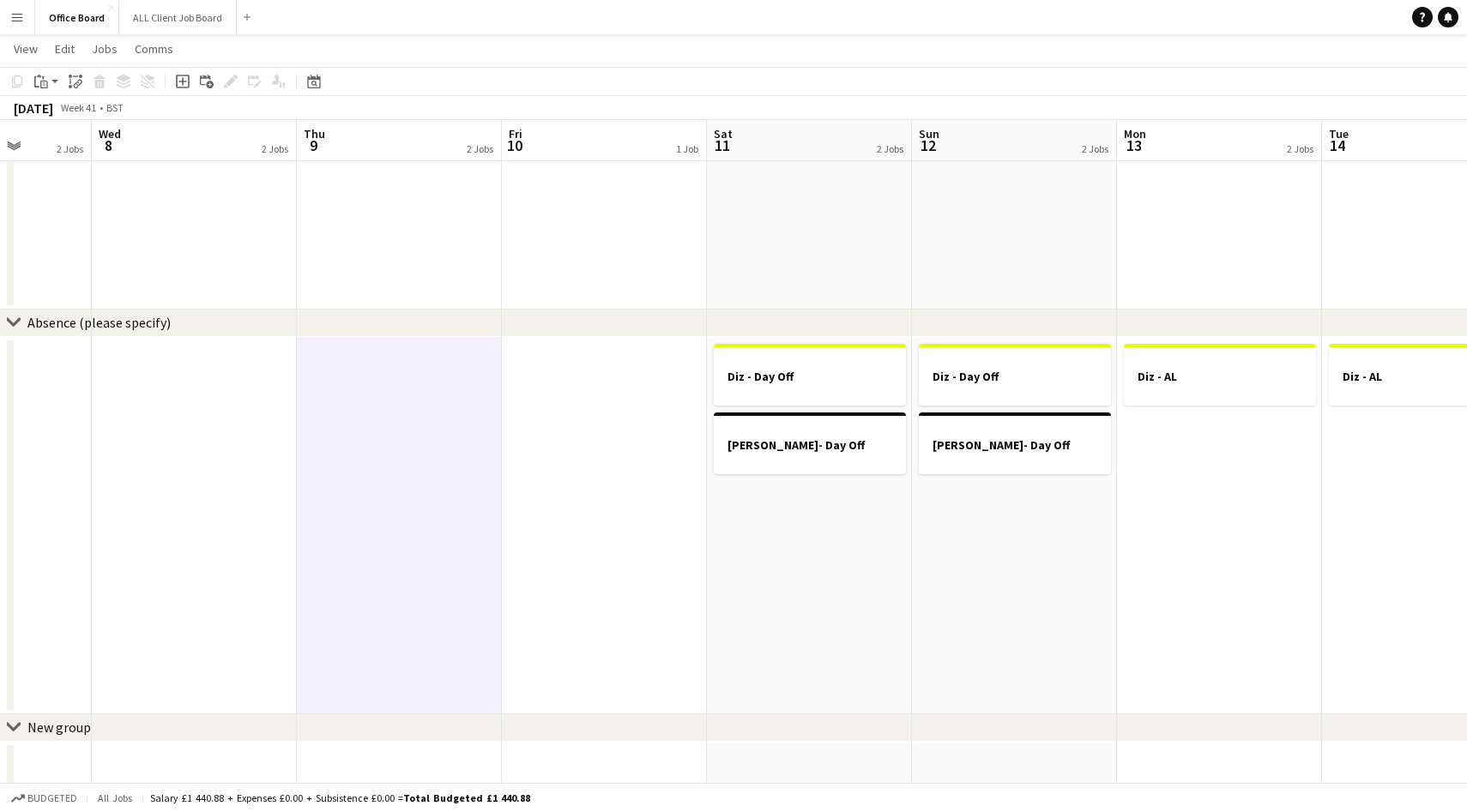
click at [253, 388] on app-date-cell at bounding box center [195, 526] width 205 height 377
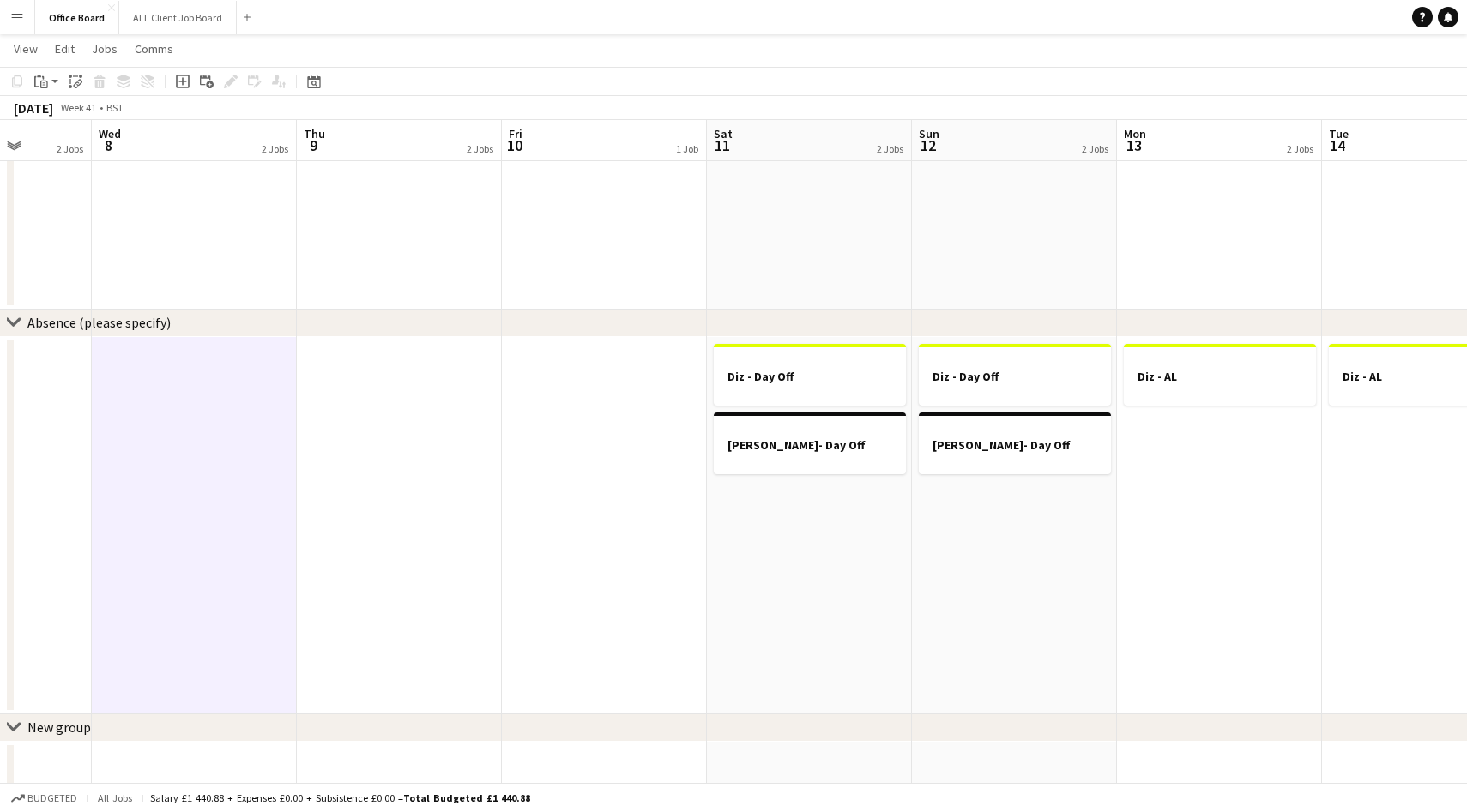
click at [311, 388] on app-date-cell at bounding box center [399, 526] width 205 height 377
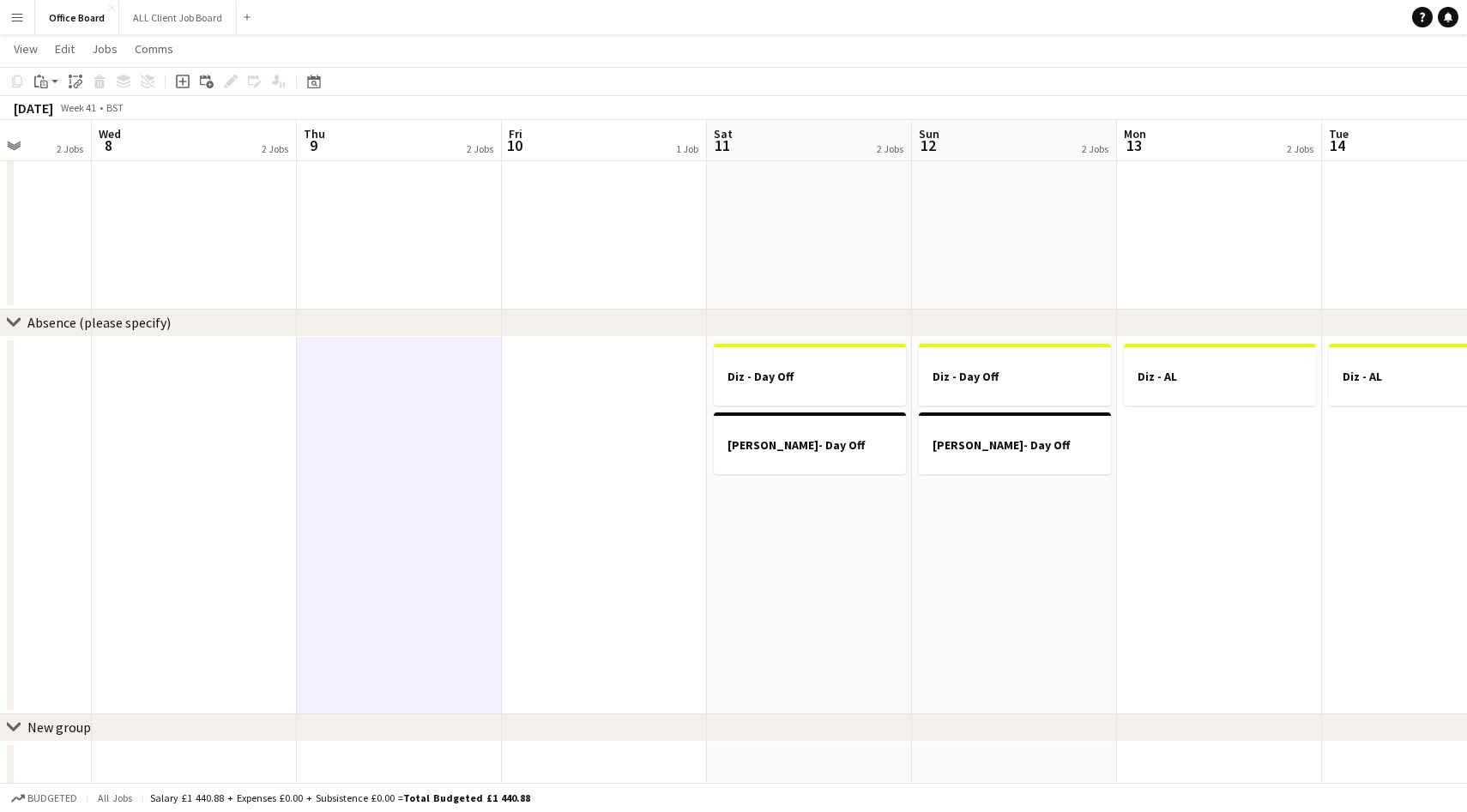
click at [236, 388] on app-date-cell at bounding box center [195, 526] width 205 height 377
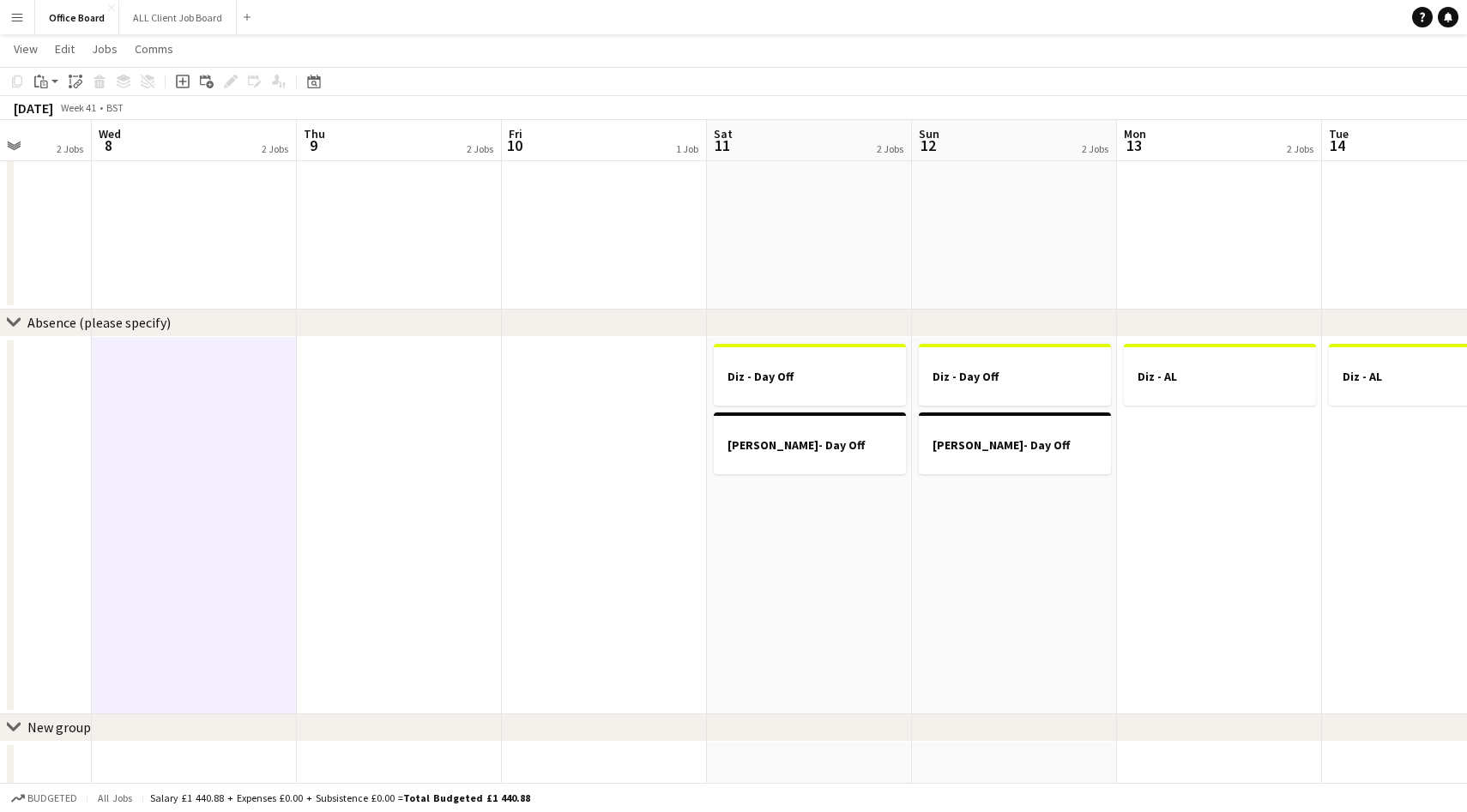
click at [321, 388] on app-date-cell at bounding box center [399, 526] width 205 height 377
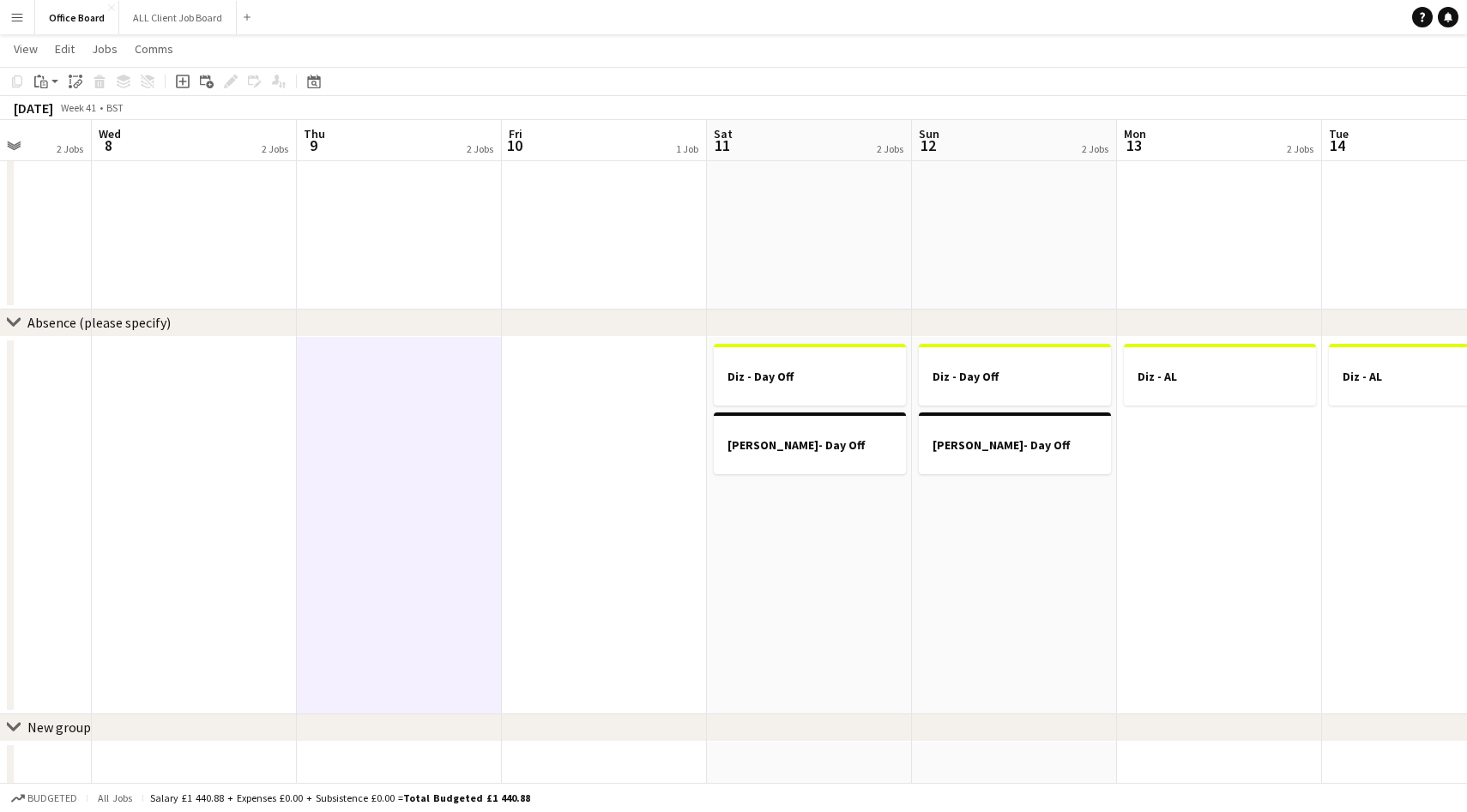
click at [230, 385] on app-date-cell at bounding box center [195, 526] width 205 height 377
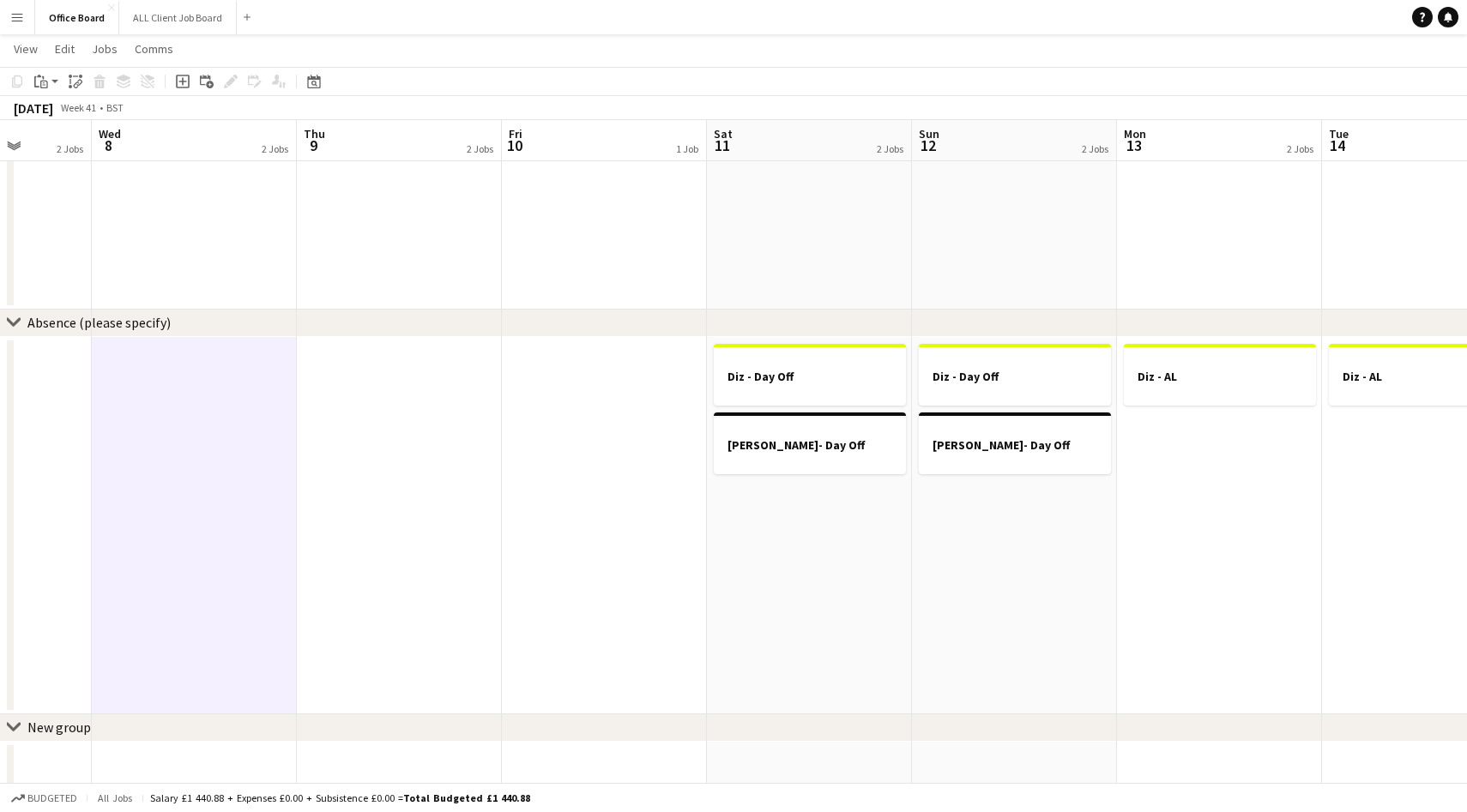
click at [364, 385] on app-date-cell at bounding box center [399, 526] width 205 height 377
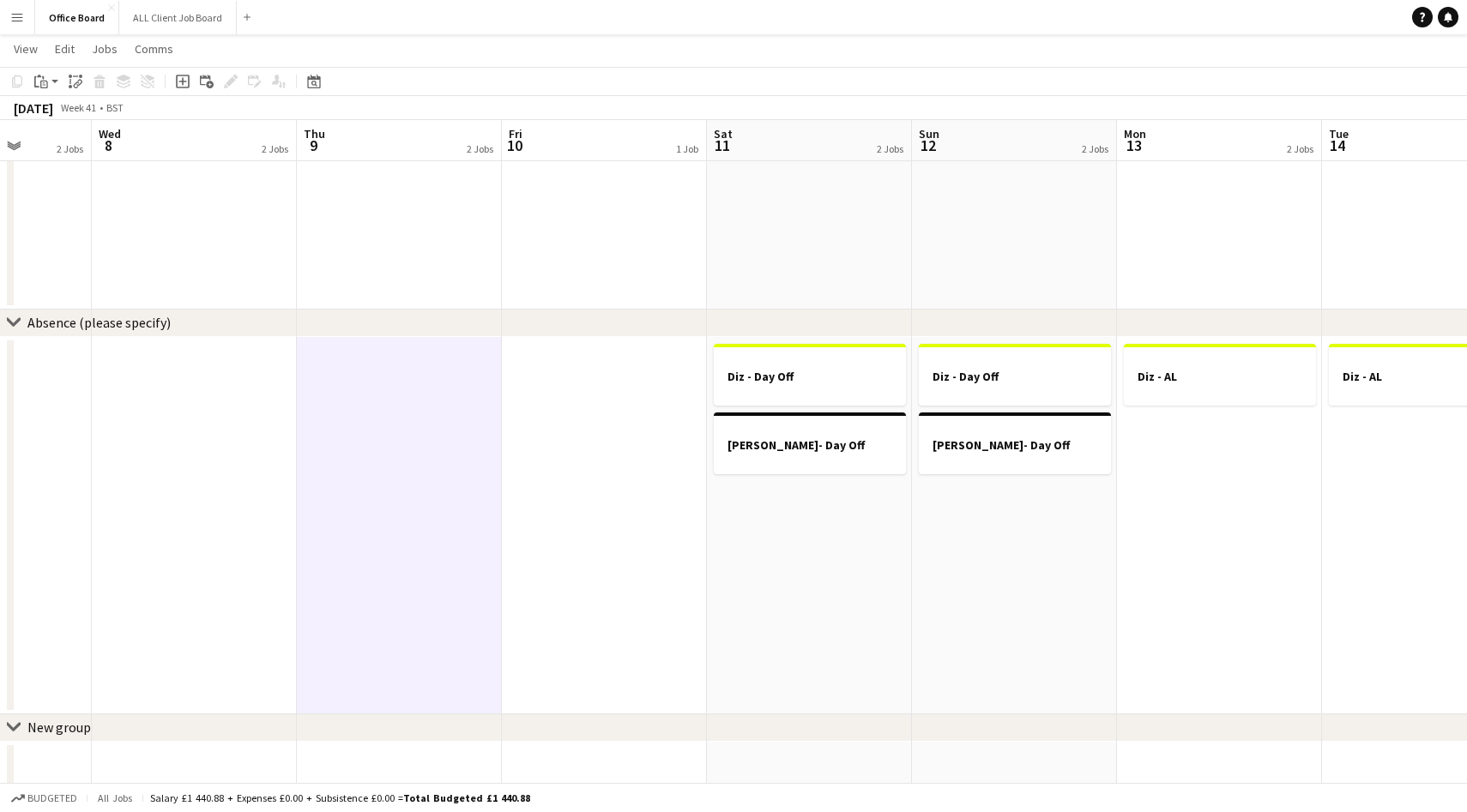
click at [178, 384] on app-date-cell at bounding box center [195, 526] width 205 height 377
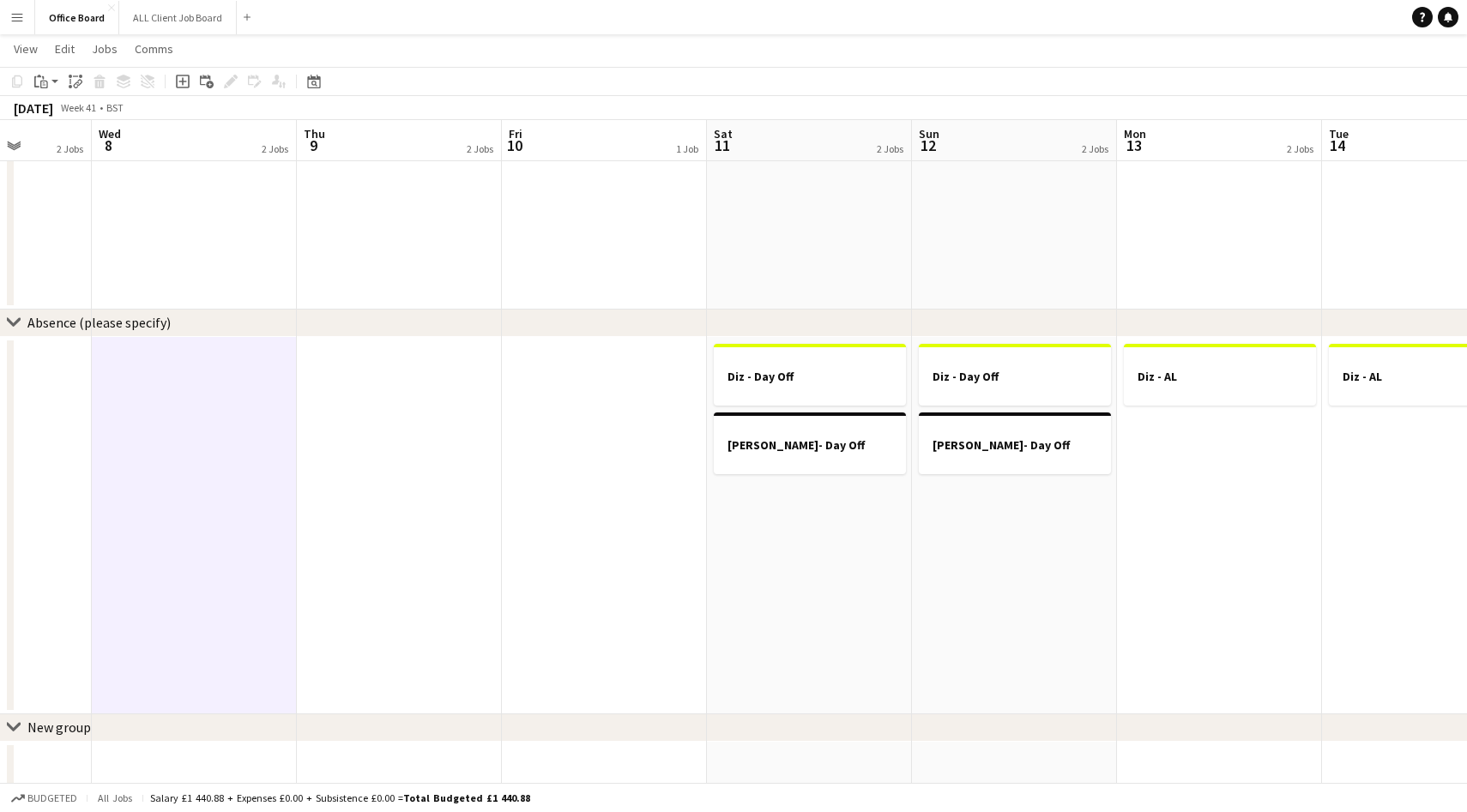
click at [367, 393] on app-date-cell at bounding box center [399, 526] width 205 height 377
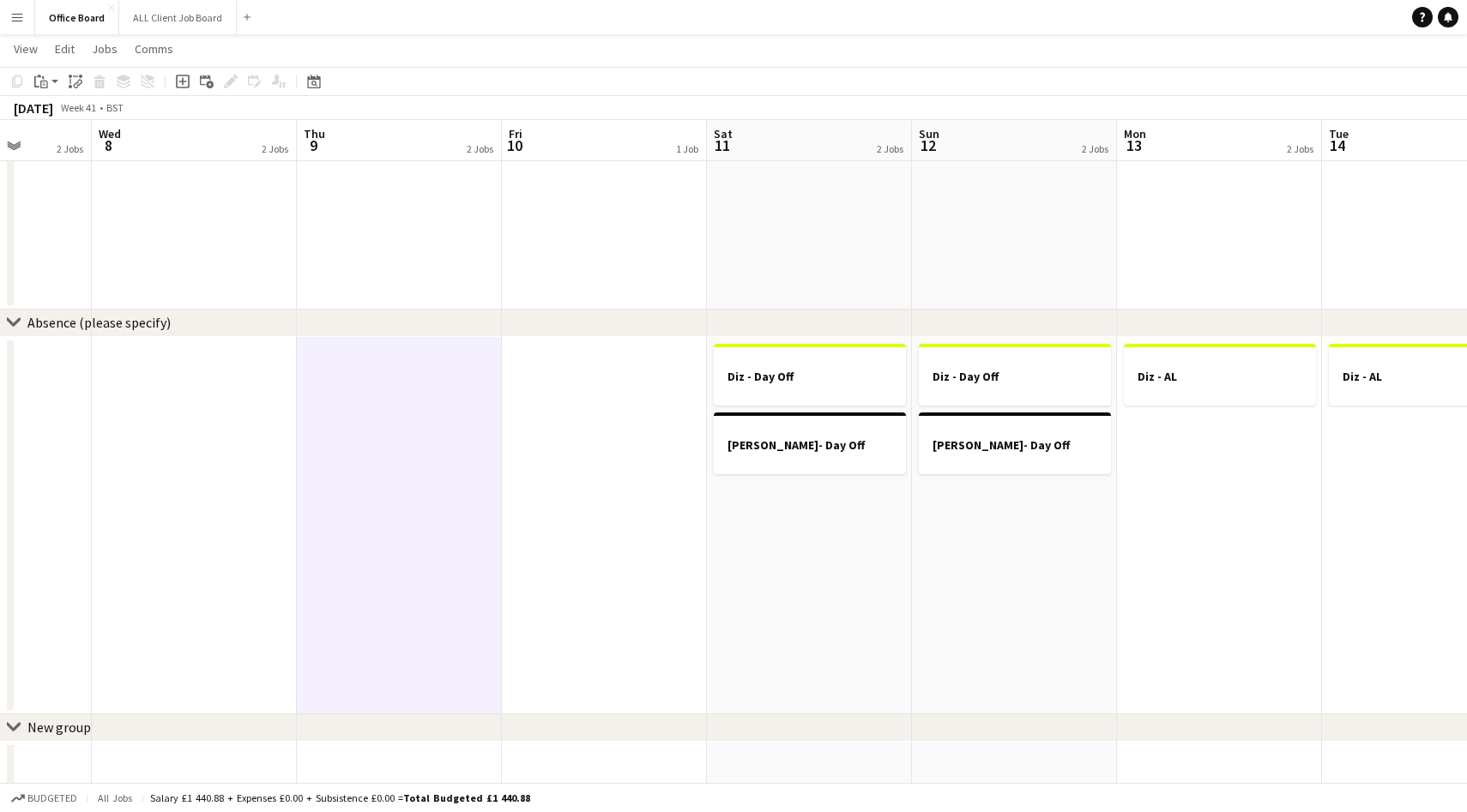
click at [205, 393] on app-date-cell at bounding box center [195, 526] width 205 height 377
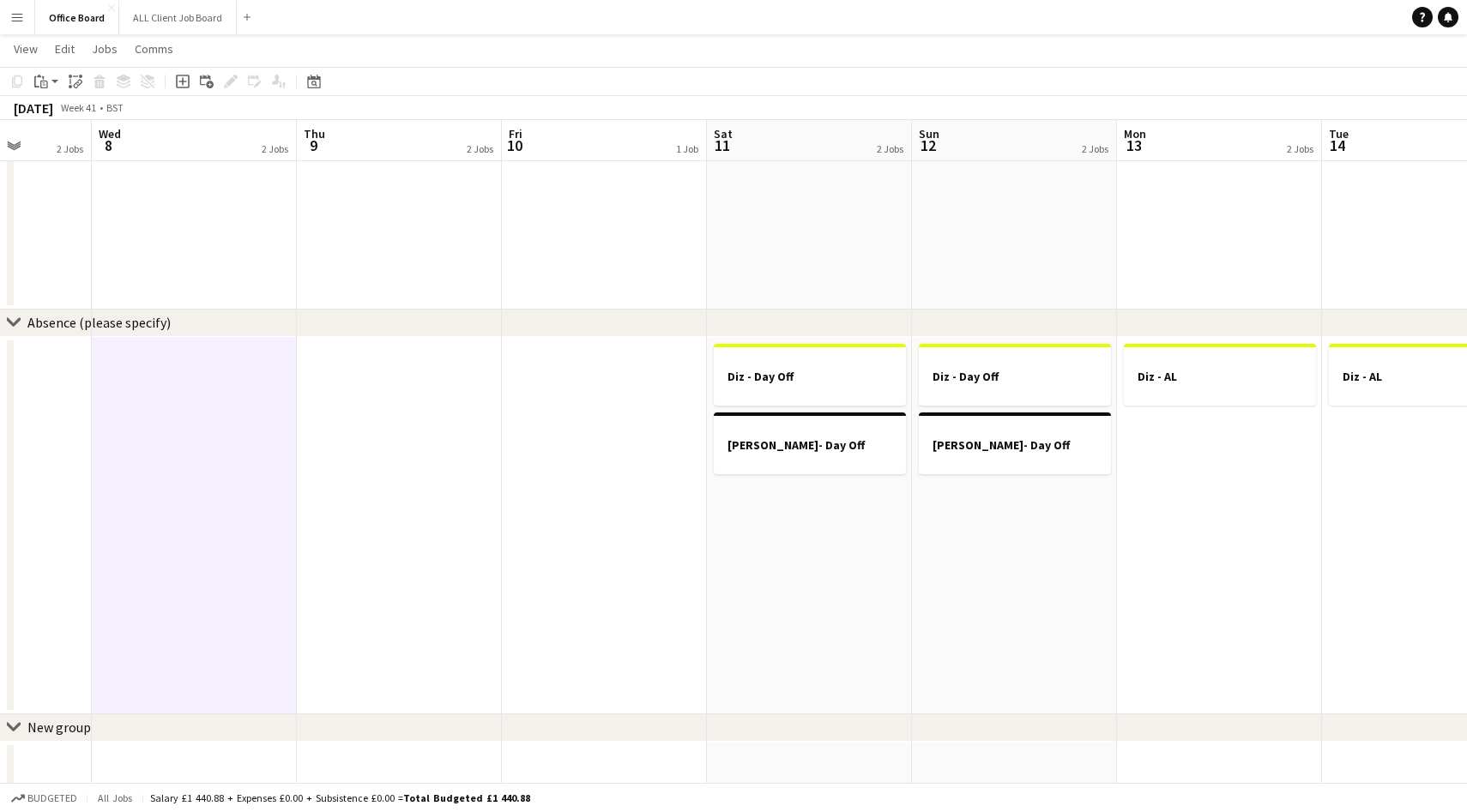
click at [330, 398] on app-date-cell at bounding box center [399, 526] width 205 height 377
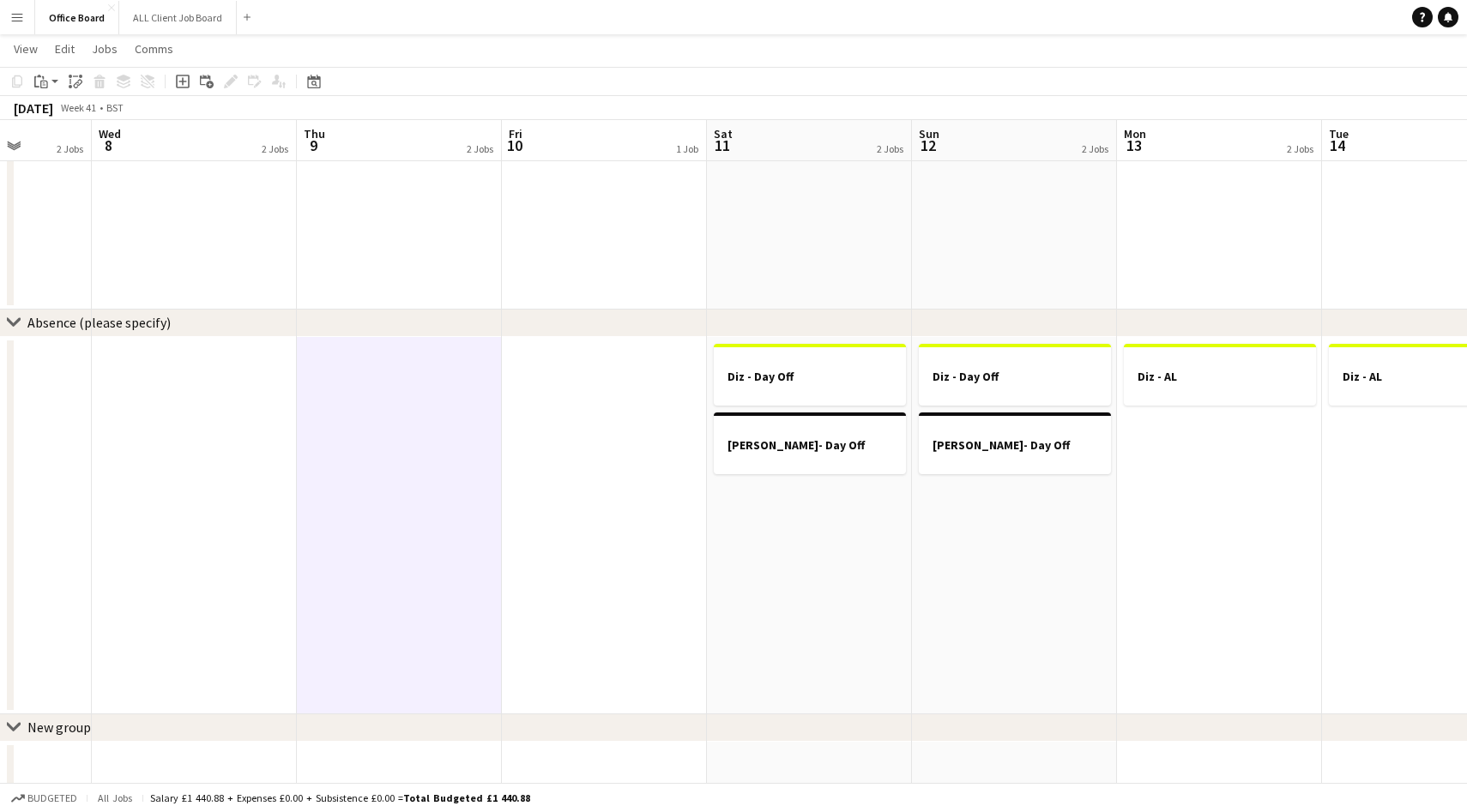
click at [226, 392] on app-date-cell at bounding box center [195, 526] width 205 height 377
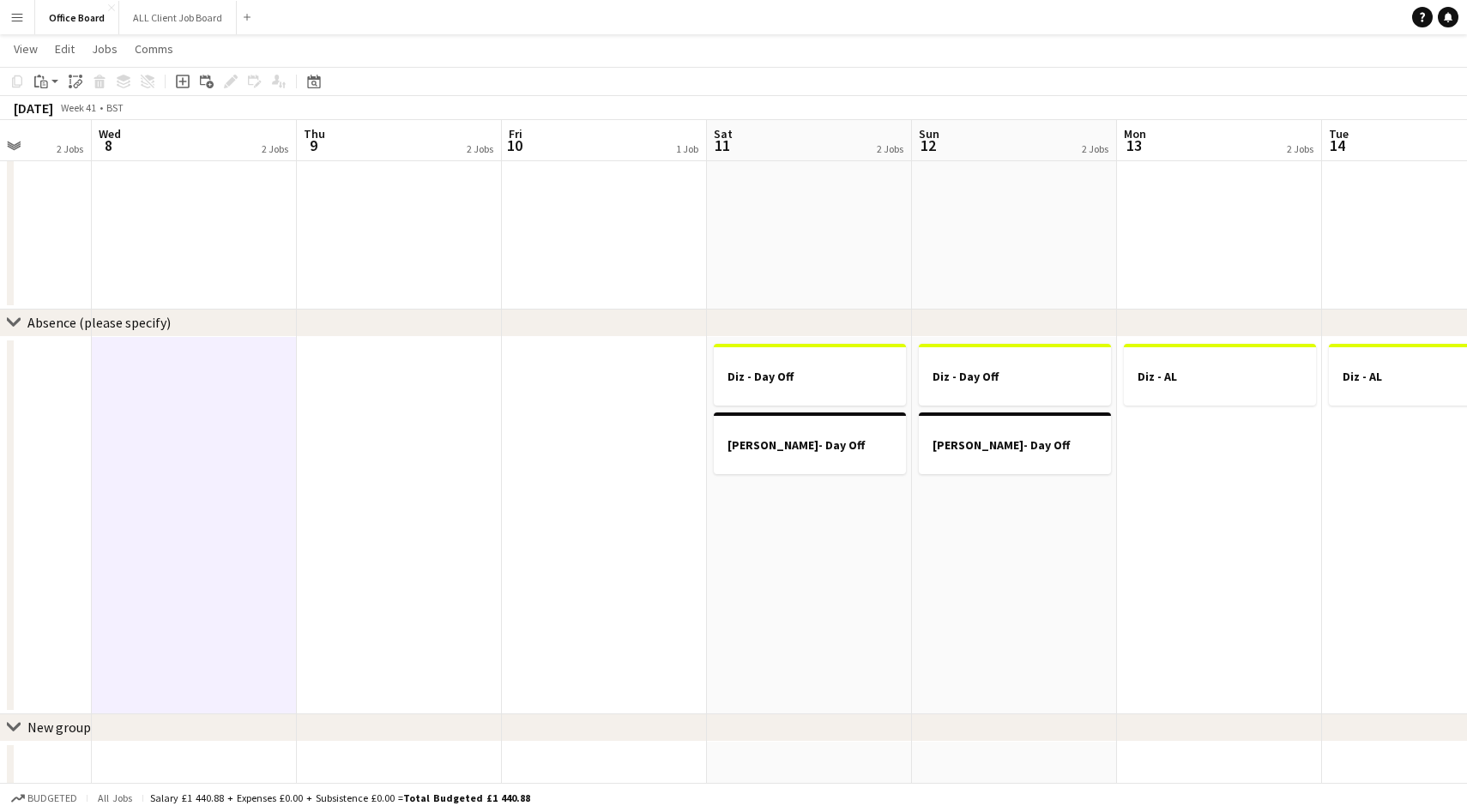
click at [346, 392] on app-date-cell at bounding box center [399, 526] width 205 height 377
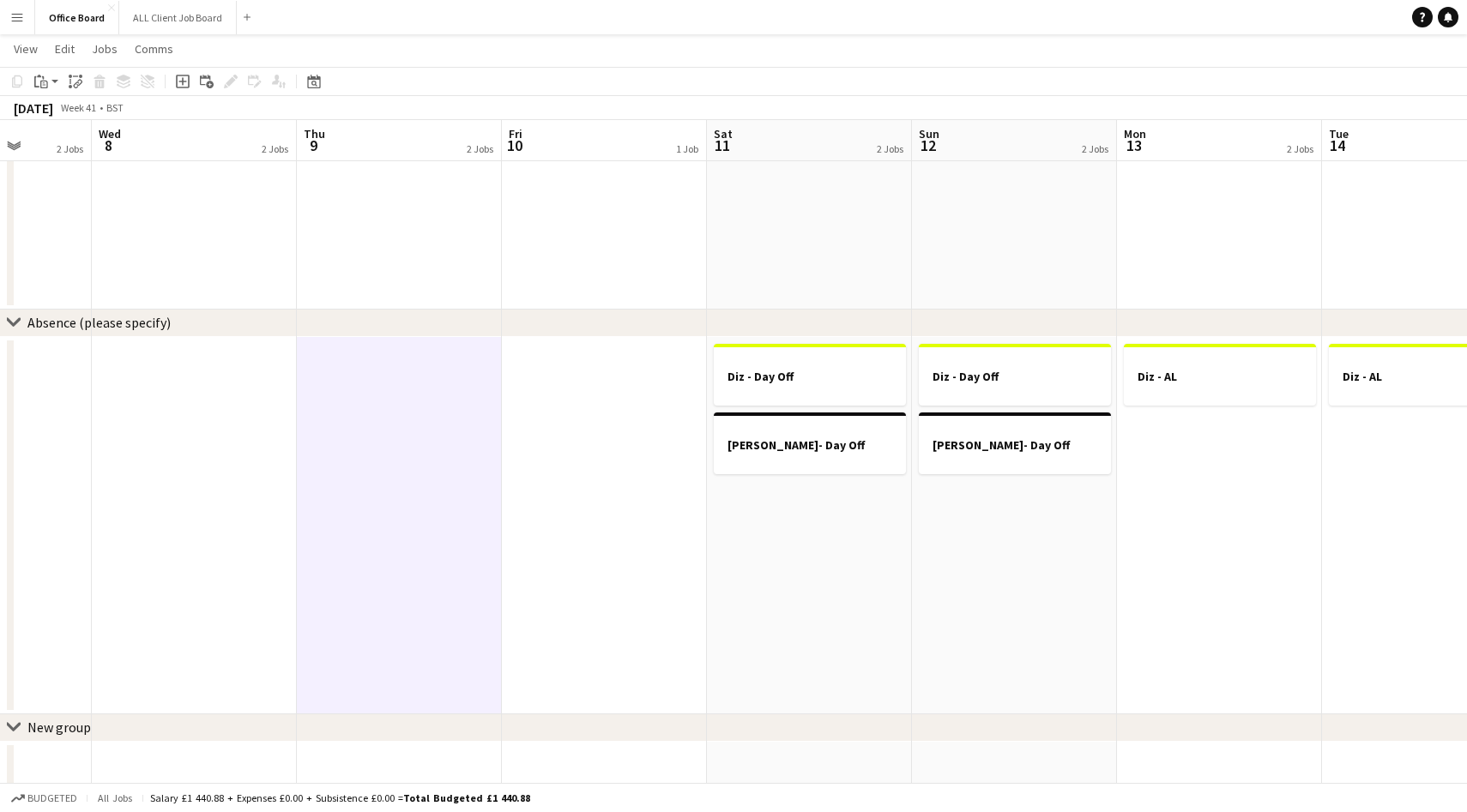
click at [254, 410] on app-date-cell at bounding box center [195, 526] width 205 height 377
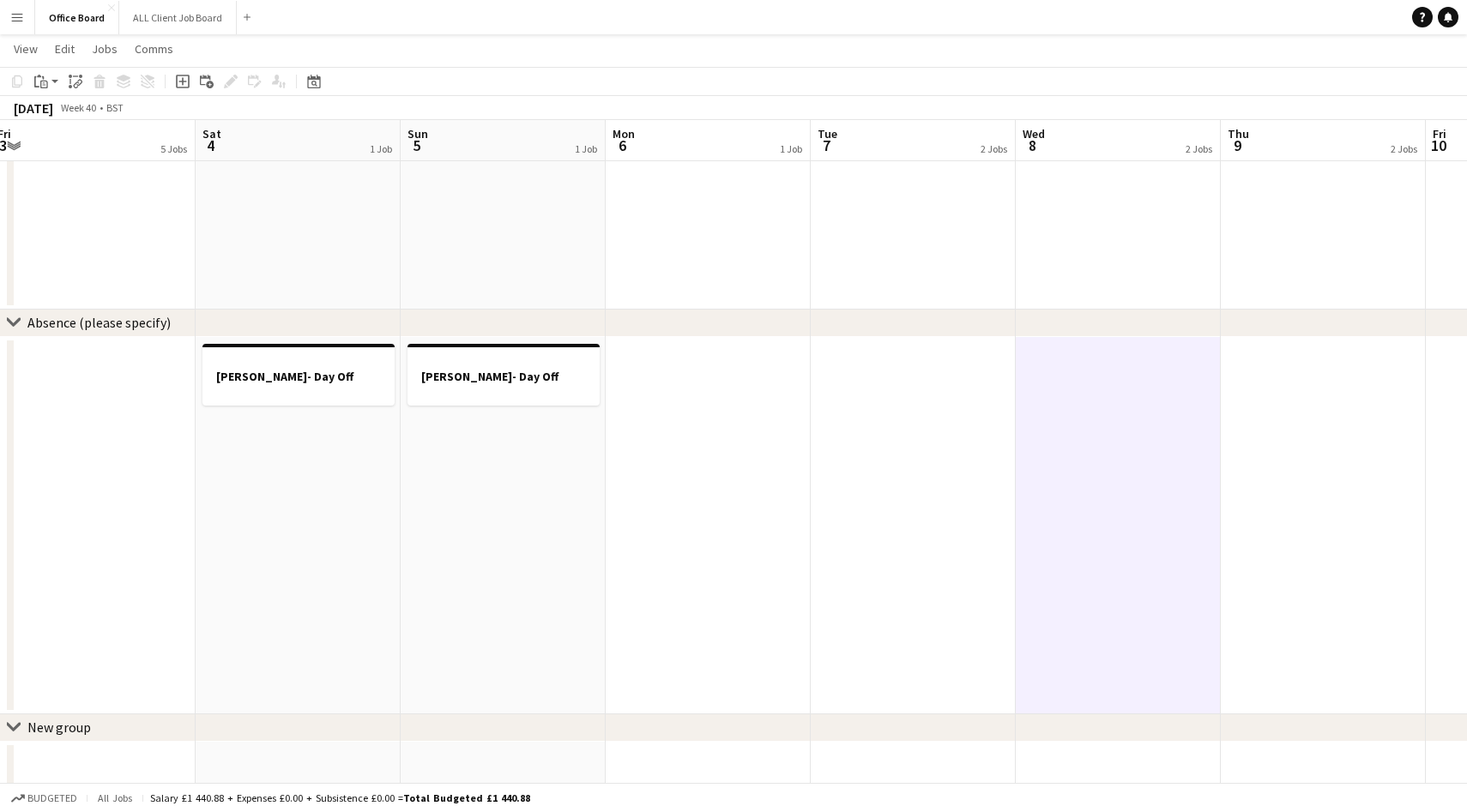
scroll to position [0, 346]
